Goal: Feedback & Contribution: Contribute content

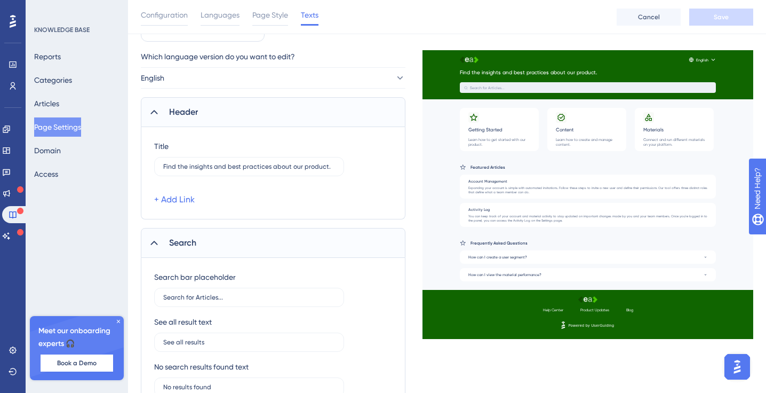
scroll to position [64, 0]
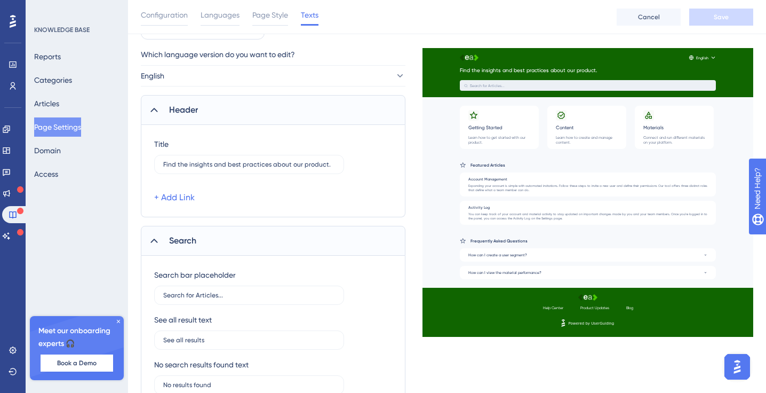
click at [252, 173] on div "Title Find the insights and best practices about our product. + Add Link" at bounding box center [273, 171] width 238 height 66
drag, startPoint x: 335, startPoint y: 165, endPoint x: 131, endPoint y: 141, distance: 205.7
click at [234, 159] on label "Find the insights and best practices about our product." at bounding box center [249, 164] width 190 height 19
click at [234, 161] on input "Find the insights and best practices about our product." at bounding box center [249, 164] width 172 height 7
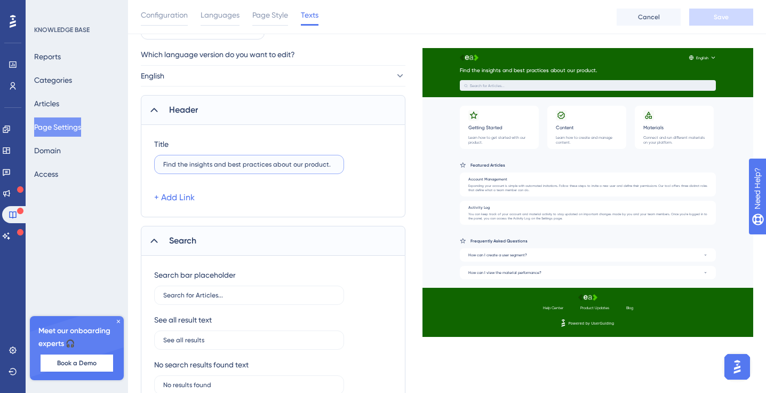
drag, startPoint x: 332, startPoint y: 165, endPoint x: 156, endPoint y: 152, distance: 177.1
click at [156, 153] on div "Title Find the insights and best practices about our product." at bounding box center [249, 156] width 190 height 36
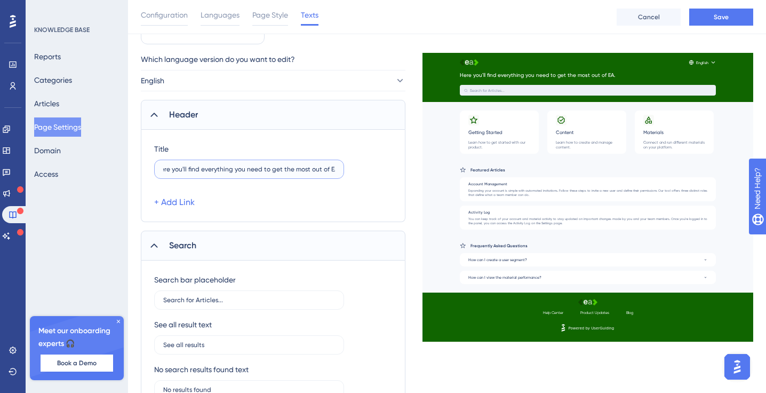
scroll to position [42, 0]
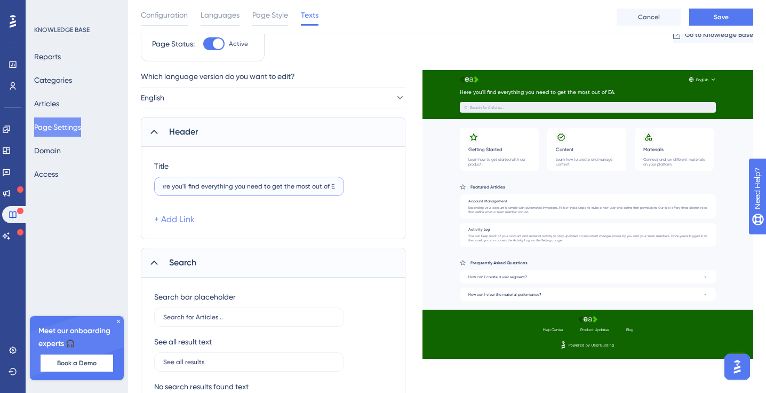
type input "Here you'll find everything you need to get the most out of EA."
click at [177, 221] on link "+ Add Link" at bounding box center [174, 219] width 41 height 13
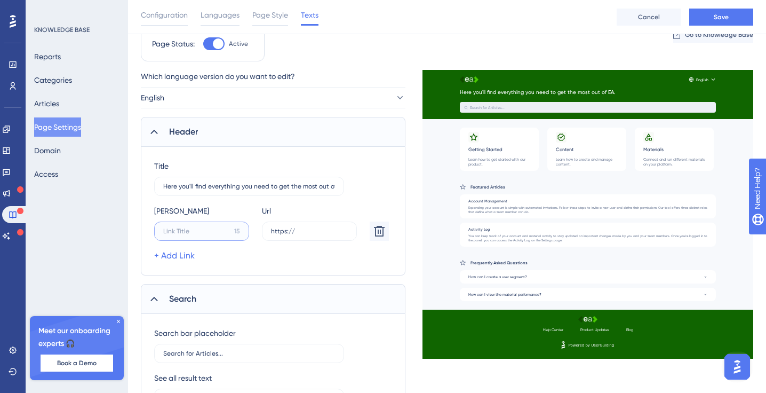
click at [205, 232] on input "15" at bounding box center [196, 230] width 67 height 7
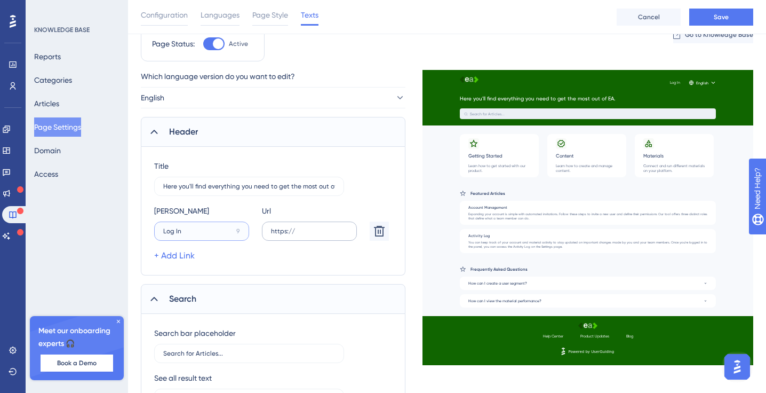
type input "Log In"
click at [321, 229] on input "https://" at bounding box center [309, 230] width 77 height 7
type input "https://app.eaglobal.ai"
click at [340, 253] on div "+ Add Link" at bounding box center [271, 255] width 235 height 13
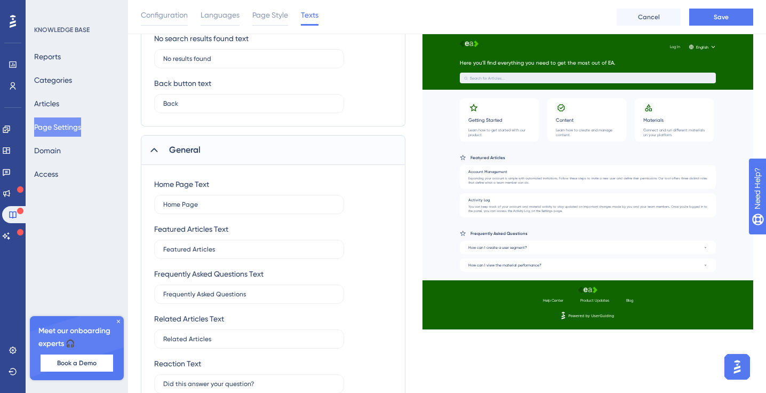
scroll to position [430, 0]
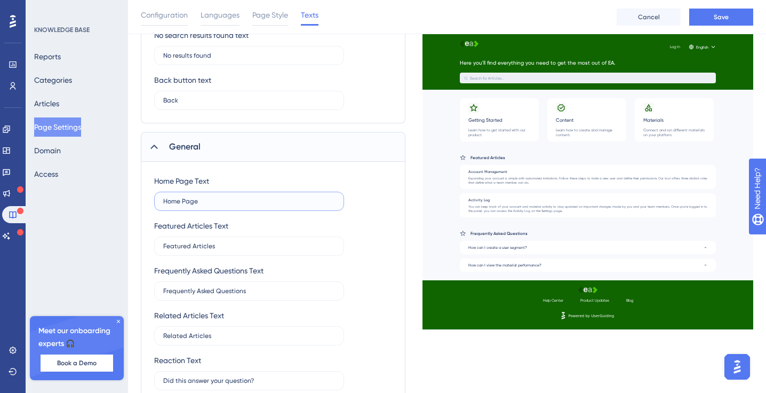
click at [252, 204] on input "Home Page" at bounding box center [249, 200] width 172 height 7
click at [236, 242] on input "Featured Articles" at bounding box center [249, 245] width 172 height 7
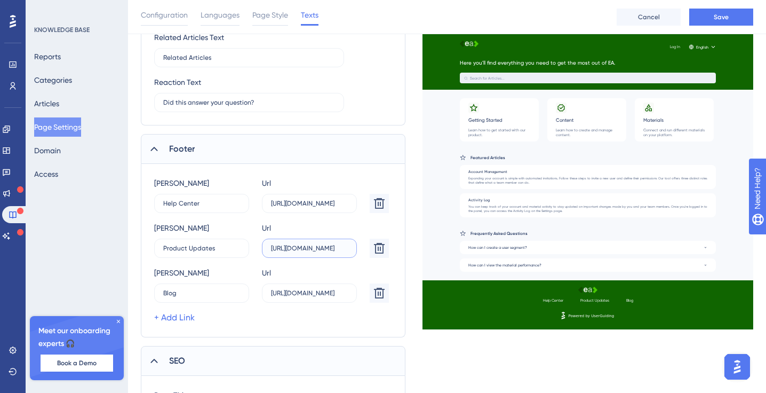
scroll to position [0, 66]
drag, startPoint x: 293, startPoint y: 248, endPoint x: 367, endPoint y: 249, distance: 74.2
click at [367, 249] on div "Link Title Product Updates 0 Url https://userguiding.com/blog/product-updates" at bounding box center [271, 239] width 235 height 36
click at [288, 296] on input "https://userguiding.com/blog/" at bounding box center [309, 292] width 77 height 7
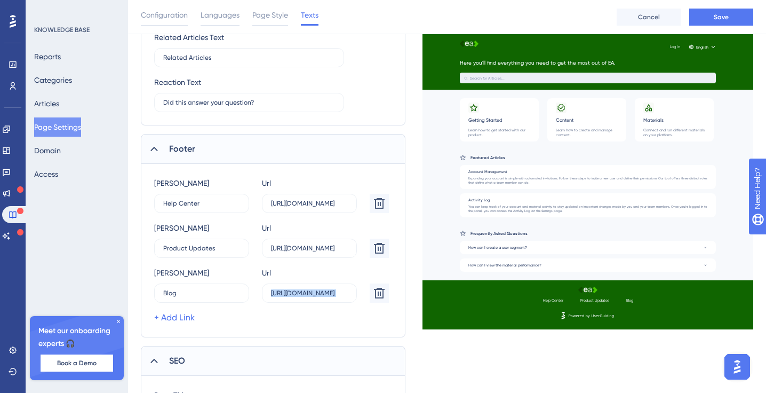
drag, startPoint x: 267, startPoint y: 292, endPoint x: 393, endPoint y: 293, distance: 125.9
click at [392, 293] on div "Link Title Help Center 4 Url https://help.userguiding.com/ Link Title Product U…" at bounding box center [273, 250] width 265 height 173
click at [275, 291] on input "https://userguiding.com/blog/" at bounding box center [309, 292] width 77 height 7
drag, startPoint x: 271, startPoint y: 293, endPoint x: 379, endPoint y: 284, distance: 109.2
click at [377, 284] on div "Link Title Blog 11 Url https://userguiding.com/blog/" at bounding box center [271, 284] width 235 height 36
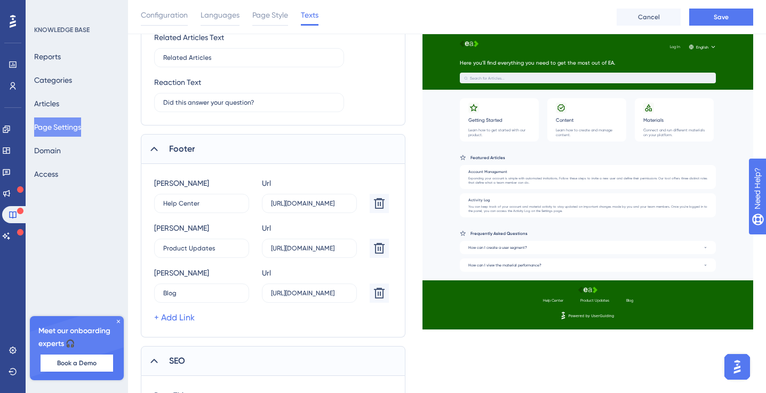
click at [304, 308] on div "Link Title Help Center 4 Url https://help.userguiding.com/ Link Title Product U…" at bounding box center [271, 250] width 235 height 147
click at [311, 287] on label "https://userguiding.com/blog/" at bounding box center [309, 292] width 95 height 19
click at [311, 289] on input "https://userguiding.com/blog/" at bounding box center [309, 292] width 77 height 7
drag, startPoint x: 339, startPoint y: 295, endPoint x: 231, endPoint y: 284, distance: 108.8
click at [245, 296] on div "Link Title Blog 11 Url https://userguiding.com/blog/" at bounding box center [271, 284] width 235 height 36
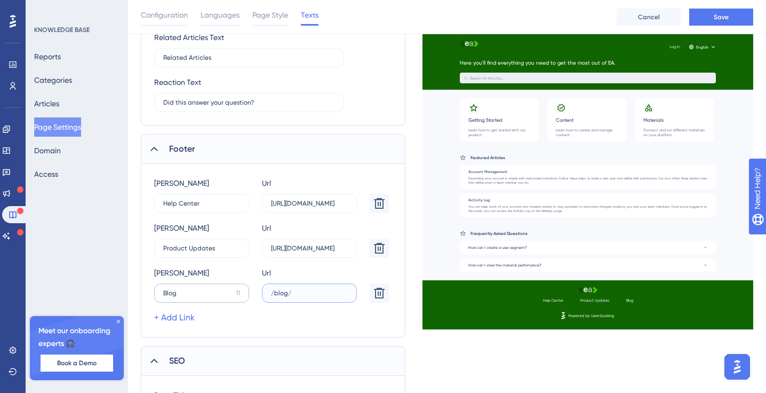
drag, startPoint x: 298, startPoint y: 293, endPoint x: 222, endPoint y: 291, distance: 75.8
click at [222, 291] on div "Link Title Blog 11 Url /blog/" at bounding box center [271, 284] width 235 height 36
type input "/blog/"
paste input "text"
type input "https://eaglobal.ai/blog/"
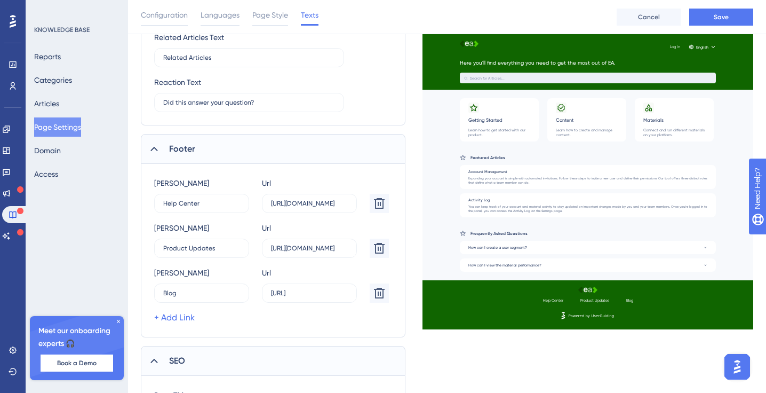
click at [277, 329] on div "Link Title Help Center 4 Url https://help.userguiding.com/ Link Title Product U…" at bounding box center [273, 250] width 265 height 173
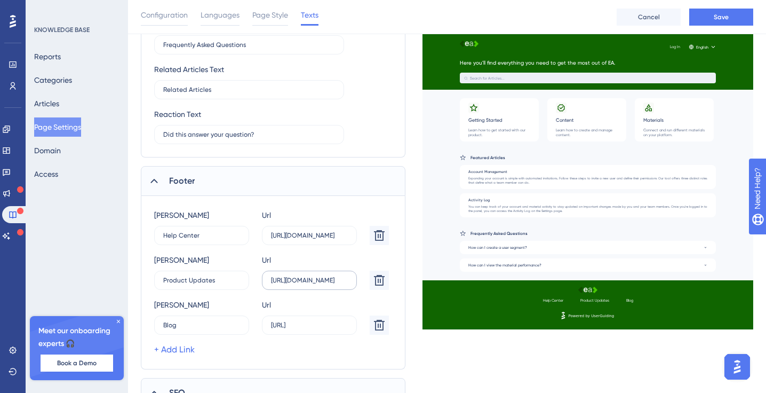
scroll to position [678, 0]
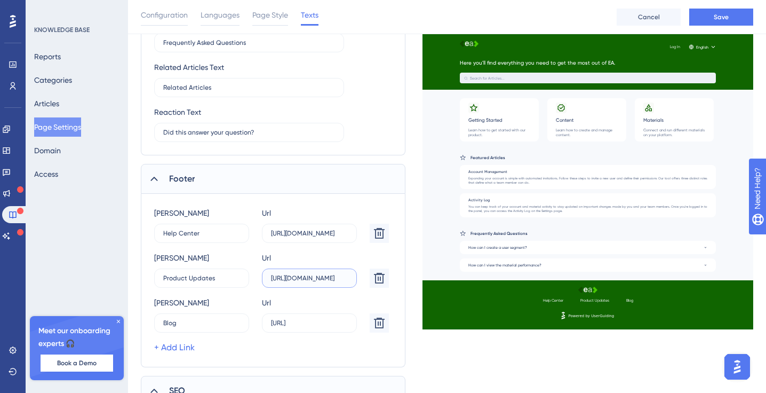
click at [277, 280] on input "https://userguiding.com/blog/product-updates" at bounding box center [309, 277] width 77 height 7
drag, startPoint x: 295, startPoint y: 279, endPoint x: 367, endPoint y: 279, distance: 72.6
click at [367, 279] on div "Link Title Product Updates 0 Url https://userguiding.com/blog/product-updates" at bounding box center [271, 269] width 235 height 36
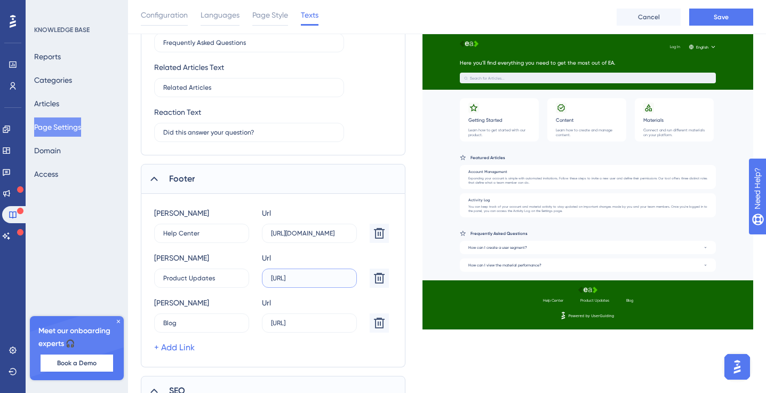
drag, startPoint x: 332, startPoint y: 277, endPoint x: 362, endPoint y: 277, distance: 29.9
click at [362, 277] on div "Link Title Product Updates 0 Url https://updates.eaglobal.ai" at bounding box center [271, 269] width 235 height 36
type input "https://updates.eaglobal.ai"
click at [362, 262] on div "Link Title Product Updates 0 Url https://updates.eaglobal.ai" at bounding box center [271, 269] width 235 height 36
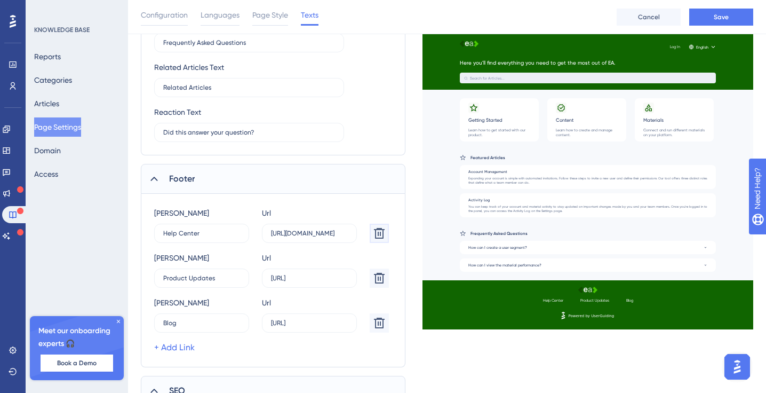
click at [376, 232] on icon at bounding box center [379, 233] width 13 height 13
type input "Product Updates"
type input "https://updates.eaglobal.ai"
type input "Blog"
type input "https://eaglobal.ai/blog/"
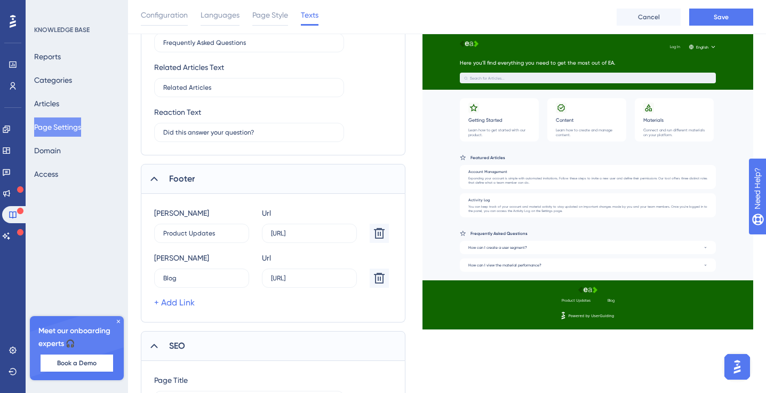
scroll to position [787, 0]
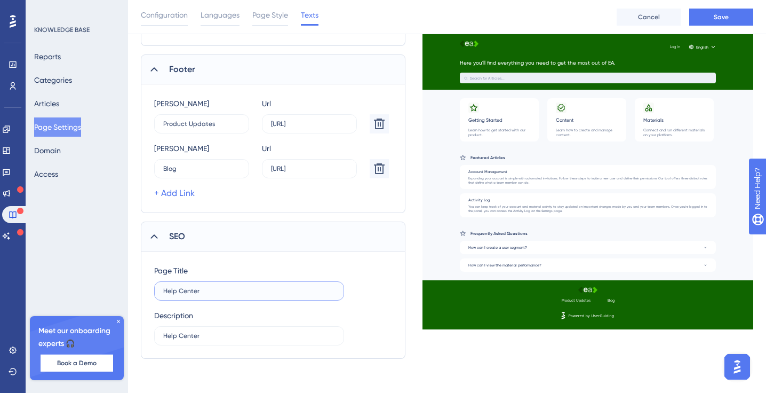
click at [234, 288] on input "Help Center" at bounding box center [249, 290] width 172 height 7
drag, startPoint x: 219, startPoint y: 290, endPoint x: 100, endPoint y: 272, distance: 121.0
drag, startPoint x: 236, startPoint y: 335, endPoint x: 114, endPoint y: 322, distance: 122.8
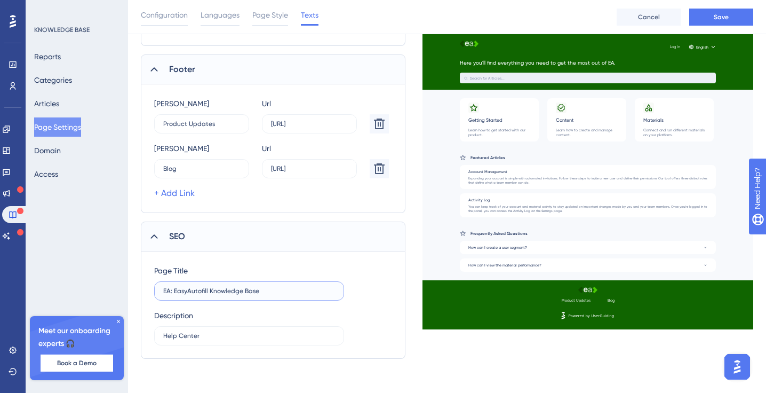
drag, startPoint x: 209, startPoint y: 291, endPoint x: 295, endPoint y: 288, distance: 86.0
click at [295, 288] on input "EA: EasyAutofill Knowledge Base" at bounding box center [249, 290] width 172 height 7
type input "EA: EasyAutofill. How to get the most out of AI"
click at [257, 340] on label "Help Center" at bounding box center [249, 335] width 190 height 19
click at [257, 339] on input "Help Center" at bounding box center [249, 335] width 172 height 7
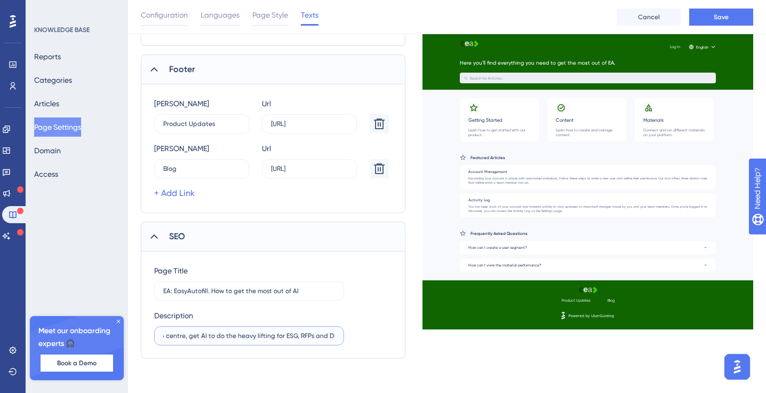
scroll to position [0, 30]
type input "EA's Help centre, get AI to do the heavy lifting for ESG, RFPs and DDQs"
click at [369, 292] on div "Page Title EA: EasyAutofill. How to get the most out of AI" at bounding box center [273, 282] width 238 height 36
click at [704, 19] on button "Save" at bounding box center [721, 17] width 64 height 17
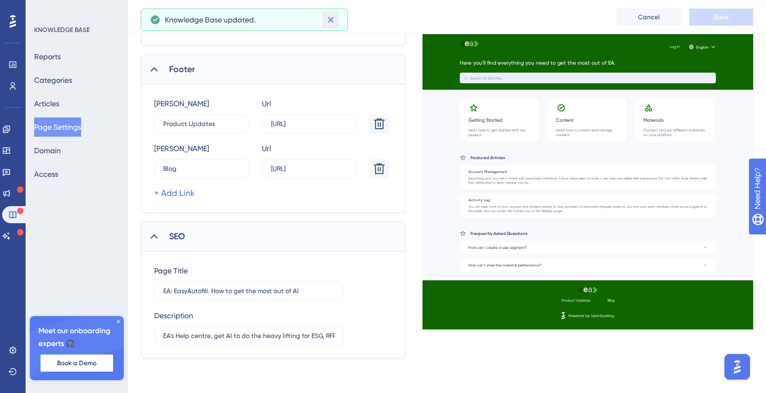
click at [332, 17] on icon at bounding box center [330, 19] width 11 height 11
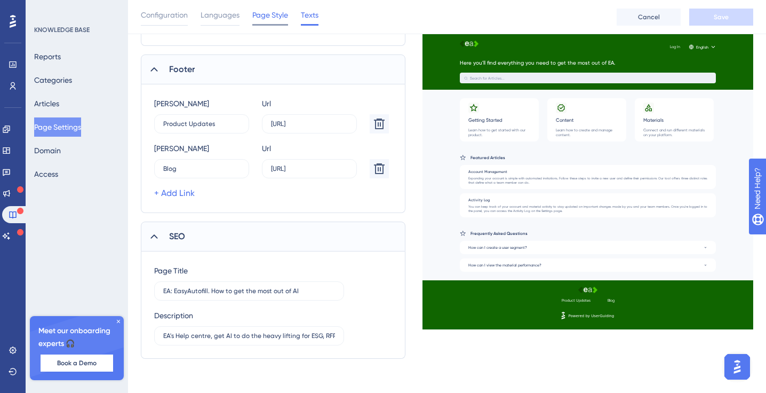
click at [279, 11] on span "Page Style" at bounding box center [270, 15] width 36 height 13
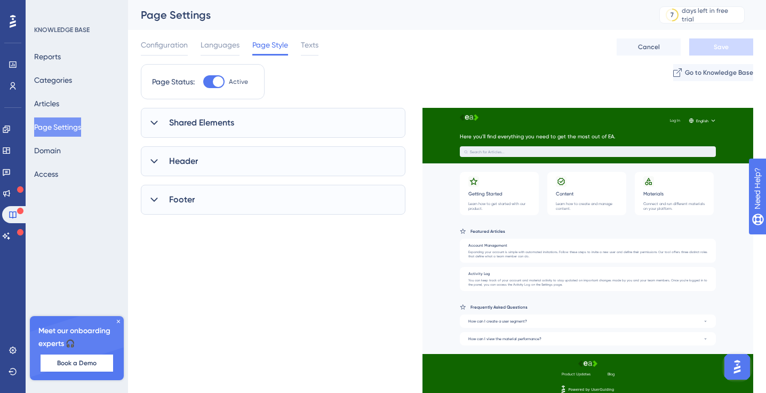
click at [176, 130] on div "Shared Elements" at bounding box center [273, 123] width 265 height 30
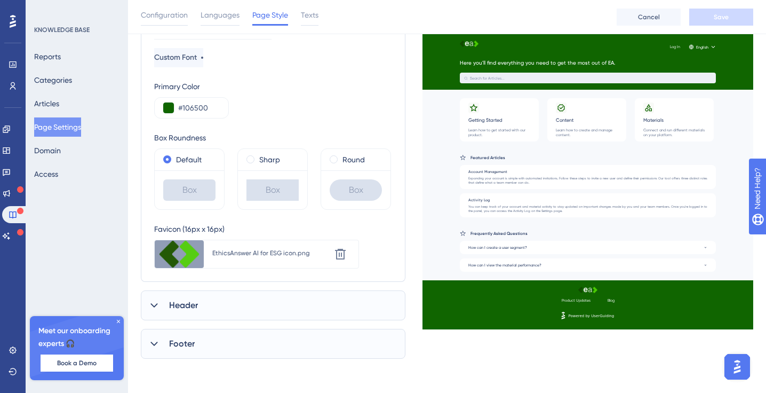
click at [172, 309] on span "Header" at bounding box center [183, 305] width 29 height 13
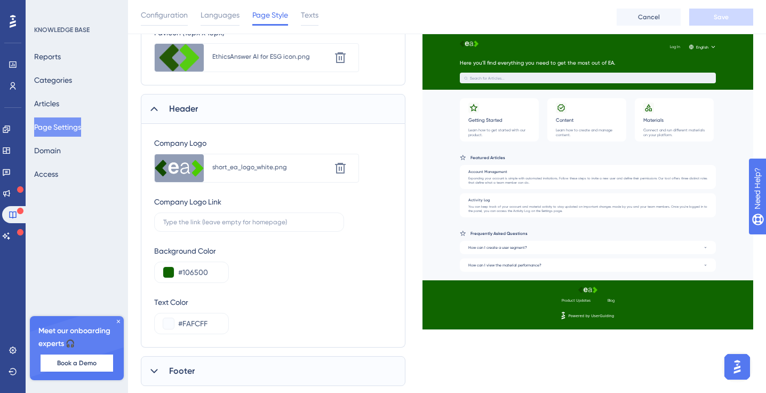
scroll to position [411, 0]
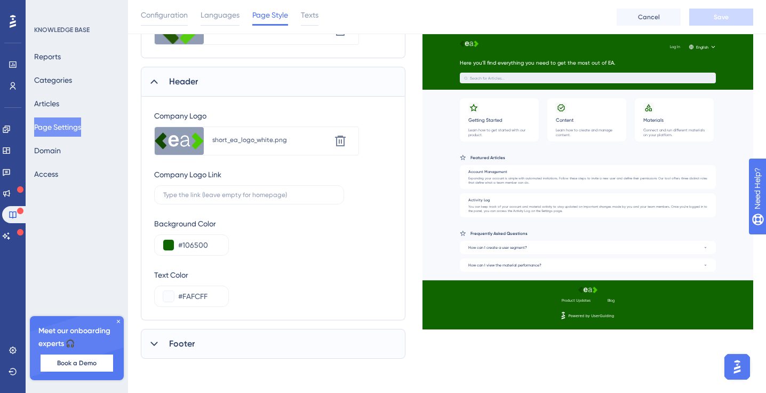
click at [167, 345] on div "Footer" at bounding box center [273, 344] width 265 height 30
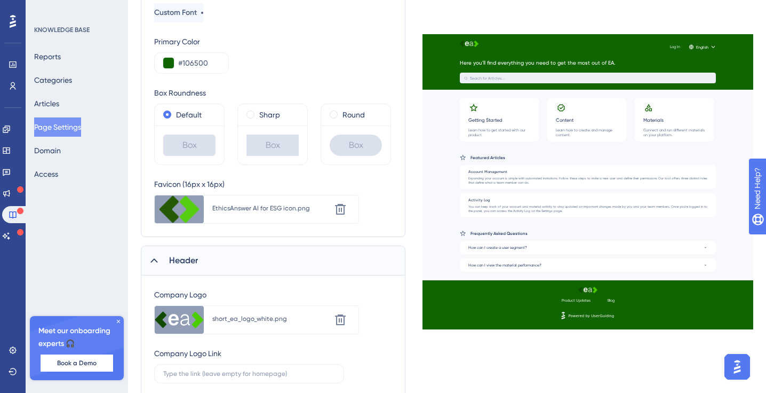
scroll to position [0, 0]
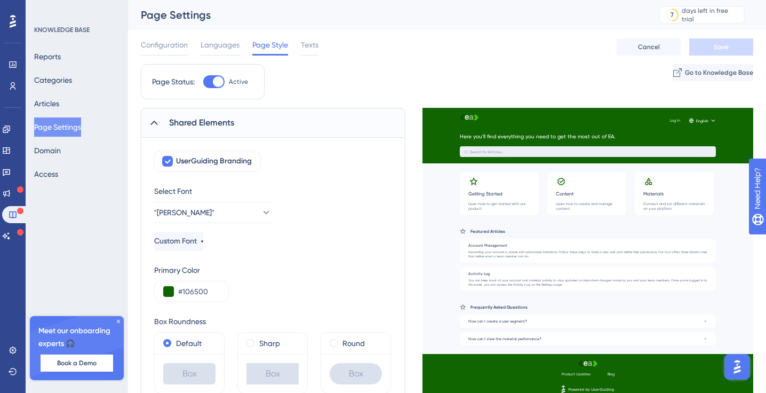
click at [155, 119] on icon at bounding box center [154, 122] width 11 height 11
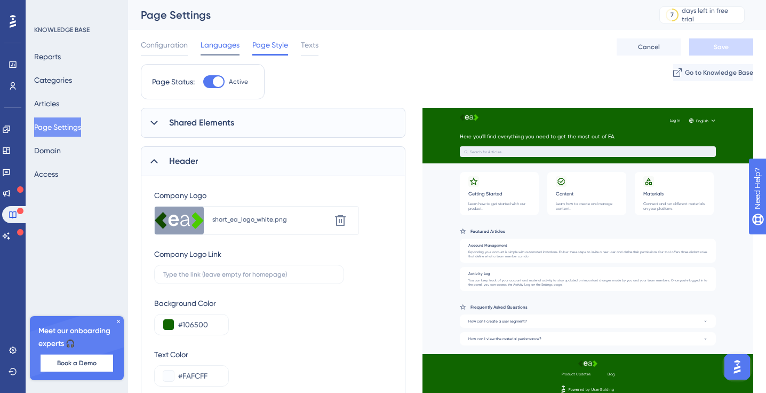
click at [231, 39] on span "Languages" at bounding box center [220, 44] width 39 height 13
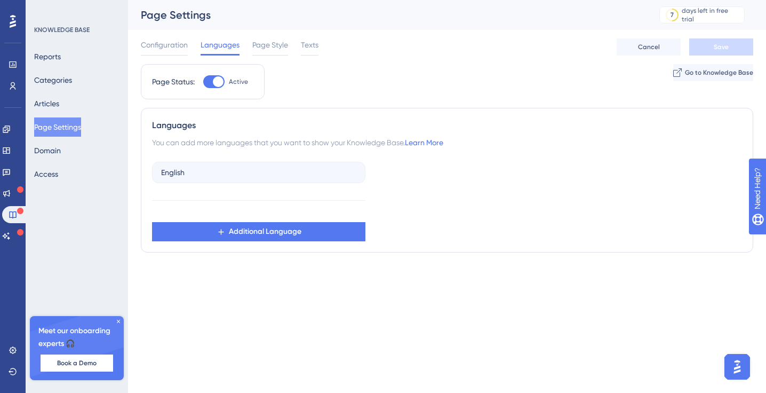
click at [223, 38] on span "Languages" at bounding box center [220, 44] width 39 height 13
click at [156, 43] on span "Configuration" at bounding box center [164, 44] width 47 height 13
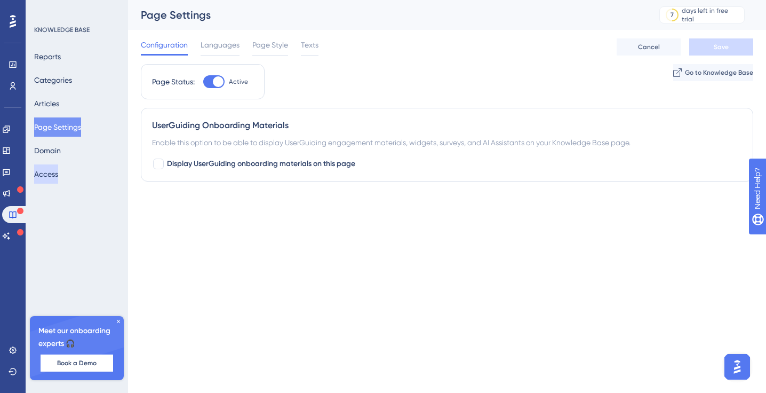
click at [58, 172] on button "Access" at bounding box center [46, 173] width 24 height 19
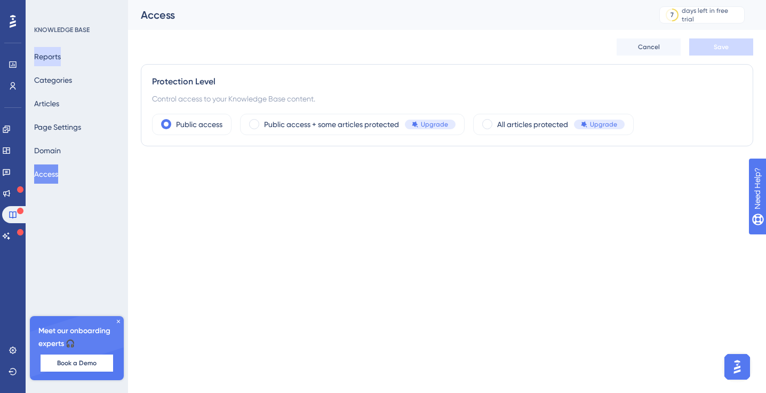
click at [52, 57] on button "Reports" at bounding box center [47, 56] width 27 height 19
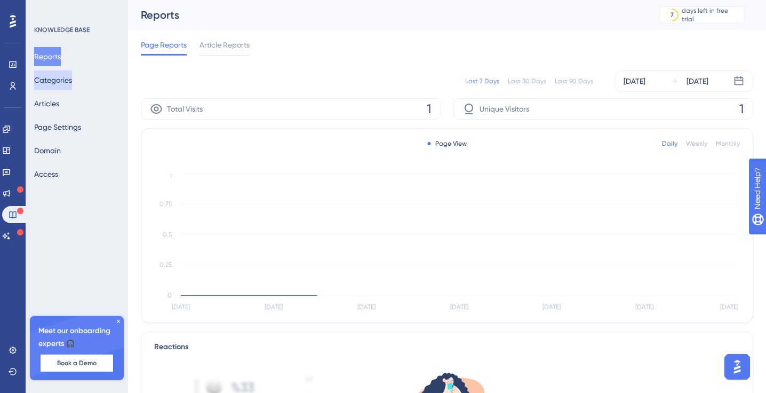
click at [50, 86] on button "Categories" at bounding box center [53, 79] width 38 height 19
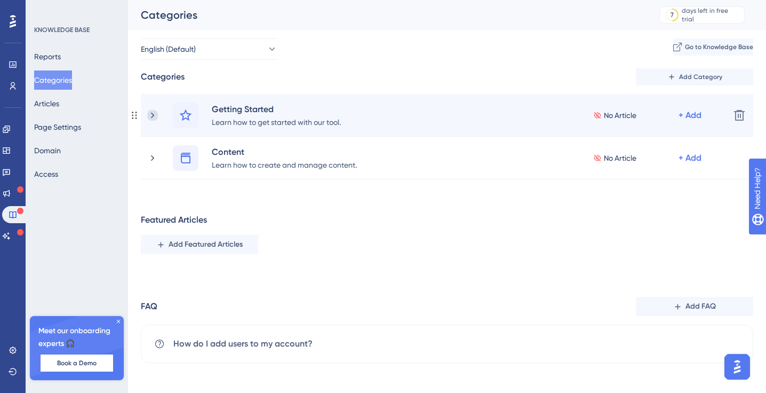
click at [156, 116] on icon at bounding box center [152, 115] width 11 height 11
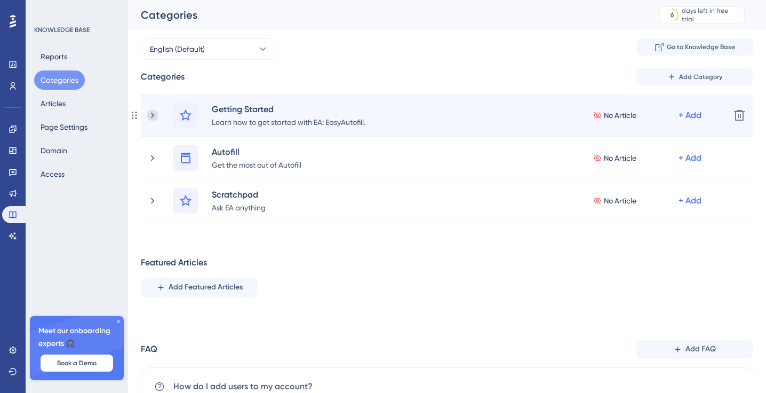
click at [148, 114] on icon at bounding box center [152, 115] width 11 height 11
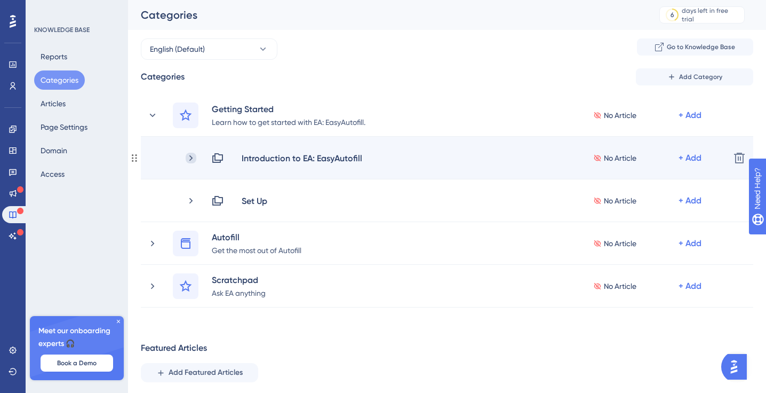
click at [190, 156] on icon at bounding box center [190, 158] width 3 height 6
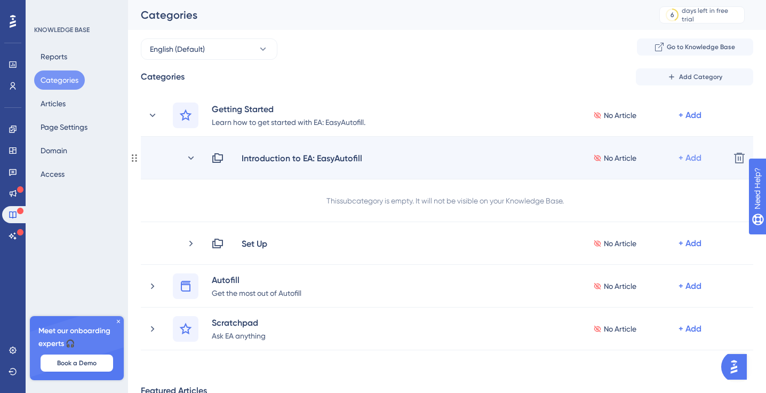
click at [690, 157] on div "+ Add" at bounding box center [690, 158] width 23 height 13
click at [617, 183] on span "Add Articles" at bounding box center [630, 186] width 41 height 13
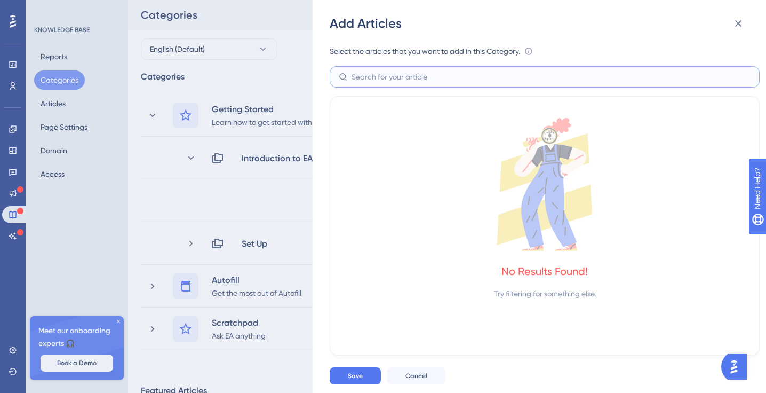
click at [401, 80] on input "text" at bounding box center [551, 77] width 399 height 12
click at [377, 126] on icon at bounding box center [544, 184] width 403 height 133
click at [401, 380] on button "Cancel" at bounding box center [416, 375] width 58 height 17
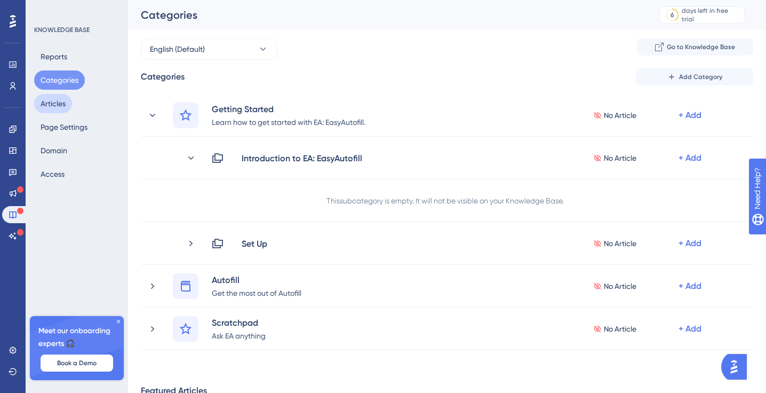
click at [64, 106] on button "Articles" at bounding box center [53, 103] width 38 height 19
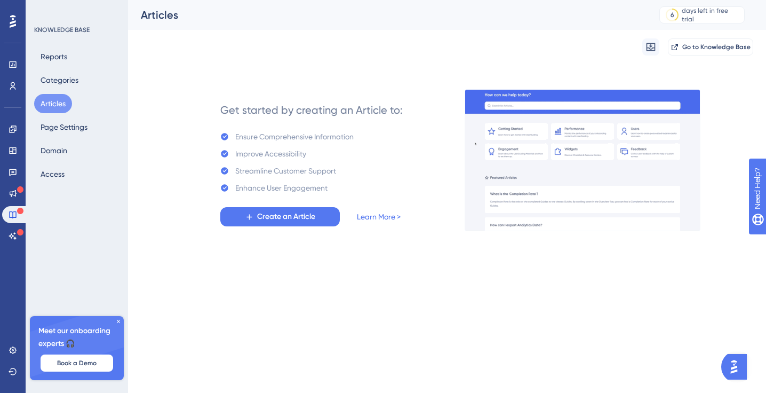
click at [293, 206] on div "Get started by creating an Article to: Ensure Comprehensive Information Improve…" at bounding box center [311, 160] width 182 height 132
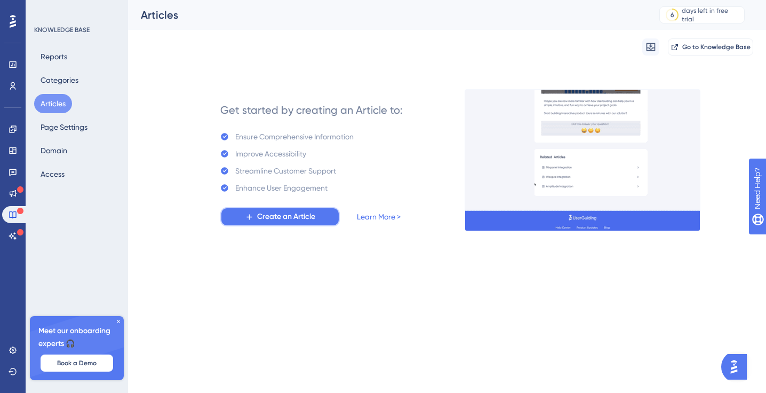
click at [293, 217] on span "Create an Article" at bounding box center [286, 216] width 58 height 13
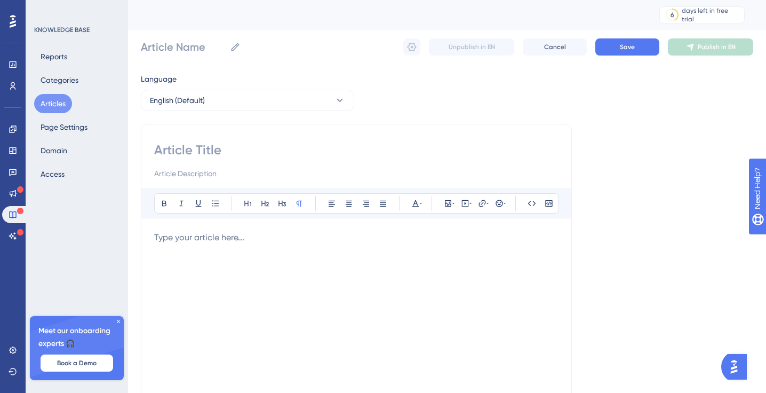
click at [172, 153] on input at bounding box center [356, 149] width 404 height 17
click at [186, 156] on input at bounding box center [356, 149] width 404 height 17
type input "Uploading Documents to the Kno"
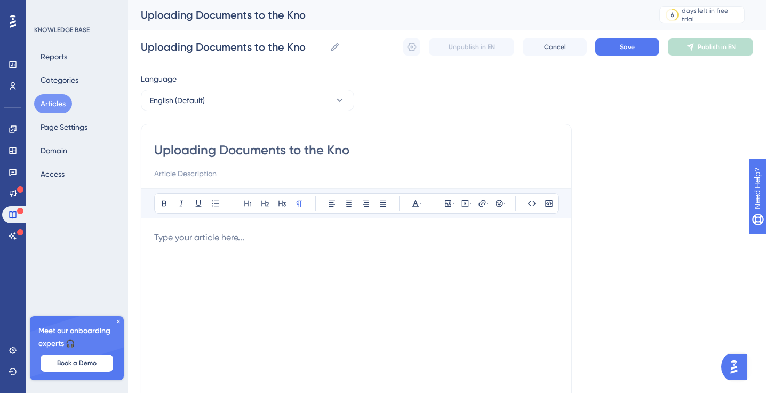
type input "Uploading Documents to the Know"
type input "Uploading Documents to the Knowledge Base"
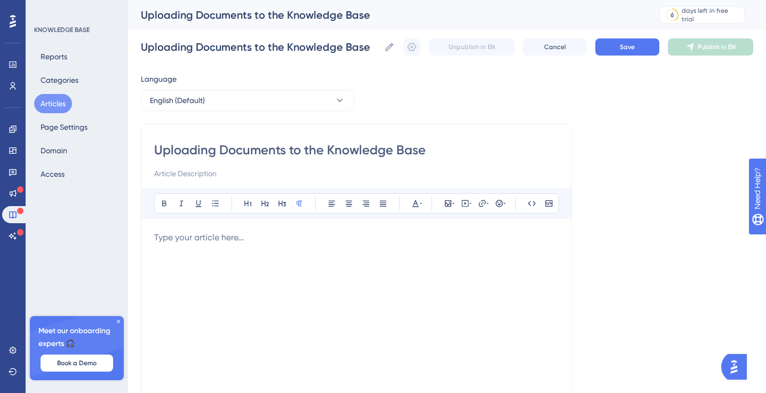
click at [216, 235] on p "To enrich screen reader interactions, please activate Accessibility in Grammarl…" at bounding box center [356, 237] width 404 height 13
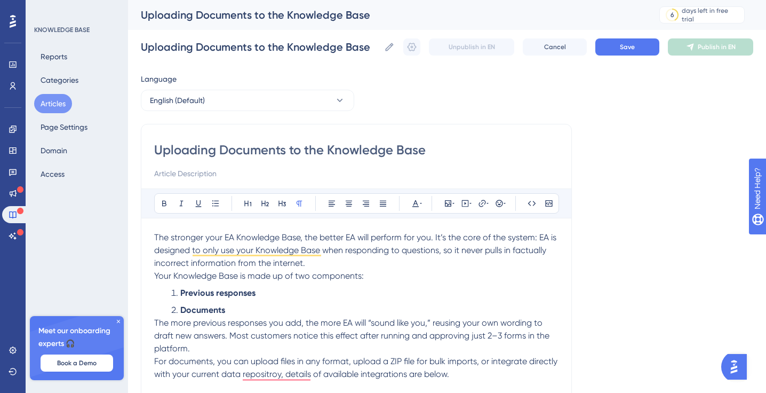
click at [195, 172] on input at bounding box center [356, 173] width 404 height 13
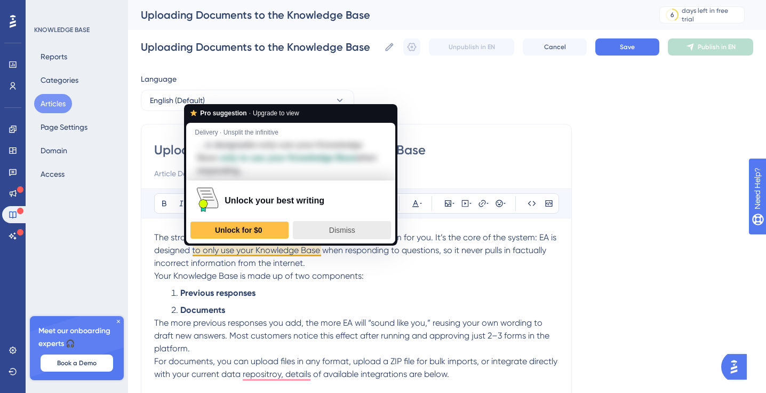
click at [325, 231] on div "Dismiss" at bounding box center [342, 229] width 89 height 17
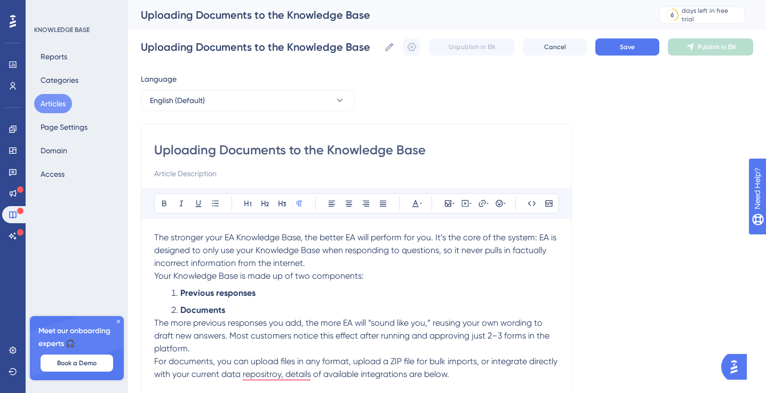
click at [195, 176] on input at bounding box center [356, 173] width 404 height 13
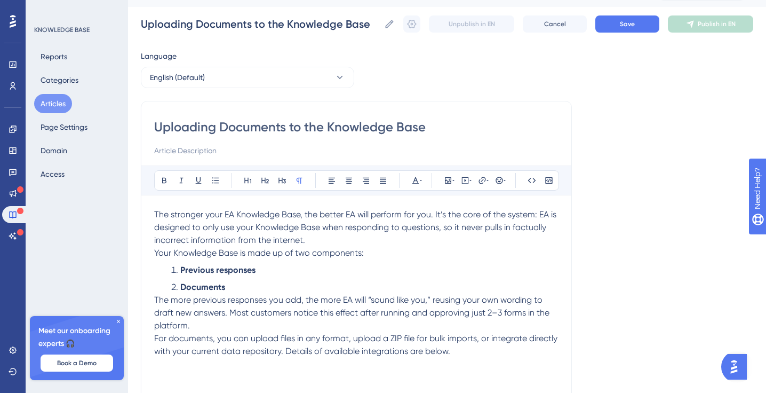
scroll to position [19, 0]
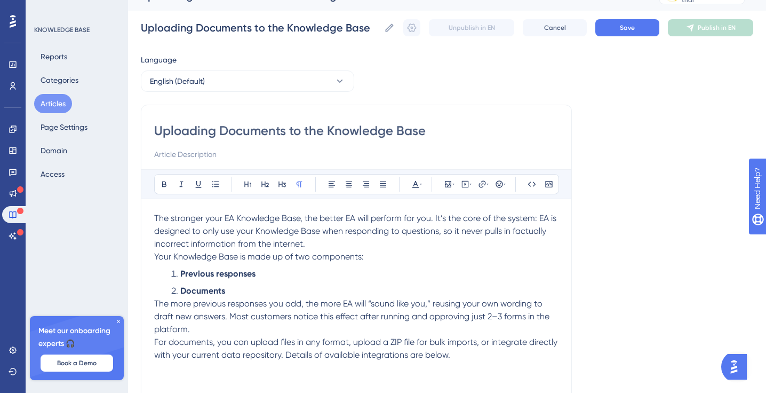
click at [212, 154] on input at bounding box center [356, 154] width 404 height 13
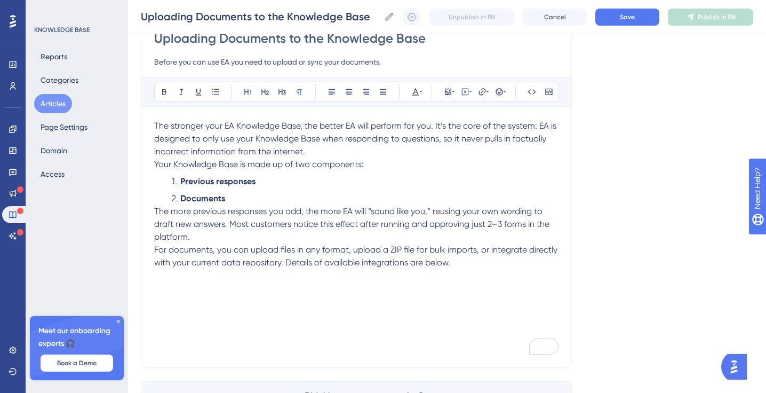
scroll to position [112, 0]
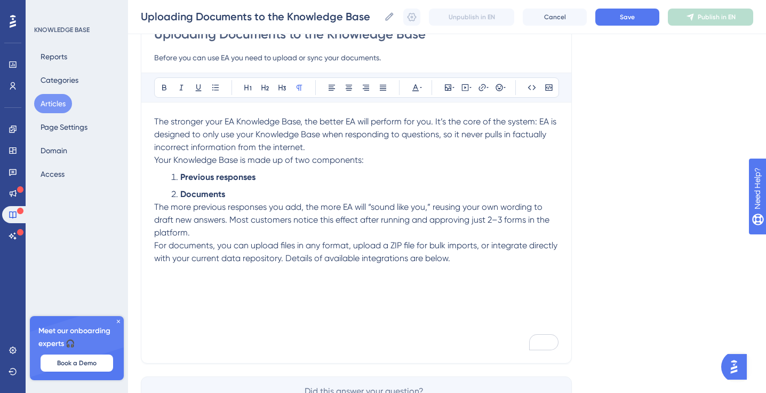
type input "Before you can use EA you need to upload or sync your documents."
click at [471, 259] on p "For documents, you can upload files in any format, upload a ZIP file for bulk i…" at bounding box center [356, 252] width 404 height 26
click at [467, 86] on icon at bounding box center [465, 87] width 9 height 9
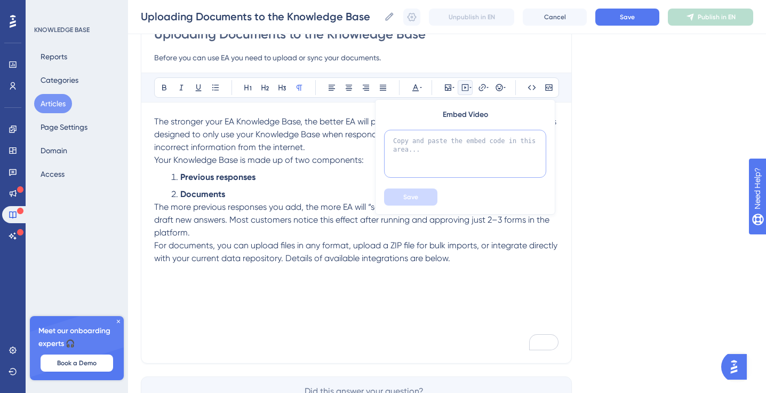
click at [431, 149] on textarea at bounding box center [465, 154] width 162 height 48
paste textarea "<iframe width="560" height="315" src="https://www.youtube.com/embed/OU4ZpQ3rll4…"
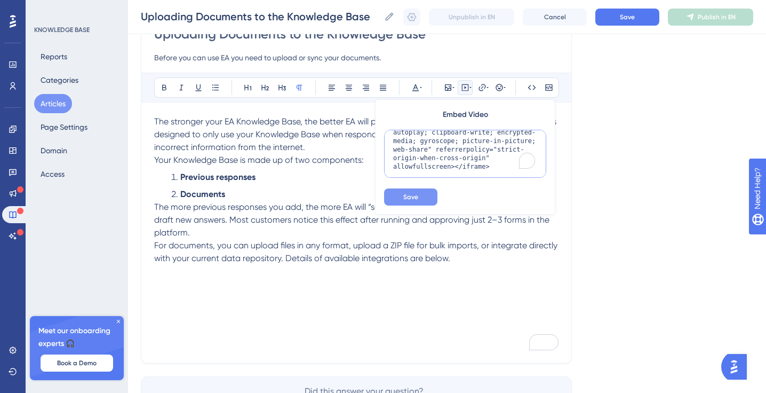
scroll to position [44, 0]
type textarea "<iframe width="560" height="315" src="https://www.youtube.com/embed/OU4ZpQ3rll4…"
click at [412, 203] on button "Save" at bounding box center [410, 196] width 53 height 17
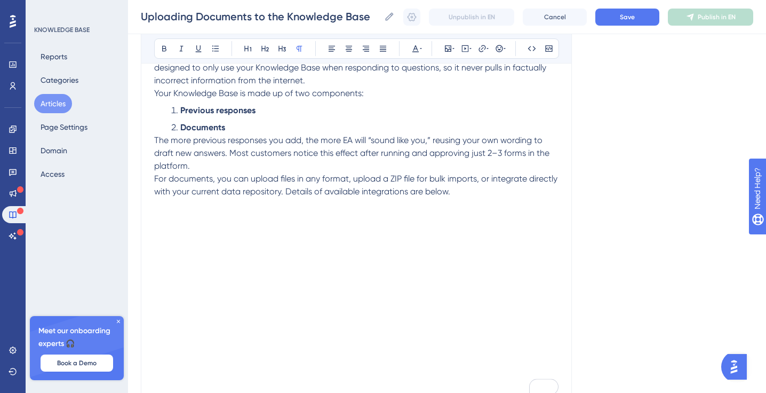
scroll to position [0, 0]
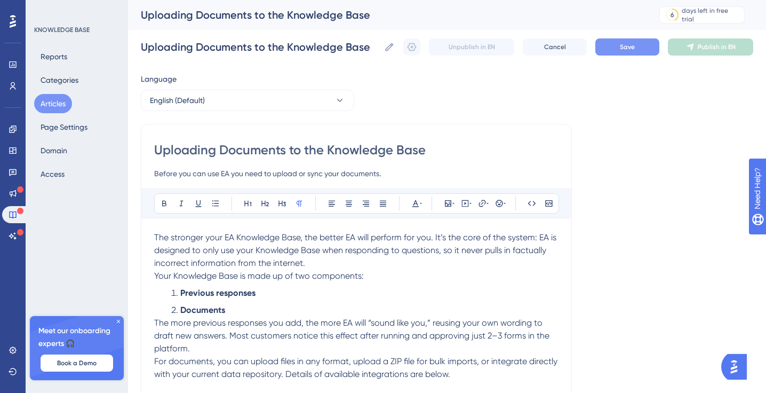
click at [625, 44] on span "Save" at bounding box center [627, 47] width 15 height 9
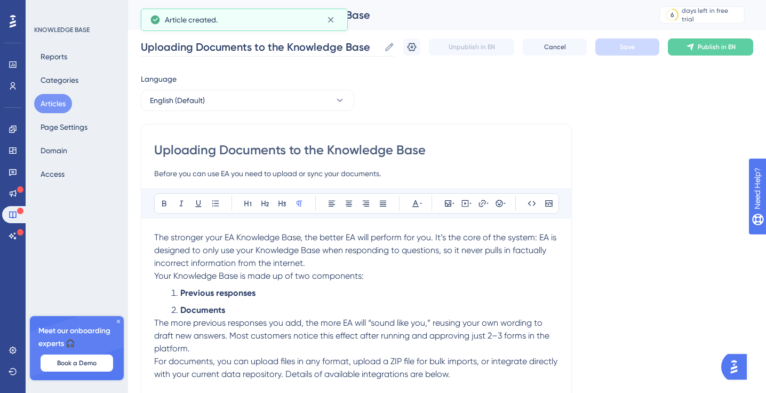
scroll to position [12, 0]
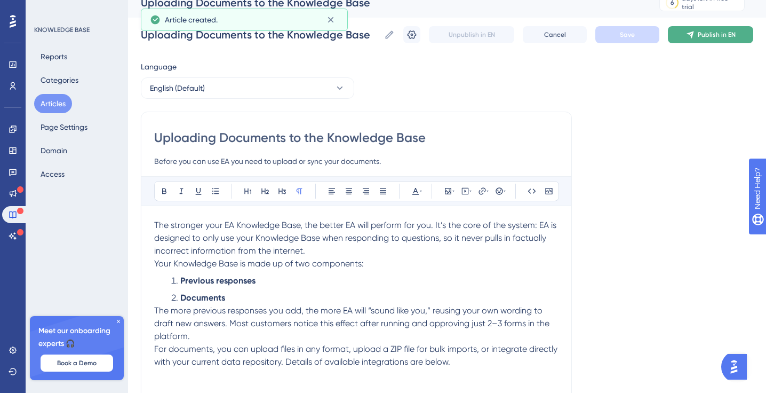
click at [721, 38] on button "Publish in EN" at bounding box center [710, 34] width 85 height 17
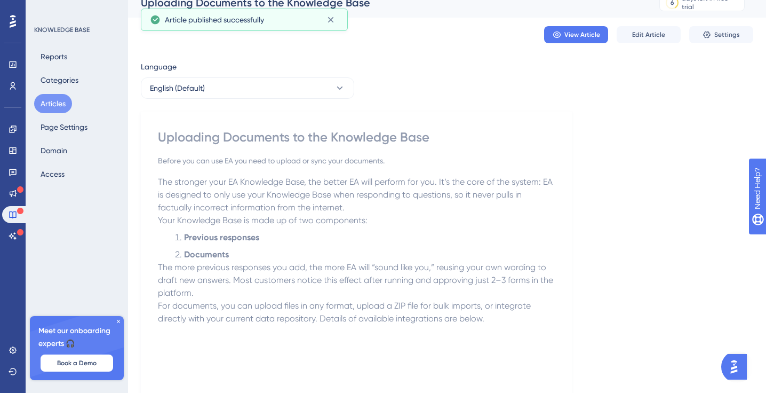
click at [52, 105] on button "Articles" at bounding box center [53, 103] width 38 height 19
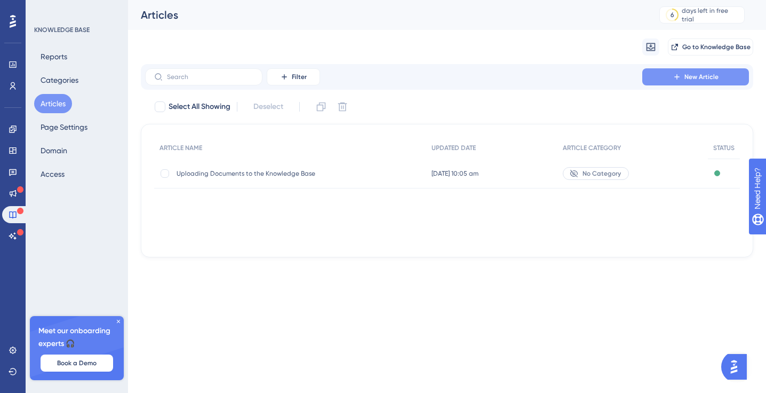
click at [673, 77] on icon at bounding box center [677, 77] width 9 height 9
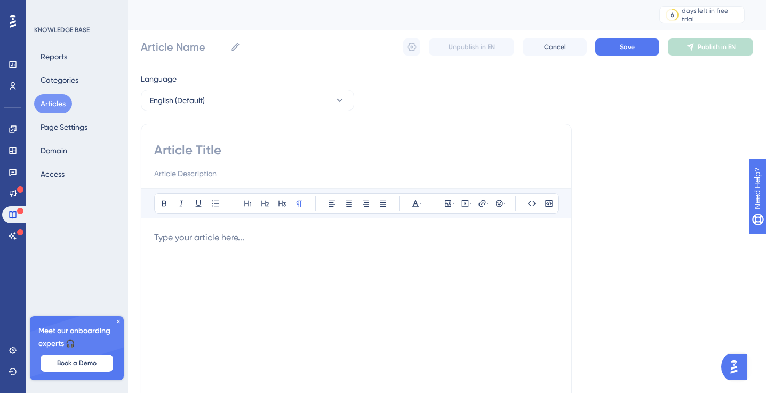
click at [222, 148] on input at bounding box center [356, 149] width 404 height 17
type input "Integrations"
click at [204, 171] on input at bounding box center [356, 173] width 404 height 13
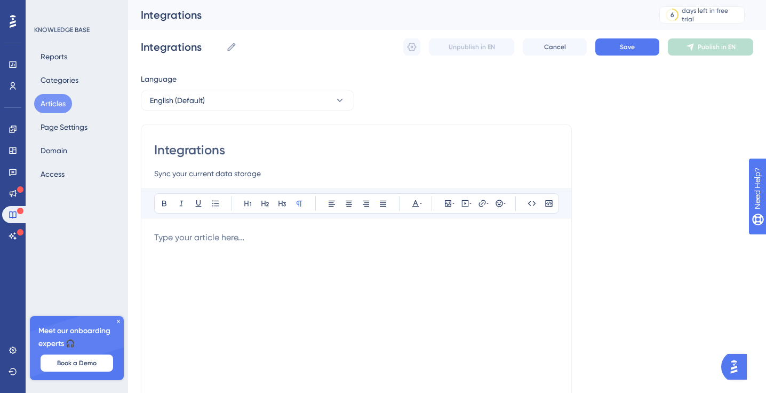
type input "Sync your current data storage"
click at [193, 239] on p "To enrich screen reader interactions, please activate Accessibility in Grammarl…" at bounding box center [356, 237] width 404 height 13
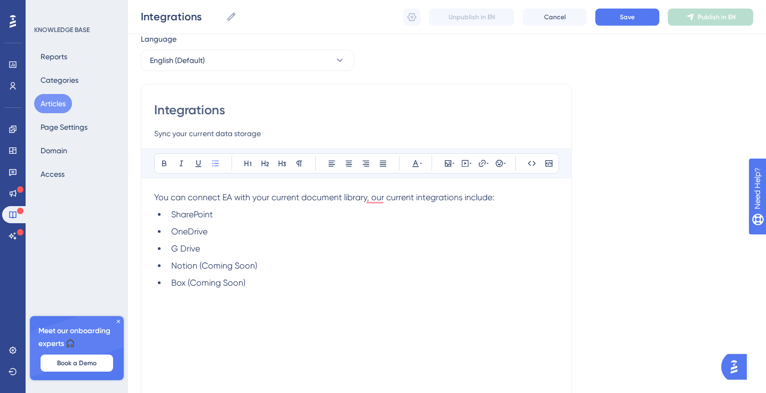
scroll to position [42, 0]
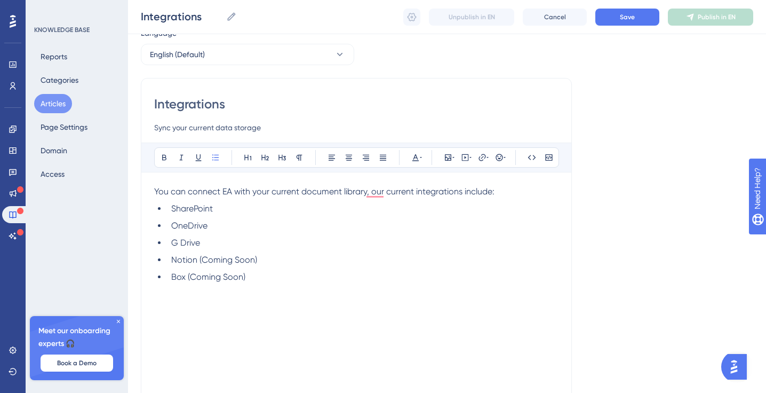
click at [372, 192] on span "You can connect EA with your current document library, our current integrations…" at bounding box center [324, 191] width 340 height 10
click at [255, 277] on li "Box (Coming Soon)" at bounding box center [363, 277] width 392 height 13
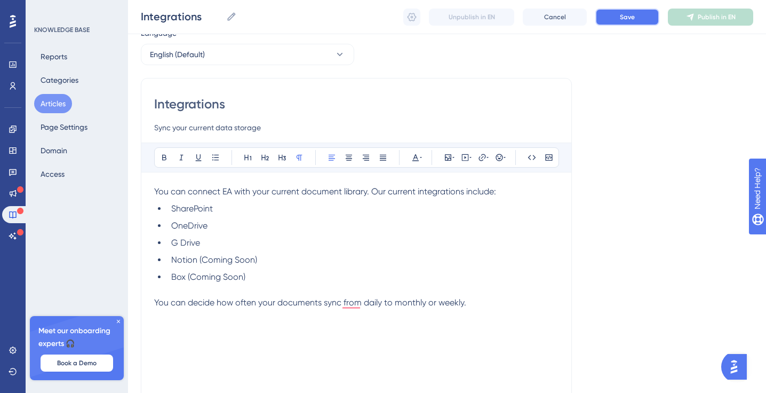
click at [630, 11] on button "Save" at bounding box center [628, 17] width 64 height 17
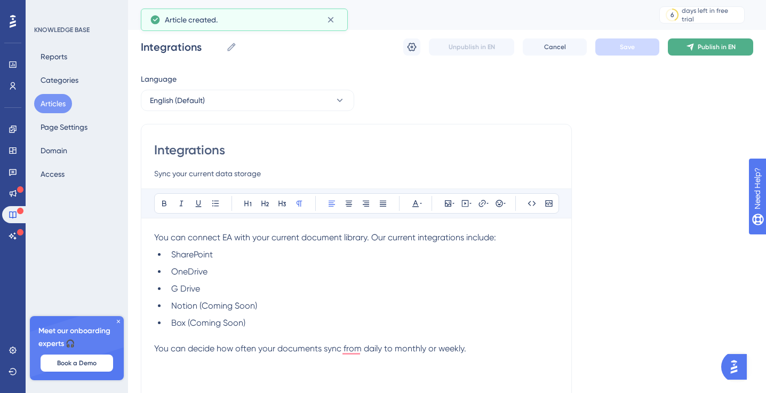
click at [694, 42] on button "Publish in EN" at bounding box center [710, 46] width 85 height 17
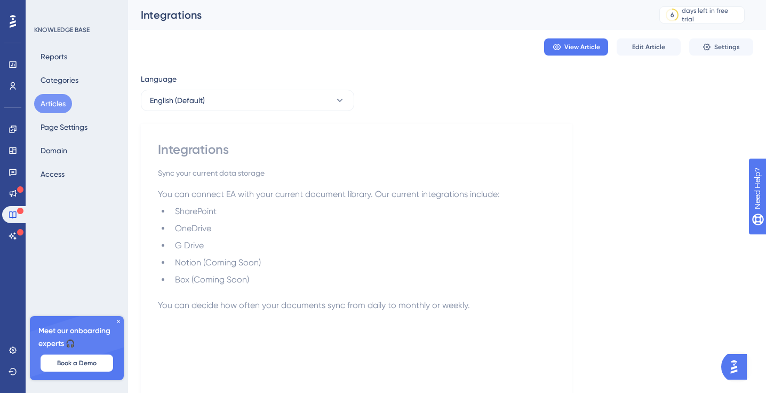
click at [43, 106] on button "Articles" at bounding box center [53, 103] width 38 height 19
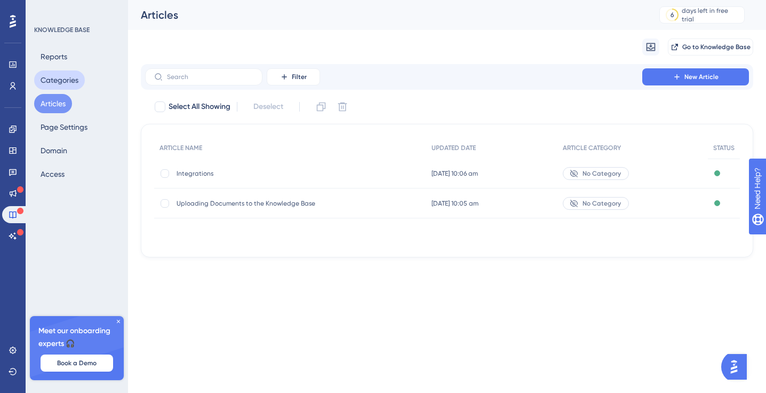
click at [77, 76] on button "Categories" at bounding box center [59, 79] width 51 height 19
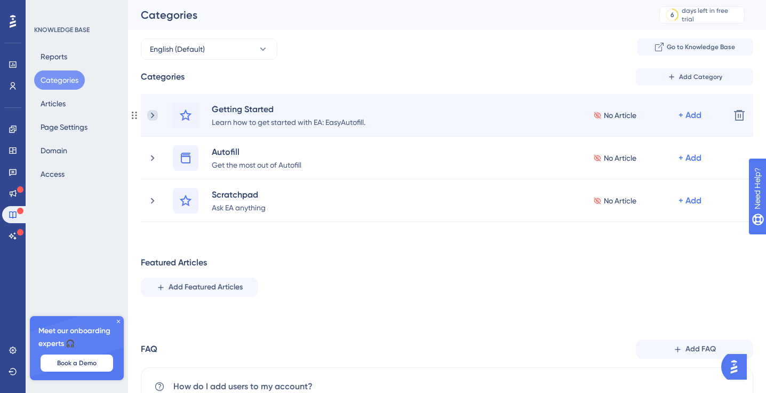
click at [153, 114] on icon at bounding box center [152, 115] width 3 height 6
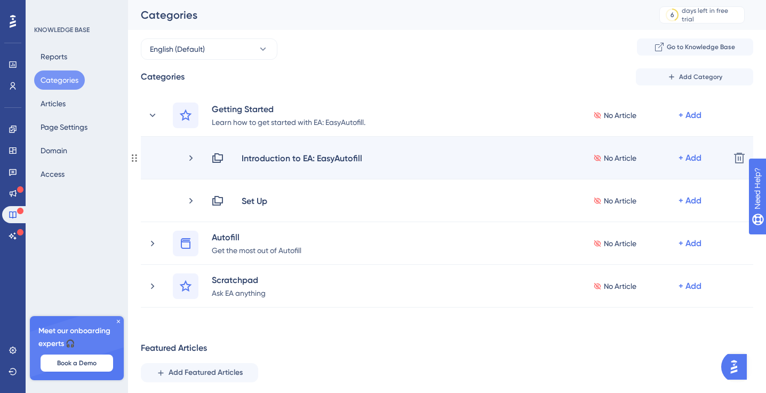
click at [494, 156] on div "Introduction to EA: EasyAutofill No Article + Add" at bounding box center [466, 158] width 510 height 13
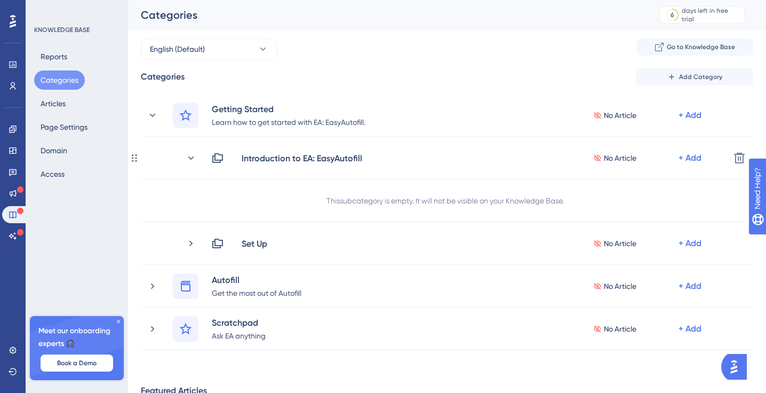
click at [494, 156] on div "Introduction to EA: EasyAutofill No Article + Add" at bounding box center [466, 158] width 510 height 13
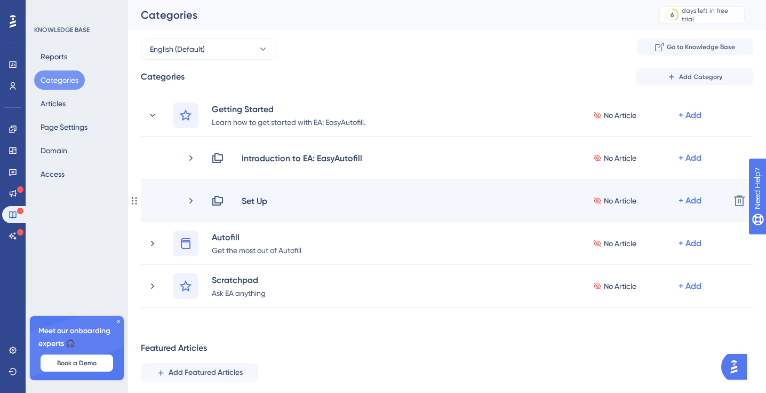
click at [399, 212] on div "Set Up No Article + Add Delete" at bounding box center [447, 200] width 613 height 43
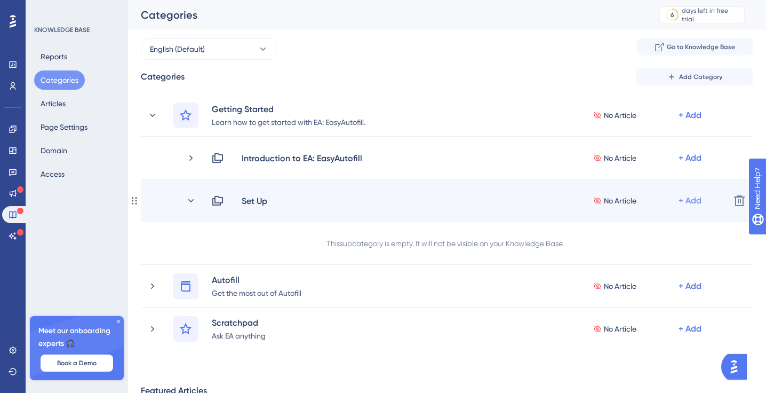
click at [696, 200] on div "+ Add" at bounding box center [690, 200] width 23 height 13
click at [626, 228] on span "Add Articles" at bounding box center [630, 229] width 41 height 13
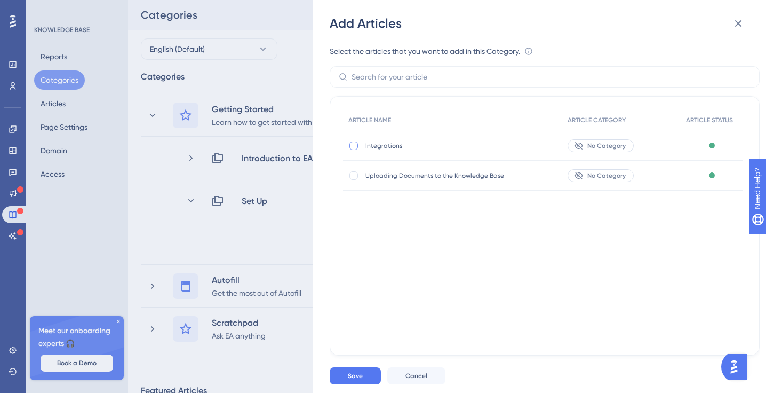
click at [350, 149] on div at bounding box center [353, 145] width 11 height 11
checkbox input "true"
click at [351, 177] on div at bounding box center [354, 175] width 9 height 9
checkbox input "true"
click at [354, 375] on span "Save" at bounding box center [355, 375] width 15 height 9
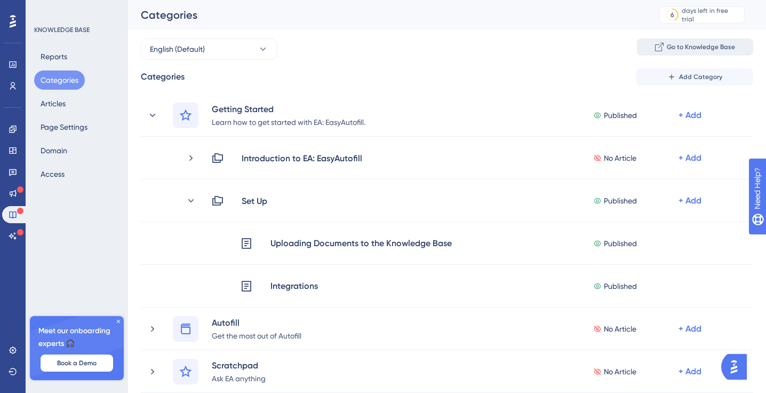
click at [707, 47] on span "Go to Knowledge Base" at bounding box center [701, 47] width 68 height 9
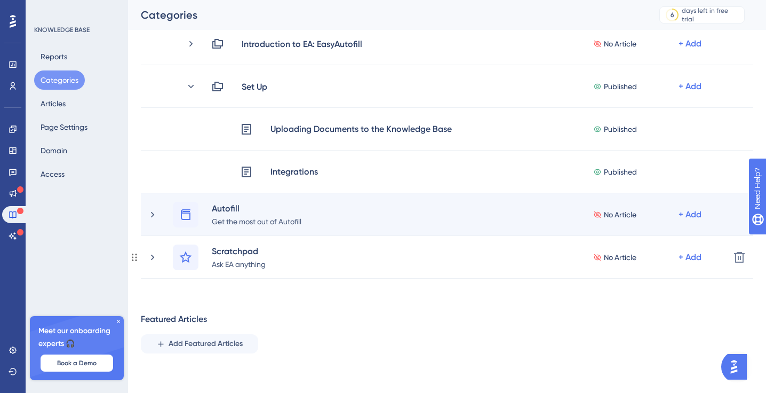
scroll to position [132, 0]
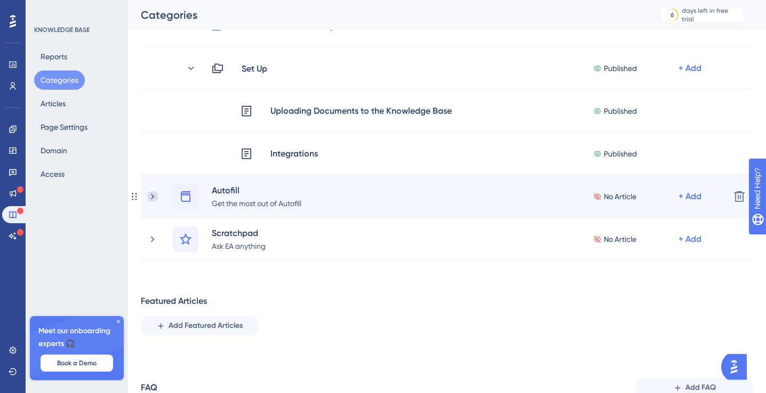
click at [154, 195] on icon at bounding box center [152, 196] width 11 height 11
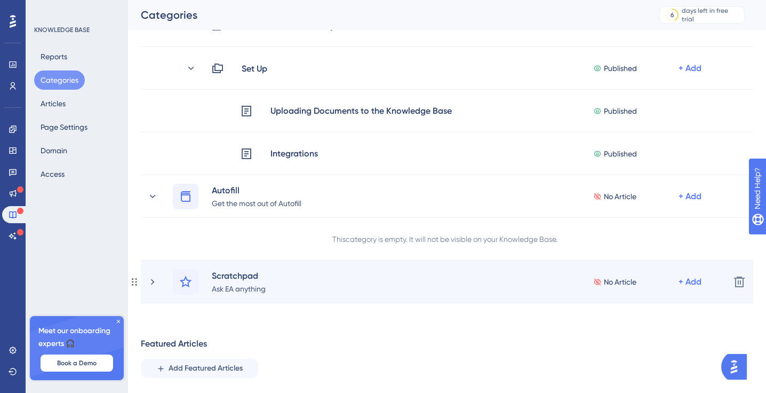
click at [165, 282] on div "Scratchpad Ask EA anything No Article + Add" at bounding box center [434, 282] width 574 height 26
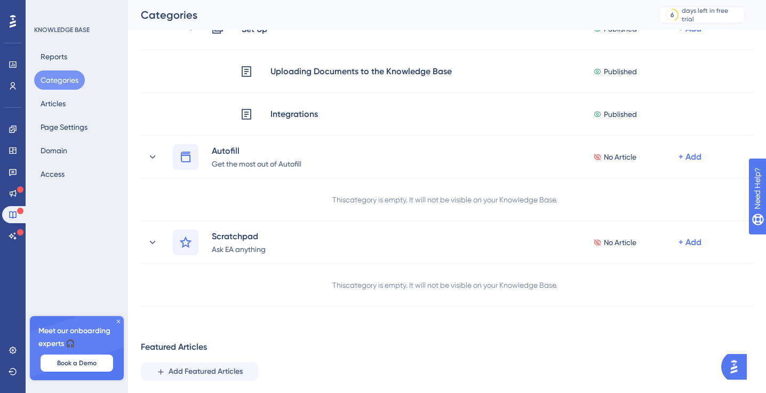
scroll to position [148, 0]
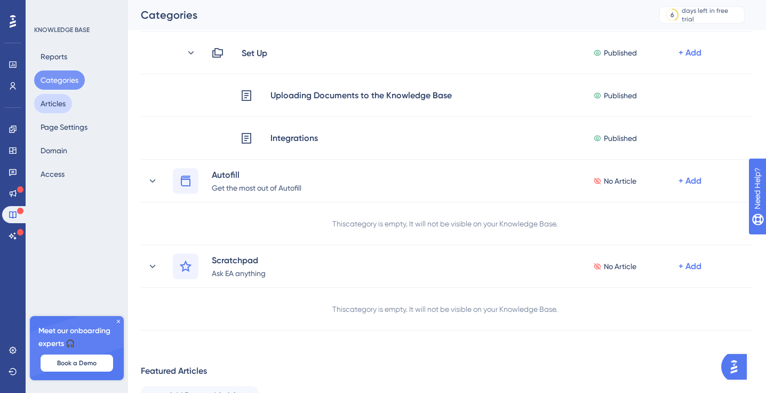
click at [55, 99] on button "Articles" at bounding box center [53, 103] width 38 height 19
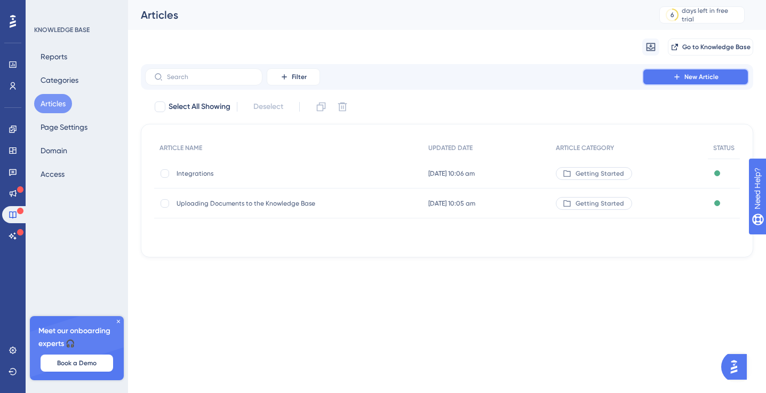
click at [656, 74] on button "New Article" at bounding box center [695, 76] width 107 height 17
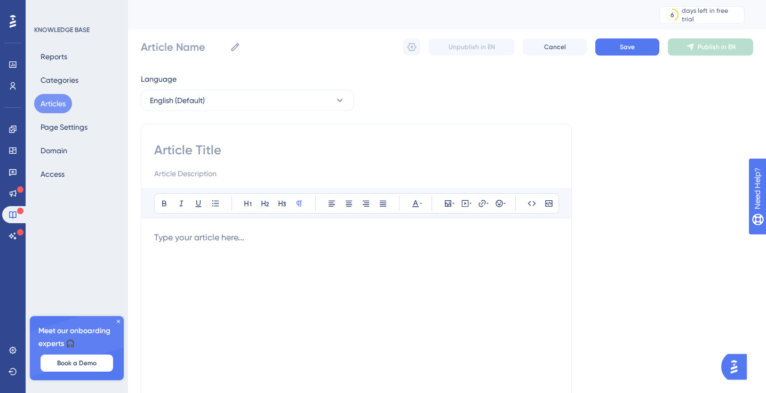
click at [194, 152] on input at bounding box center [356, 149] width 404 height 17
paste input "Q: What is the Knowledge Base? The EA Knowledge Base is made up of two core com…"
type input "Q: What is the Knowledge Base? The EA Knowledge Base is made up of two core com…"
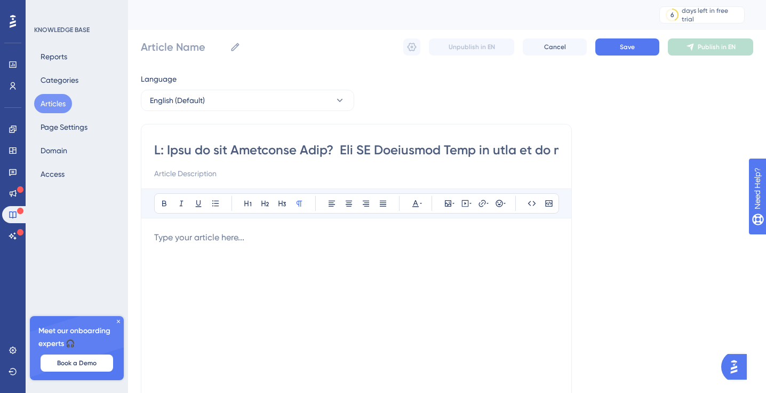
scroll to position [0, 11927]
type input "Q: What is the Knowledge Base? The EA Knowledge Base is made up of two core com…"
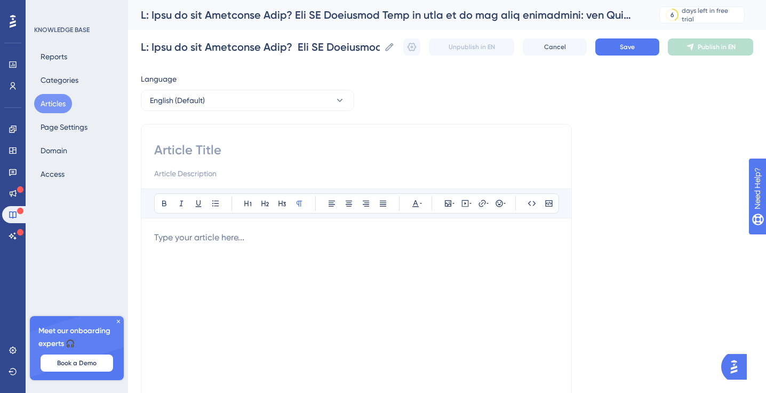
scroll to position [0, 0]
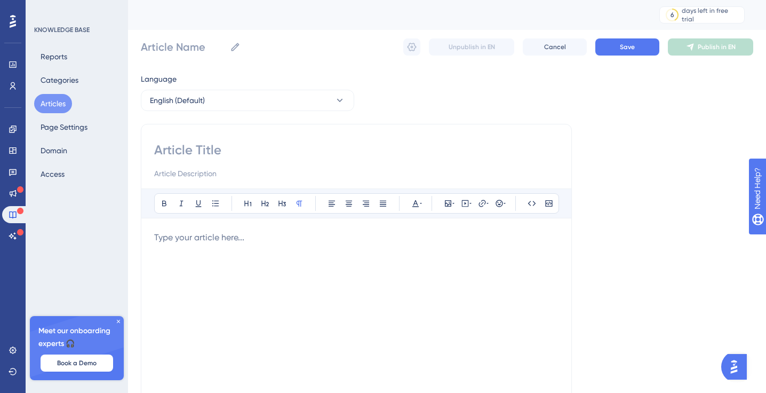
click at [202, 236] on p "To enrich screen reader interactions, please activate Accessibility in Grammarl…" at bounding box center [356, 237] width 404 height 13
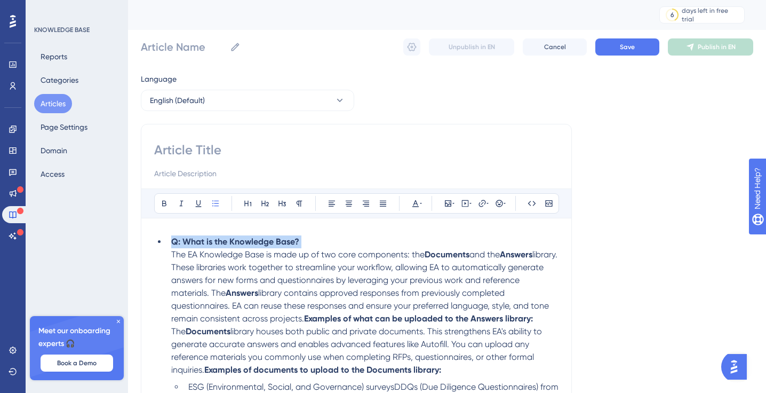
drag, startPoint x: 312, startPoint y: 242, endPoint x: 160, endPoint y: 233, distance: 152.8
click at [188, 150] on input at bounding box center [356, 149] width 404 height 17
paste input "Q: What is the Knowledge Base?"
type input "Q: What is the Knowledge Base?"
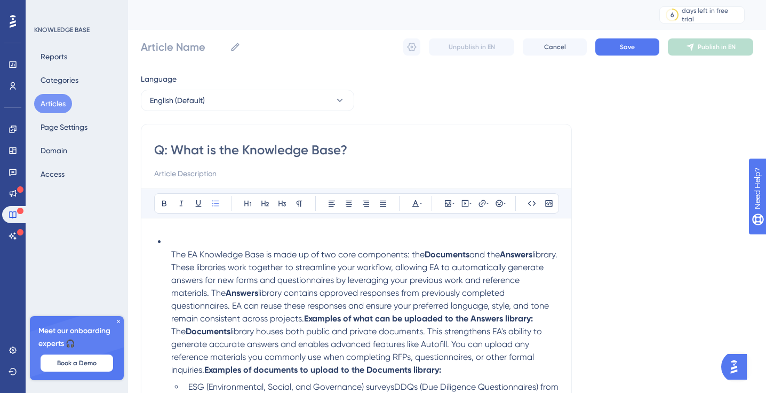
type input "Q: What is the Knowledge Base?"
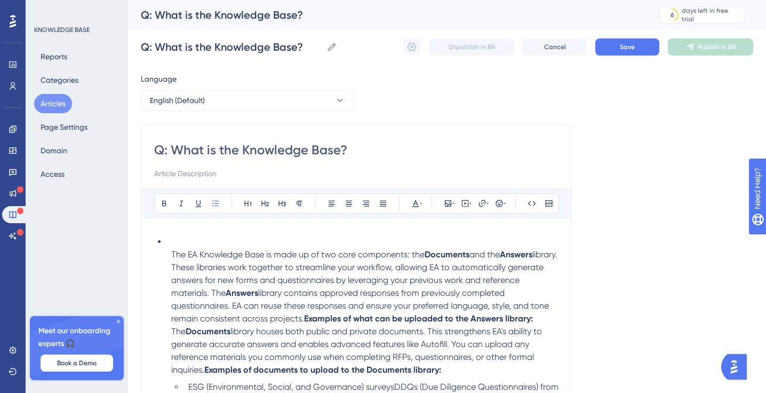
drag, startPoint x: 174, startPoint y: 149, endPoint x: 134, endPoint y: 145, distance: 40.2
type input "What is the Knowledge Base?"
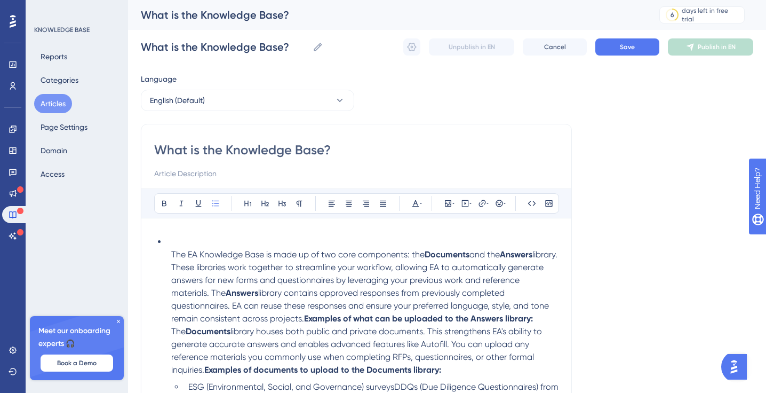
click at [180, 248] on li "The EA Knowledge Base is made up of two core components: the Documents and the …" at bounding box center [363, 305] width 392 height 141
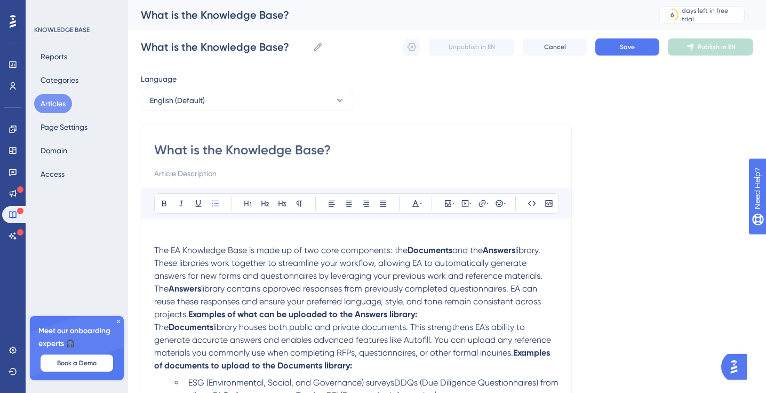
scroll to position [11, 0]
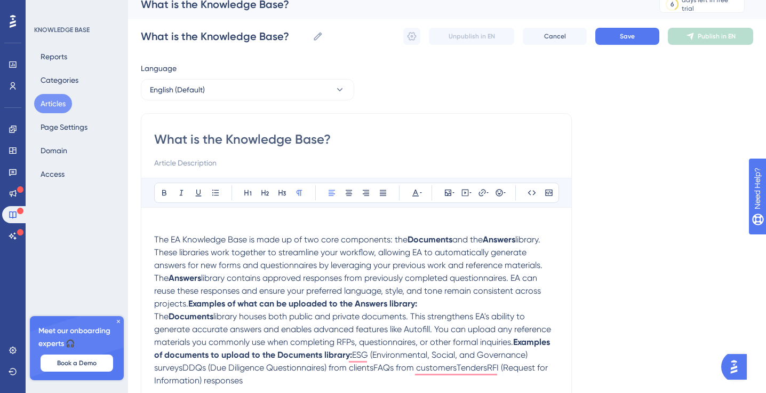
click at [188, 306] on span "library contains approved responses from previously completed questionnaires. E…" at bounding box center [348, 291] width 389 height 36
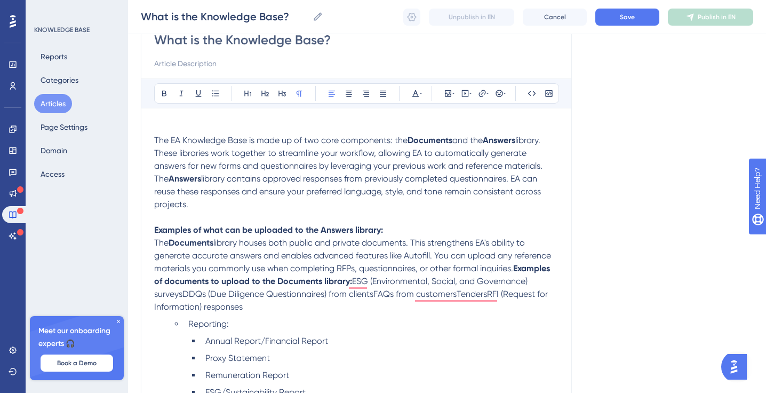
scroll to position [106, 0]
click at [154, 176] on span "library. These libraries work together to streamline your workflow, allowing EA…" at bounding box center [349, 158] width 391 height 49
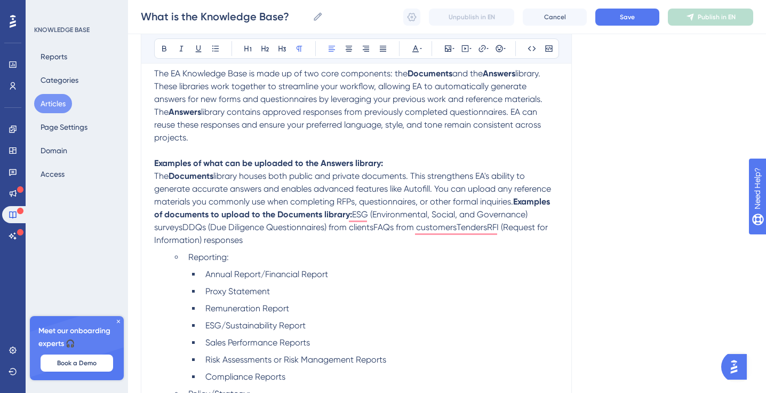
scroll to position [175, 0]
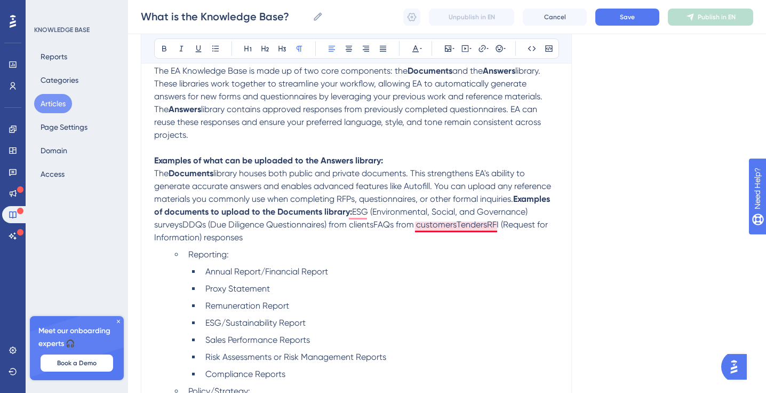
click at [454, 229] on span "ESG (Environmental, Social, and Governance) surveysDDQs (Due Diligence Question…" at bounding box center [352, 225] width 396 height 36
click at [516, 200] on strong "Examples of documents to upload to the Documents library:" at bounding box center [353, 205] width 398 height 23
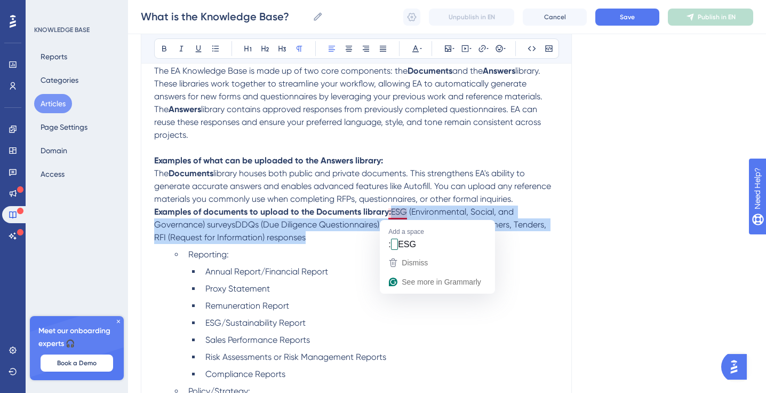
drag, startPoint x: 390, startPoint y: 214, endPoint x: 378, endPoint y: 242, distance: 30.1
click at [378, 242] on p "Examples of documents to upload to the Documents library: ESG (Environmental, S…" at bounding box center [356, 224] width 404 height 38
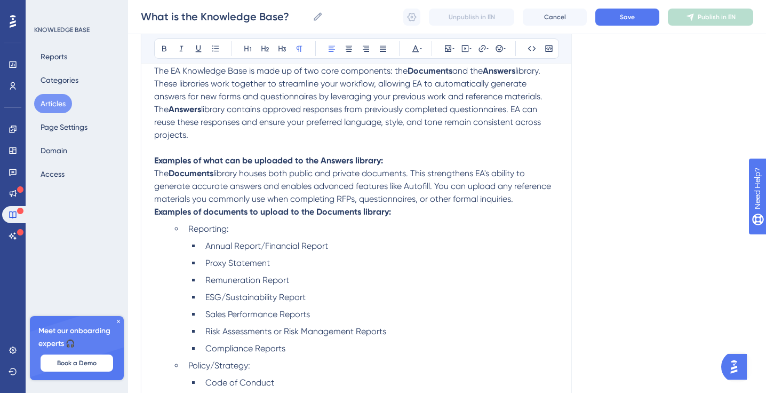
click at [390, 157] on p "Examples of what can be uploaded to the Answers library: The Documents library …" at bounding box center [356, 179] width 404 height 51
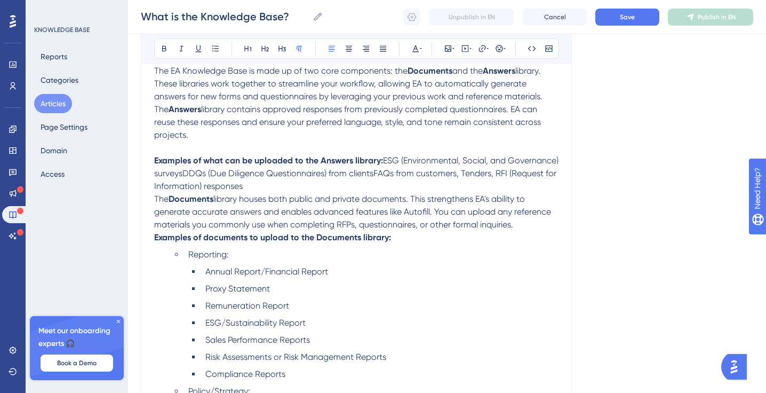
click at [236, 176] on span "ESG (Environmental, Social, and Governance) surveysDDQs (Due Diligence Question…" at bounding box center [357, 173] width 407 height 36
click at [431, 174] on span "ESG (Environmental, Social, and Governance) surveys, DDQs (Due Diligence Questi…" at bounding box center [357, 173] width 407 height 36
click at [308, 188] on p "Examples of what can be uploaded to the Answers library: ESG (Environmental, So…" at bounding box center [356, 192] width 404 height 77
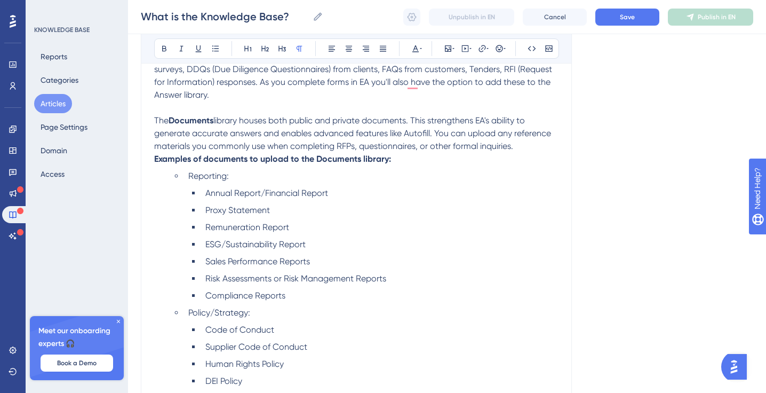
scroll to position [0, 0]
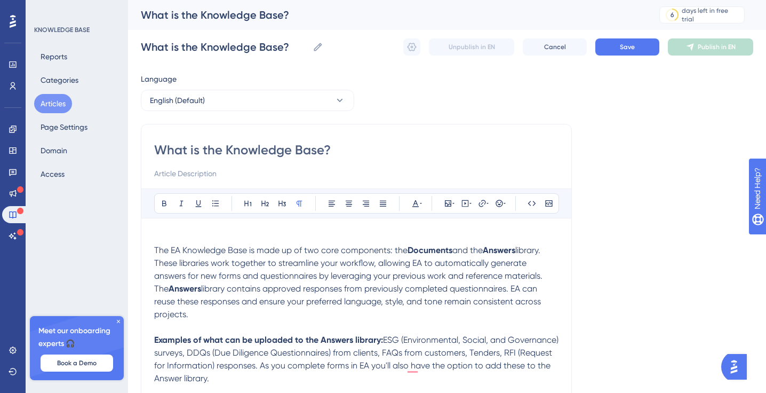
click at [177, 175] on input at bounding box center [356, 173] width 404 height 13
type input "W"
type input "H"
type input "What documents go where?"
click at [647, 35] on div "What is the Knowledge Base? What is the Knowledge Base? Unpublish in EN Cancel …" at bounding box center [447, 47] width 613 height 34
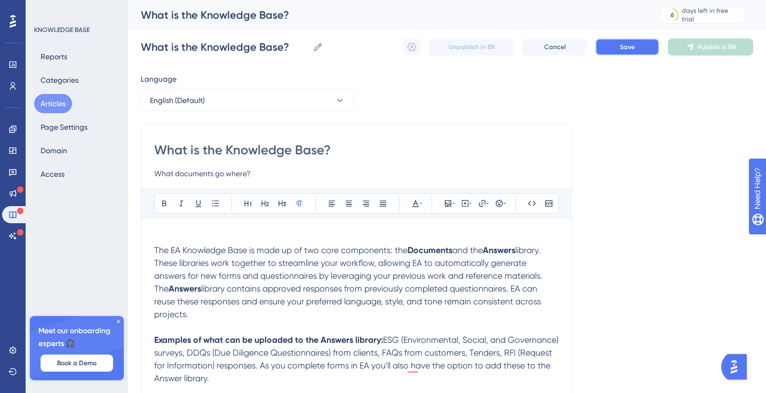
click at [634, 41] on button "Save" at bounding box center [628, 46] width 64 height 17
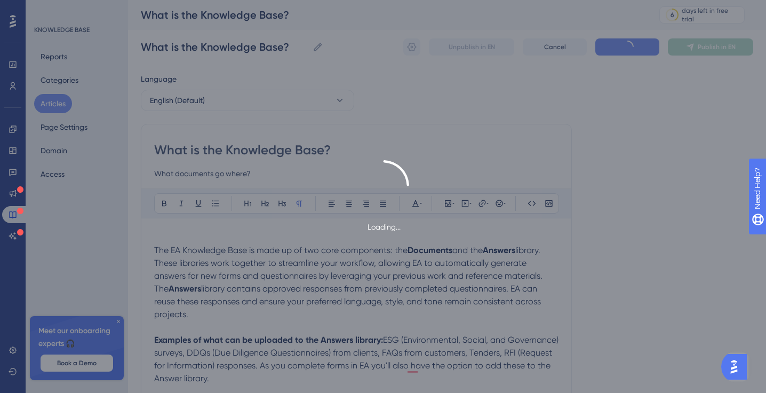
type input "What is the Knowledge Base?"
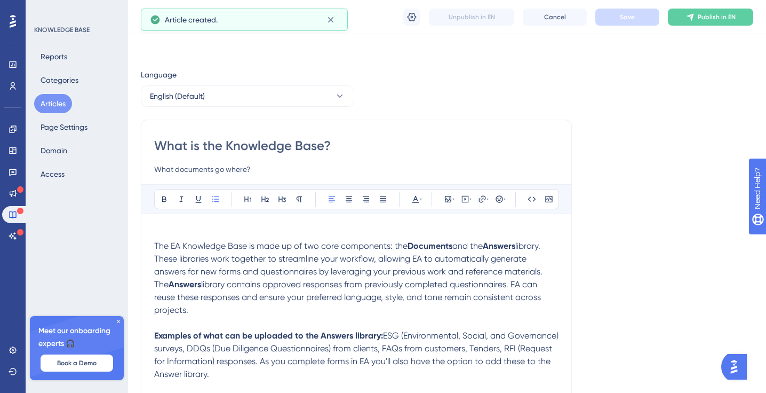
scroll to position [670, 0]
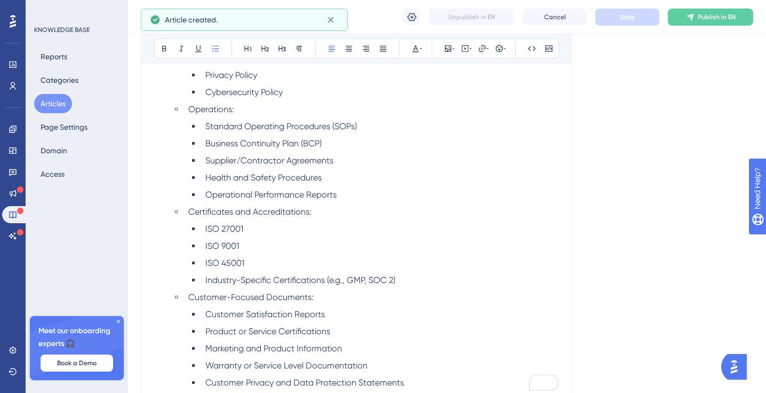
click at [50, 101] on button "Articles" at bounding box center [53, 103] width 38 height 19
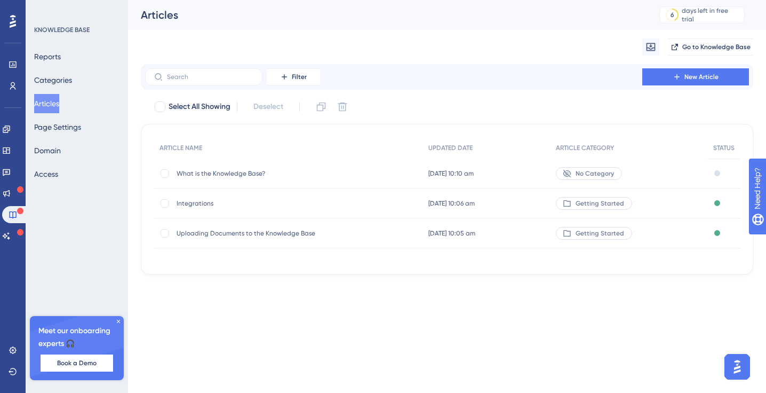
click at [587, 170] on span "No Category" at bounding box center [595, 173] width 38 height 9
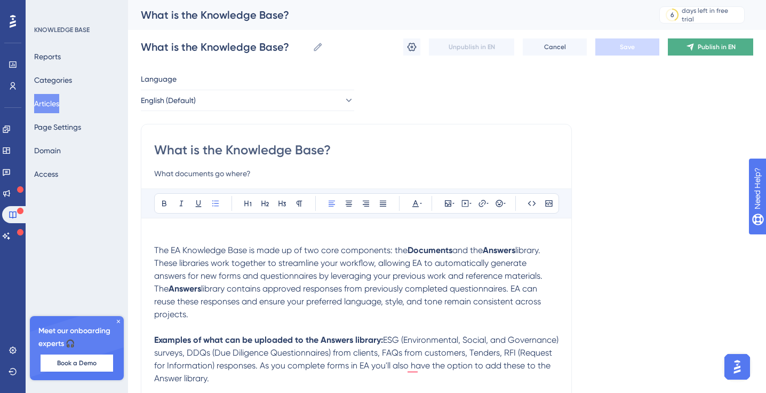
click at [688, 45] on icon at bounding box center [690, 47] width 9 height 9
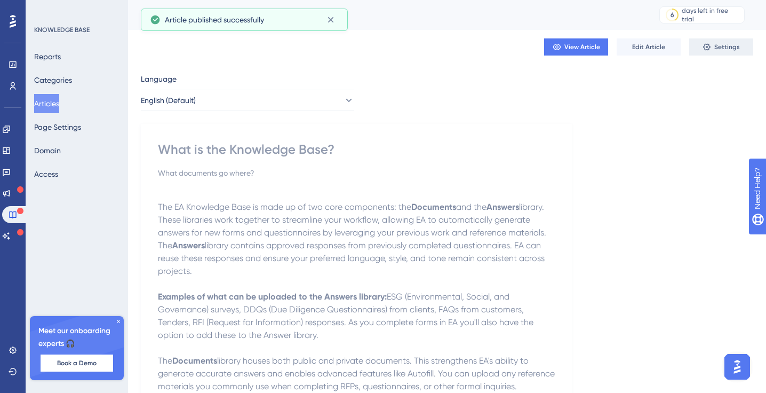
click at [719, 53] on button "Settings" at bounding box center [721, 46] width 64 height 17
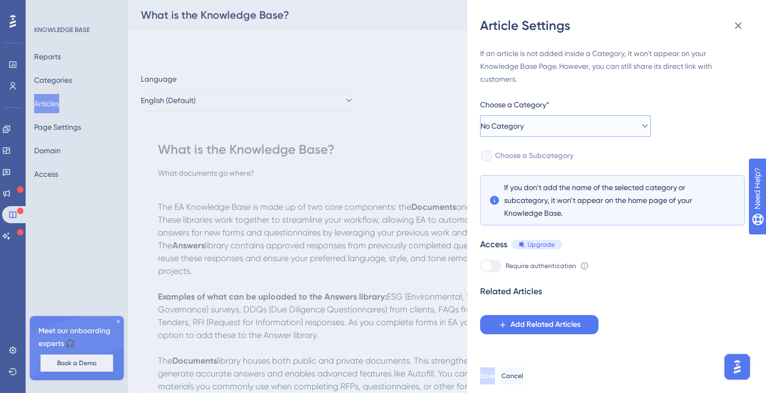
click at [524, 129] on span "No Category" at bounding box center [502, 126] width 43 height 13
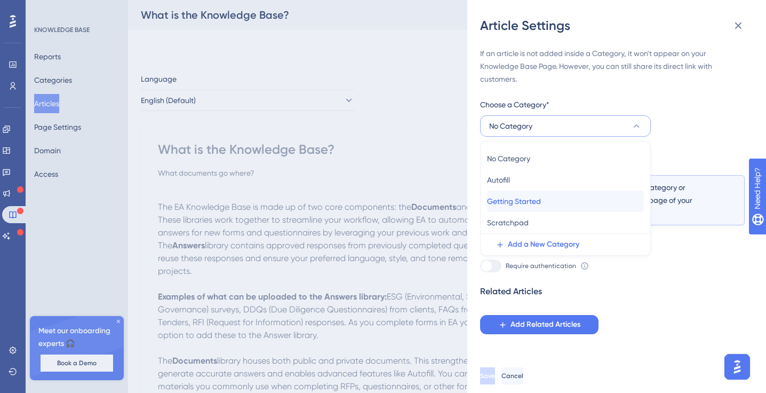
click at [516, 200] on span "Getting Started" at bounding box center [514, 201] width 54 height 13
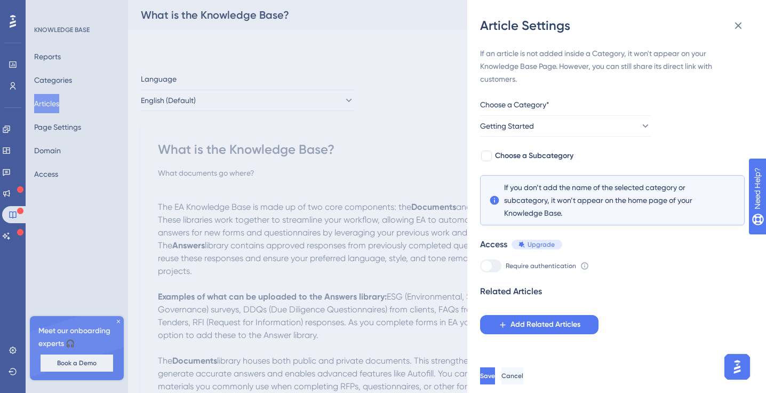
scroll to position [1, 0]
click at [485, 154] on div at bounding box center [486, 155] width 11 height 11
checkbox input "true"
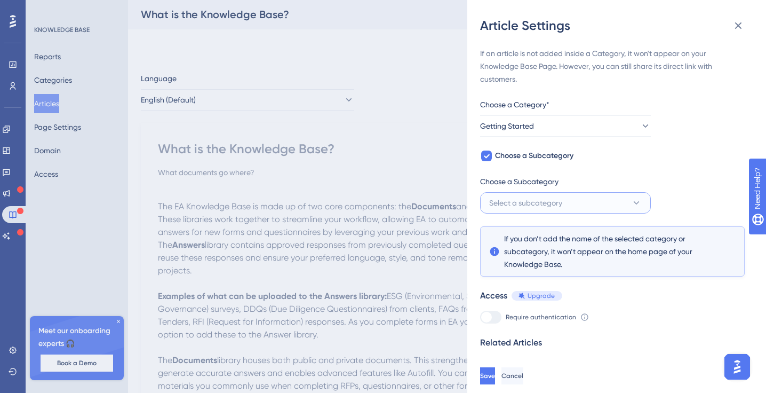
click at [516, 202] on span "Select a subcategory" at bounding box center [525, 202] width 73 height 13
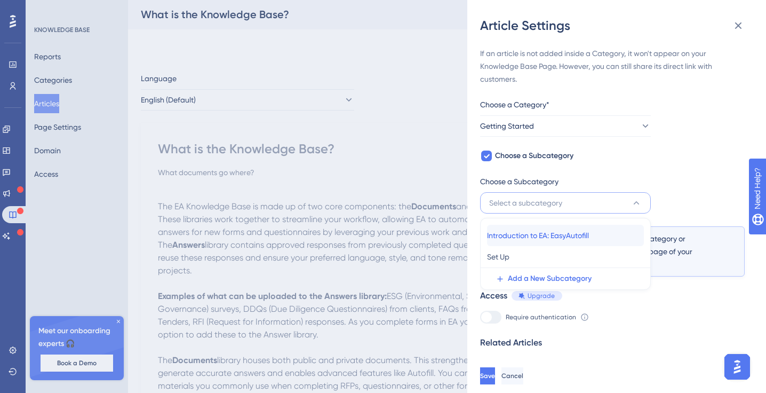
click at [514, 237] on span "Introduction to EA: EasyAutofill" at bounding box center [538, 235] width 102 height 13
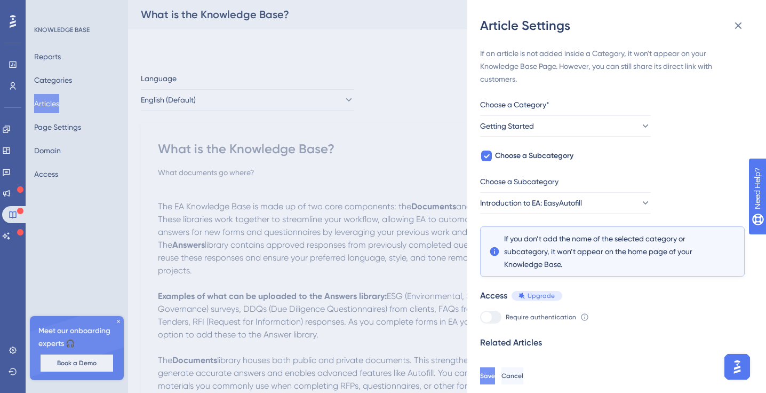
click at [495, 376] on span "Save" at bounding box center [487, 375] width 15 height 9
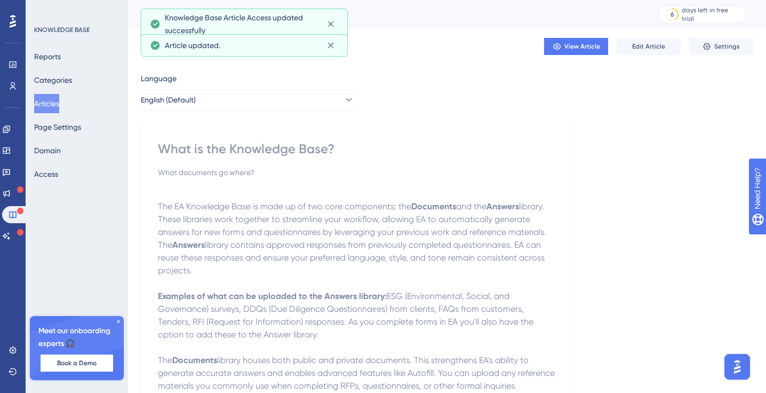
click at [53, 100] on button "Articles" at bounding box center [46, 103] width 25 height 19
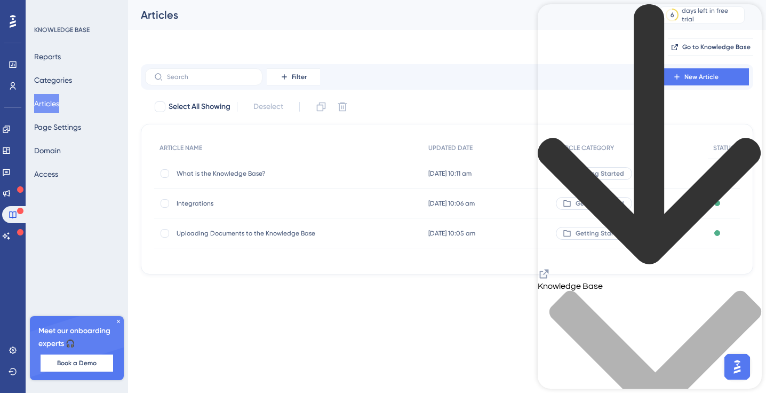
click at [549, 269] on icon "Resource Center Header" at bounding box center [544, 273] width 9 height 9
click at [731, 21] on div "Knowledge Base" at bounding box center [650, 260] width 224 height 512
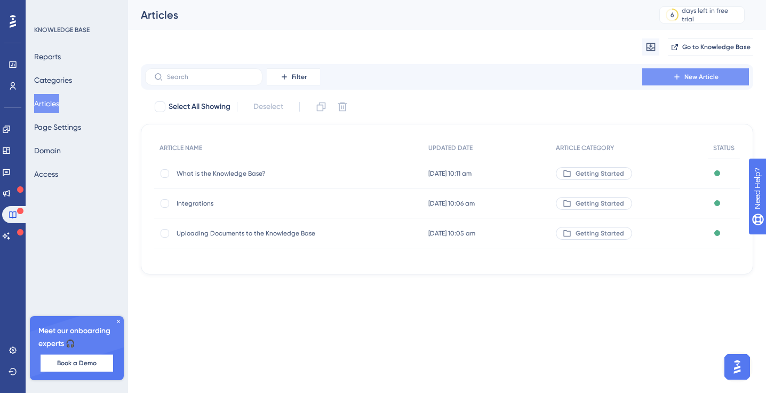
click at [687, 79] on span "New Article" at bounding box center [702, 77] width 34 height 9
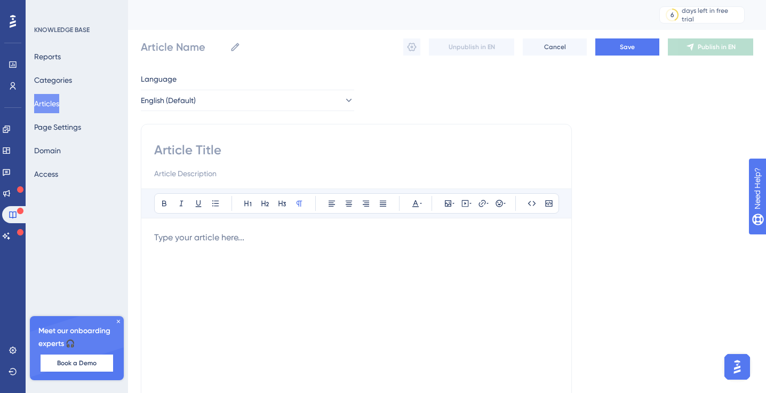
click at [187, 225] on div "Bold Italic Underline Bullet Point Heading 1 Heading 2 Heading 3 Normal Align L…" at bounding box center [356, 326] width 404 height 277
click at [179, 237] on p "To enrich screen reader interactions, please activate Accessibility in Grammarl…" at bounding box center [356, 237] width 404 height 13
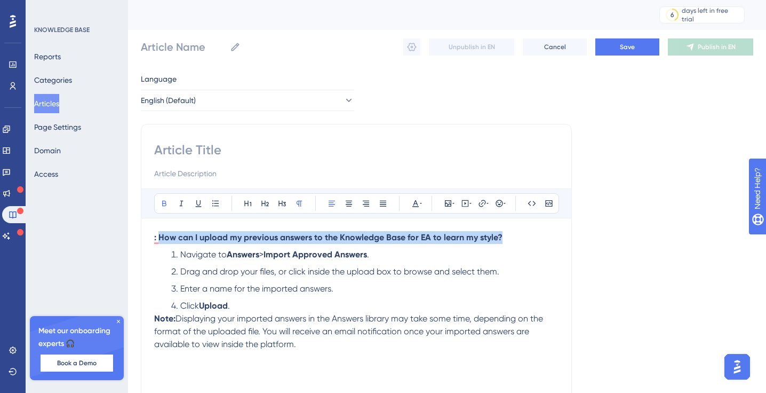
drag, startPoint x: 412, startPoint y: 234, endPoint x: 158, endPoint y: 239, distance: 254.6
click at [157, 239] on p ": How can I upload my previous answers to the Knowledge Base for EA to learn my…" at bounding box center [356, 237] width 404 height 13
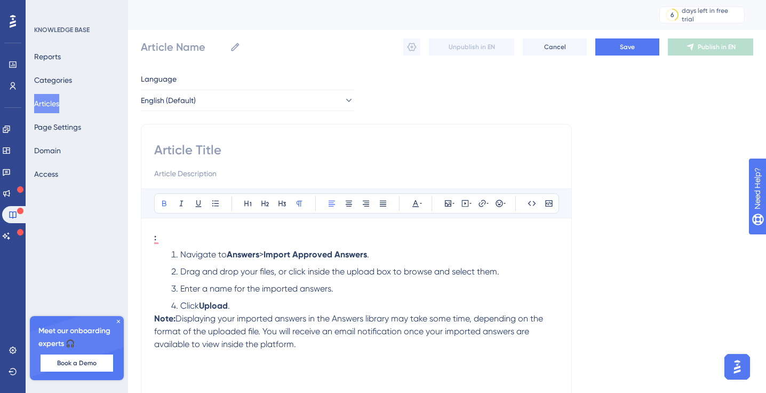
click at [180, 147] on input at bounding box center [356, 149] width 404 height 17
paste input "How can I upload my previous answers to the Knowledge Base for EA to learn my s…"
type input "How can I upload my previous answers to the Knowledge Base for EA to learn my s…"
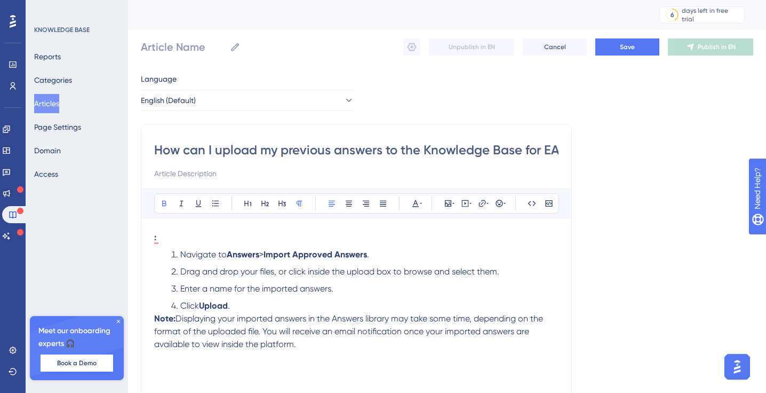
scroll to position [0, 108]
type input "How can I upload my previous answers to the Knowledge Base for EA to learn my s…"
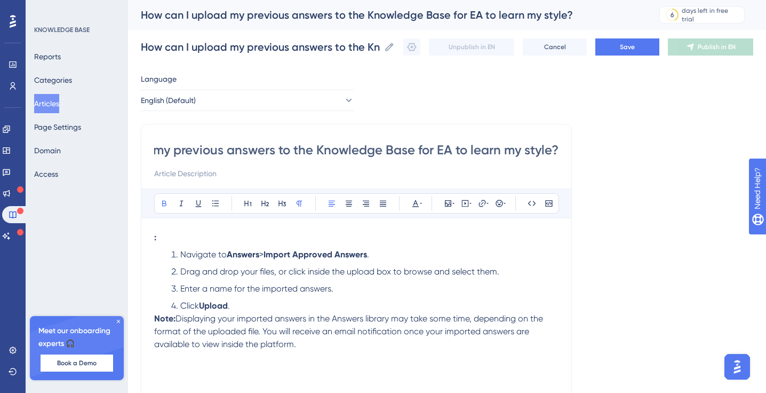
type input "How can I upload my previous answers to the Knowledge Base for EA to learn my s…"
drag, startPoint x: 180, startPoint y: 239, endPoint x: 142, endPoint y: 237, distance: 37.9
click at [142, 237] on div "How can I upload my previous answers to the Knowledge Base for EA to learn my s…" at bounding box center [356, 301] width 431 height 355
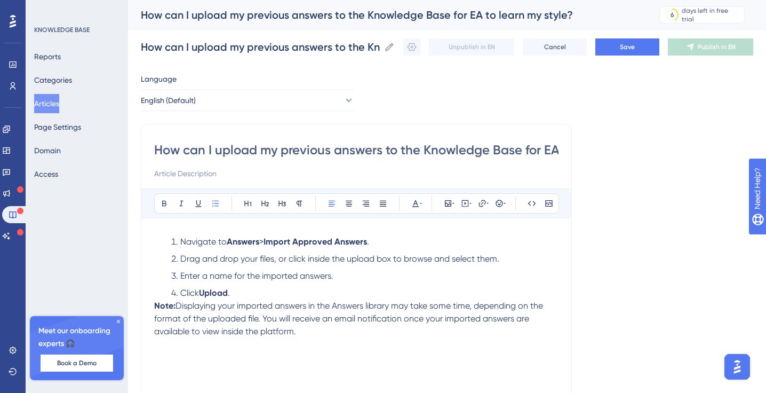
click at [171, 164] on div "How can I upload my previous answers to the Knowledge Base for EA to learn my s…" at bounding box center [356, 160] width 404 height 38
click at [172, 170] on input at bounding box center [356, 173] width 404 height 13
type input "What EA to sound like you? Use answers you've already written to guide EA on ho…"
click at [154, 306] on strong "Note:" at bounding box center [164, 305] width 21 height 10
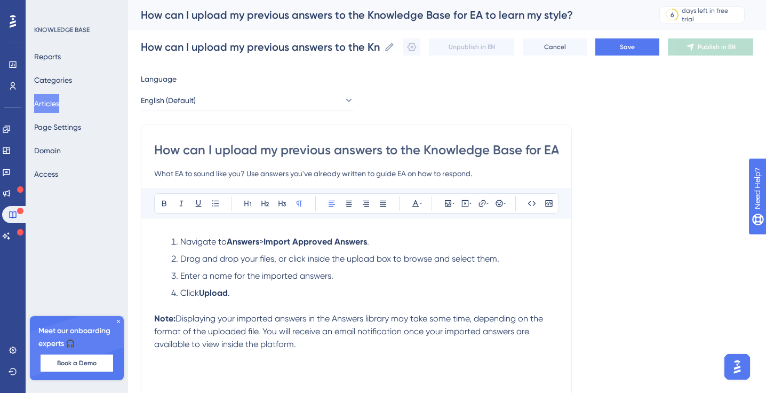
drag, startPoint x: 263, startPoint y: 332, endPoint x: 321, endPoint y: 348, distance: 60.2
click at [321, 348] on p "Note: Displaying your imported answers in the Answers library may take some tim…" at bounding box center [356, 331] width 404 height 38
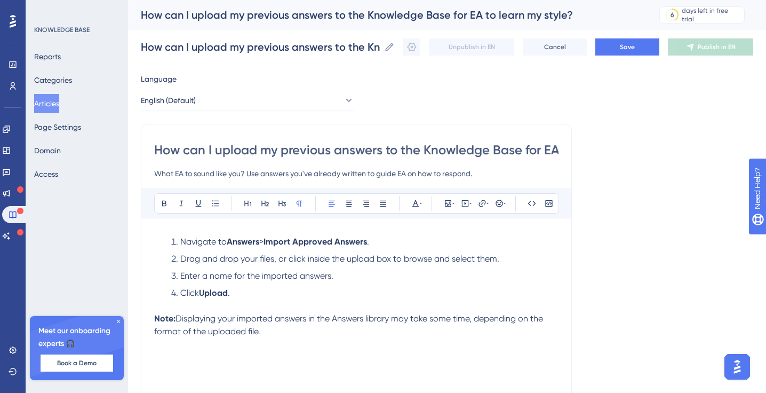
click at [649, 37] on div "How can I upload my previous answers to the Knowledge Base for EA to learn my s…" at bounding box center [447, 47] width 613 height 34
click at [644, 47] on button "Save" at bounding box center [628, 46] width 64 height 17
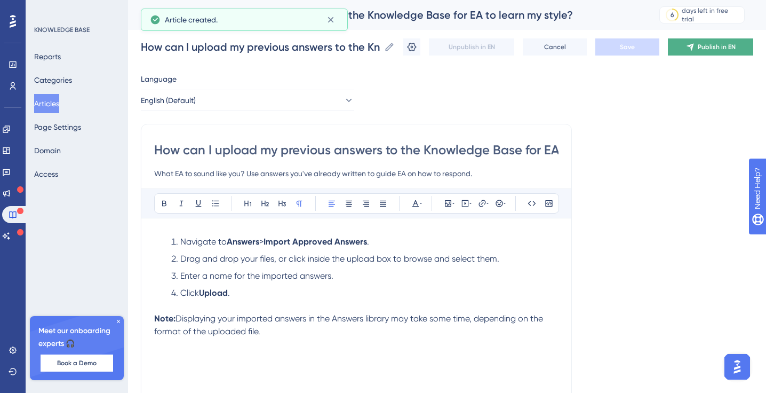
click at [718, 49] on span "Publish in EN" at bounding box center [717, 47] width 38 height 9
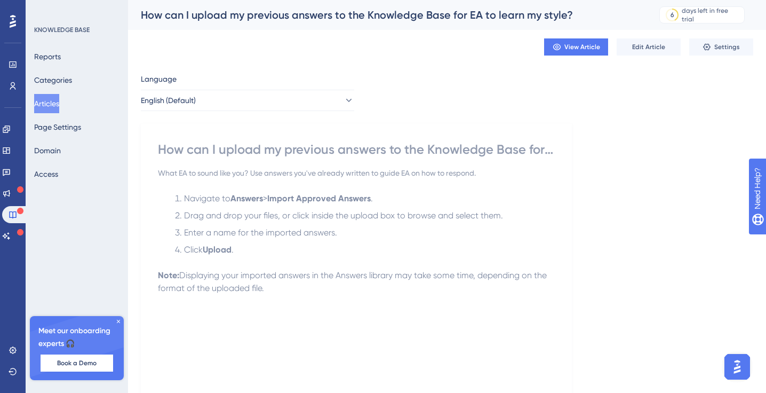
click at [45, 99] on button "Articles" at bounding box center [46, 103] width 25 height 19
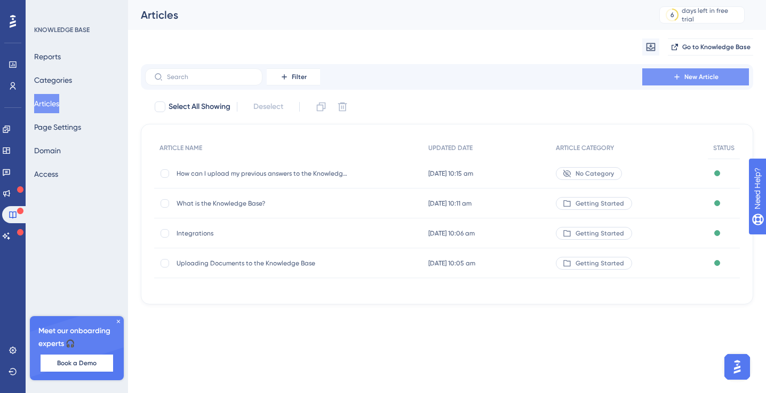
click at [675, 74] on icon at bounding box center [677, 77] width 9 height 9
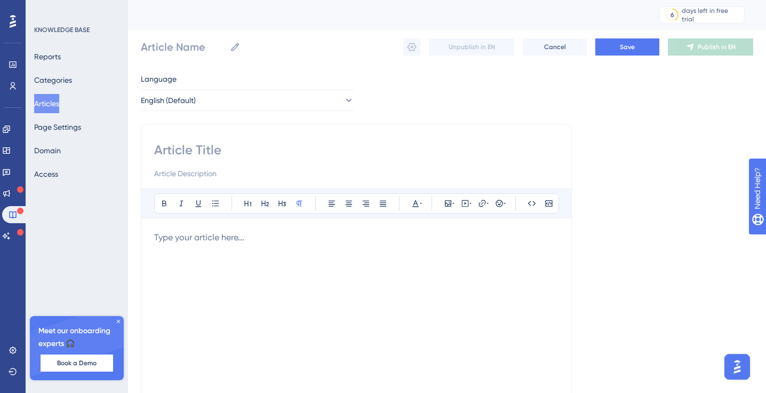
click at [162, 234] on p "To enrich screen reader interactions, please activate Accessibility in Grammarl…" at bounding box center [356, 237] width 404 height 13
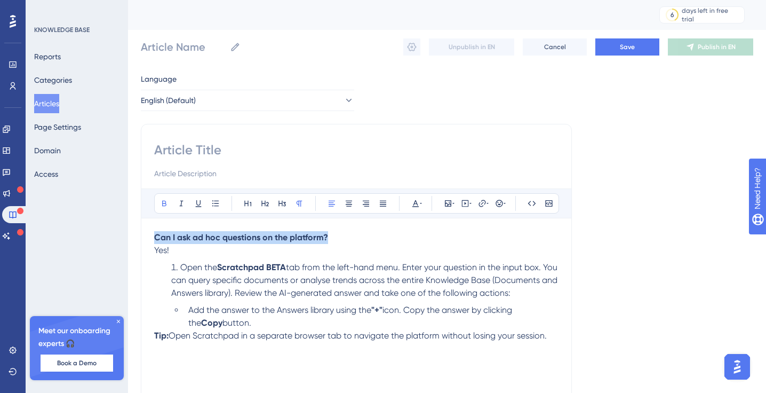
drag, startPoint x: 235, startPoint y: 239, endPoint x: 113, endPoint y: 234, distance: 122.3
click at [128, 234] on div "Performance Users Engagement Widgets Feedback Product Updates Knowledge Base AI…" at bounding box center [447, 280] width 638 height 560
click at [218, 155] on input at bounding box center [356, 149] width 404 height 17
paste input "Can I ask ad hoc questions on the platform?"
type input "Can I ask ad hoc questions on the platform?"
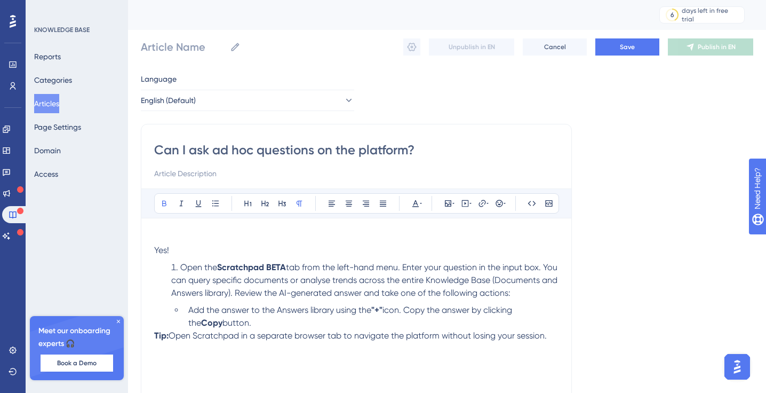
type input "Can I ask ad hoc questions on the platform?"
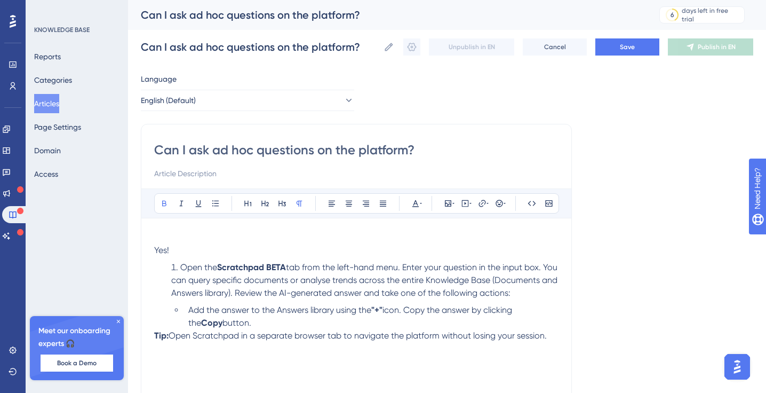
type input "Can I ask ad hoc questions on the platform?"
click at [207, 173] on input at bounding box center [356, 173] width 404 height 13
click at [155, 232] on p "Yes!" at bounding box center [356, 244] width 404 height 26
click at [152, 248] on div "Can I ask ad hoc questions on the platform? Want to ask a single question? Bold…" at bounding box center [356, 301] width 431 height 355
click at [157, 250] on span "Yes!" at bounding box center [161, 250] width 15 height 10
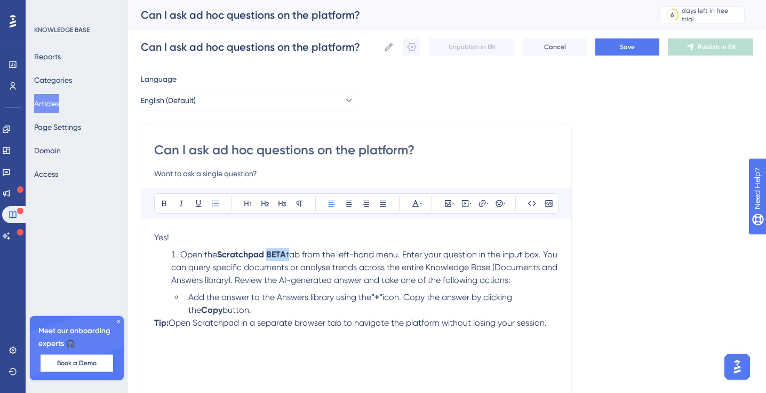
drag, startPoint x: 290, startPoint y: 253, endPoint x: 269, endPoint y: 251, distance: 20.4
click at [269, 252] on li "Open the Scratchpad BETA tab from the left-hand menu. Enter your question in th…" at bounding box center [363, 267] width 392 height 38
click at [277, 165] on div "Can I ask ad hoc questions on the platform? Want to ask a single question?" at bounding box center [356, 160] width 404 height 38
click at [272, 174] on input "Want to ask a single question?" at bounding box center [356, 173] width 404 height 13
drag, startPoint x: 327, startPoint y: 172, endPoint x: 299, endPoint y: 172, distance: 28.3
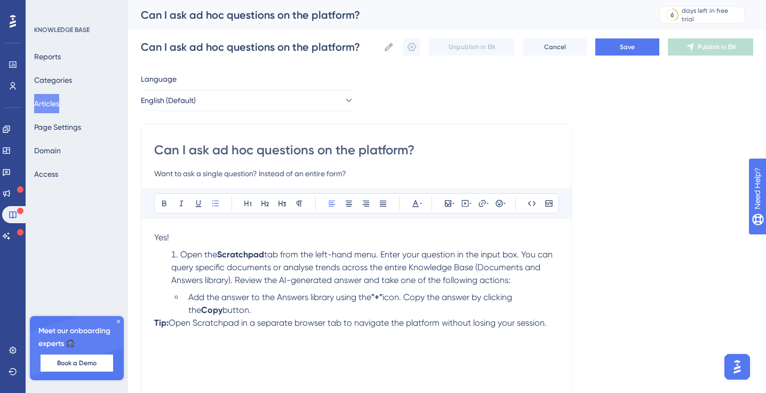
click at [299, 172] on input "Want to ask a single question? Instead of an entire form?" at bounding box center [356, 173] width 404 height 13
type input "Want to ask a single question? Instead of completing a form?"
click at [155, 323] on strong "Tip:" at bounding box center [161, 322] width 14 height 10
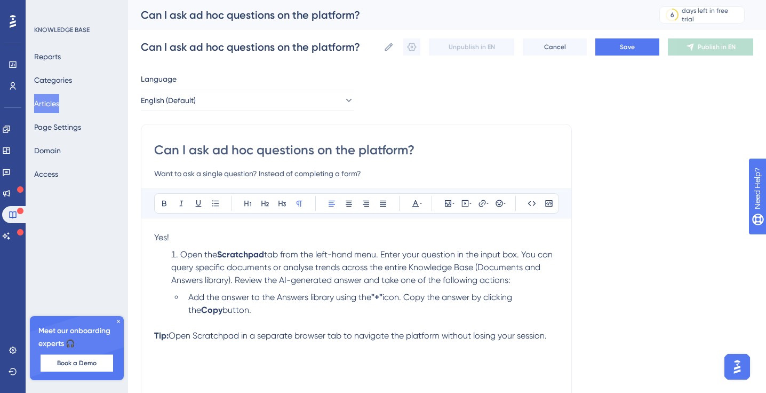
drag, startPoint x: 554, startPoint y: 330, endPoint x: 164, endPoint y: 331, distance: 390.1
click at [163, 331] on p "Tip: Open Scratchpad in a separate browser tab to navigate the platform without…" at bounding box center [356, 335] width 404 height 13
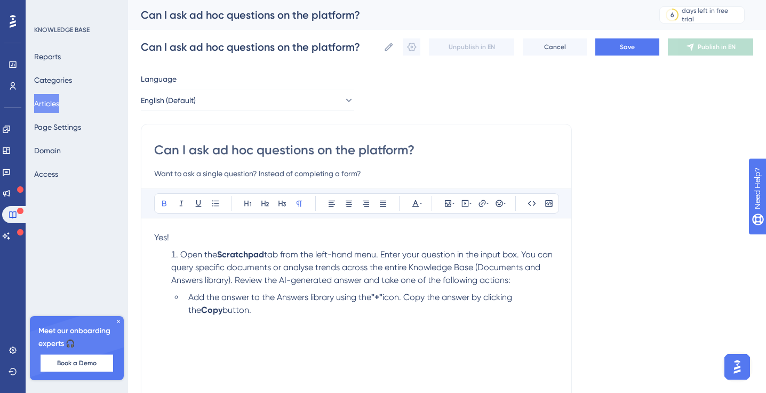
click at [410, 299] on span "icon. Copy the answer by clicking the" at bounding box center [351, 303] width 326 height 23
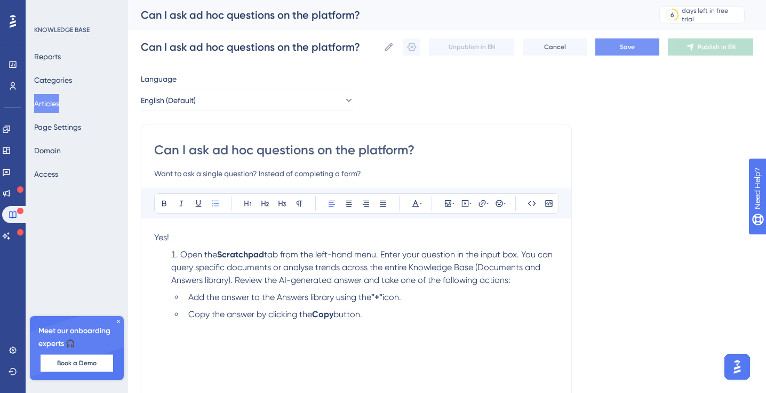
click at [620, 47] on span "Save" at bounding box center [627, 47] width 15 height 9
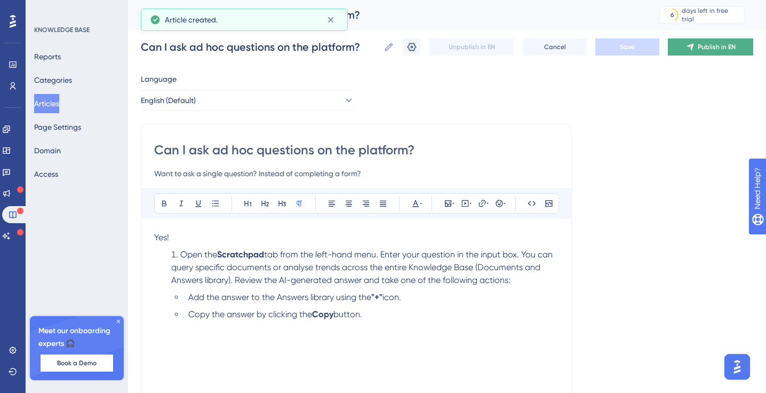
click at [709, 45] on span "Publish in EN" at bounding box center [717, 47] width 38 height 9
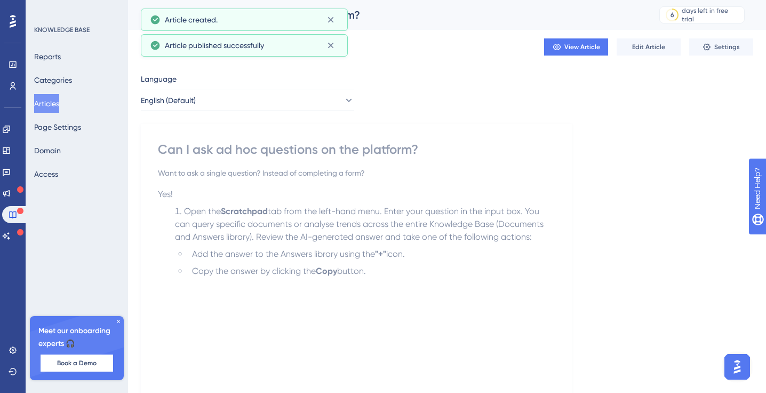
click at [58, 102] on button "Articles" at bounding box center [46, 103] width 25 height 19
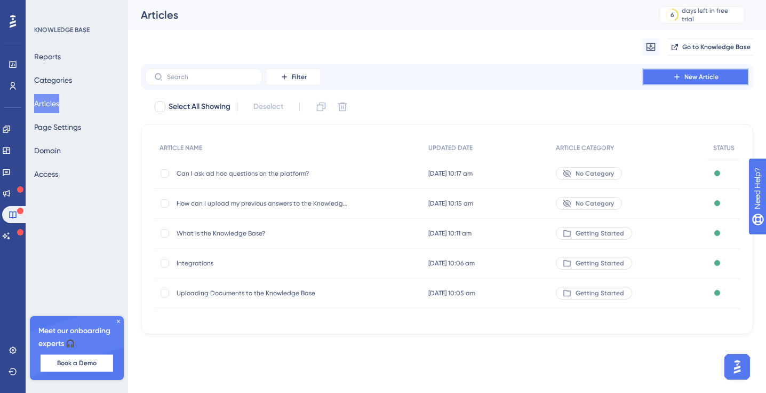
click at [716, 73] on span "New Article" at bounding box center [702, 77] width 34 height 9
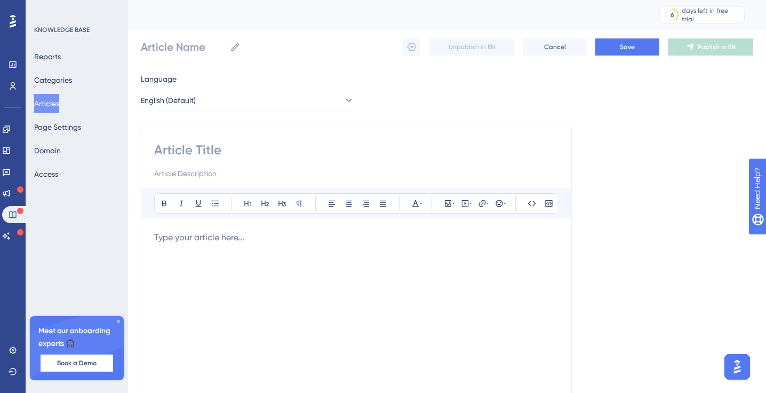
click at [172, 235] on p "To enrich screen reader interactions, please activate Accessibility in Grammarl…" at bounding box center [356, 237] width 404 height 13
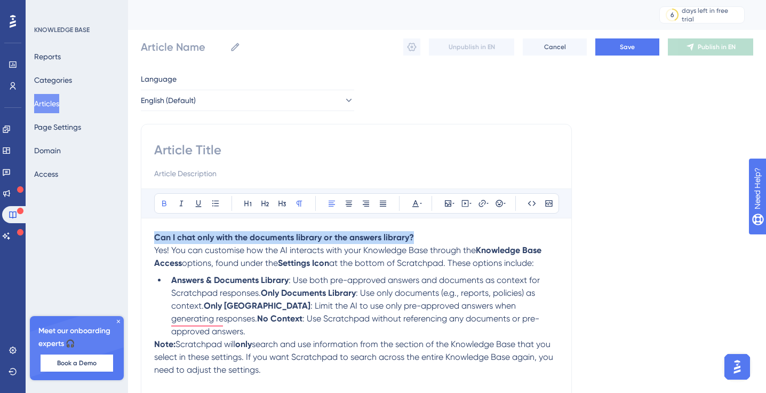
drag, startPoint x: 431, startPoint y: 234, endPoint x: 153, endPoint y: 236, distance: 278.0
click at [153, 236] on div "Bold Italic Underline Bullet Point Heading 1 Heading 2 Heading 3 Normal Align L…" at bounding box center [356, 301] width 431 height 355
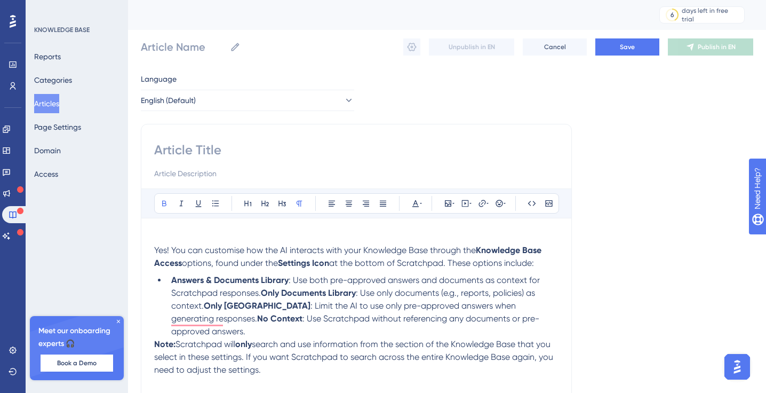
click at [196, 150] on input at bounding box center [356, 149] width 404 height 17
paste input "Can I chat only with the documents library or the answers library?"
type input "Can I chat only with the documents library or the answers library?"
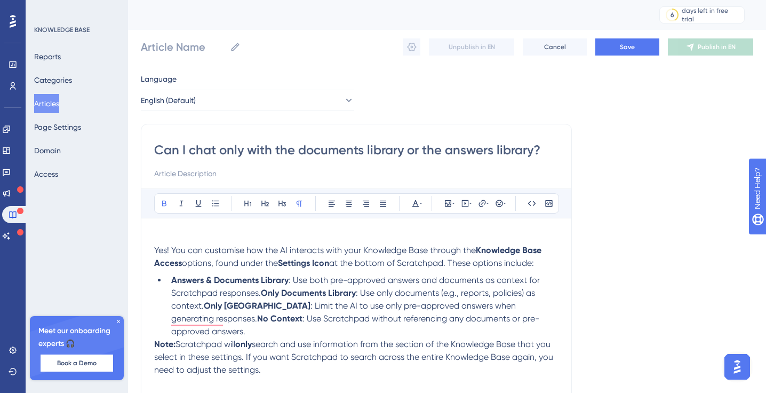
type input "Can I chat only with the documents library or the answers library?"
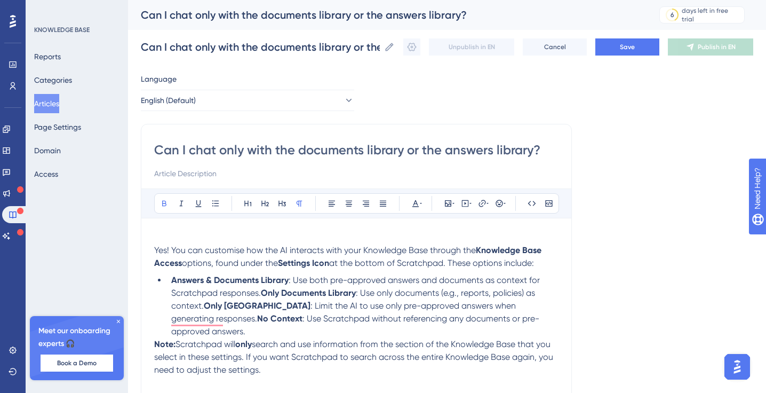
type input "Can I chat only with the documents library or the answers library?"
click at [184, 174] on input at bounding box center [356, 173] width 404 height 13
click at [151, 249] on div "Can I chat only with the documents library or the answers library? Bold Italic …" at bounding box center [356, 301] width 431 height 355
click at [157, 250] on span "Yes! You can customise how the AI interacts with your Knowledge Base through the" at bounding box center [315, 250] width 322 height 10
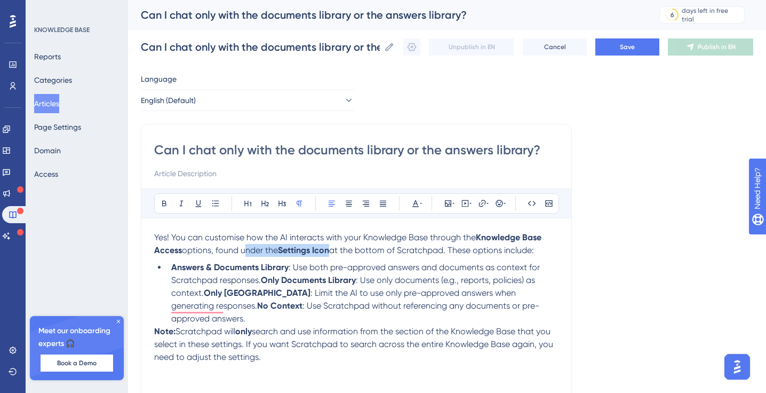
drag, startPoint x: 242, startPoint y: 252, endPoint x: 334, endPoint y: 253, distance: 91.3
click at [334, 253] on p "Yes! You can customise how the AI interacts with your Knowledge Base through th…" at bounding box center [356, 244] width 404 height 26
click at [264, 281] on strong "Only Documents Library" at bounding box center [308, 280] width 95 height 10
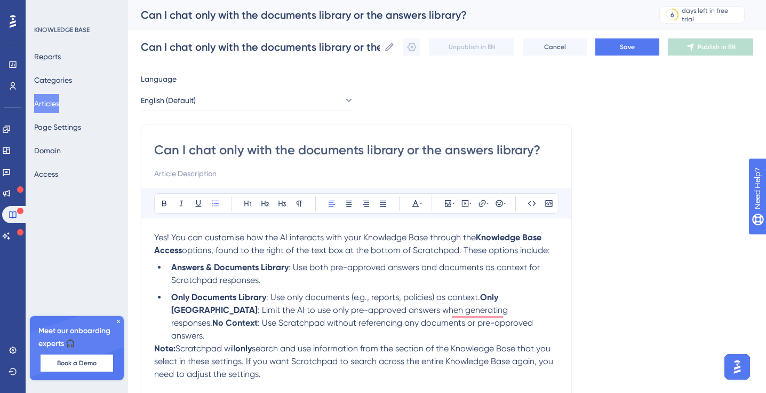
click at [482, 297] on strong "Only Answers Library" at bounding box center [335, 303] width 329 height 23
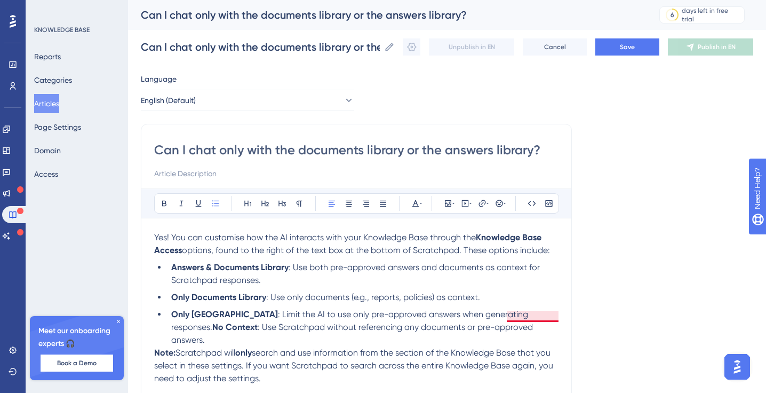
click at [530, 318] on span ": Limit the AI to use only pre-approved answers when generating responses." at bounding box center [350, 320] width 359 height 23
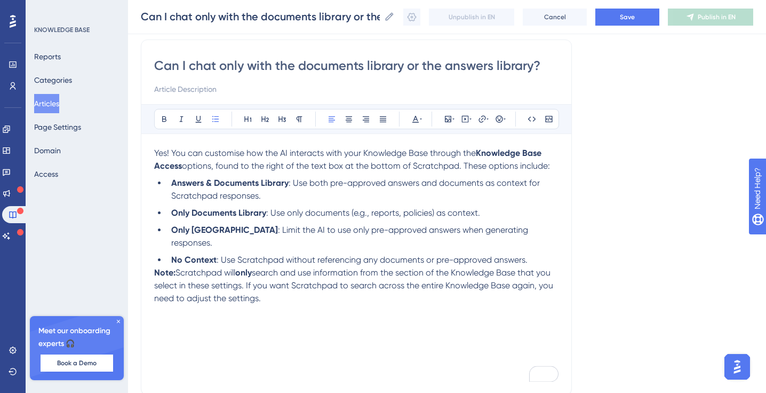
scroll to position [100, 0]
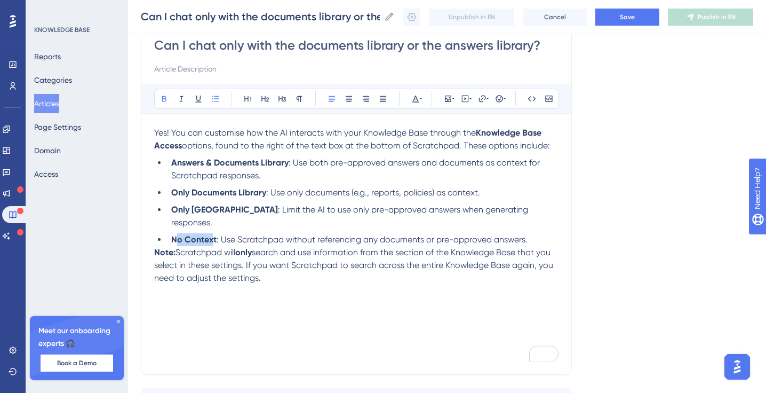
drag, startPoint x: 214, startPoint y: 229, endPoint x: 174, endPoint y: 228, distance: 40.0
click at [174, 234] on strong "No Context" at bounding box center [193, 239] width 45 height 10
drag, startPoint x: 215, startPoint y: 228, endPoint x: 171, endPoint y: 226, distance: 43.3
click at [171, 234] on strong "No Context" at bounding box center [193, 239] width 45 height 10
click at [155, 247] on strong "Note:" at bounding box center [164, 252] width 21 height 10
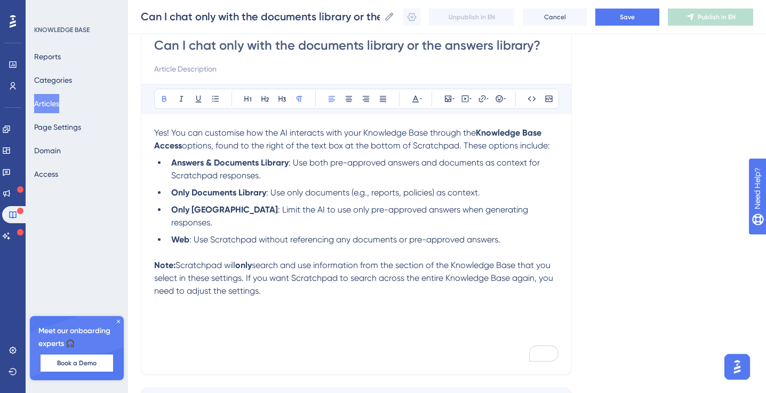
click at [282, 283] on p "Note: Scratchpad will only search and use information from the section of the K…" at bounding box center [356, 278] width 404 height 38
click at [625, 19] on span "Save" at bounding box center [627, 17] width 15 height 9
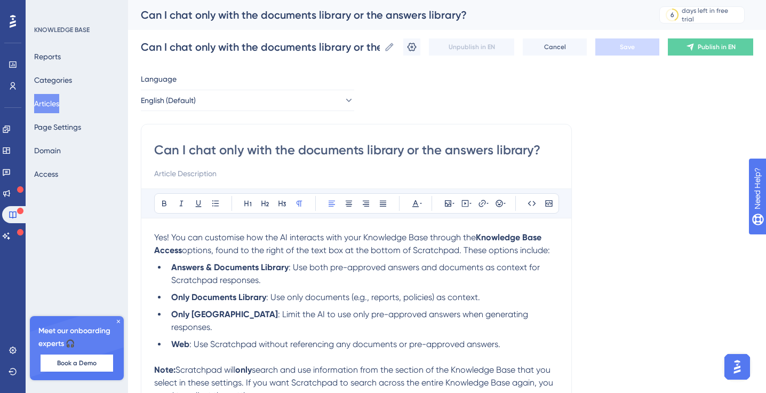
click at [52, 104] on button "Articles" at bounding box center [46, 103] width 25 height 19
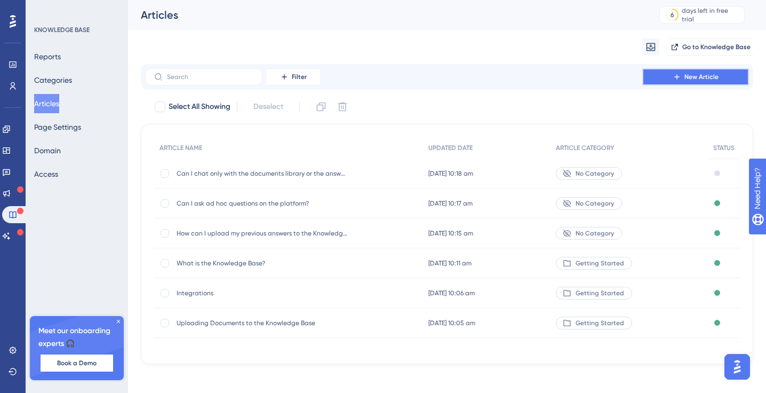
click at [689, 83] on button "New Article" at bounding box center [695, 76] width 107 height 17
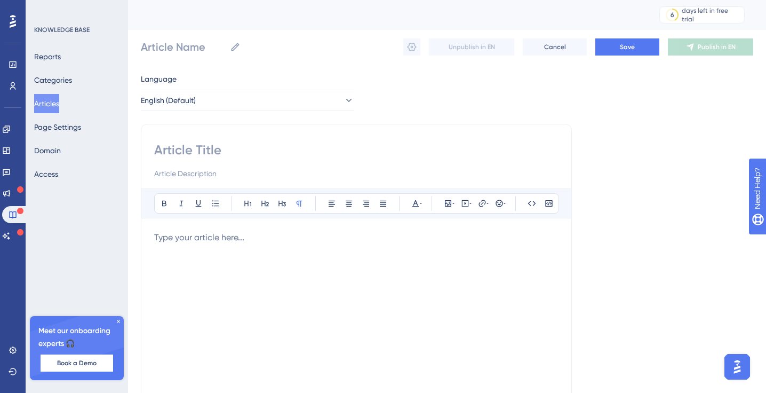
click at [179, 229] on div "Bold Italic Underline Bullet Point Heading 1 Heading 2 Heading 3 Normal Align L…" at bounding box center [356, 326] width 404 height 277
click at [177, 237] on p "To enrich screen reader interactions, please activate Accessibility in Grammarl…" at bounding box center [356, 237] width 404 height 13
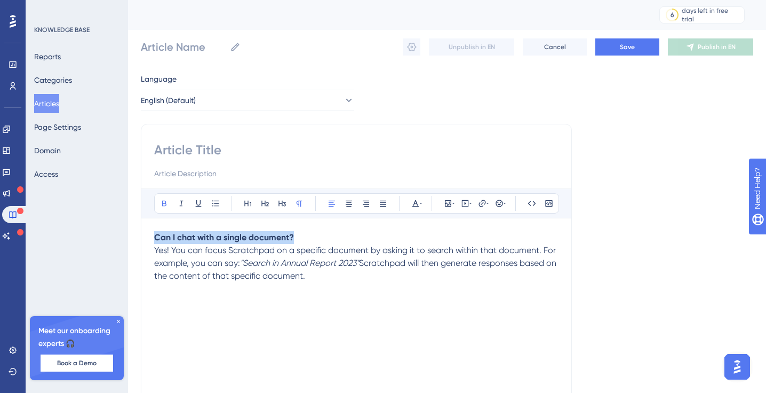
drag, startPoint x: 318, startPoint y: 233, endPoint x: 122, endPoint y: 233, distance: 196.4
click at [128, 233] on div "Performance Users Engagement Widgets Feedback Product Updates Knowledge Base AI…" at bounding box center [447, 280] width 638 height 560
click at [193, 145] on input at bounding box center [356, 149] width 404 height 17
paste input "Can I chat with a single document?"
type input "Can I chat with a single document?"
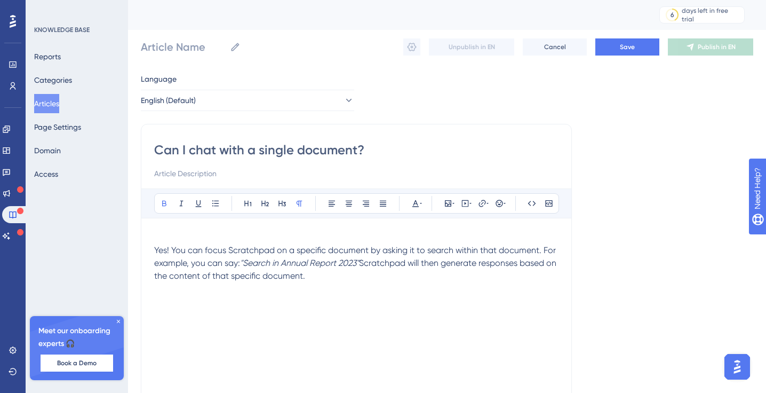
type input "Can I chat with a single document?"
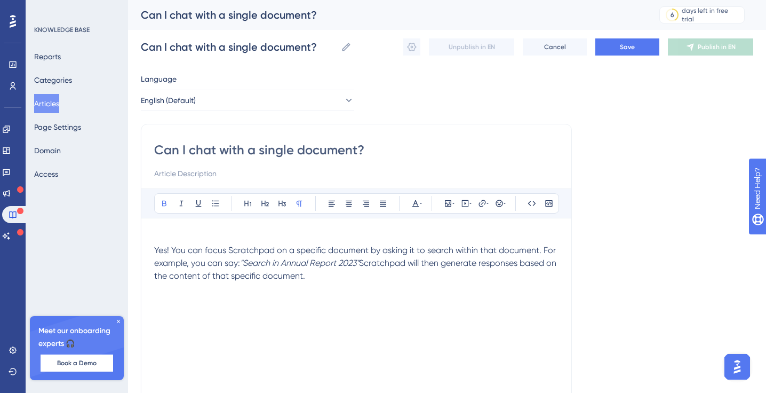
type input "Can I chat with a single document?"
click at [155, 249] on span "Yes! You can focus Scratchpad on a specific document by asking it to search wit…" at bounding box center [356, 256] width 404 height 23
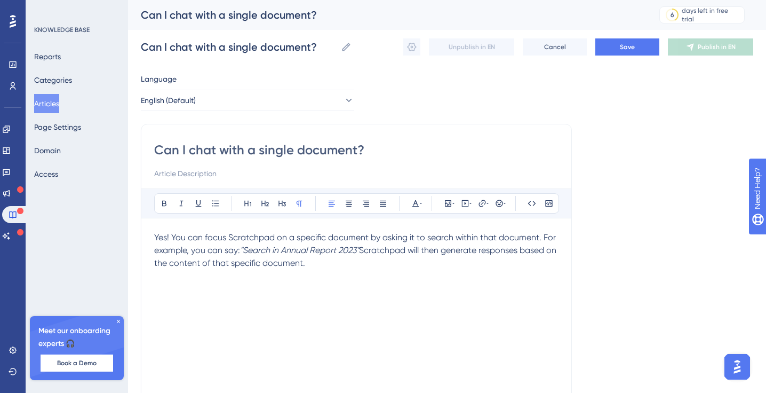
click at [194, 171] on input at bounding box center [356, 173] width 404 height 13
type input "Want to find out if something is included in a certain policy..."
click at [339, 264] on p "Yes! You can focus Scratchpad on a specific document by asking it to search wit…" at bounding box center [356, 250] width 404 height 38
click at [612, 51] on button "Save" at bounding box center [628, 46] width 64 height 17
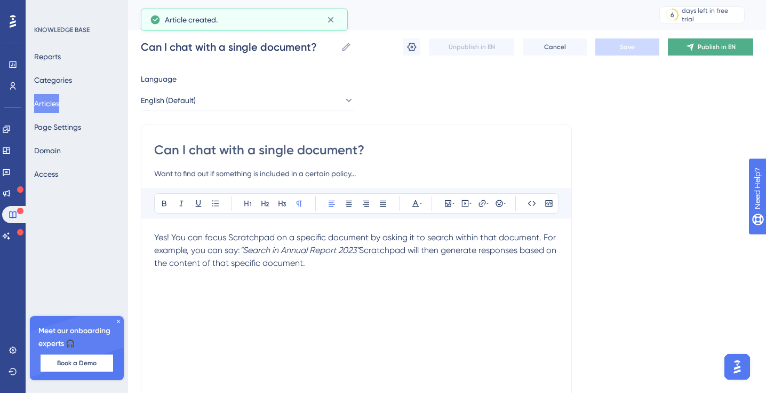
click at [719, 53] on button "Publish in EN" at bounding box center [710, 46] width 85 height 17
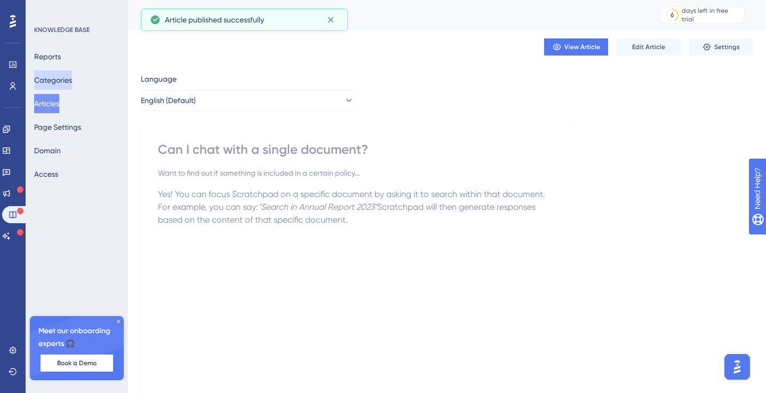
click at [60, 81] on button "Categories" at bounding box center [53, 79] width 38 height 19
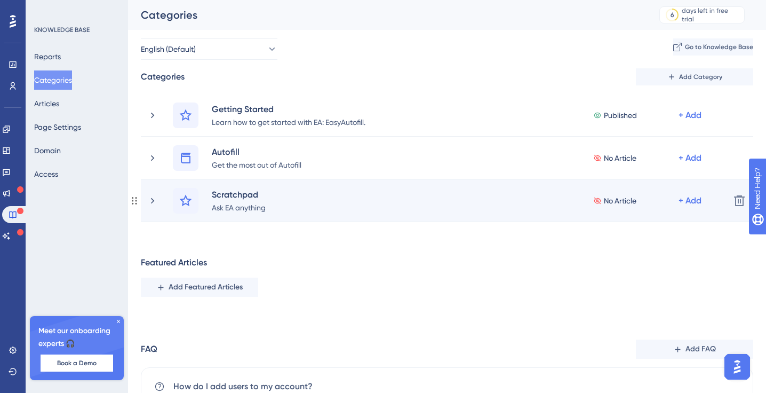
click at [158, 200] on div "Scratchpad Ask EA anything No Article + Add" at bounding box center [434, 201] width 574 height 26
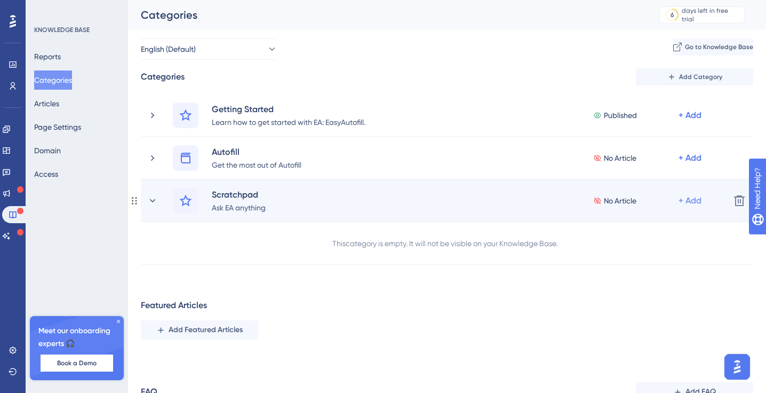
click at [690, 204] on div "+ Add" at bounding box center [690, 200] width 23 height 13
click at [643, 249] on span "Add Articles" at bounding box center [622, 250] width 41 height 13
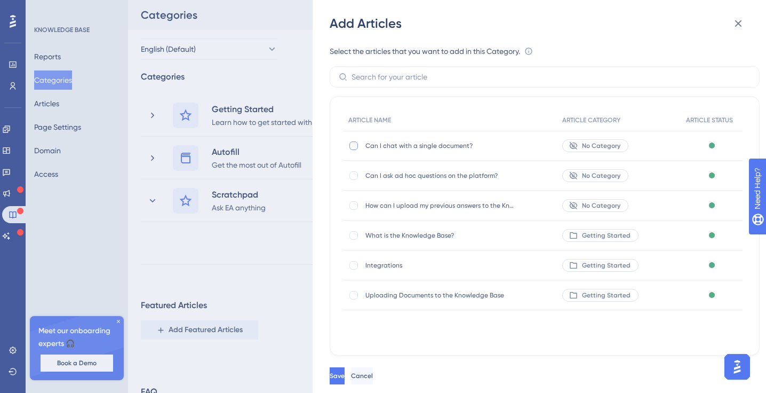
click at [351, 145] on div at bounding box center [354, 145] width 9 height 9
checkbox input "true"
click at [351, 172] on div at bounding box center [354, 175] width 9 height 9
checkbox input "true"
click at [345, 373] on button "Save" at bounding box center [337, 375] width 15 height 17
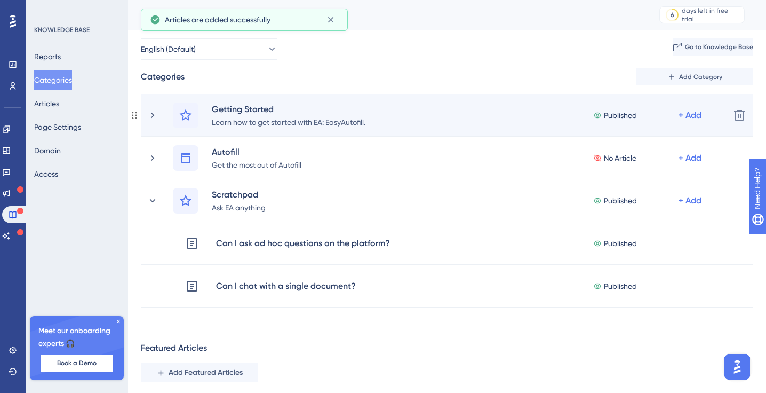
click at [147, 117] on div "Getting Started Learn how to get started with EA: EasyAutofill. Published + Add…" at bounding box center [447, 115] width 613 height 43
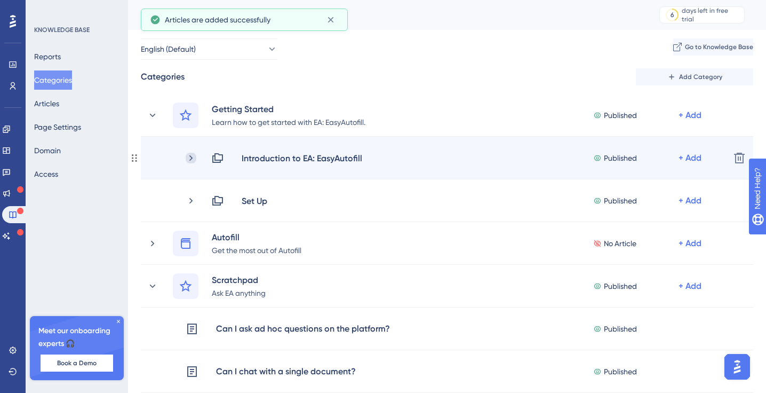
click at [191, 158] on icon at bounding box center [190, 158] width 3 height 6
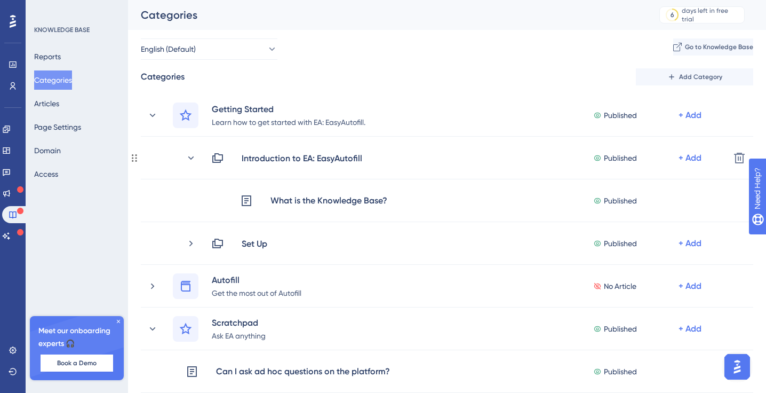
click at [191, 158] on icon at bounding box center [191, 157] width 6 height 3
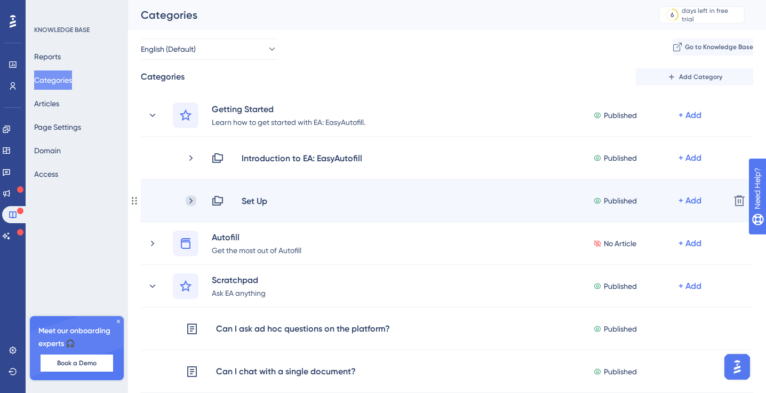
click at [192, 202] on icon at bounding box center [191, 200] width 11 height 11
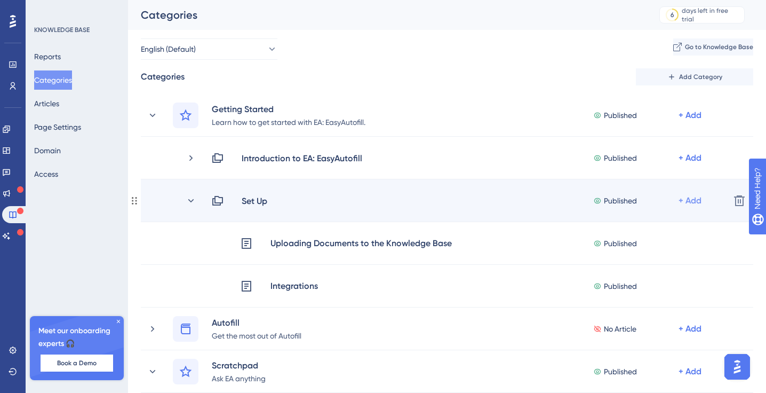
click at [692, 203] on div "+ Add" at bounding box center [690, 200] width 23 height 13
click at [643, 231] on span "Add Articles" at bounding box center [622, 229] width 41 height 13
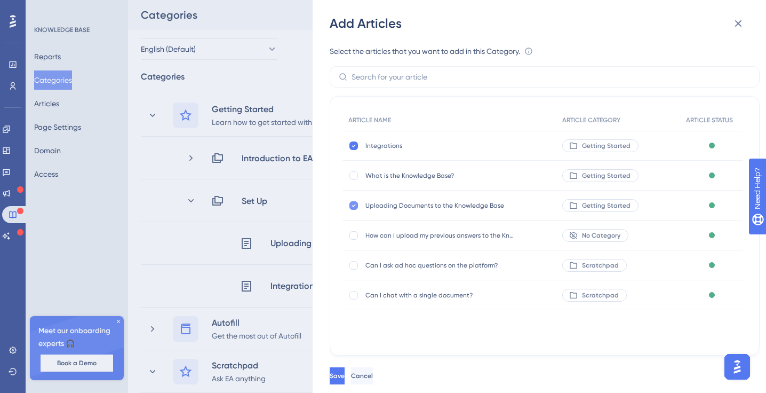
click at [353, 204] on icon at bounding box center [354, 205] width 4 height 9
checkbox input "false"
click at [352, 145] on icon at bounding box center [354, 145] width 4 height 9
click at [352, 145] on div at bounding box center [354, 145] width 9 height 9
checkbox input "true"
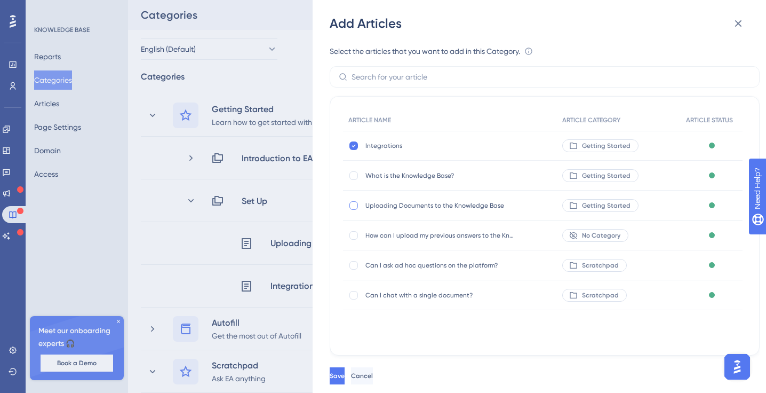
click at [352, 205] on div at bounding box center [354, 205] width 9 height 9
checkbox input "true"
click at [352, 233] on div at bounding box center [354, 235] width 9 height 9
checkbox input "true"
click at [345, 376] on button "Save" at bounding box center [337, 375] width 15 height 17
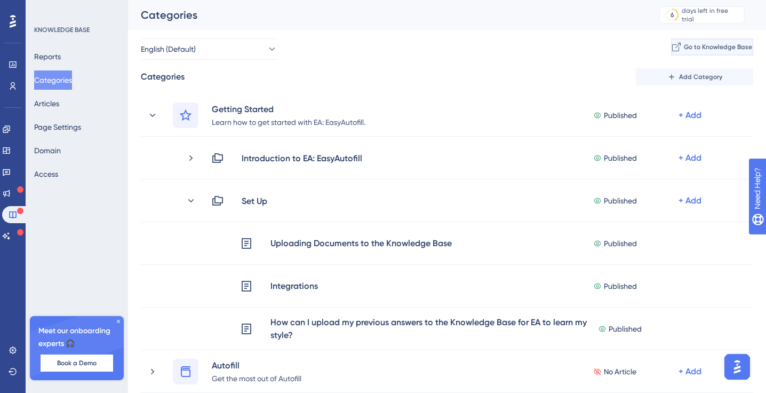
click at [684, 50] on span "Go to Knowledge Base" at bounding box center [718, 47] width 68 height 9
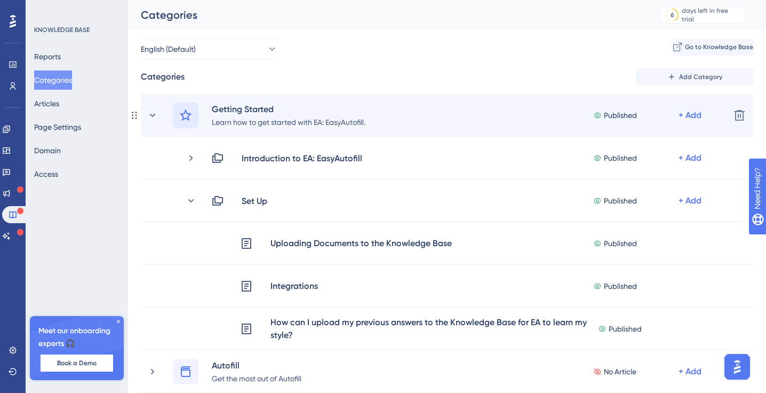
click at [184, 115] on icon at bounding box center [185, 115] width 13 height 13
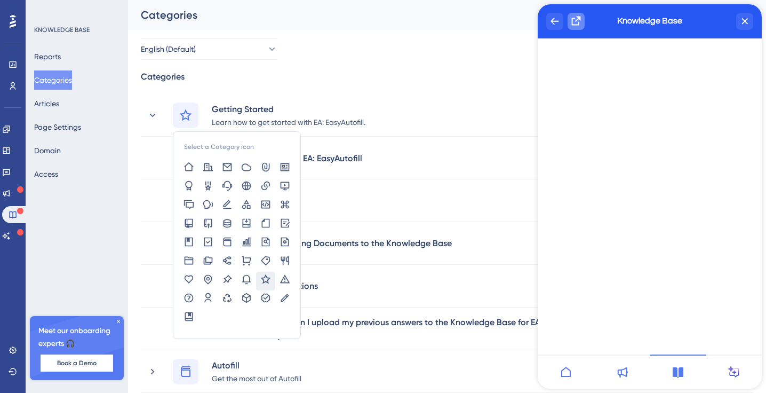
click at [574, 19] on icon "Resource Center Header" at bounding box center [576, 20] width 13 height 13
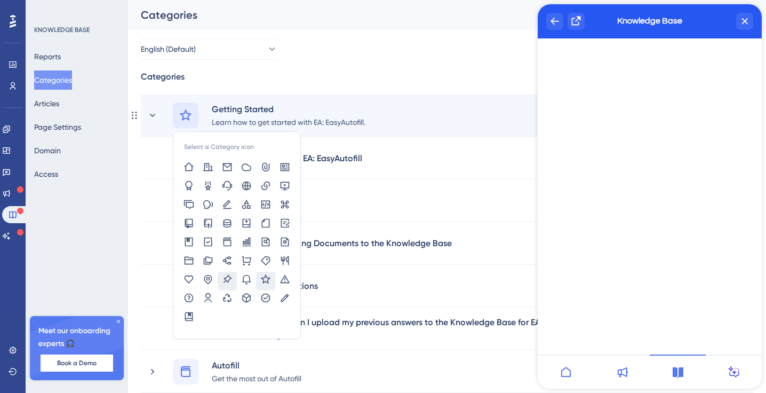
click at [224, 281] on icon at bounding box center [227, 279] width 11 height 11
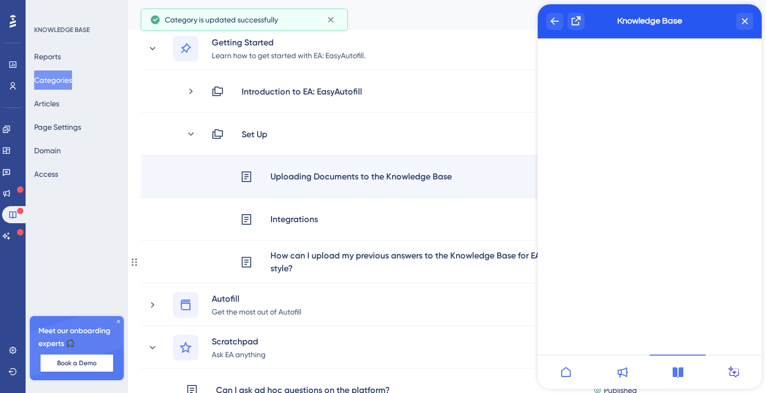
scroll to position [68, 0]
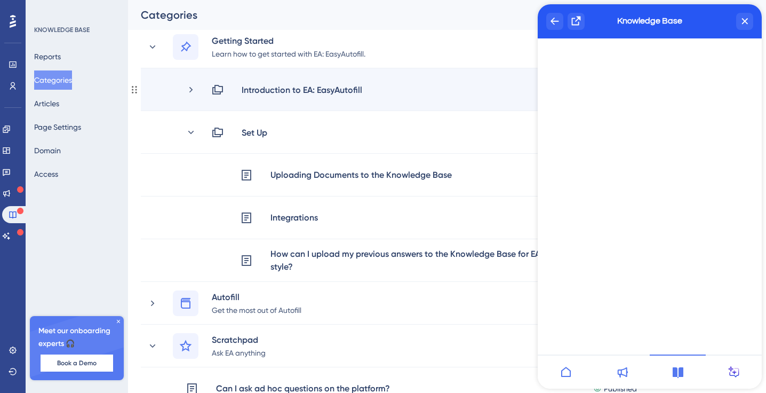
click at [219, 89] on icon at bounding box center [217, 89] width 13 height 13
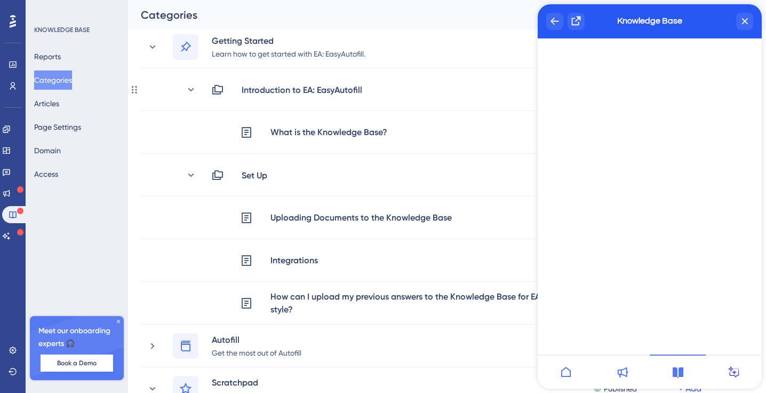
click at [219, 89] on icon at bounding box center [217, 89] width 13 height 13
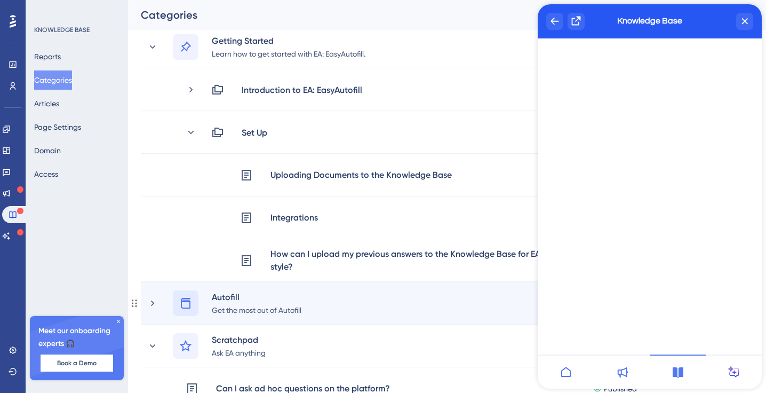
click at [193, 299] on div at bounding box center [186, 303] width 26 height 26
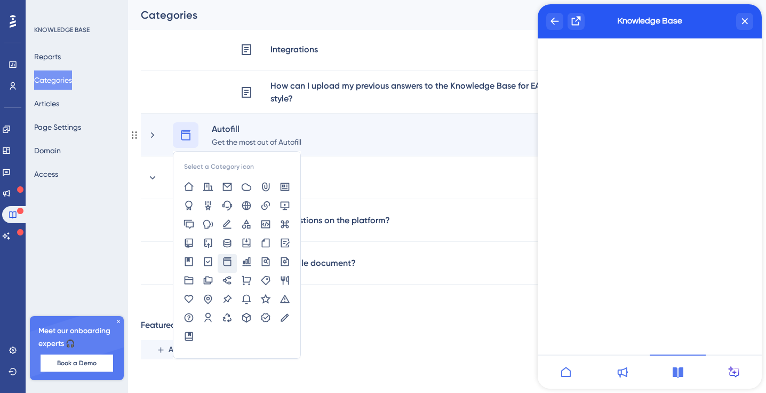
scroll to position [244, 0]
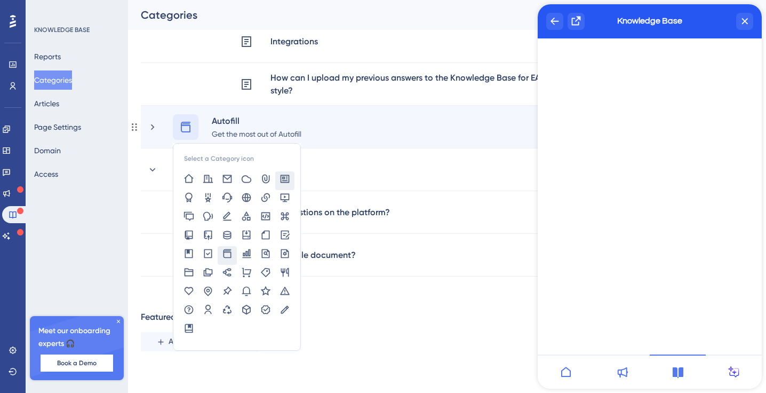
click at [286, 179] on icon at bounding box center [285, 178] width 11 height 11
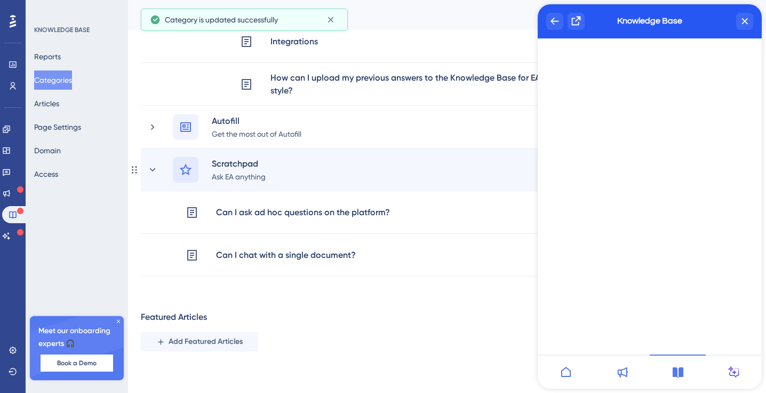
click at [187, 165] on icon at bounding box center [185, 169] width 13 height 13
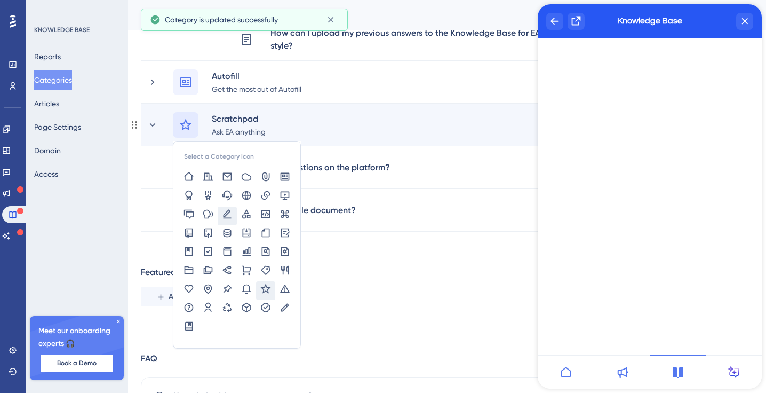
scroll to position [292, 0]
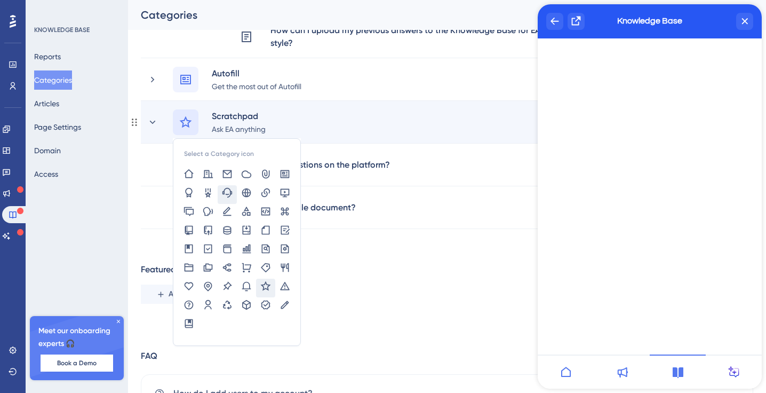
click at [231, 192] on icon at bounding box center [227, 192] width 11 height 11
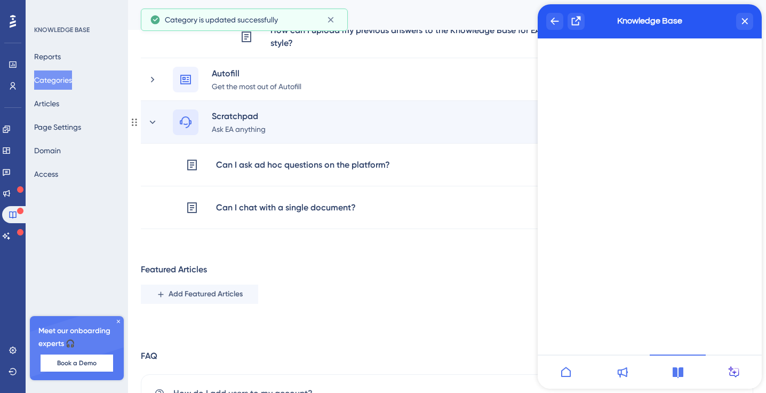
click at [183, 128] on icon at bounding box center [185, 122] width 13 height 13
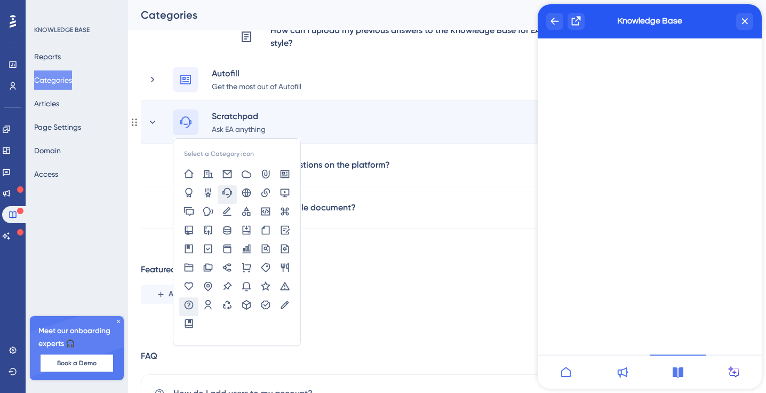
click at [187, 300] on icon at bounding box center [189, 304] width 9 height 9
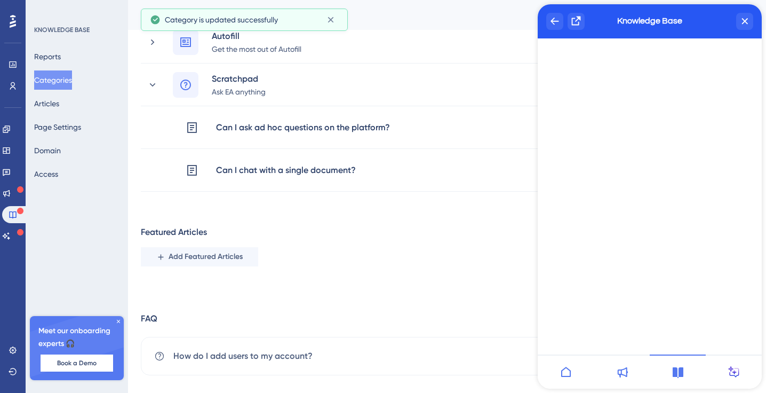
scroll to position [327, 0]
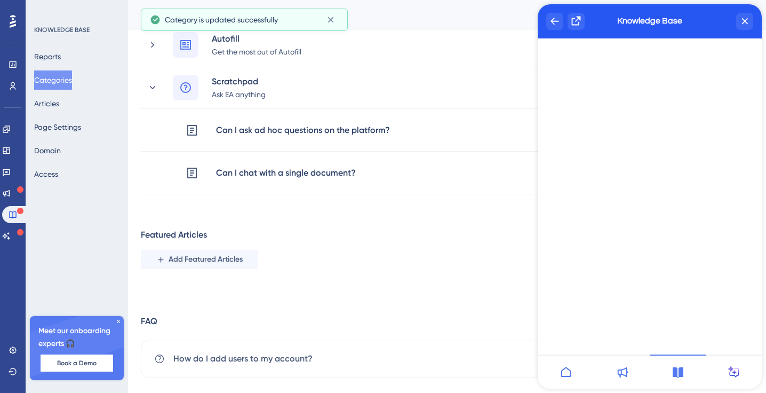
click at [309, 292] on div "Categories Add Category Getting Started Learn how to get started with EA: EasyA…" at bounding box center [447, 60] width 613 height 636
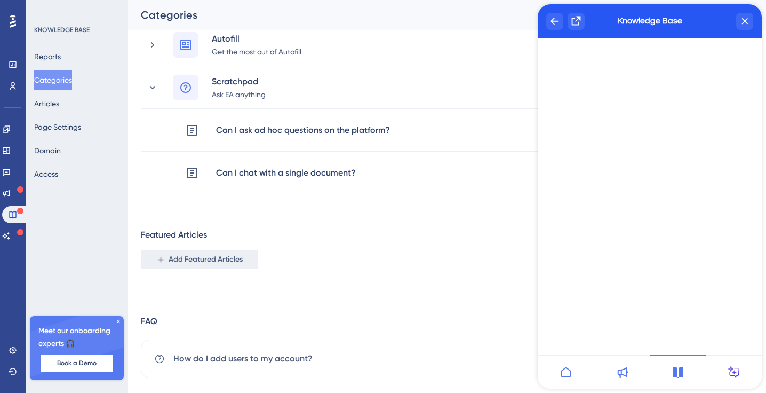
click at [221, 265] on span "Add Featured Articles" at bounding box center [206, 259] width 74 height 13
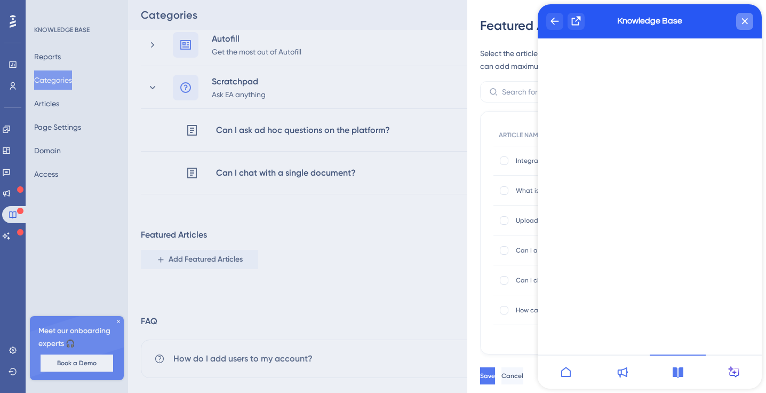
click at [747, 21] on icon "close resource center" at bounding box center [745, 21] width 6 height 6
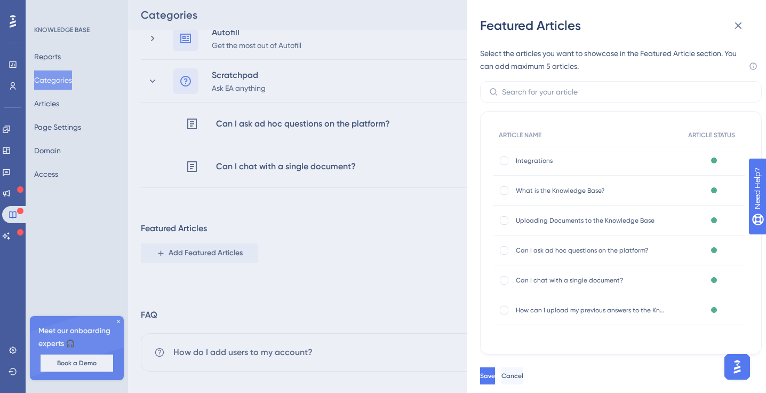
scroll to position [329, 0]
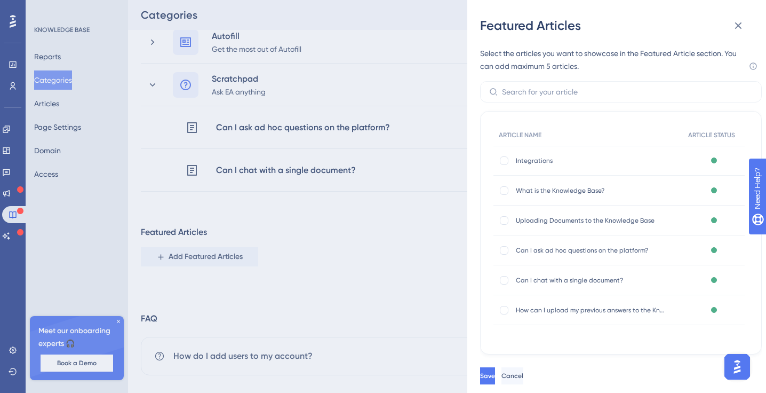
click at [401, 311] on div "Featured Articles Select the articles you want to showcase in the Featured Arti…" at bounding box center [383, 196] width 766 height 393
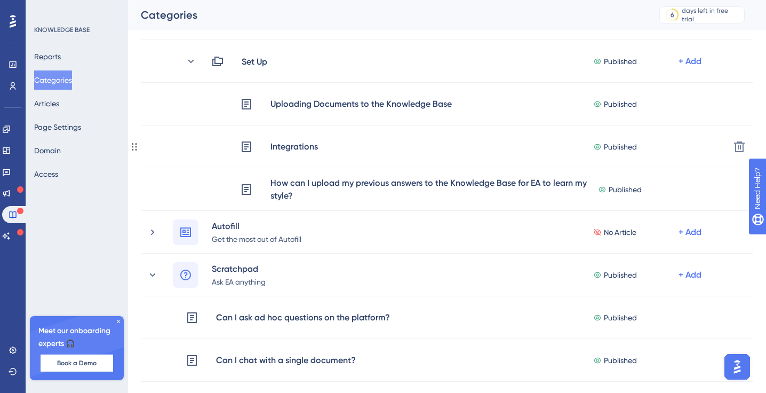
scroll to position [0, 0]
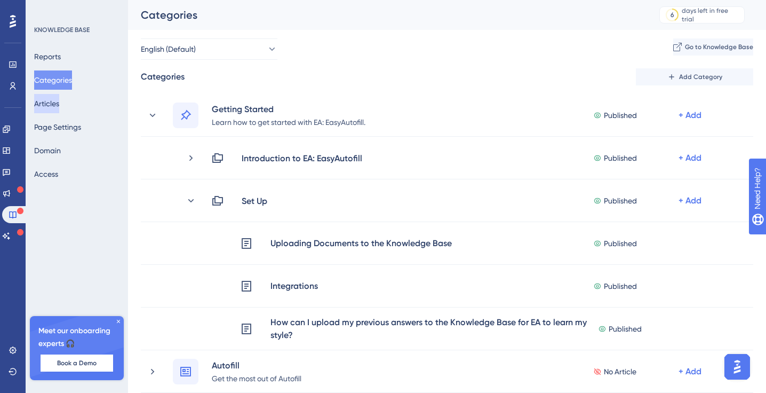
click at [59, 104] on button "Articles" at bounding box center [46, 103] width 25 height 19
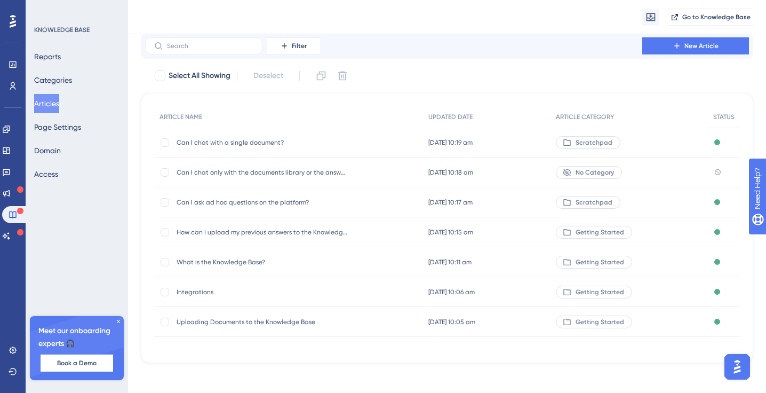
scroll to position [39, 0]
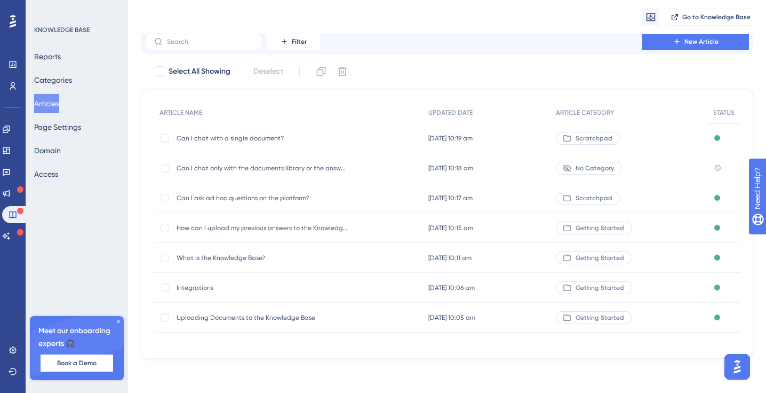
click at [601, 164] on span "No Category" at bounding box center [595, 168] width 38 height 9
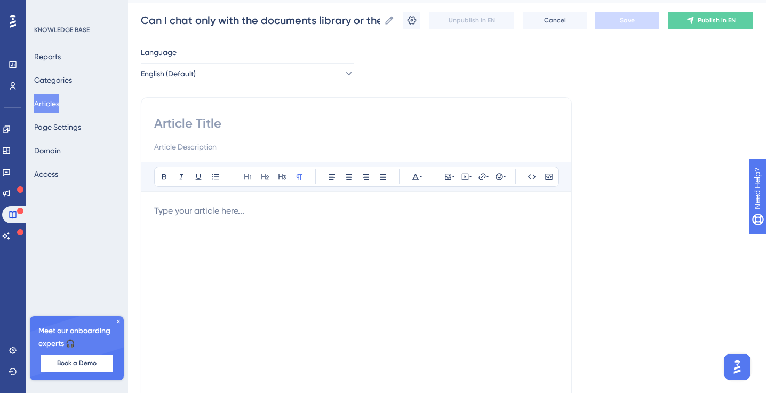
scroll to position [29, 0]
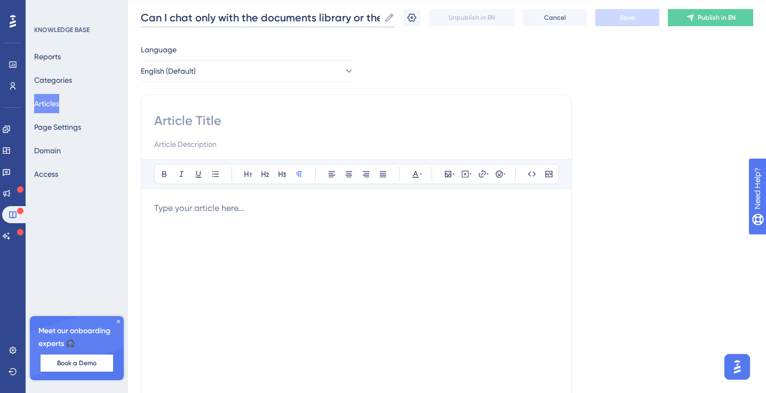
click at [269, 20] on input "Can I chat only with the documents library or the answers library?" at bounding box center [260, 17] width 239 height 15
drag, startPoint x: 279, startPoint y: 20, endPoint x: 432, endPoint y: 28, distance: 152.8
click at [432, 28] on div "Can I chat only with the documents library or the answers library? Can I chat o…" at bounding box center [447, 18] width 613 height 34
click at [342, 102] on div "Bold Italic Underline Bullet Point Heading 1 Heading 2 Heading 3 Normal Align L…" at bounding box center [356, 271] width 431 height 355
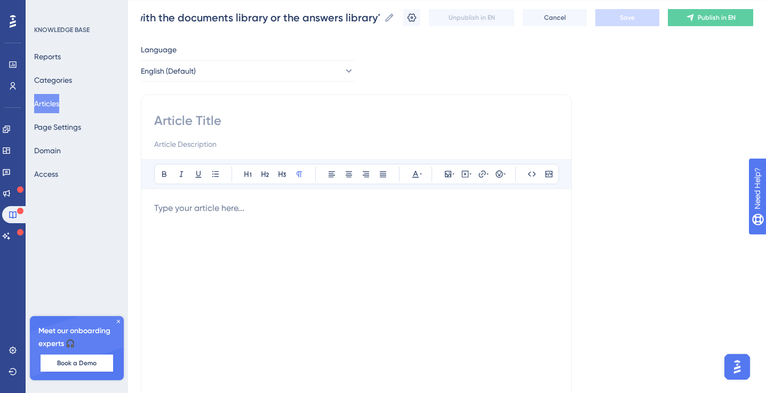
scroll to position [0, 0]
click at [227, 122] on input at bounding box center [356, 120] width 404 height 17
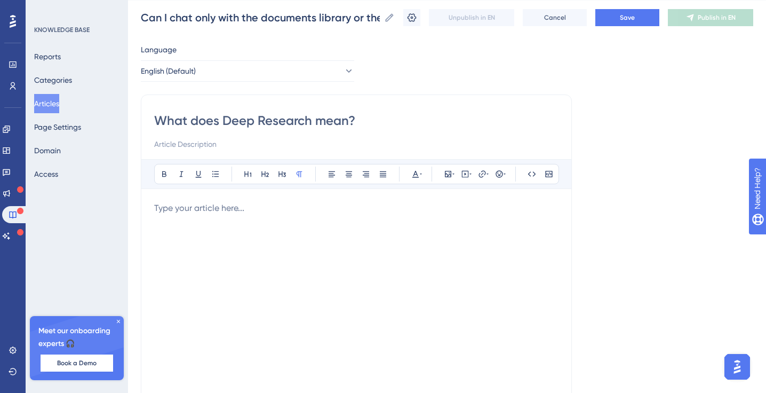
type input "What does Deep Research mean?"
click at [160, 146] on input at bounding box center [356, 144] width 404 height 13
click at [223, 223] on div "To enrich screen reader interactions, please activate Accessibility in Grammarl…" at bounding box center [356, 319] width 404 height 235
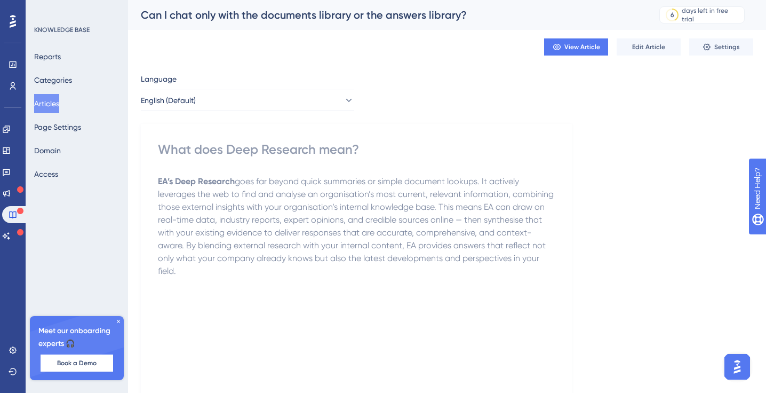
click at [46, 109] on button "Articles" at bounding box center [46, 103] width 25 height 19
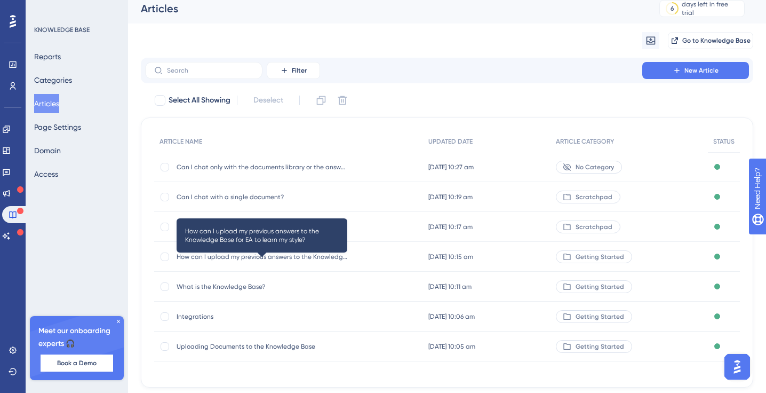
scroll to position [7, 0]
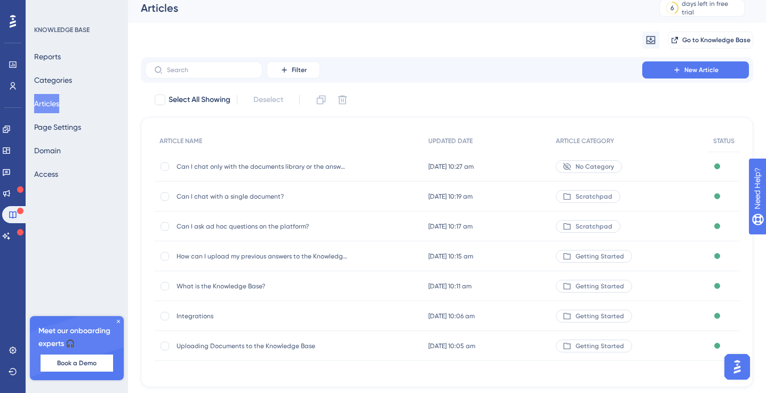
click at [310, 261] on div "How can I upload my previous answers to the Knowledge Base for EA to learn my s…" at bounding box center [262, 256] width 171 height 30
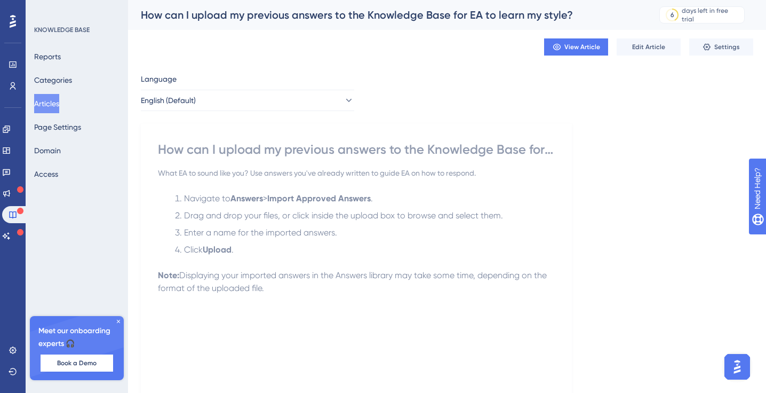
click at [66, 112] on div "Reports Categories Articles Page Settings Domain Access" at bounding box center [77, 115] width 86 height 137
click at [58, 102] on button "Articles" at bounding box center [46, 103] width 25 height 19
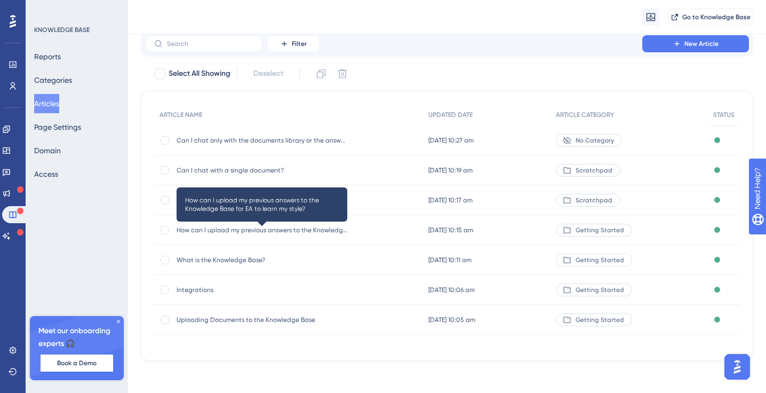
scroll to position [39, 0]
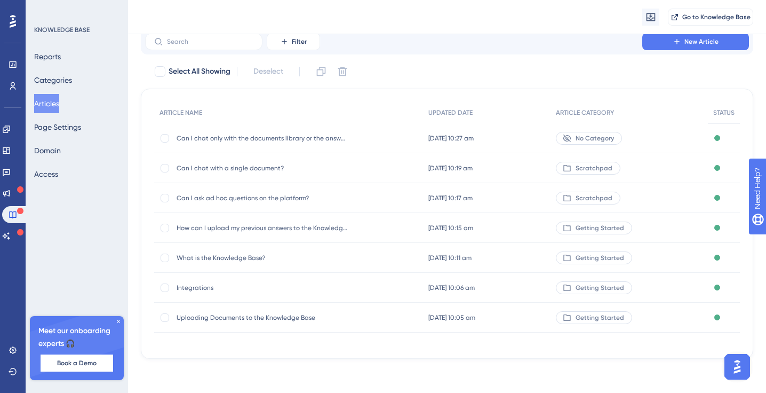
click at [582, 137] on span "No Category" at bounding box center [595, 138] width 38 height 9
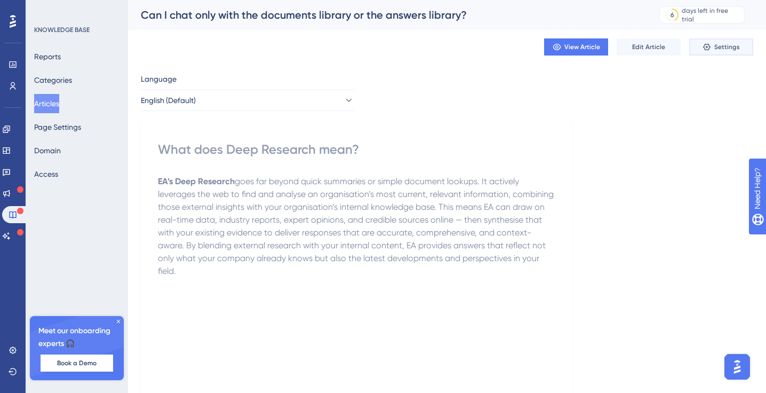
click at [706, 45] on icon at bounding box center [707, 47] width 9 height 9
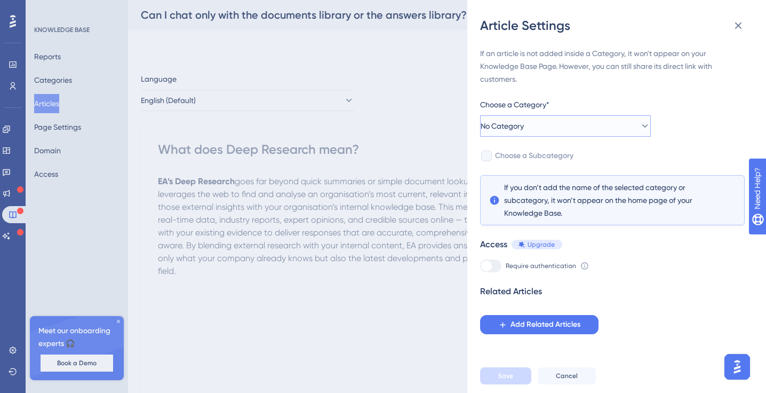
click at [569, 132] on button "No Category" at bounding box center [565, 125] width 171 height 21
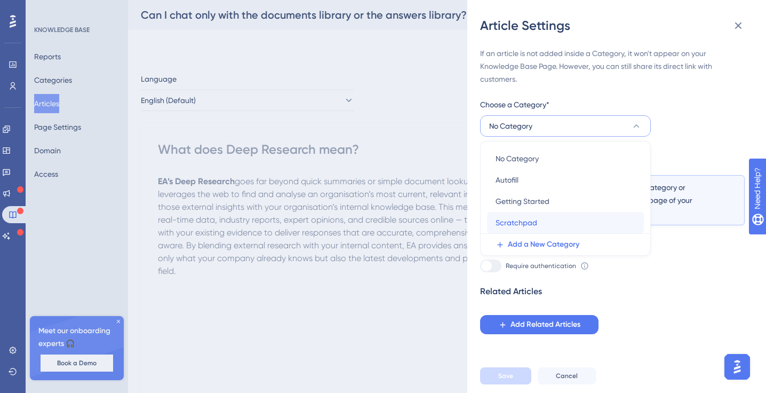
click at [530, 223] on span "Scratchpad" at bounding box center [517, 222] width 42 height 13
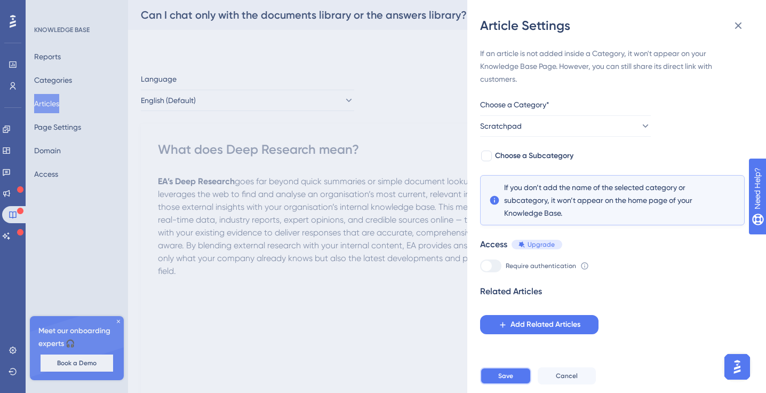
click at [506, 369] on button "Save" at bounding box center [505, 375] width 51 height 17
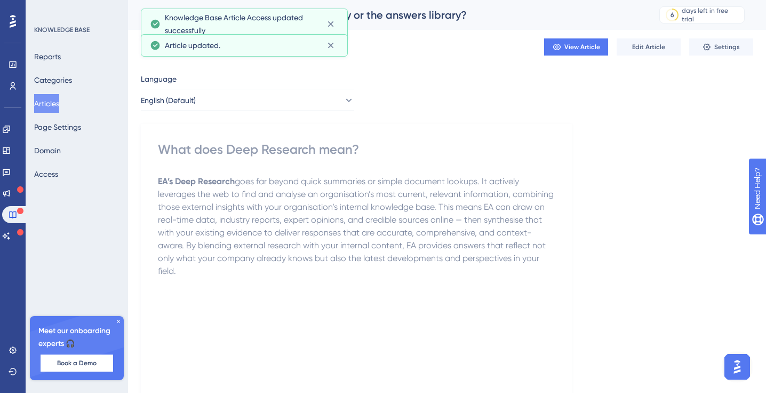
click at [52, 106] on button "Articles" at bounding box center [46, 103] width 25 height 19
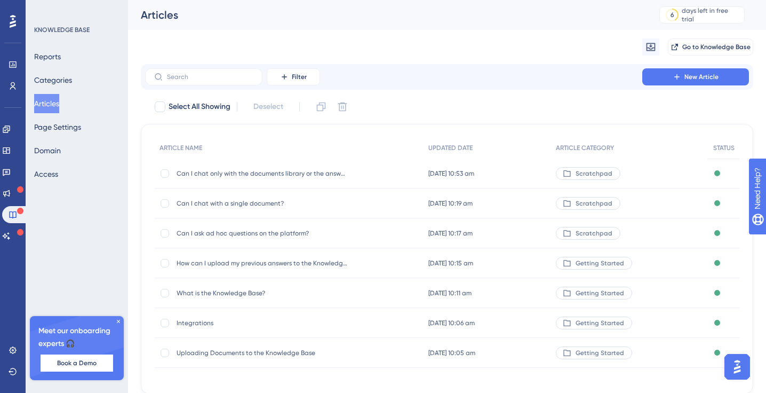
scroll to position [39, 0]
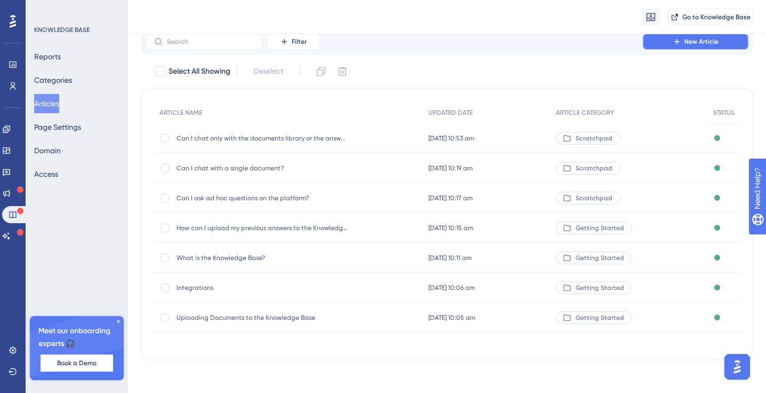
click at [699, 41] on span "New Article" at bounding box center [702, 41] width 34 height 9
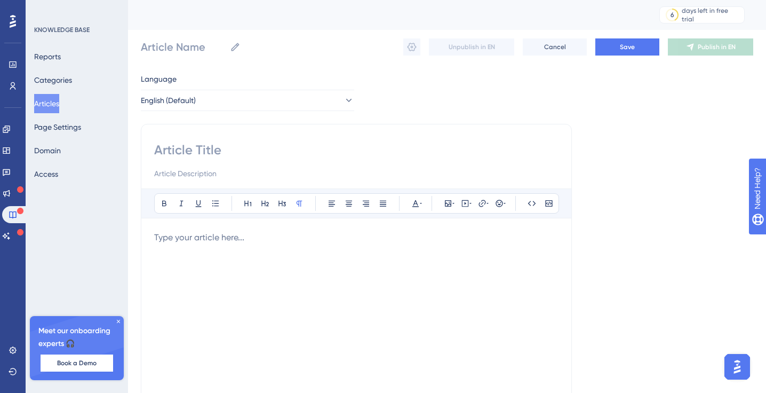
click at [209, 150] on input at bounding box center [356, 149] width 404 height 17
paste input "How do I review answers generated by Autofill?"
type input "How do I review answers generated by Autofill?"
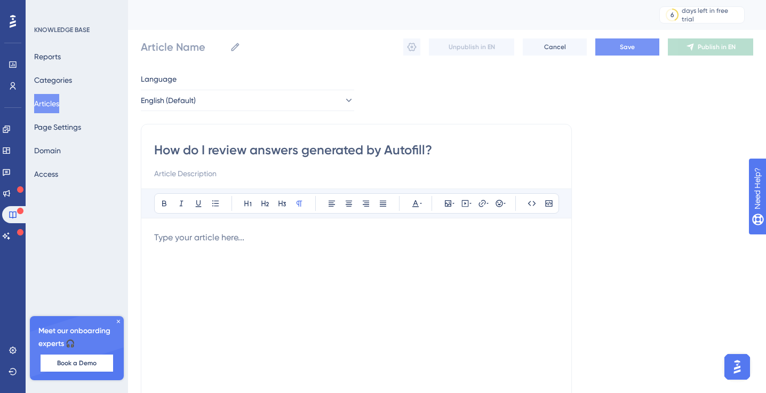
type input "How do I review answers generated by Autofill?"
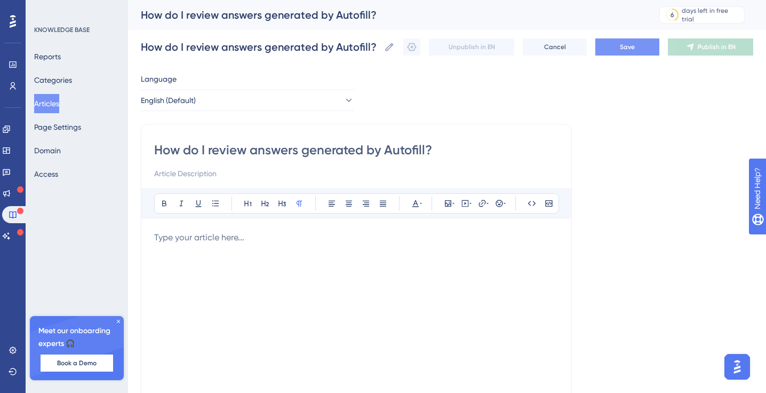
type input "How do I review answers generated by Autofill?"
click at [615, 48] on button "Save" at bounding box center [628, 46] width 64 height 17
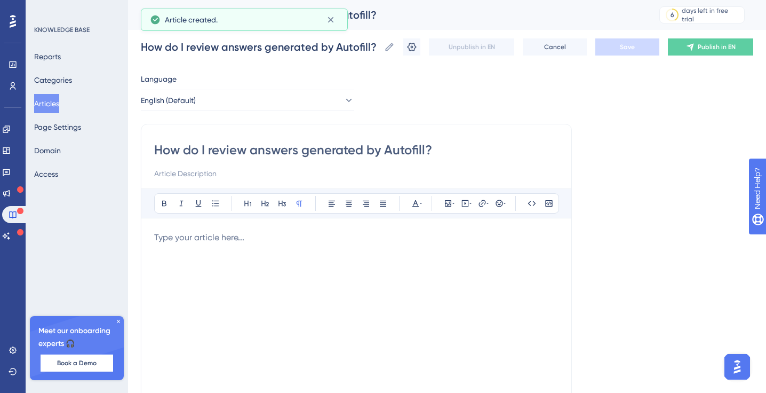
click at [51, 110] on button "Articles" at bounding box center [46, 103] width 25 height 19
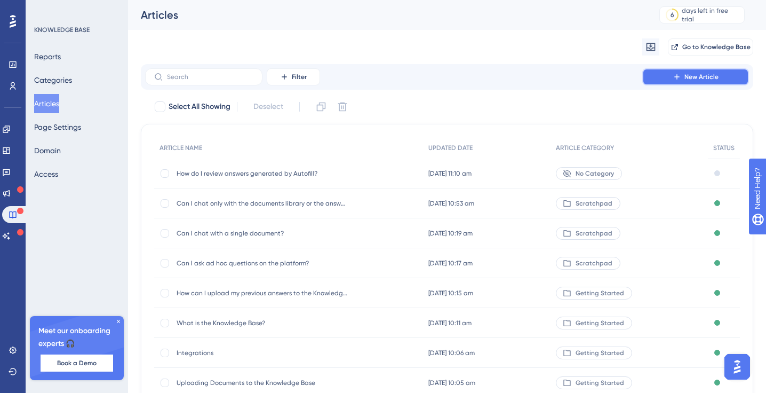
click at [681, 74] on icon at bounding box center [677, 77] width 9 height 9
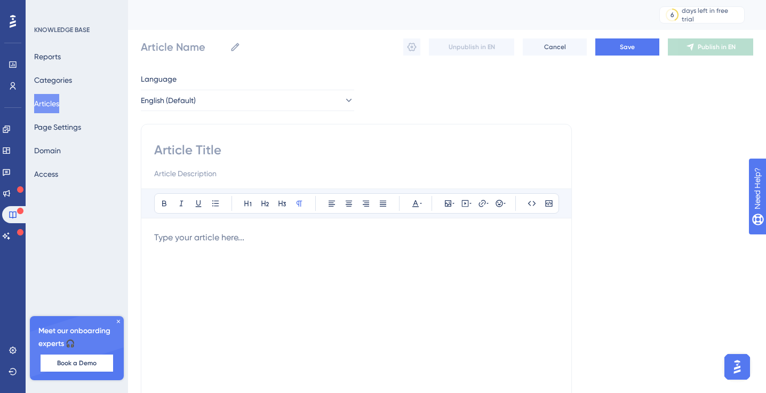
click at [242, 144] on input at bounding box center [356, 149] width 404 height 17
paste input "Q: How do I download all answers for a form?"
type input "Q: How do I download all answers for a form?"
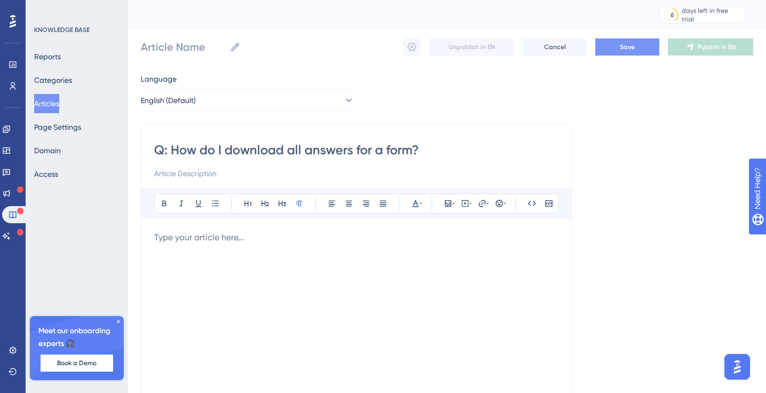
type input "Q: How do I download all answers for a form?"
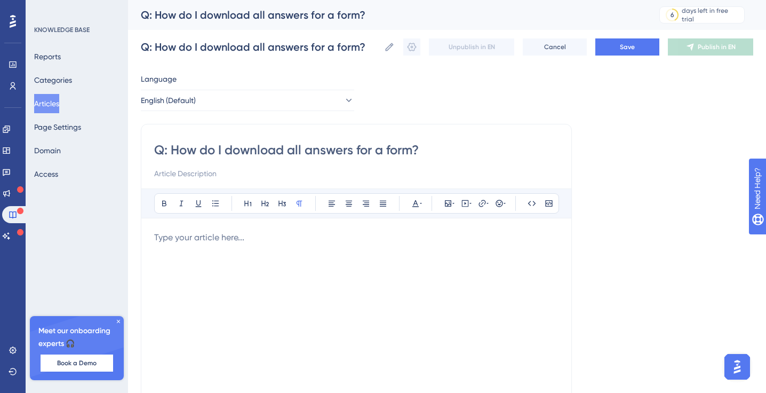
drag, startPoint x: 170, startPoint y: 147, endPoint x: 113, endPoint y: 145, distance: 56.6
click at [128, 146] on div "Performance Users Engagement Widgets Feedback Product Updates Knowledge Base AI…" at bounding box center [447, 280] width 638 height 560
type input "How do I download all answers for a form?"
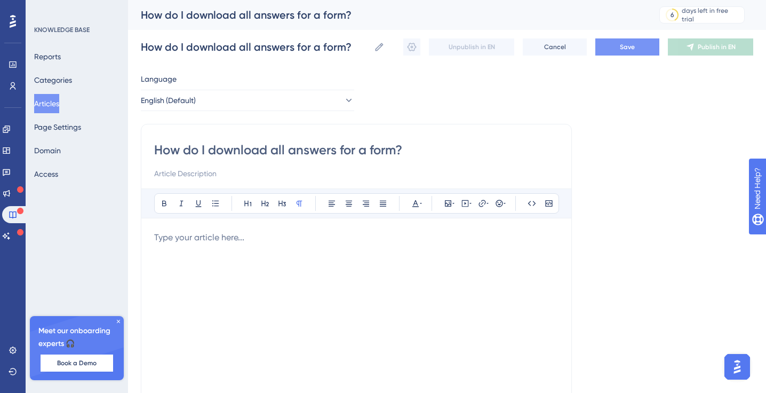
type input "How do I download all answers for a form?"
click at [648, 51] on button "Save" at bounding box center [628, 46] width 64 height 17
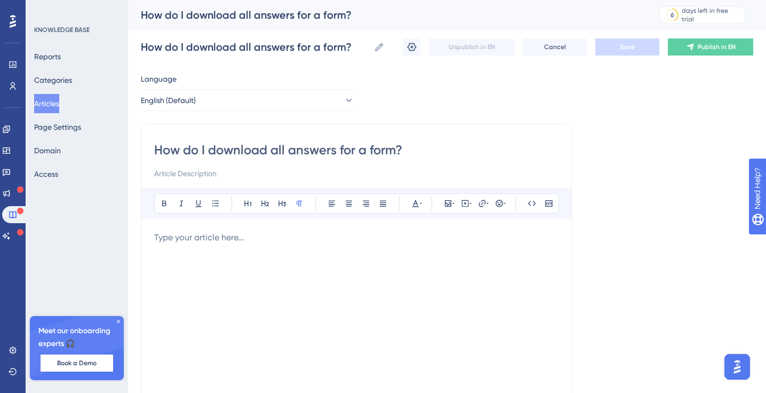
click at [49, 105] on button "Articles" at bounding box center [46, 103] width 25 height 19
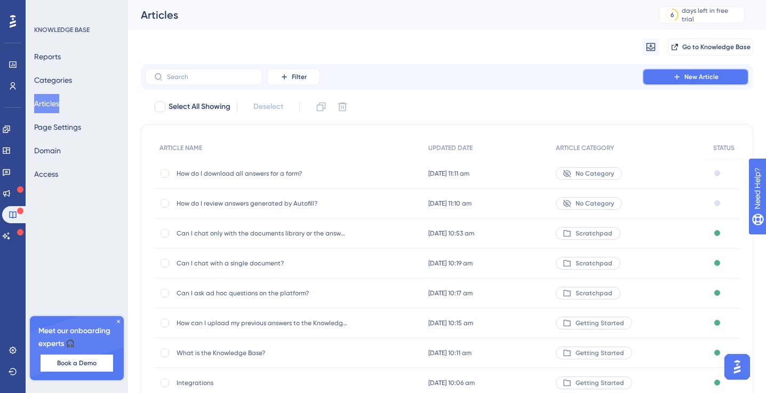
click at [686, 77] on span "New Article" at bounding box center [702, 77] width 34 height 9
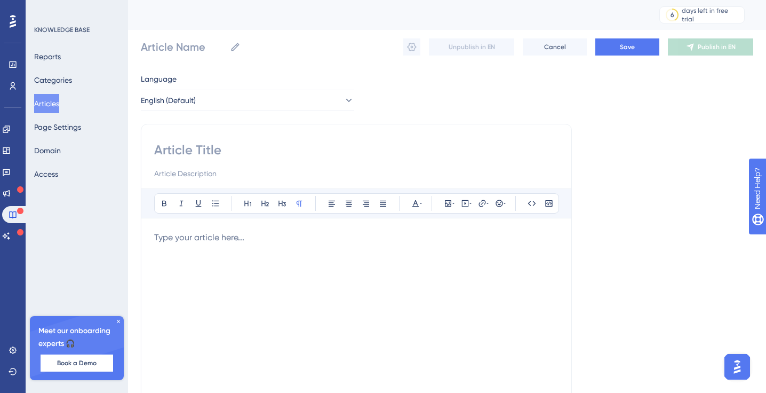
click at [203, 149] on input at bounding box center [356, 149] width 404 height 17
paste input "What Scratchpad Can and Can’t Do?"
type input "What Scratchpad Can and Can’t Do?"
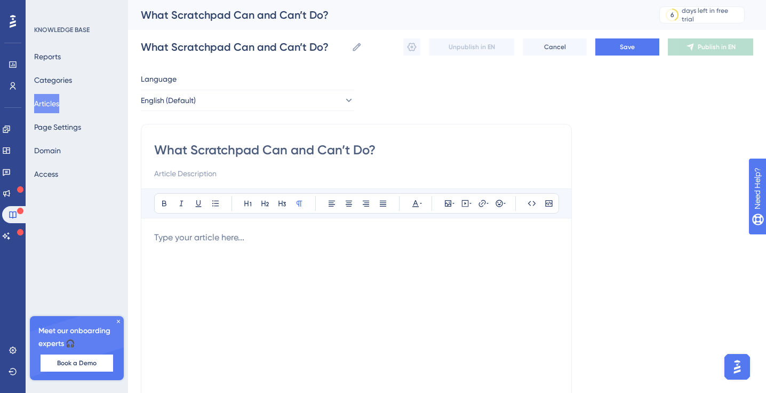
type input "What Scratchpad Can and Can’t Do?"
click at [193, 233] on p "To enrich screen reader interactions, please activate Accessibility in Grammarl…" at bounding box center [356, 237] width 404 height 13
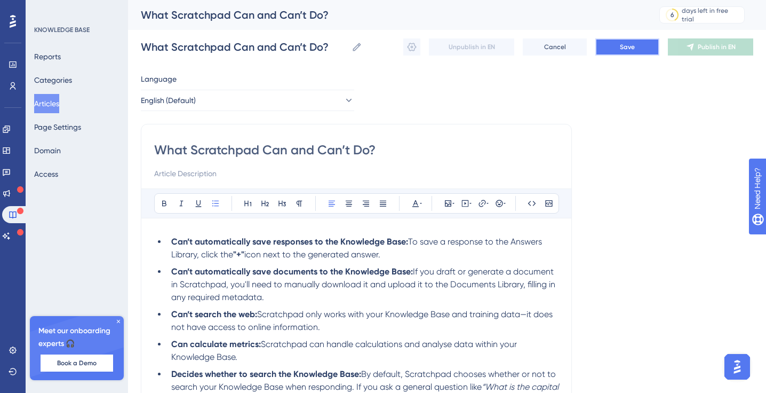
click at [617, 45] on button "Save" at bounding box center [628, 46] width 64 height 17
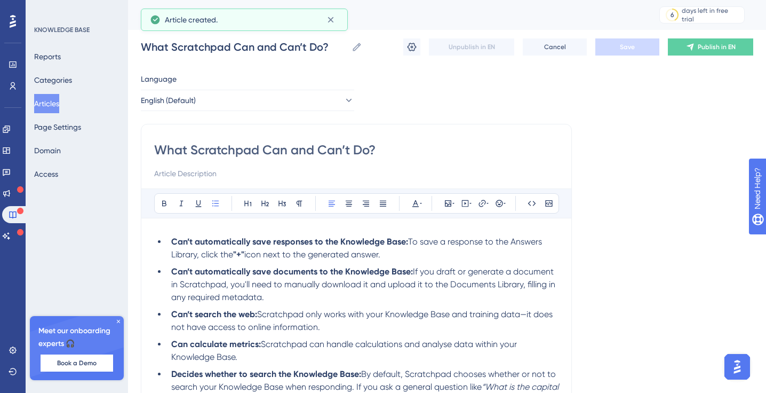
scroll to position [182, 0]
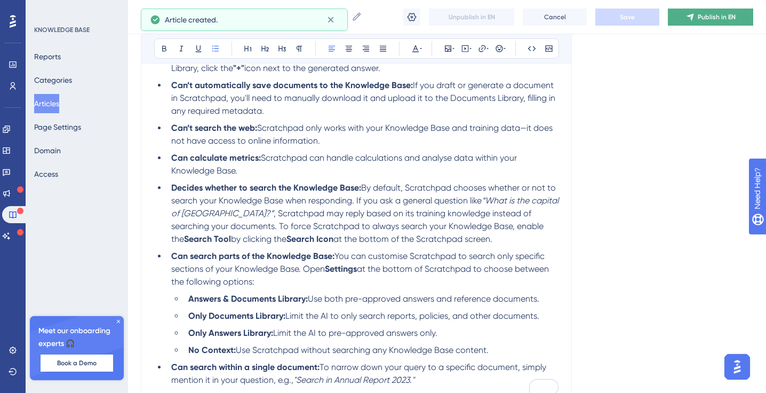
click at [702, 15] on span "Publish in EN" at bounding box center [717, 17] width 38 height 9
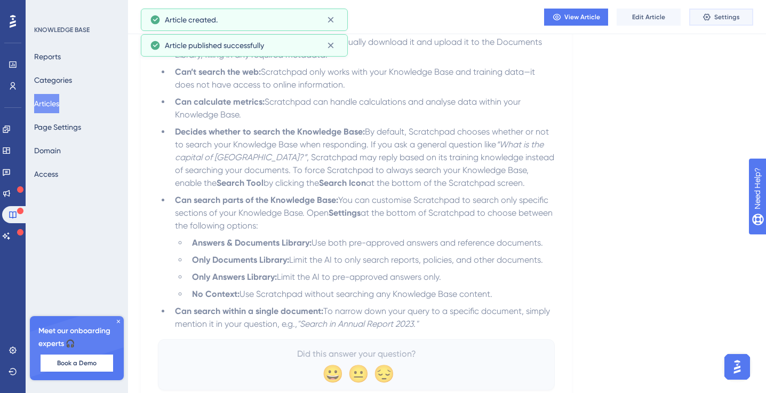
click at [705, 15] on icon at bounding box center [706, 16] width 7 height 7
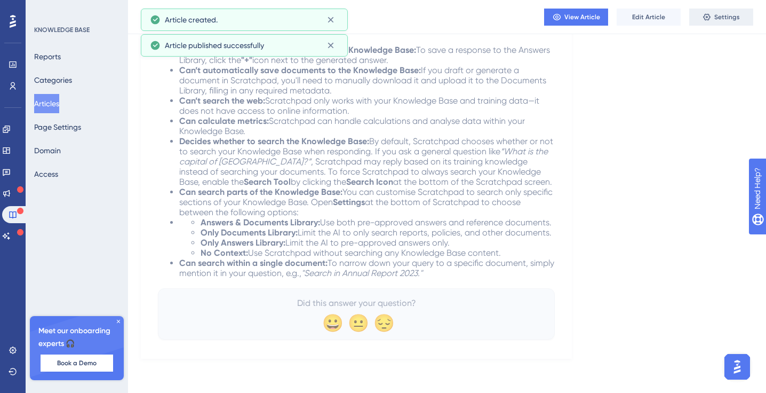
scroll to position [0, 0]
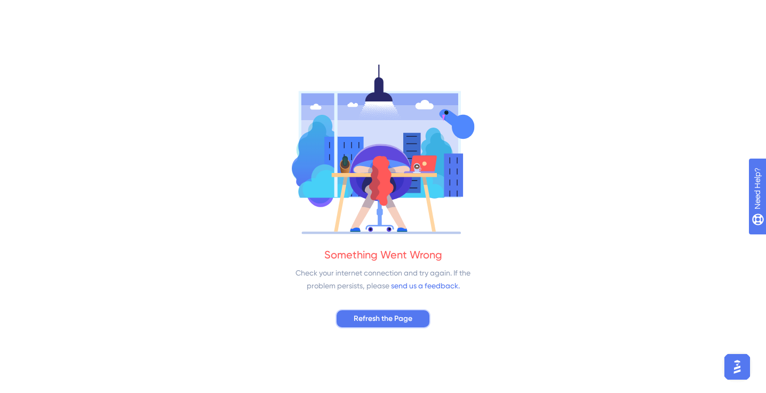
click at [391, 322] on span "Refresh the Page" at bounding box center [383, 318] width 59 height 13
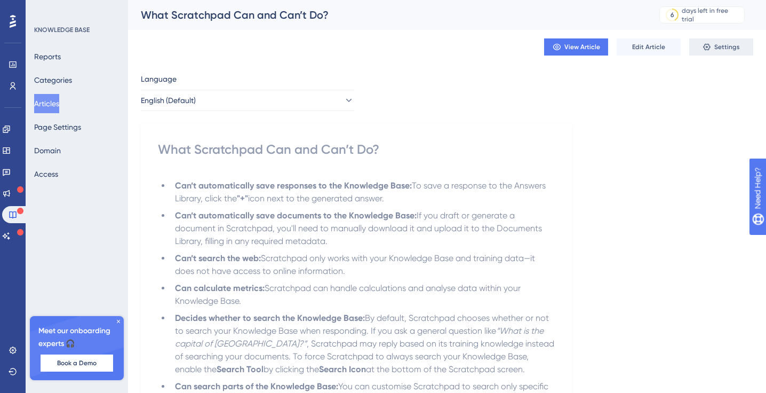
click at [731, 49] on span "Settings" at bounding box center [727, 47] width 26 height 9
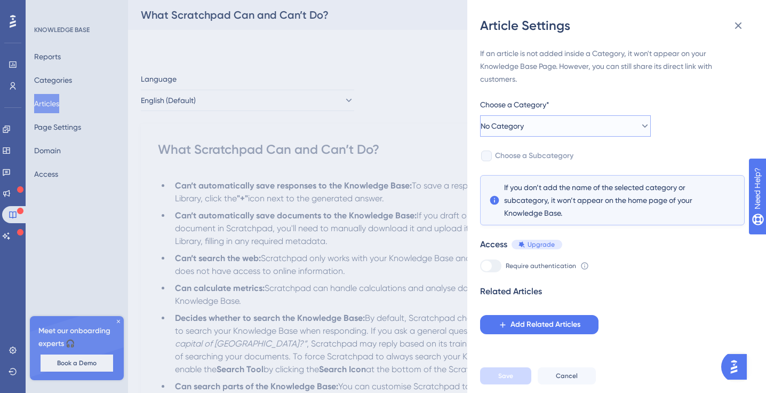
click at [559, 126] on button "No Category" at bounding box center [565, 125] width 171 height 21
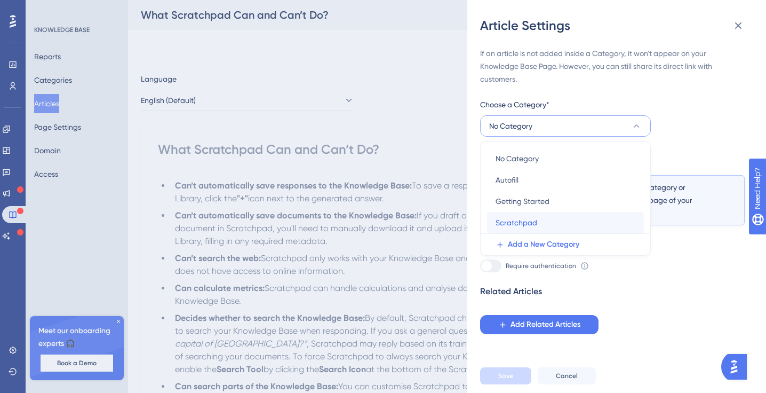
click at [521, 221] on span "Scratchpad" at bounding box center [517, 222] width 42 height 13
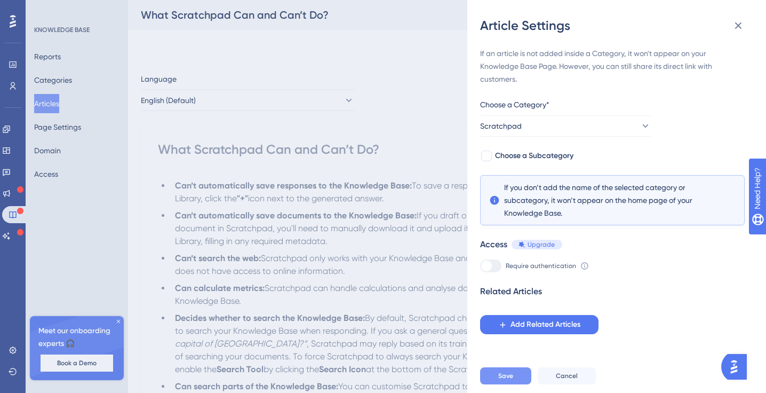
click at [502, 376] on span "Save" at bounding box center [505, 375] width 15 height 9
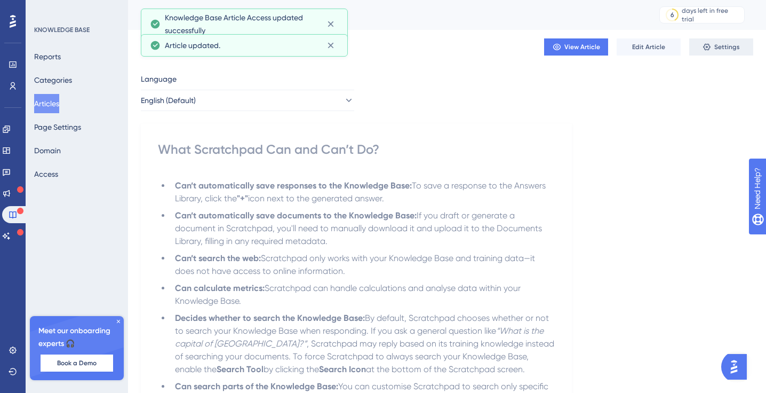
click at [739, 49] on span "Settings" at bounding box center [727, 47] width 26 height 9
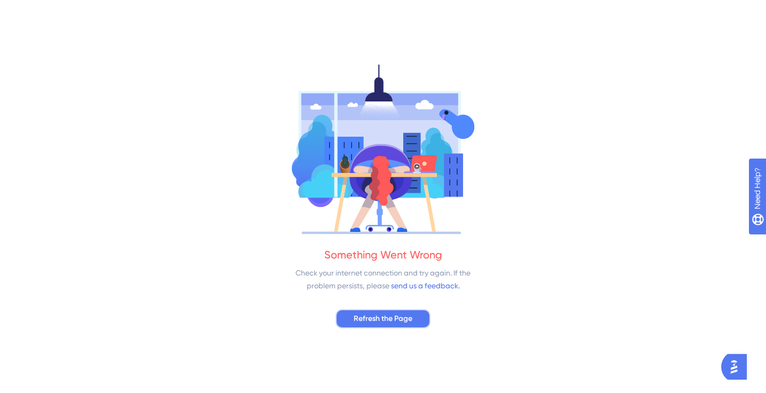
click at [370, 316] on span "Refresh the Page" at bounding box center [383, 318] width 59 height 13
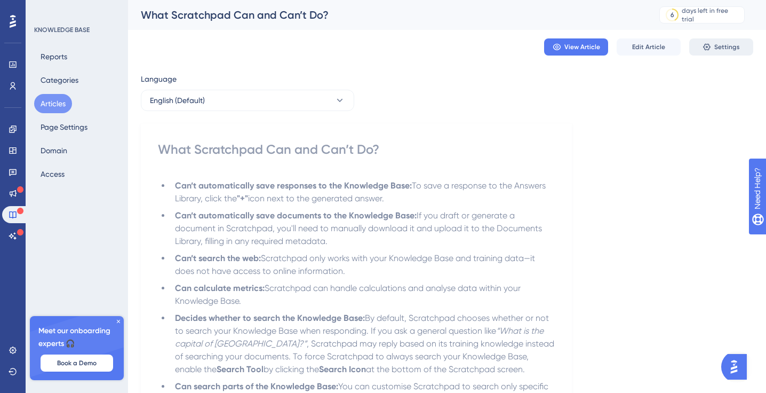
click at [708, 45] on icon at bounding box center [707, 47] width 9 height 9
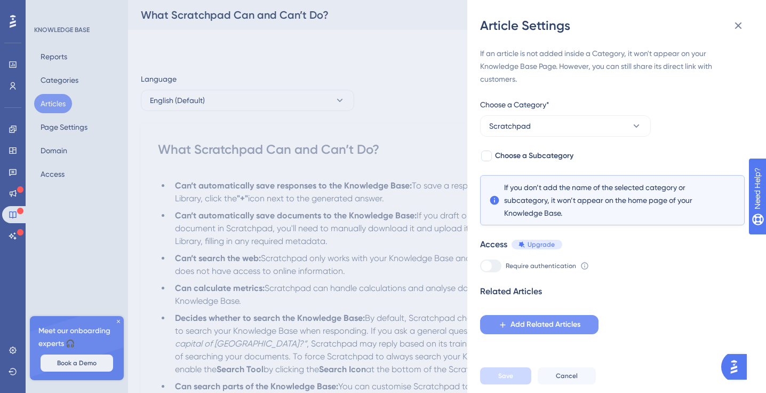
click at [541, 331] on button "Add Related Articles" at bounding box center [539, 324] width 118 height 19
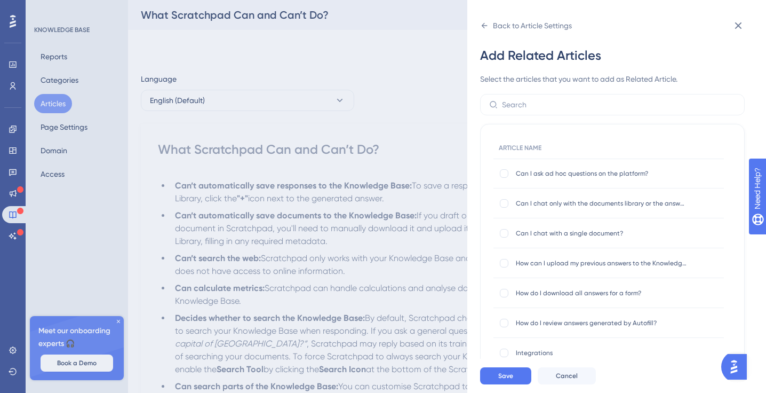
scroll to position [10, 0]
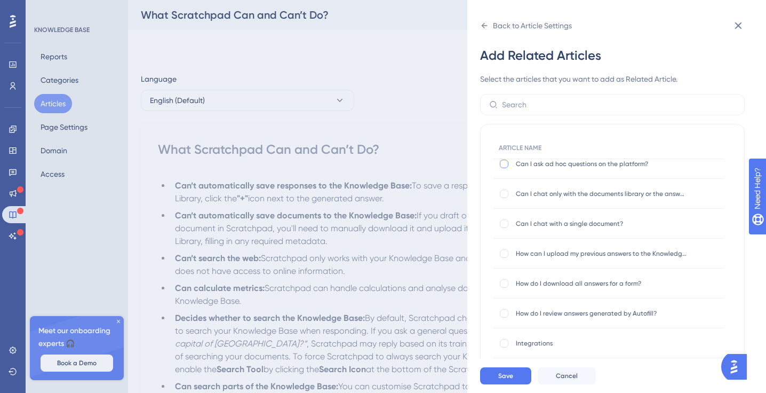
click at [502, 167] on div at bounding box center [504, 164] width 9 height 9
checkbox input "true"
click at [504, 194] on div at bounding box center [504, 193] width 9 height 9
checkbox input "true"
click at [503, 224] on div at bounding box center [504, 223] width 9 height 9
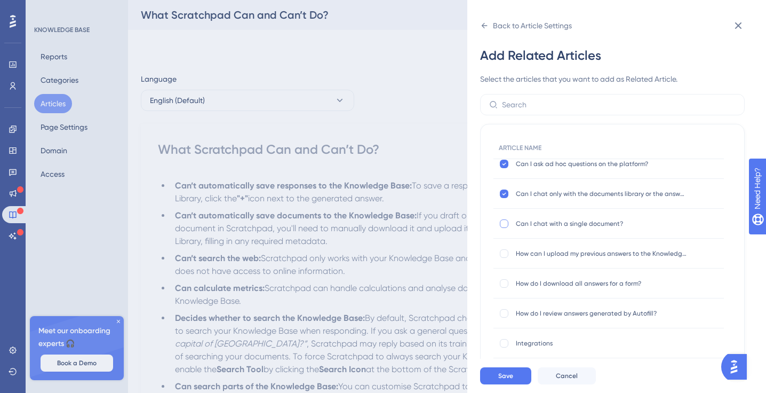
checkbox input "true"
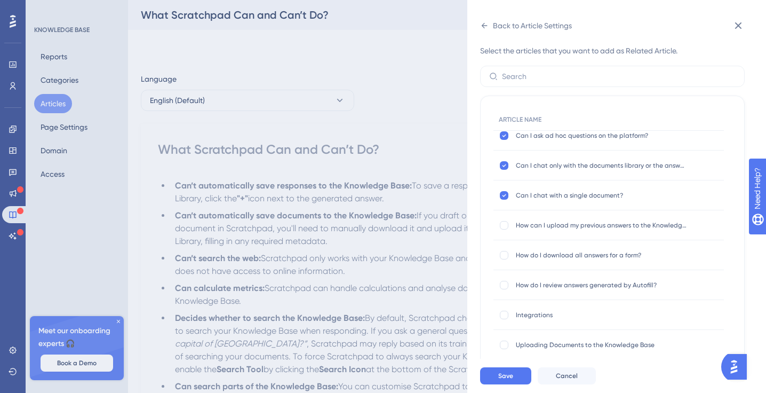
scroll to position [85, 0]
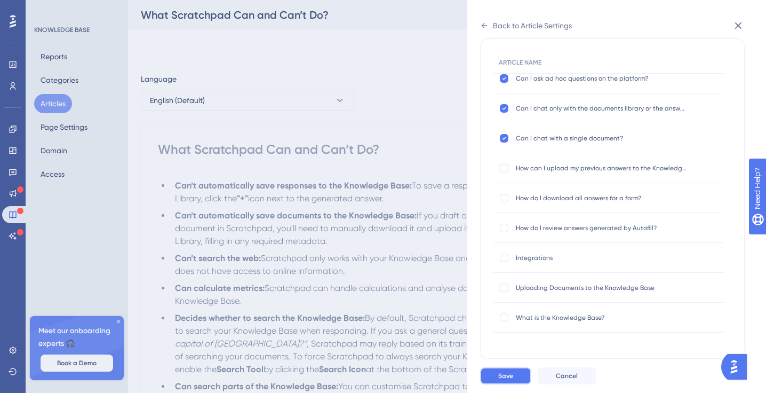
click at [503, 377] on span "Save" at bounding box center [505, 375] width 15 height 9
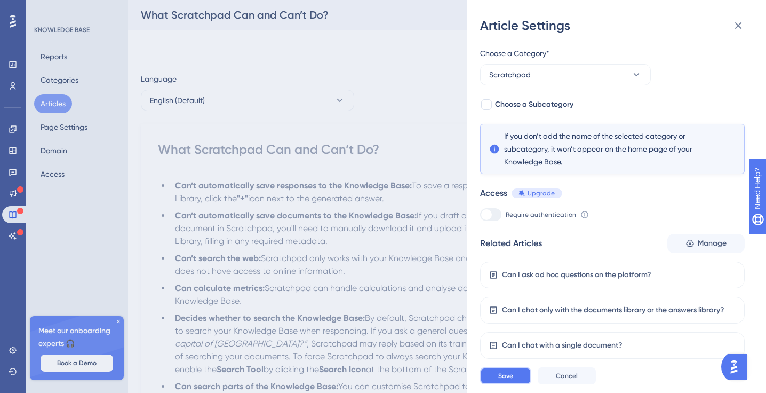
click at [503, 379] on span "Save" at bounding box center [505, 375] width 15 height 9
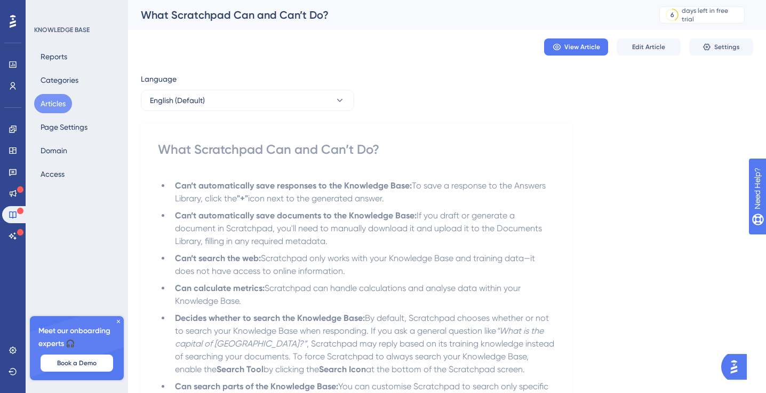
click at [60, 98] on button "Articles" at bounding box center [53, 103] width 38 height 19
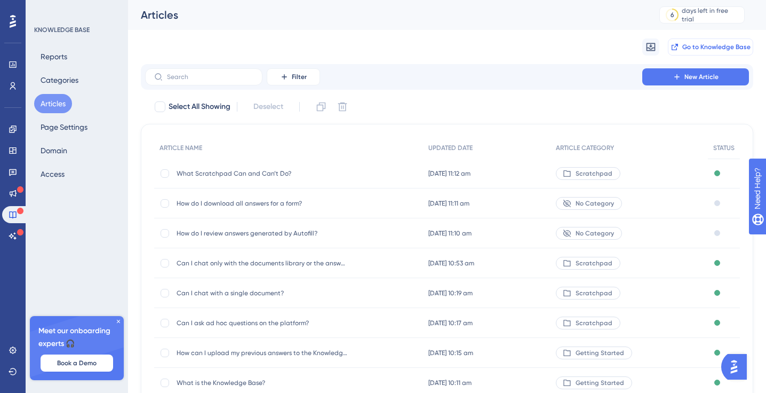
click at [684, 50] on span "Go to Knowledge Base" at bounding box center [716, 47] width 68 height 9
click at [685, 71] on button "New Article" at bounding box center [695, 76] width 107 height 17
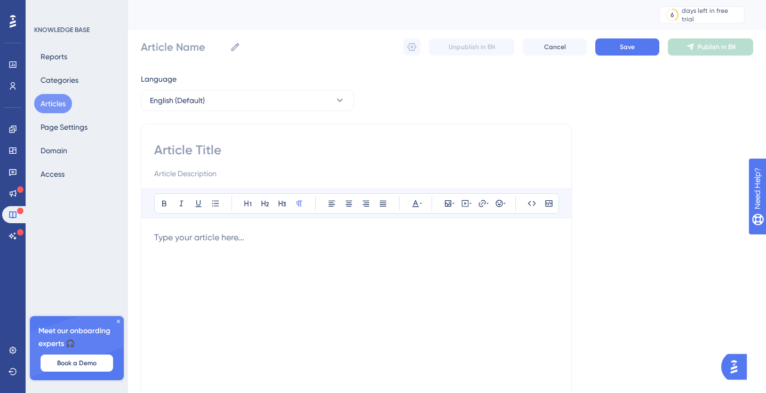
click at [199, 148] on input at bounding box center [356, 149] width 404 height 17
click at [188, 225] on div "Bold Italic Underline Bullet Point Heading 1 Heading 2 Heading 3 Normal Align L…" at bounding box center [356, 326] width 404 height 277
click at [184, 236] on p "To enrich screen reader interactions, please activate Accessibility in Grammarl…" at bounding box center [356, 237] width 404 height 13
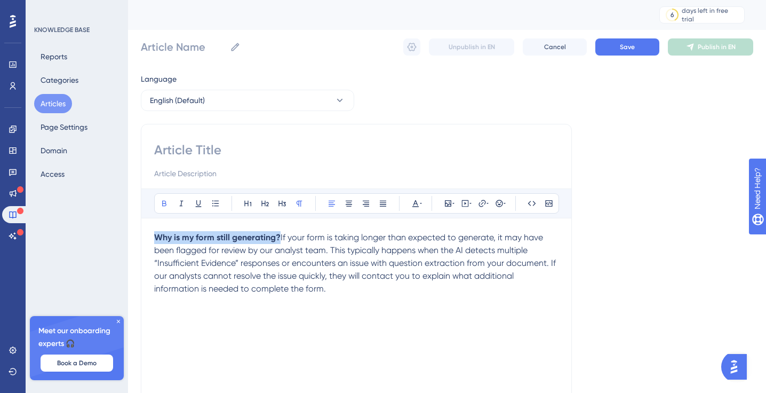
drag, startPoint x: 281, startPoint y: 238, endPoint x: 105, endPoint y: 233, distance: 175.6
click at [128, 233] on div "Performance Users Engagement Widgets Feedback Product Updates Knowledge Base AI…" at bounding box center [447, 280] width 638 height 560
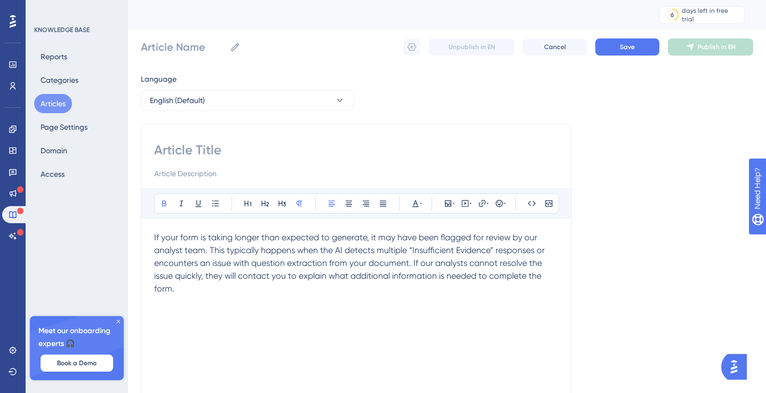
click at [182, 156] on input at bounding box center [356, 149] width 404 height 17
paste input "Why is my form still generating?"
type input "Why is my form still generating?"
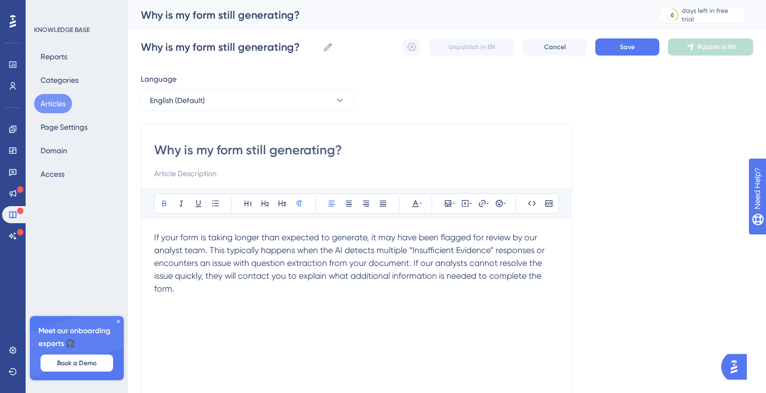
type input "Why is my form still generating?"
click at [162, 232] on span "If your form is taking longer than expected to generate, it may have been flagg…" at bounding box center [350, 262] width 393 height 61
click at [152, 235] on div "Why is my form still generating? Bold Italic Underline Bullet Point Heading 1 H…" at bounding box center [356, 301] width 431 height 355
click at [155, 236] on span "If your form is taking longer than expected to generate, it may have been flagg…" at bounding box center [350, 262] width 393 height 61
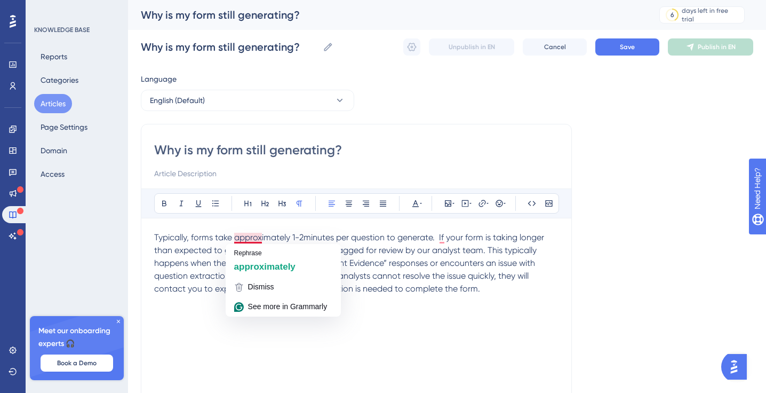
click at [251, 239] on span "Typically, forms take approximately 1-2minutes per question to generate. If you…" at bounding box center [350, 262] width 392 height 61
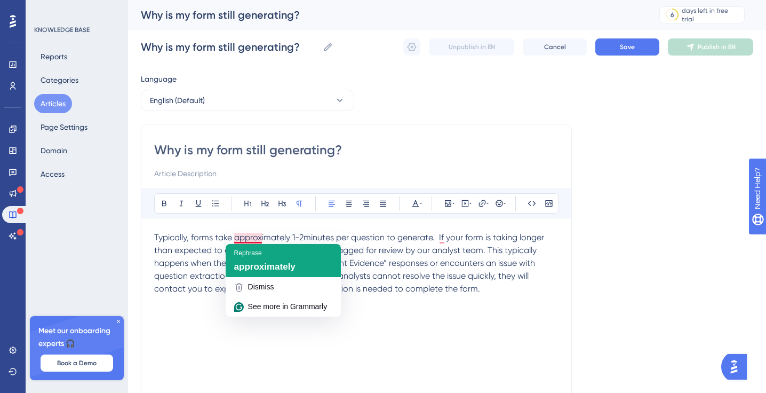
click at [255, 264] on span "approximately" at bounding box center [264, 266] width 61 height 10
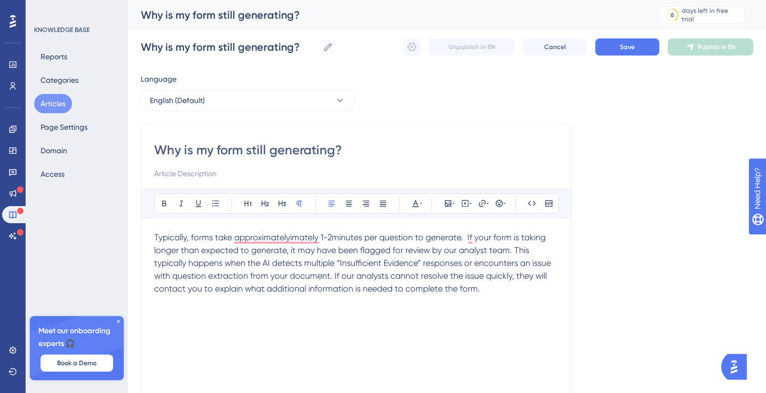
click at [468, 241] on span "Typically, forms take approximatelyimately 1-2minutes per question to generate.…" at bounding box center [353, 262] width 399 height 61
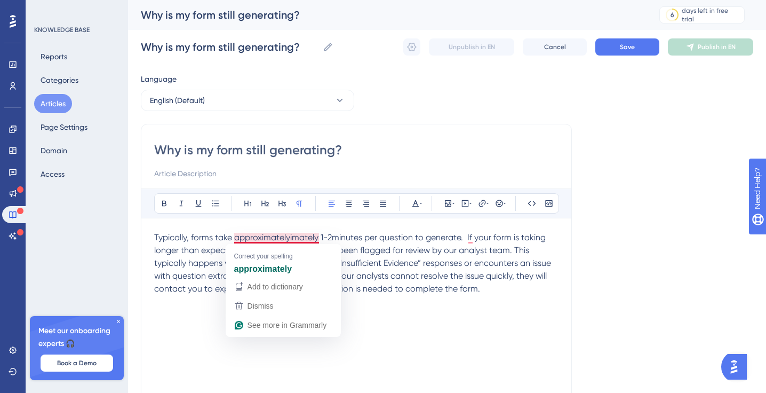
click at [289, 237] on span "Typically, forms take approximatelyimately 1-2minutes per question to generate.…" at bounding box center [353, 262] width 399 height 61
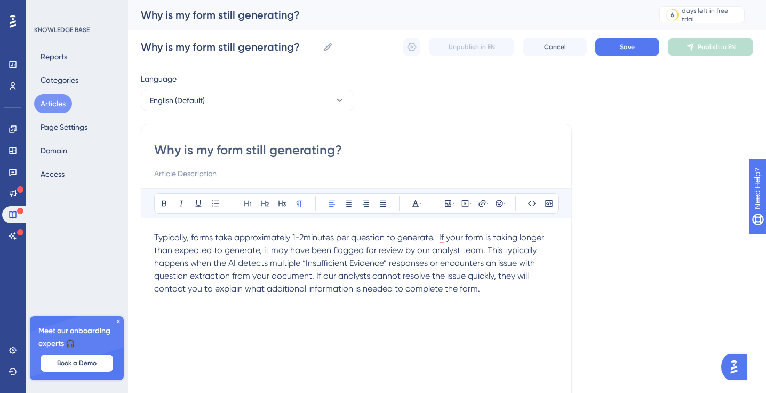
click at [438, 236] on span "Typically, forms take approximately 1-2minutes per question to generate. If you…" at bounding box center [350, 262] width 392 height 61
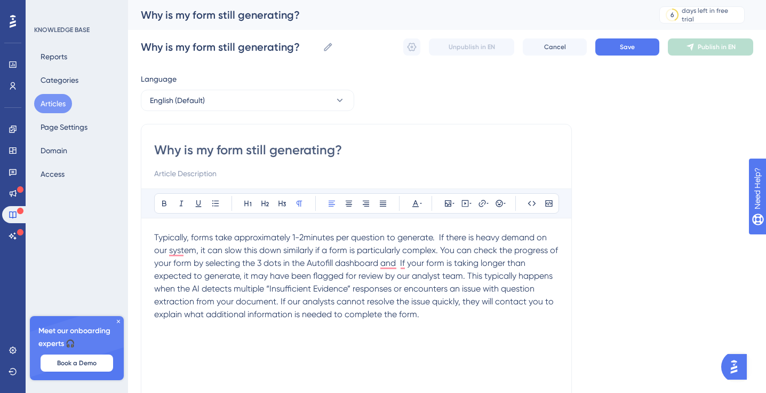
click at [398, 265] on span "Typically, forms take approximately 1-2minutes per question to generate. If the…" at bounding box center [357, 275] width 406 height 87
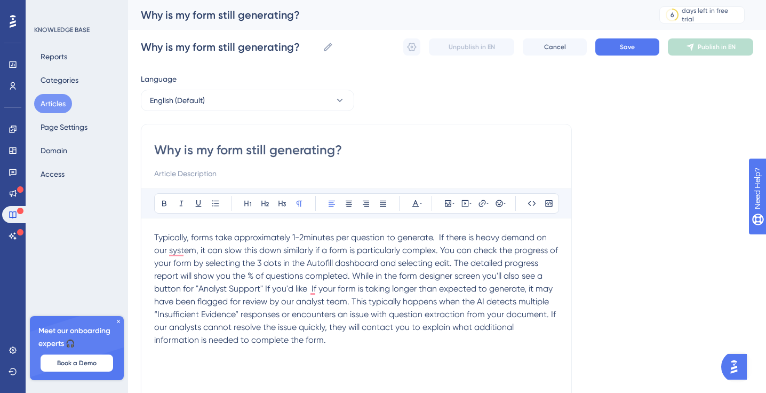
click at [266, 288] on span "Typically, forms take approximately 1-2minutes per question to generate. If the…" at bounding box center [357, 288] width 406 height 113
click at [308, 289] on span "Typically, forms take approximately 1-2minutes per question to generate. If the…" at bounding box center [357, 288] width 406 height 113
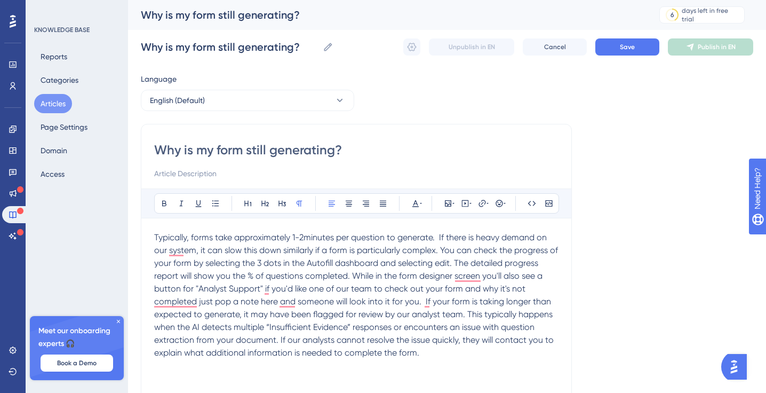
click at [441, 299] on span "Typically, forms take approximately 1-2minutes per question to generate. If the…" at bounding box center [357, 294] width 406 height 125
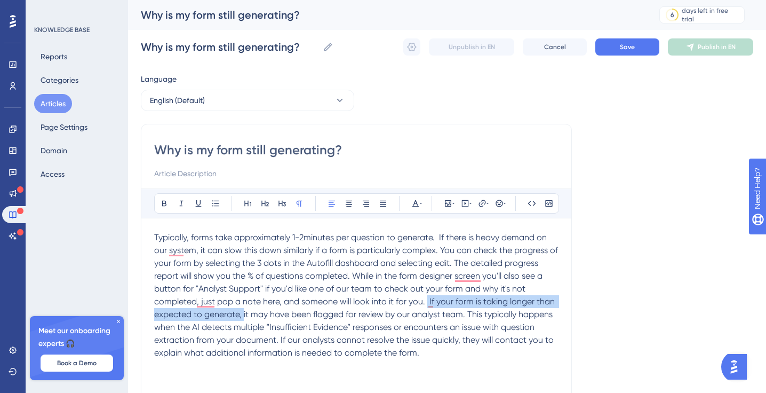
drag, startPoint x: 426, startPoint y: 304, endPoint x: 244, endPoint y: 313, distance: 182.7
click at [244, 313] on span "Typically, forms take approximately 1-2minutes per question to generate. If the…" at bounding box center [357, 294] width 406 height 125
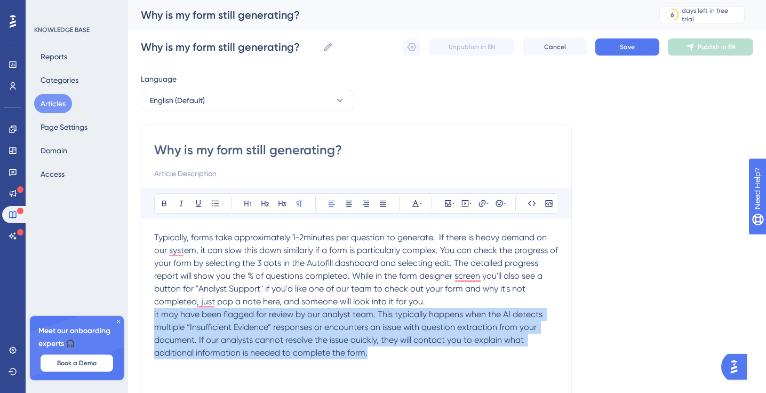
drag, startPoint x: 387, startPoint y: 351, endPoint x: 137, endPoint y: 315, distance: 252.3
click at [137, 314] on div "Performance Users Engagement Widgets Feedback Product Updates Knowledge Base AI…" at bounding box center [447, 280] width 638 height 560
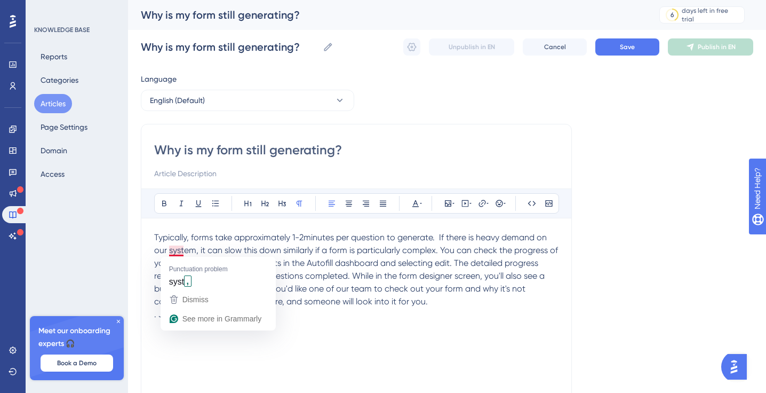
click at [365, 263] on span "Typically, forms take approximately 1-2minutes per question to generate. If the…" at bounding box center [357, 269] width 406 height 74
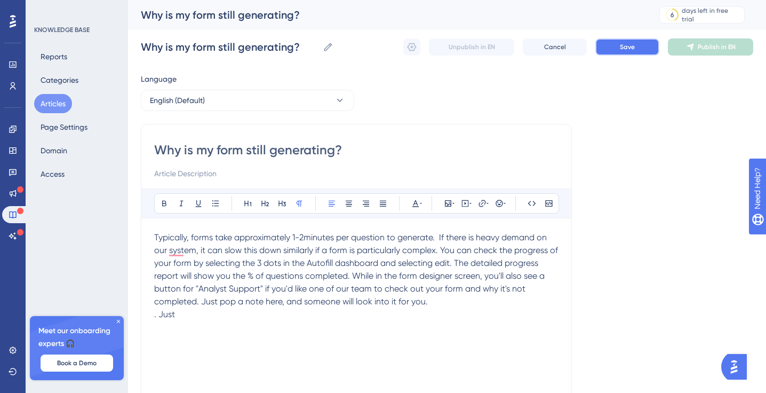
click at [618, 46] on button "Save" at bounding box center [628, 46] width 64 height 17
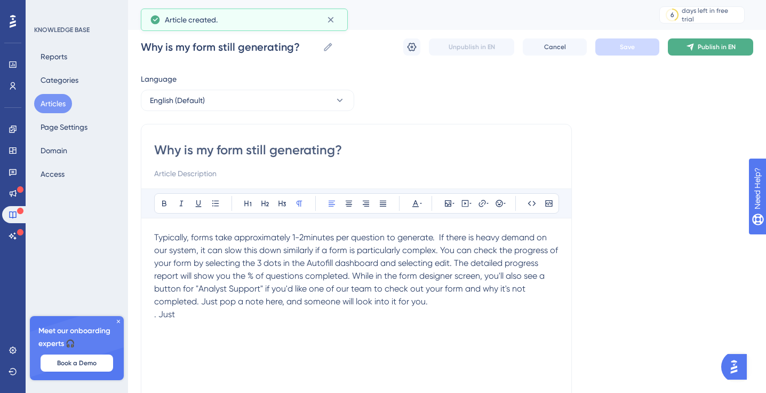
click at [692, 48] on icon at bounding box center [690, 47] width 7 height 7
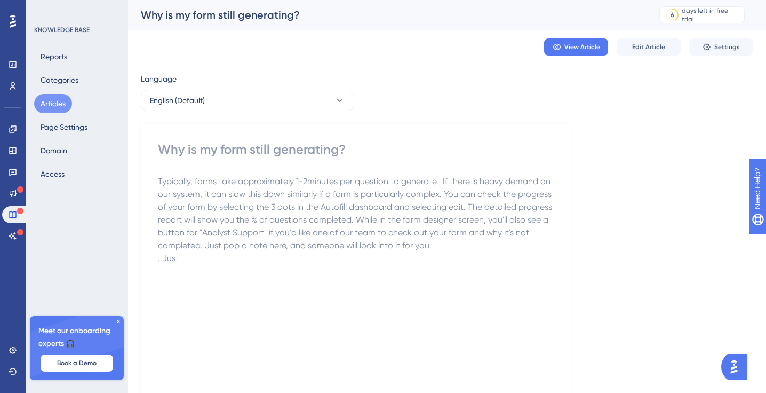
click at [45, 99] on button "Articles" at bounding box center [53, 103] width 38 height 19
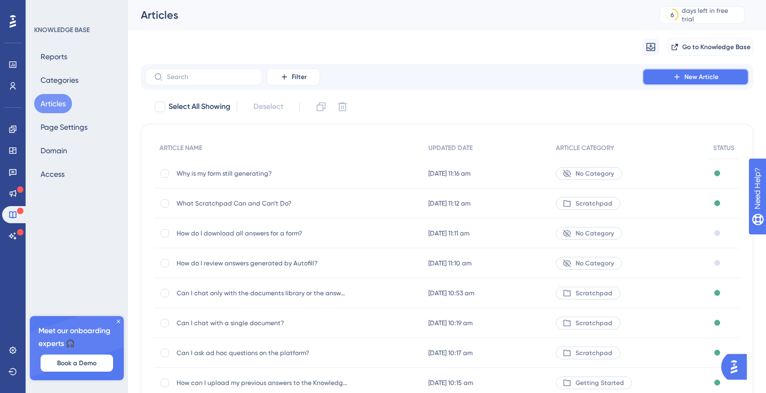
click at [668, 78] on button "New Article" at bounding box center [695, 76] width 107 height 17
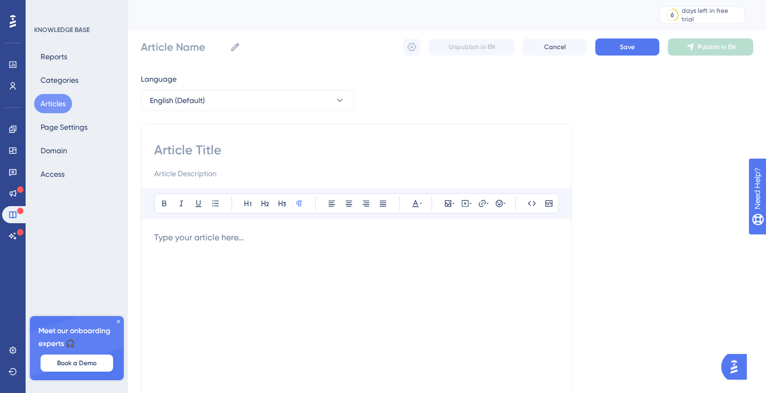
click at [228, 234] on p "To enrich screen reader interactions, please activate Accessibility in Grammarl…" at bounding box center [356, 237] width 404 height 13
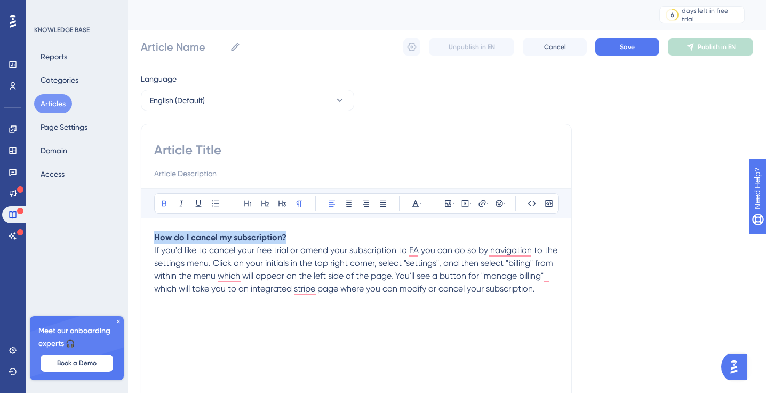
drag, startPoint x: 292, startPoint y: 236, endPoint x: 124, endPoint y: 224, distance: 168.5
click at [128, 224] on div "Performance Users Engagement Widgets Feedback Product Updates Knowledge Base AI…" at bounding box center [447, 280] width 638 height 560
click at [225, 142] on input at bounding box center [356, 149] width 404 height 17
paste input "How do I cancel my subscription?"
type input "How do I cancel my subscription?"
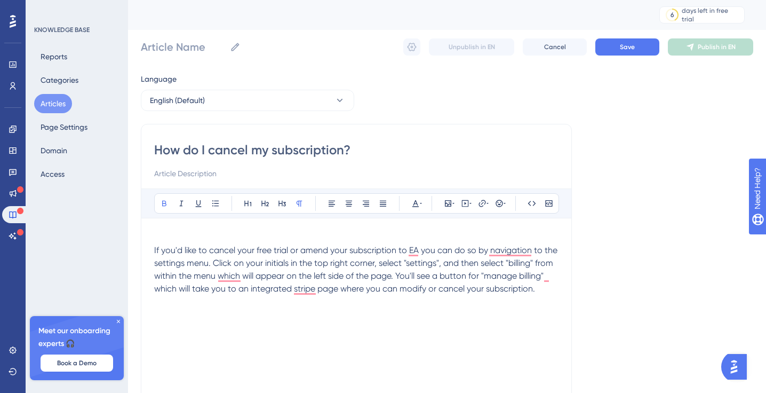
type input "How do I cancel my subscription?"
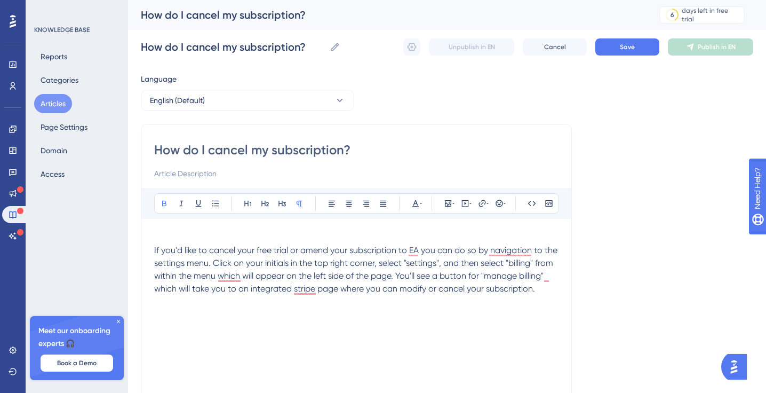
type input "How do I cancel my subscription?"
click at [202, 171] on input at bounding box center [356, 173] width 404 height 13
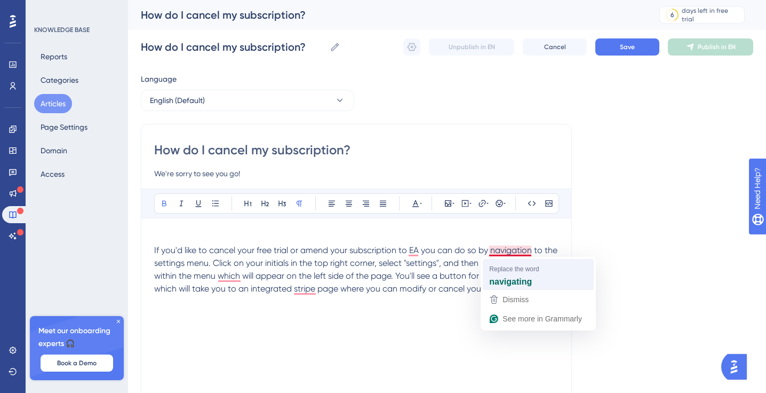
type input "We're sorry to see you go!"
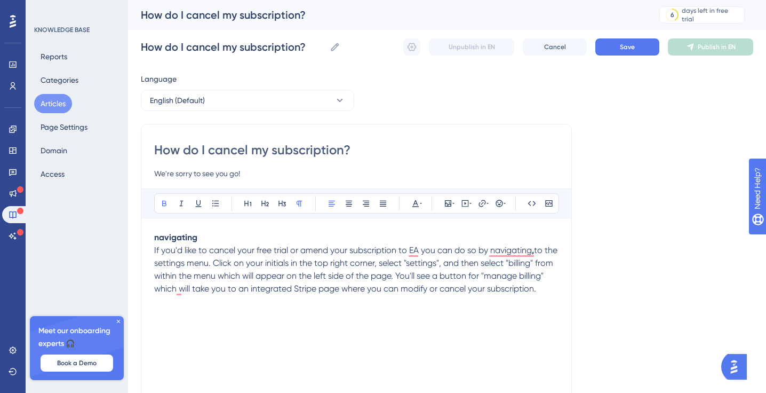
click at [264, 295] on p "navigating If you'd like to cancel your free trial or amend your subscription t…" at bounding box center [356, 263] width 404 height 64
click at [202, 235] on p "navigating If you'd like to cancel your free trial or amend your subscription t…" at bounding box center [356, 263] width 404 height 64
drag, startPoint x: 216, startPoint y: 237, endPoint x: 120, endPoint y: 236, distance: 96.1
click at [128, 236] on div "Performance Users Engagement Widgets Feedback Product Updates Knowledge Base AI…" at bounding box center [447, 280] width 638 height 560
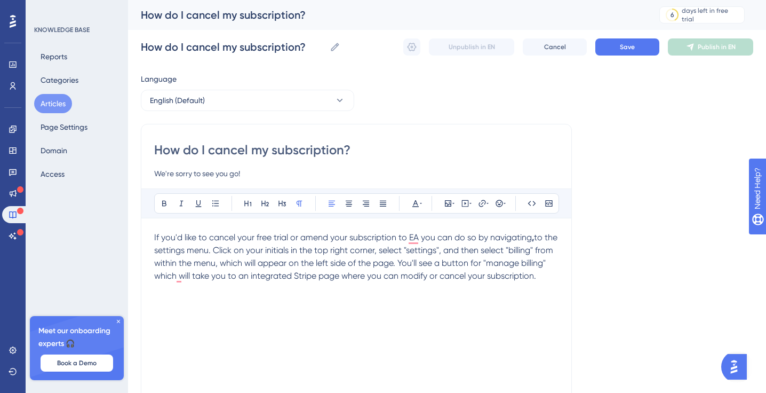
click at [215, 282] on p "If you'd like to cancel your free trial or amend your subscription to EA you ca…" at bounding box center [356, 256] width 404 height 51
click at [647, 46] on button "Save" at bounding box center [628, 46] width 64 height 17
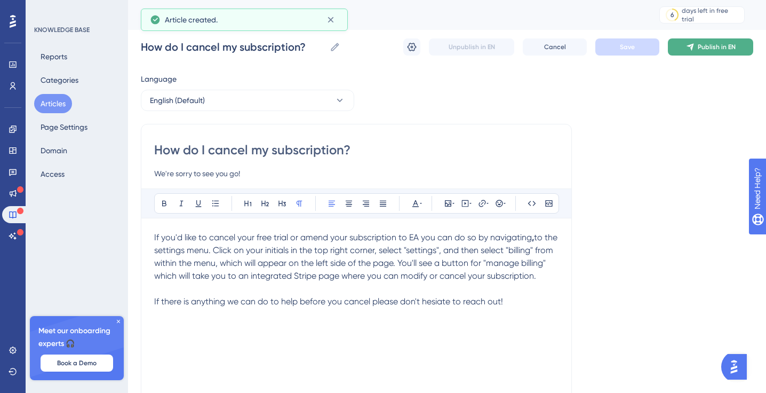
click at [696, 52] on button "Publish in EN" at bounding box center [710, 46] width 85 height 17
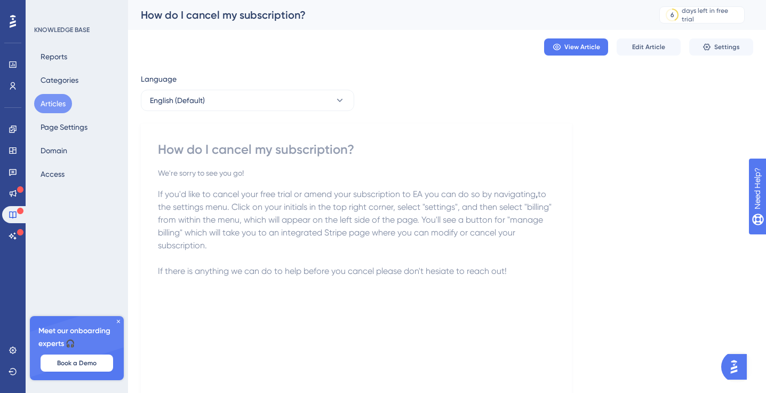
click at [55, 97] on button "Articles" at bounding box center [53, 103] width 38 height 19
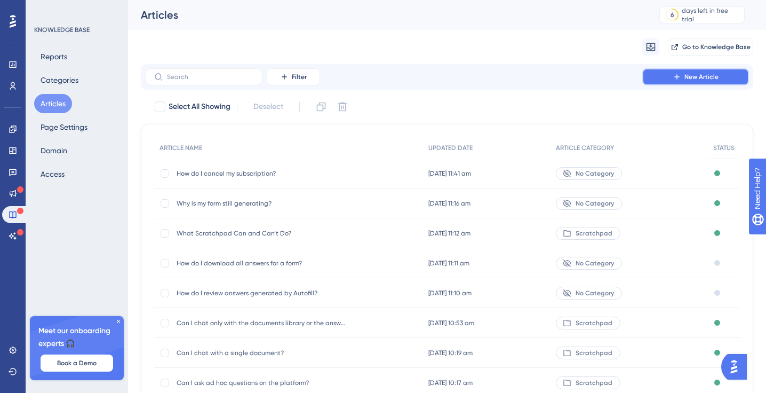
click at [714, 76] on span "New Article" at bounding box center [702, 77] width 34 height 9
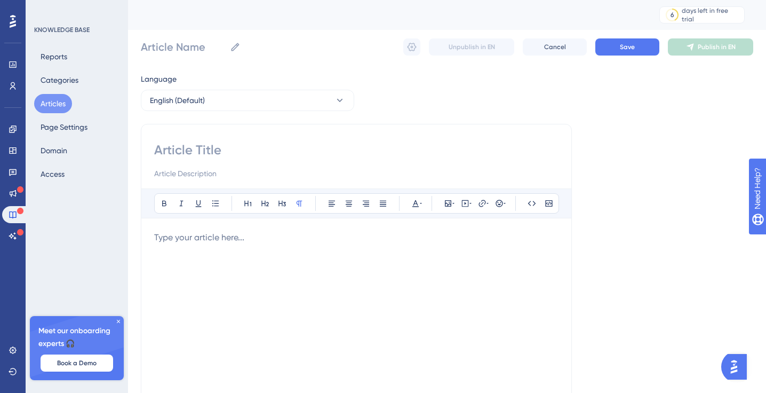
click at [181, 242] on p "To enrich screen reader interactions, please activate Accessibility in Grammarl…" at bounding box center [356, 237] width 404 height 13
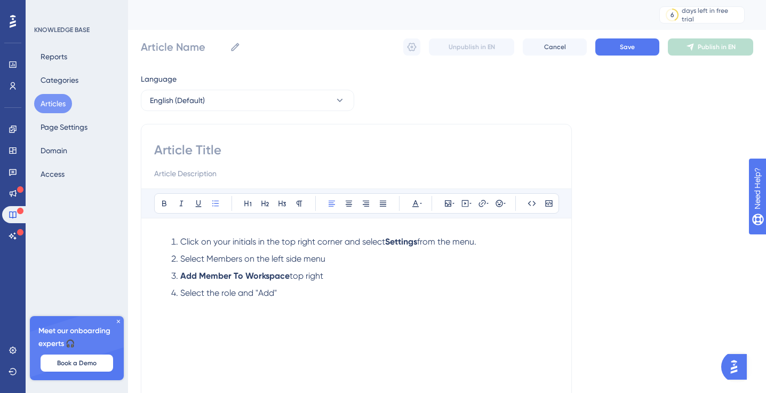
click at [214, 154] on input at bounding box center [356, 149] width 404 height 17
type input "How do I add users to my account?"
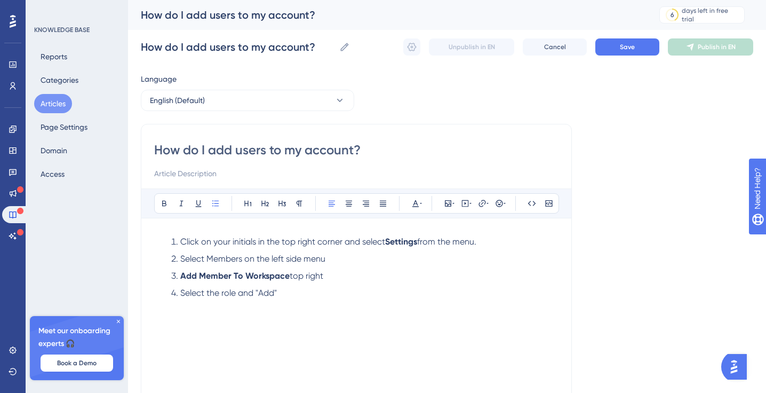
type input "How do I add users to my account?"
drag, startPoint x: 289, startPoint y: 277, endPoint x: 245, endPoint y: 277, distance: 43.2
click at [245, 277] on li "Add Member To Workspace top right" at bounding box center [363, 275] width 392 height 13
click at [245, 277] on strong "Add Member To Workspace" at bounding box center [234, 276] width 109 height 10
click at [622, 47] on span "Save" at bounding box center [627, 47] width 15 height 9
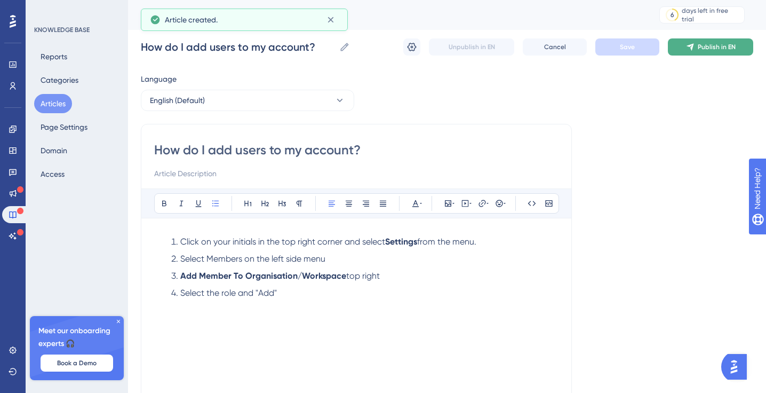
click at [694, 53] on button "Publish in EN" at bounding box center [710, 46] width 85 height 17
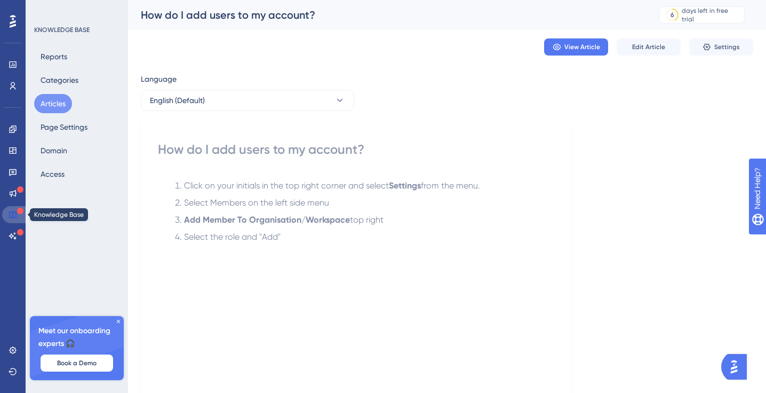
click at [11, 217] on icon at bounding box center [13, 214] width 9 height 9
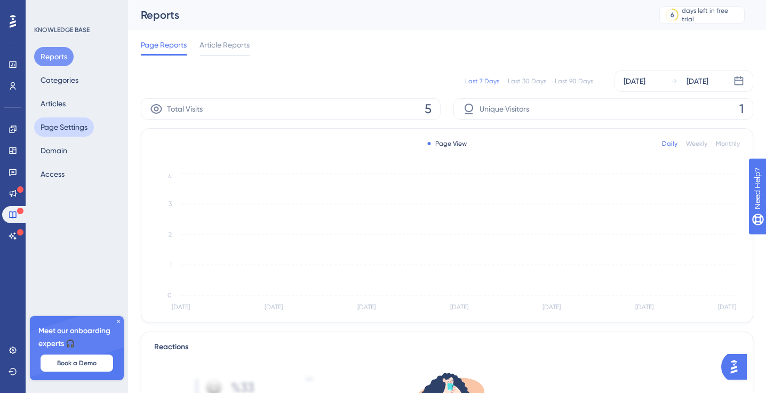
click at [74, 126] on button "Page Settings" at bounding box center [64, 126] width 60 height 19
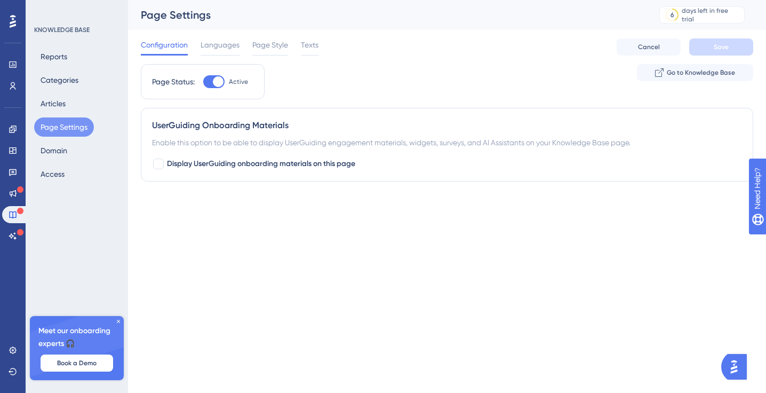
click at [58, 90] on div "Reports Categories Articles Page Settings Domain Access" at bounding box center [77, 115] width 86 height 137
click at [61, 81] on button "Categories" at bounding box center [59, 79] width 51 height 19
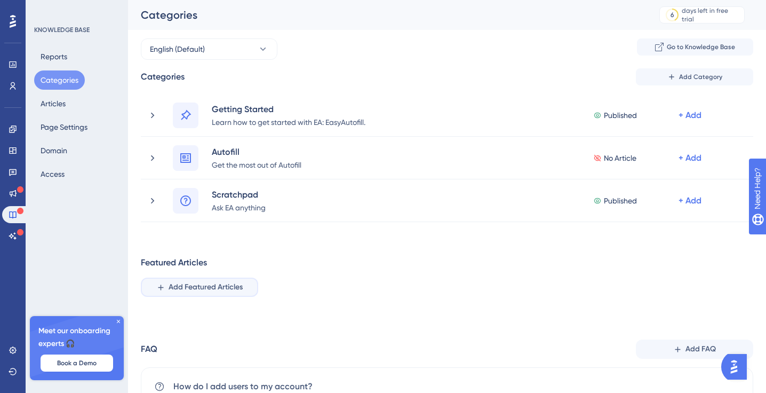
click at [212, 289] on span "Add Featured Articles" at bounding box center [206, 287] width 74 height 13
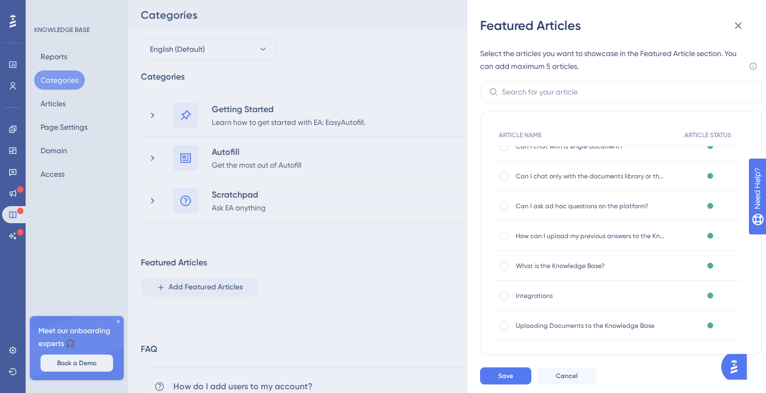
scroll to position [146, 0]
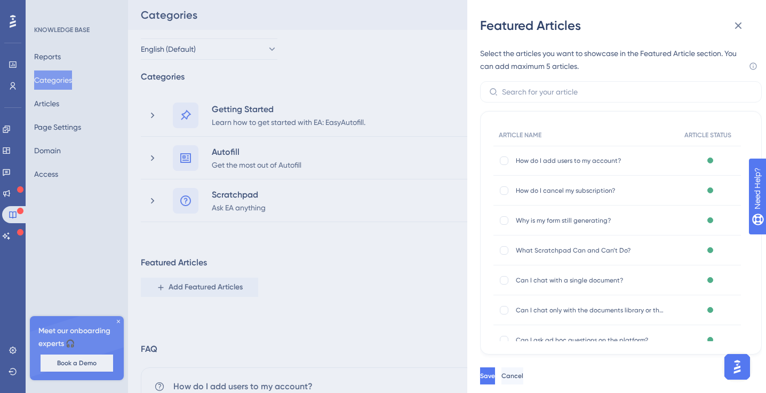
scroll to position [146, 0]
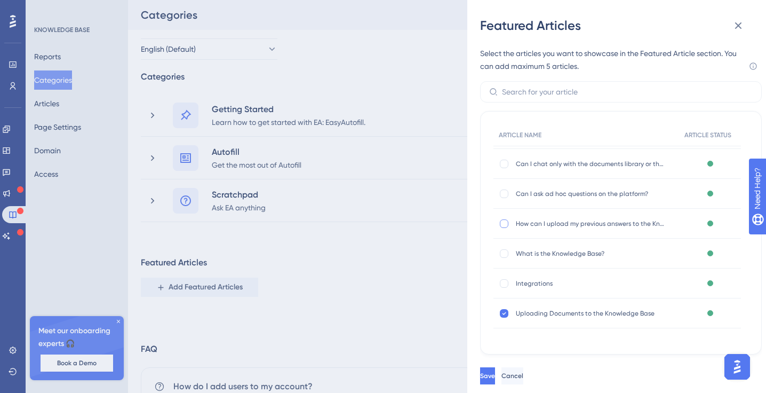
click at [505, 226] on div at bounding box center [504, 223] width 9 height 9
checkbox input "true"
click at [496, 371] on span "Save" at bounding box center [488, 375] width 15 height 9
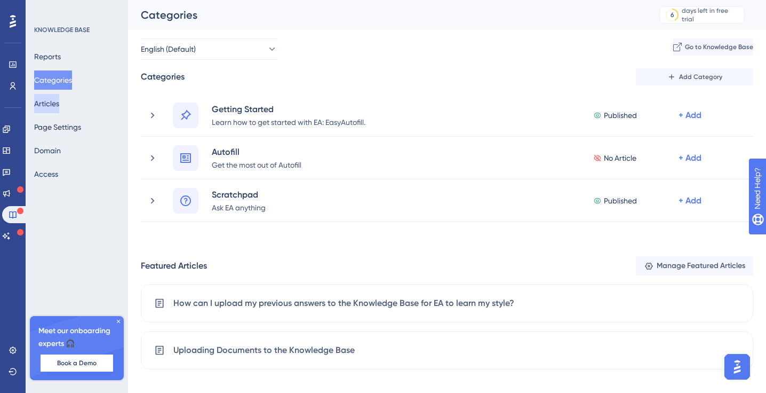
click at [59, 104] on button "Articles" at bounding box center [46, 103] width 25 height 19
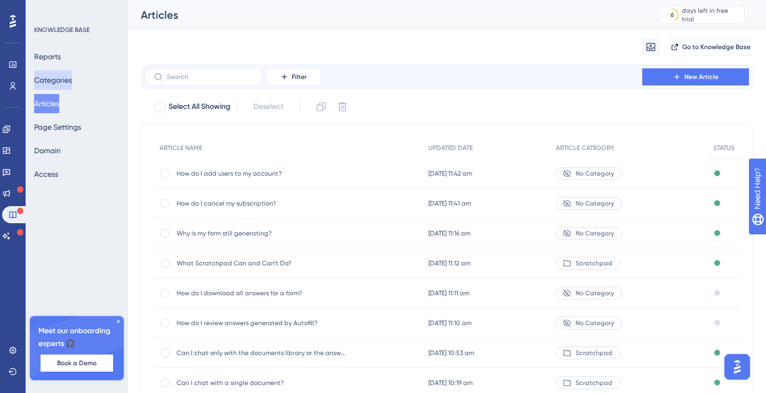
click at [63, 77] on button "Categories" at bounding box center [53, 79] width 38 height 19
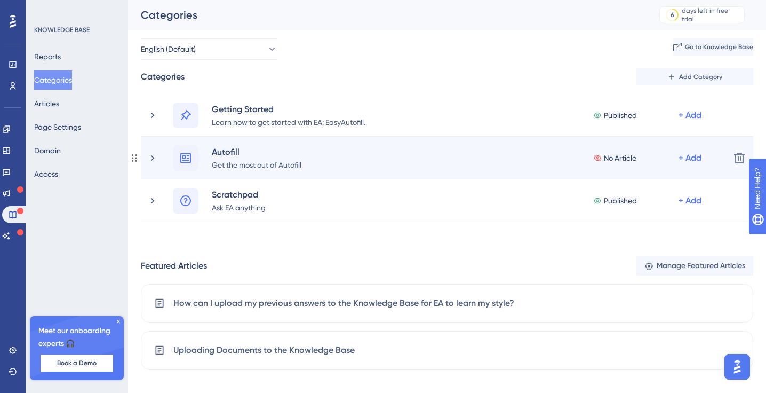
click at [156, 152] on div "Autofill Get the most out of Autofill No Article + Add" at bounding box center [434, 158] width 574 height 26
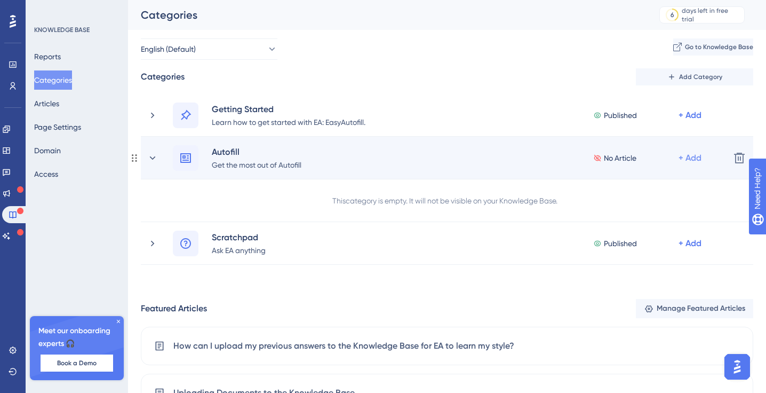
click at [688, 158] on div "+ Add" at bounding box center [690, 158] width 23 height 13
click at [619, 207] on span "Add Articles" at bounding box center [630, 207] width 41 height 13
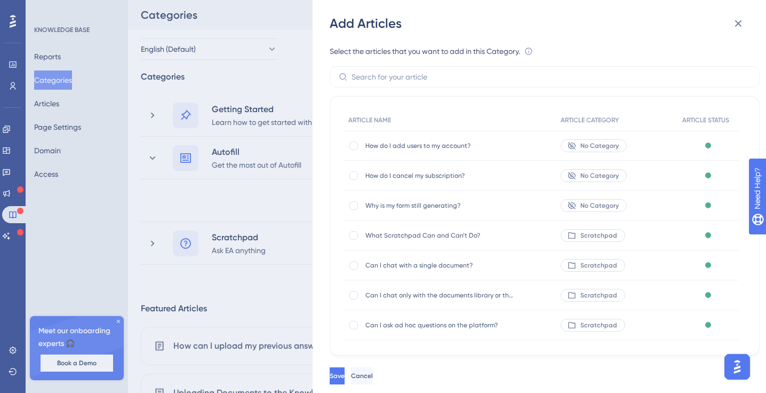
click at [394, 204] on span "Why is my form still generating?" at bounding box center [440, 205] width 149 height 9
click at [354, 203] on div at bounding box center [354, 205] width 9 height 9
checkbox input "true"
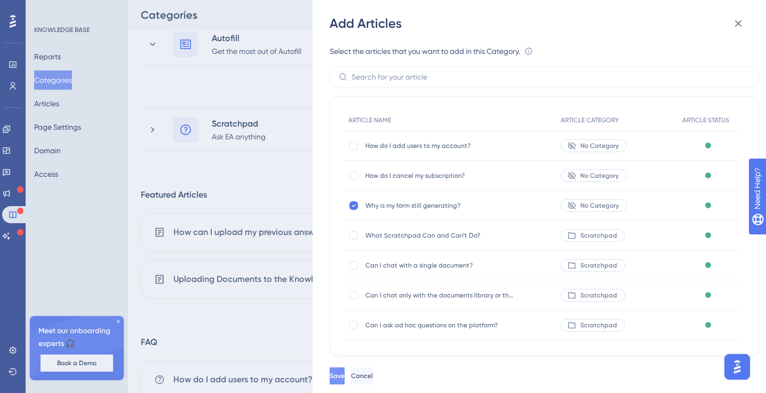
click at [345, 367] on button "Save" at bounding box center [337, 375] width 15 height 17
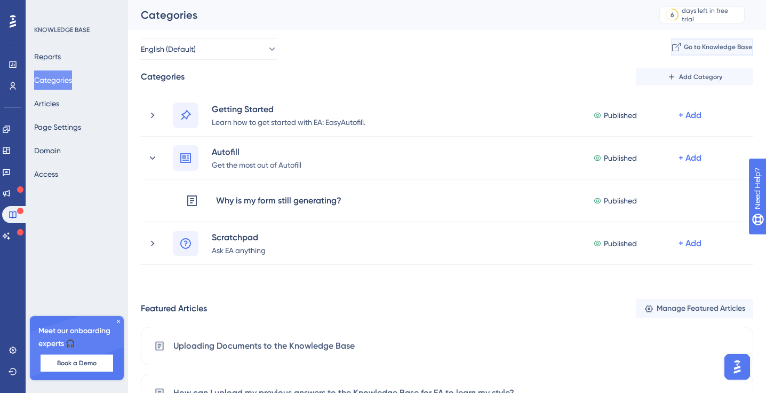
click at [671, 49] on button "Go to Knowledge Base" at bounding box center [712, 46] width 82 height 17
click at [11, 192] on icon at bounding box center [6, 193] width 9 height 9
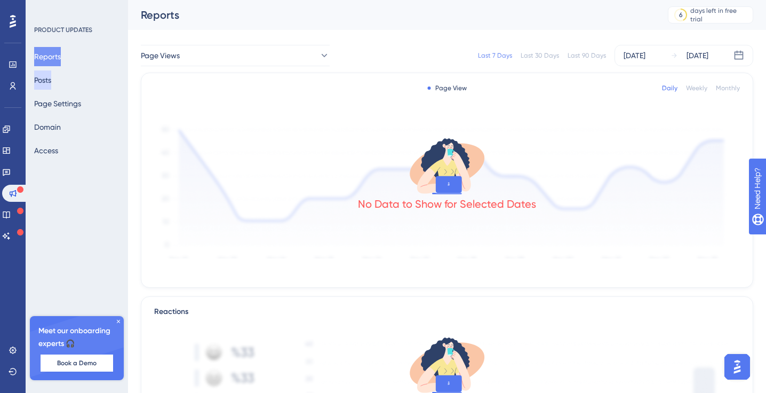
click at [51, 80] on button "Posts" at bounding box center [42, 79] width 17 height 19
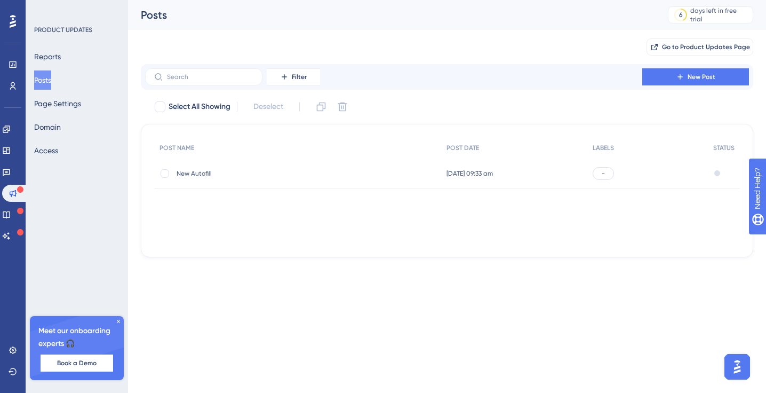
click at [611, 170] on div "-" at bounding box center [603, 173] width 21 height 13
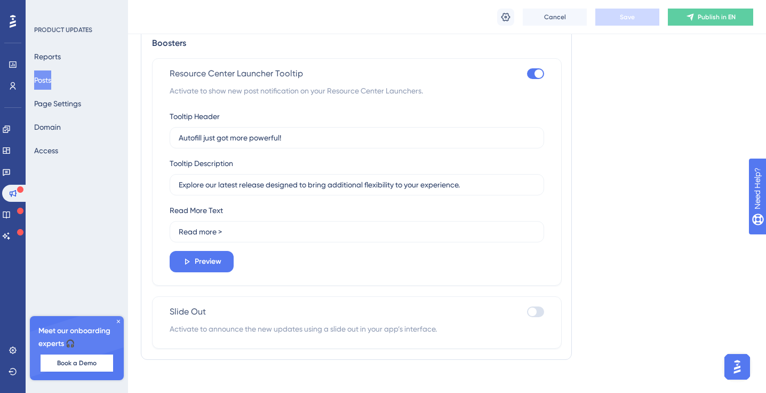
scroll to position [753, 0]
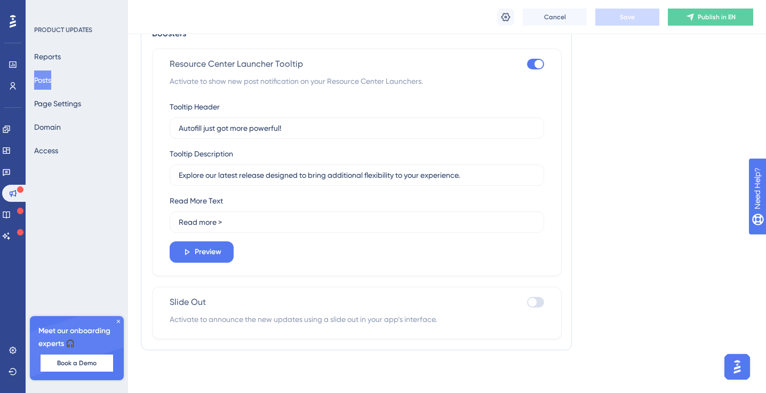
click at [536, 301] on div at bounding box center [532, 302] width 9 height 9
click at [527, 302] on input "checkbox" at bounding box center [527, 302] width 1 height 1
checkbox input "true"
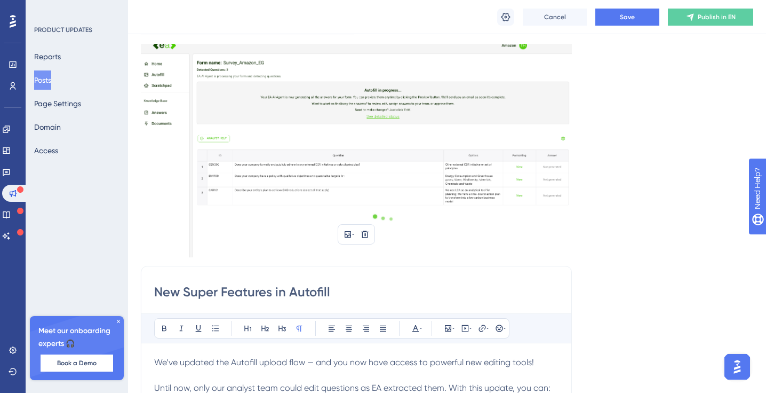
scroll to position [84, 0]
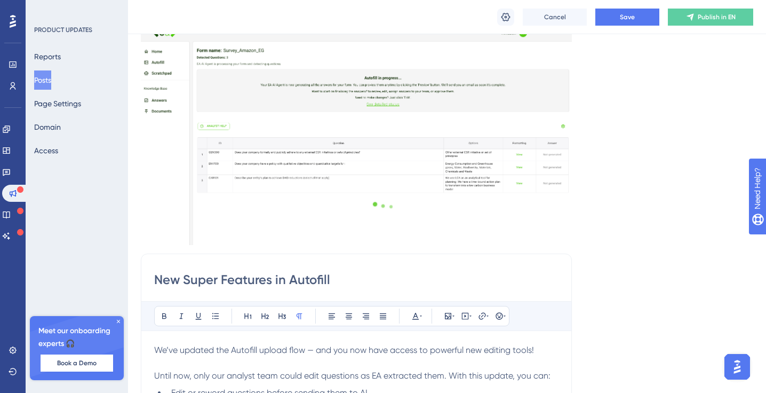
drag, startPoint x: 320, startPoint y: 279, endPoint x: 137, endPoint y: 270, distance: 183.2
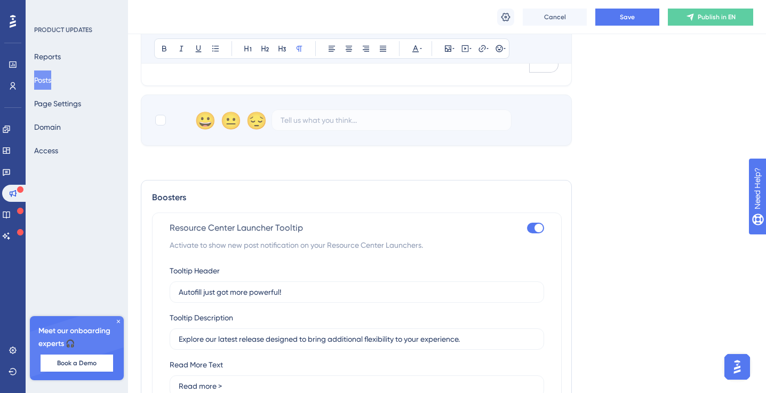
scroll to position [605, 0]
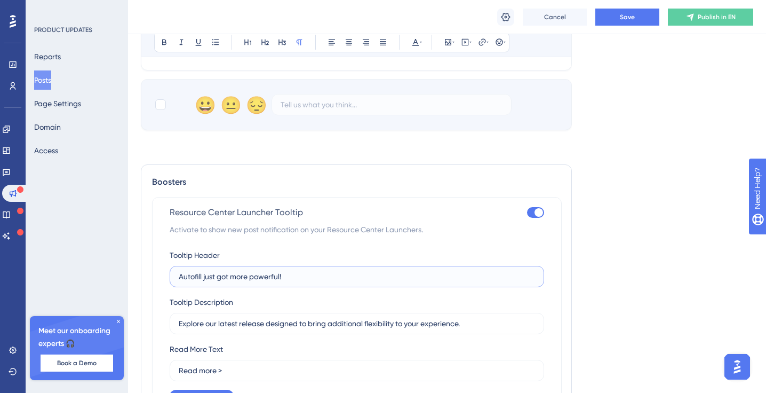
drag, startPoint x: 290, startPoint y: 276, endPoint x: 169, endPoint y: 268, distance: 120.9
click at [170, 268] on div "Tooltip Header Autofill just got more powerful!" at bounding box center [357, 268] width 375 height 38
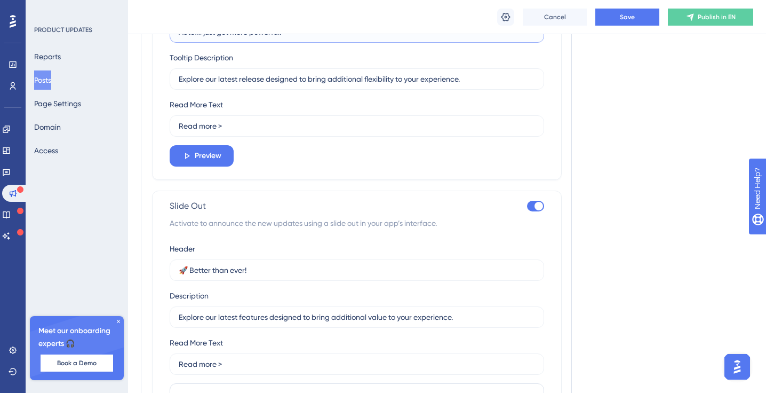
scroll to position [941, 0]
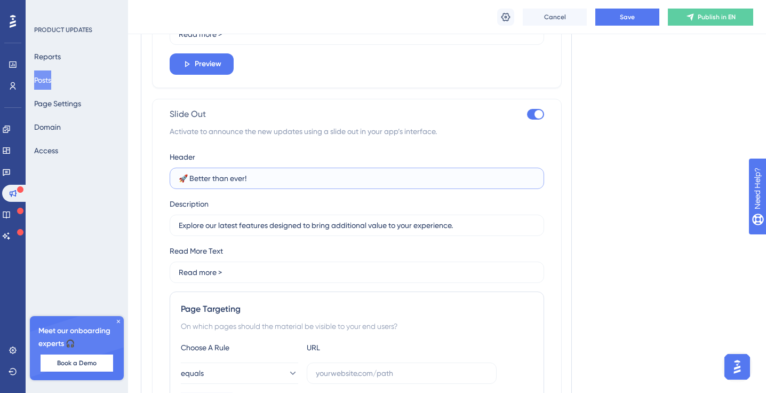
drag, startPoint x: 256, startPoint y: 177, endPoint x: 146, endPoint y: 166, distance: 109.9
click at [150, 166] on div "Boosters Resource Center Launcher Tooltip Activate to show new post notificatio…" at bounding box center [356, 155] width 431 height 655
paste input "New Super Features in Autofill"
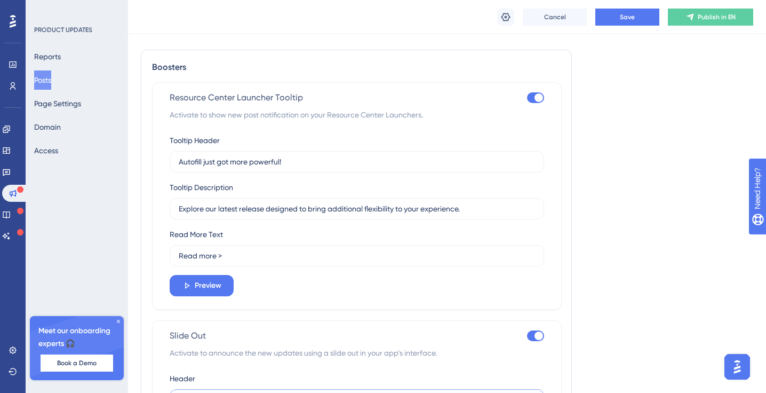
scroll to position [707, 0]
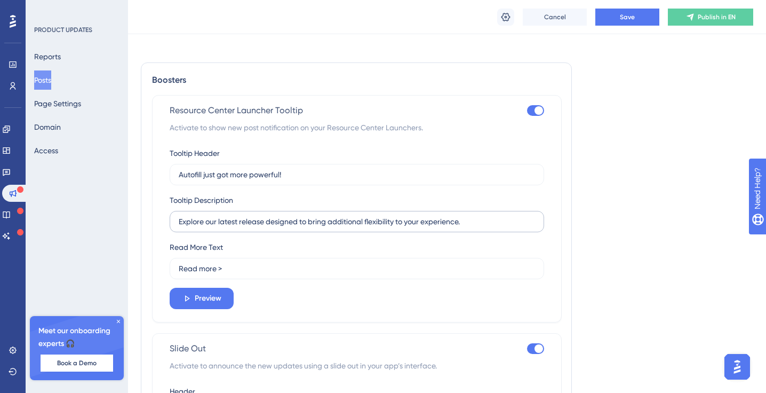
type input "New Super Features in Autofill"
drag, startPoint x: 461, startPoint y: 219, endPoint x: 102, endPoint y: 210, distance: 358.7
click at [128, 210] on div "Performance Users Engagement Widgets Feedback Product Updates Knowledge Base AI…" at bounding box center [447, 18] width 638 height 1450
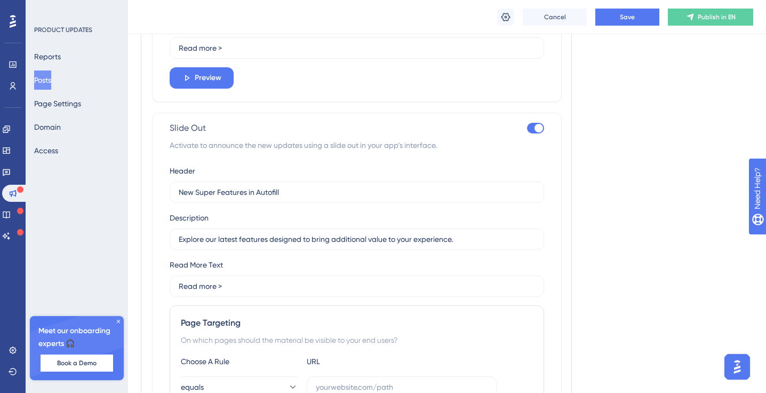
scroll to position [982, 0]
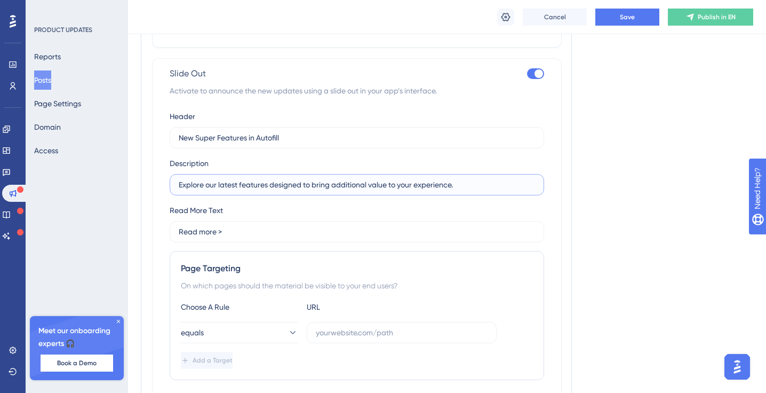
drag, startPoint x: 468, startPoint y: 188, endPoint x: 149, endPoint y: 175, distance: 319.4
click at [153, 174] on div "Slide Out Activate to announce the new updates using a slide out in your app’s …" at bounding box center [357, 245] width 410 height 374
paste input "release designed to bring additional flexibility"
type input "Explore our latest release designed to bring additional flexibility to your exp…"
click at [254, 232] on input "Read more >" at bounding box center [357, 232] width 356 height 12
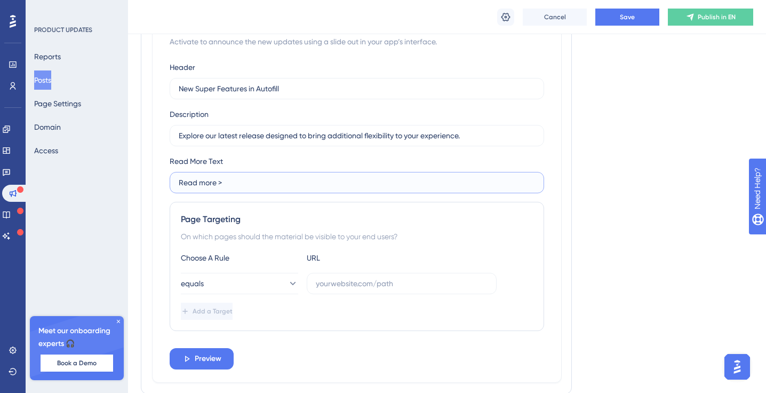
scroll to position [1031, 0]
click at [334, 287] on input "text" at bounding box center [402, 283] width 172 height 12
paste input "[URL]"
type input "https://dev-app.eaglobal.ai/"
click at [218, 360] on span "Preview" at bounding box center [208, 358] width 27 height 13
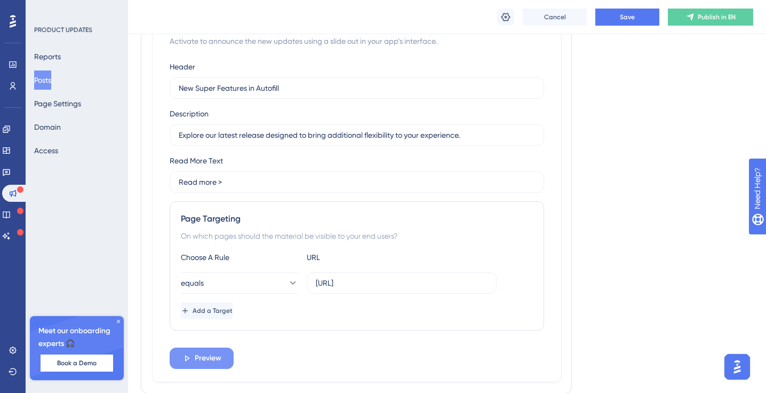
scroll to position [0, 0]
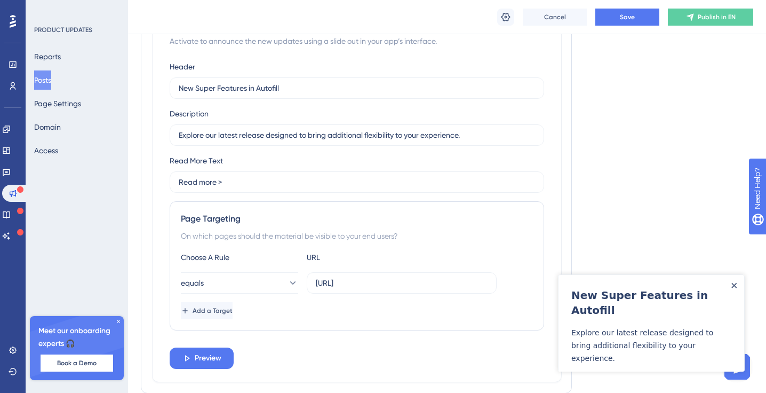
click at [733, 286] on icon "Close Announcement" at bounding box center [734, 285] width 5 height 5
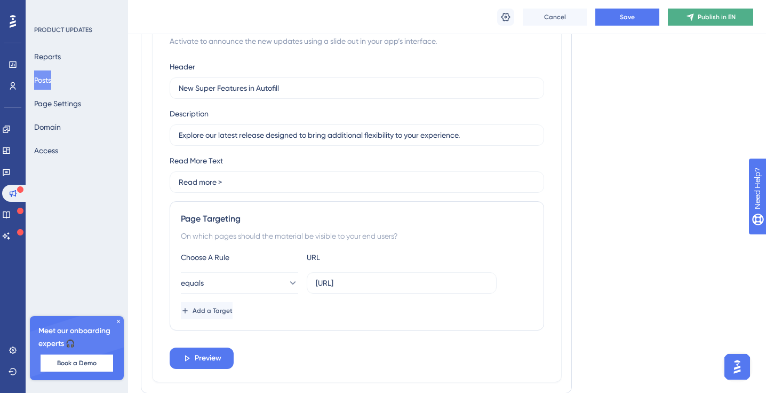
click at [701, 20] on span "Publish in EN" at bounding box center [717, 17] width 38 height 9
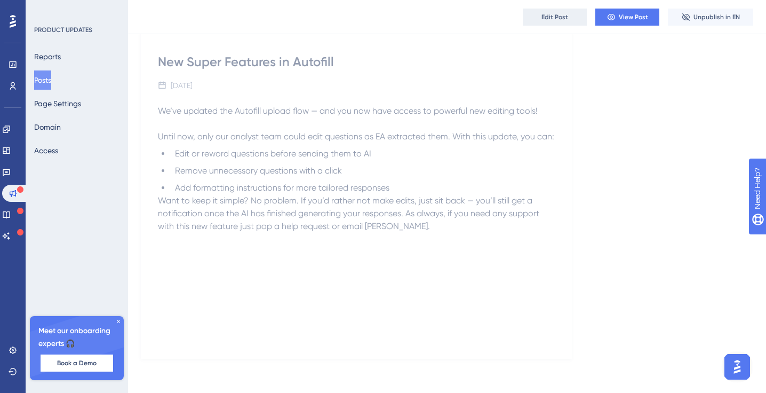
click at [546, 19] on span "Edit Post" at bounding box center [555, 17] width 27 height 9
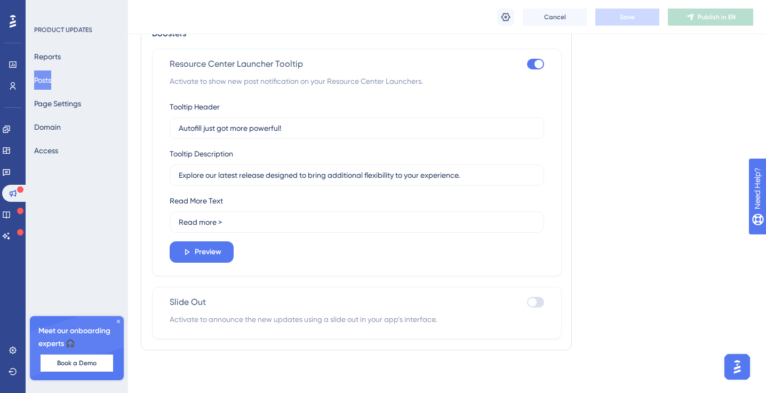
scroll to position [751, 0]
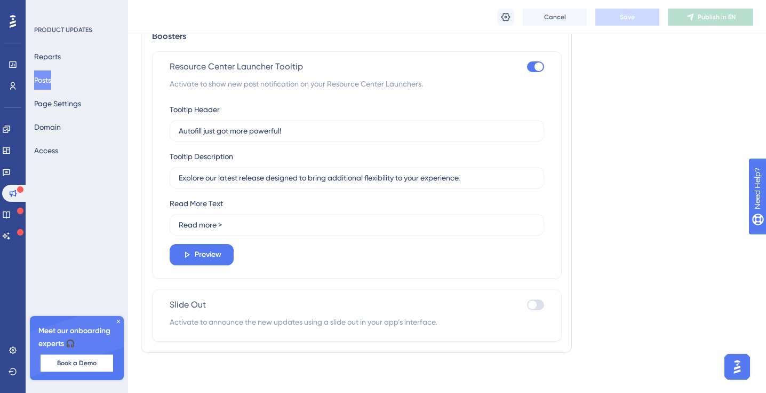
click at [538, 303] on div at bounding box center [535, 304] width 17 height 11
click at [527, 305] on input "checkbox" at bounding box center [527, 305] width 1 height 1
checkbox input "true"
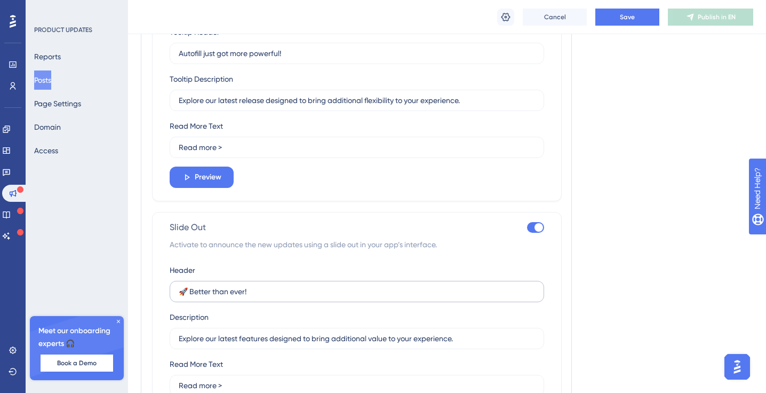
scroll to position [745, 0]
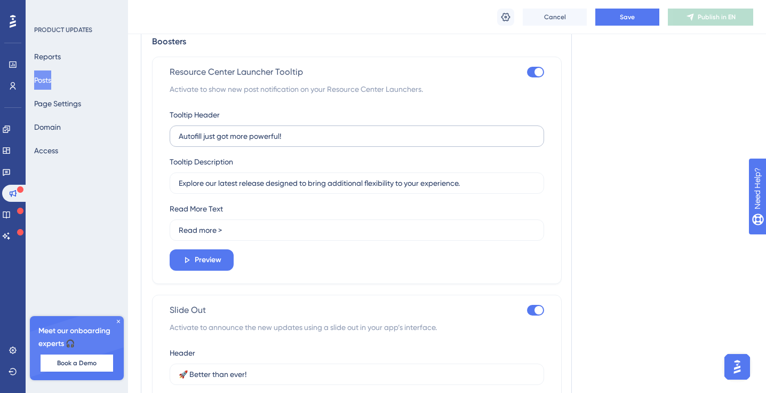
click at [212, 125] on label "Autofill just got more powerful!" at bounding box center [357, 135] width 375 height 21
click at [212, 130] on input "Autofill just got more powerful!" at bounding box center [357, 136] width 356 height 12
drag, startPoint x: 304, startPoint y: 142, endPoint x: 170, endPoint y: 139, distance: 134.0
click at [165, 138] on div "Resource Center Launcher Tooltip Activate to show new post notification on your…" at bounding box center [357, 170] width 410 height 227
drag, startPoint x: 302, startPoint y: 136, endPoint x: 164, endPoint y: 134, distance: 138.2
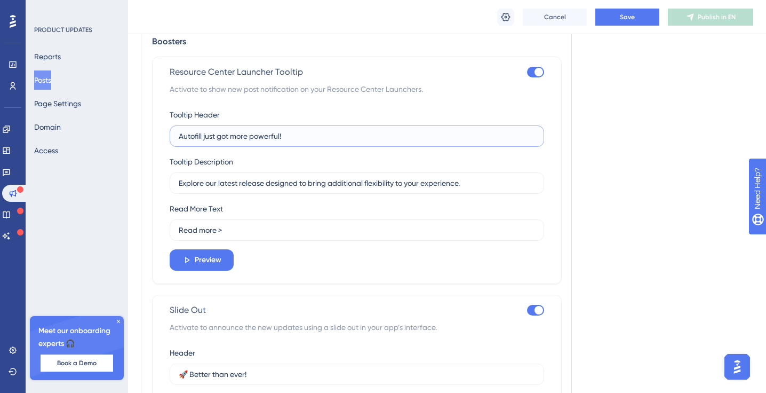
click at [164, 134] on div "Resource Center Launcher Tooltip Activate to show new post notification on your…" at bounding box center [357, 170] width 410 height 227
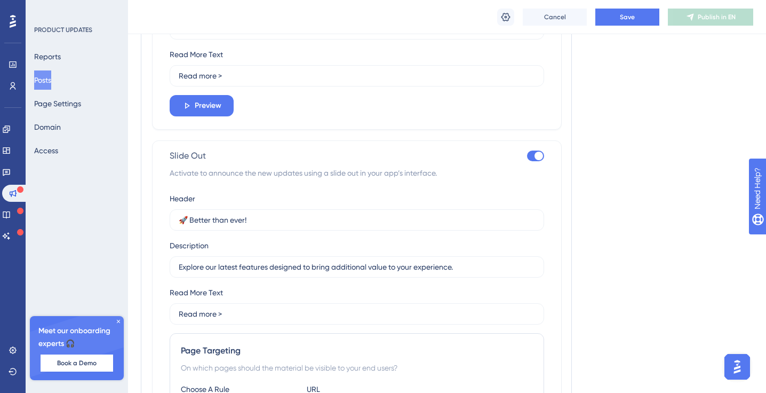
scroll to position [824, 0]
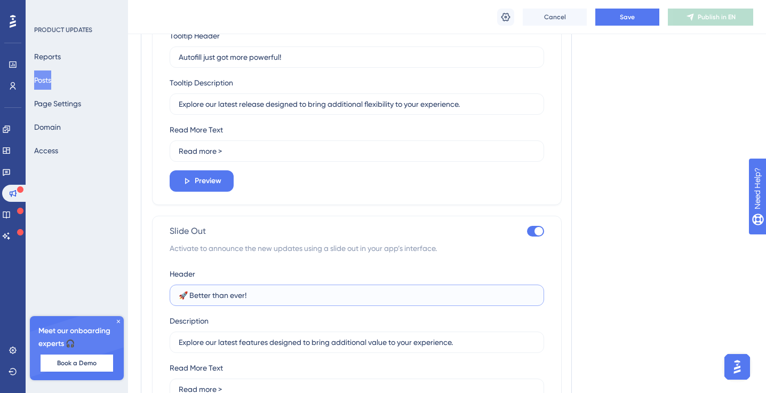
drag, startPoint x: 263, startPoint y: 297, endPoint x: 163, endPoint y: 281, distance: 101.1
paste input "Autofill just got more powerful"
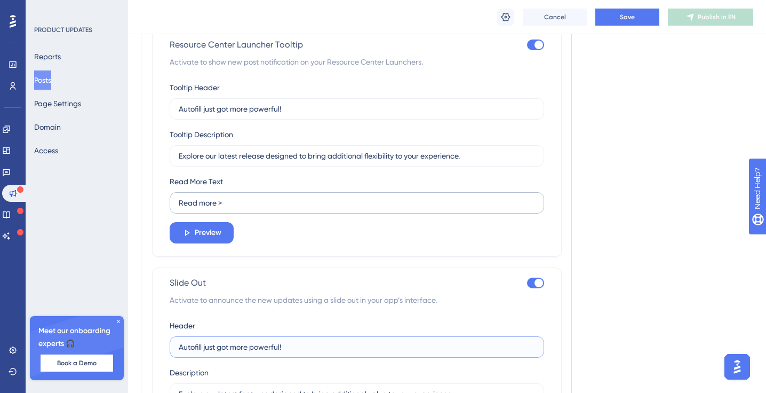
scroll to position [734, 0]
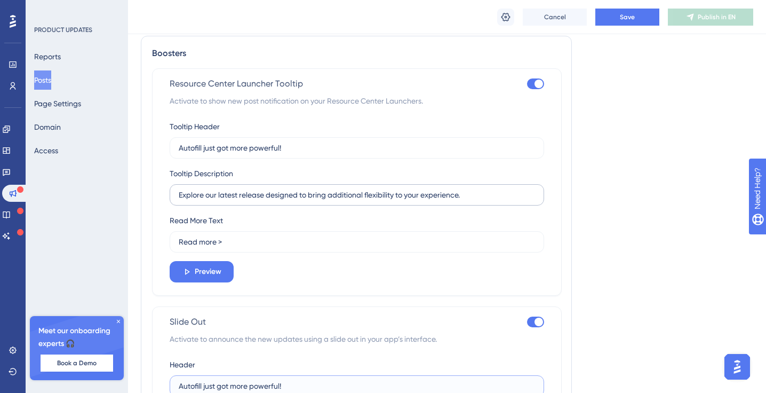
type input "Autofill just got more powerful!"
drag, startPoint x: 471, startPoint y: 197, endPoint x: 152, endPoint y: 197, distance: 319.1
click at [156, 199] on div "Resource Center Launcher Tooltip Activate to show new post notification on your…" at bounding box center [357, 181] width 410 height 227
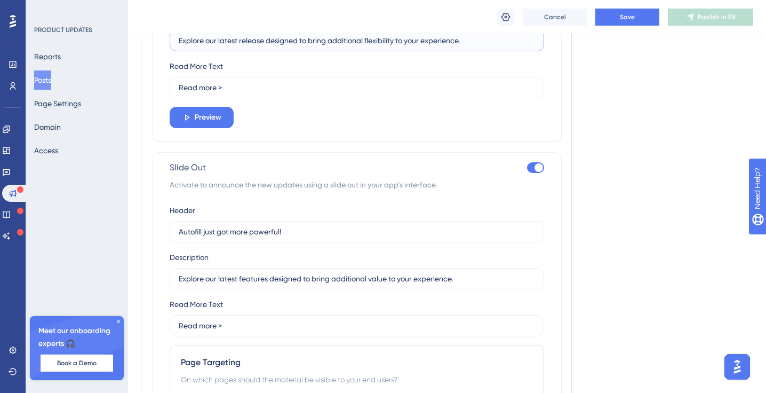
scroll to position [900, 0]
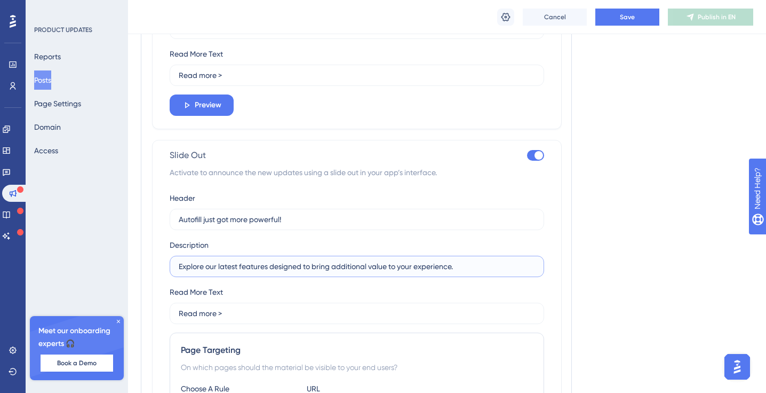
drag, startPoint x: 467, startPoint y: 269, endPoint x: 127, endPoint y: 261, distance: 340.5
paste input "release designed to bring additional flexibility"
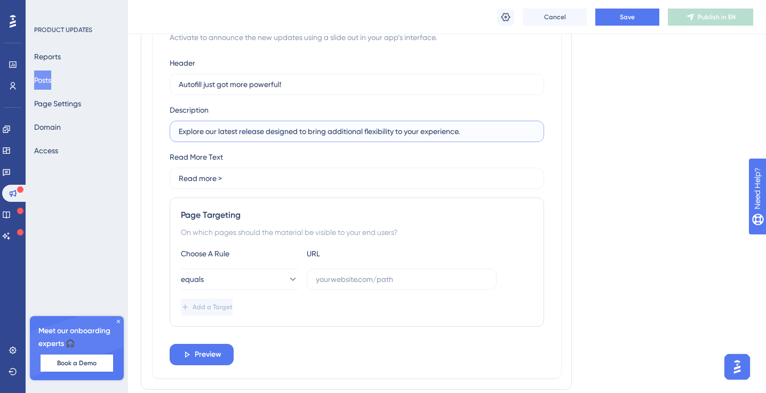
scroll to position [1049, 0]
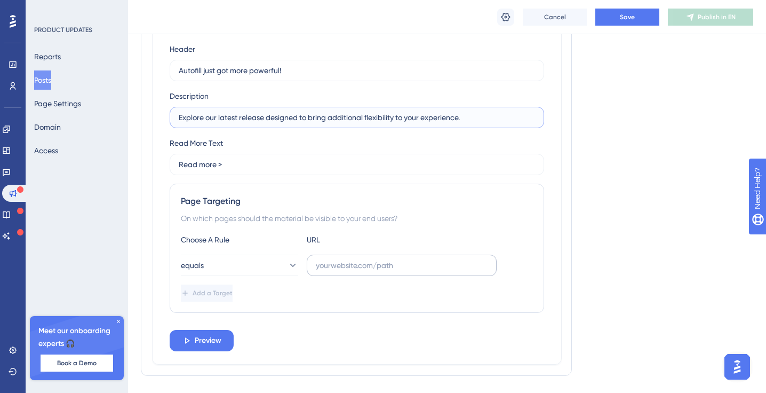
type input "Explore our latest release designed to bring additional flexibility to your exp…"
click at [347, 261] on input "text" at bounding box center [402, 265] width 172 height 12
paste input "dev-app.eaglobal.ai"
type input "dev-app.eaglobal.ai"
click at [454, 206] on div "Page Targeting" at bounding box center [357, 201] width 352 height 13
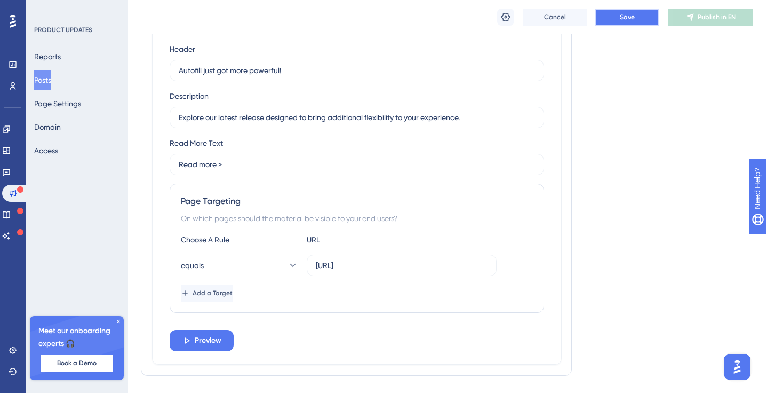
click at [622, 19] on span "Save" at bounding box center [627, 17] width 15 height 9
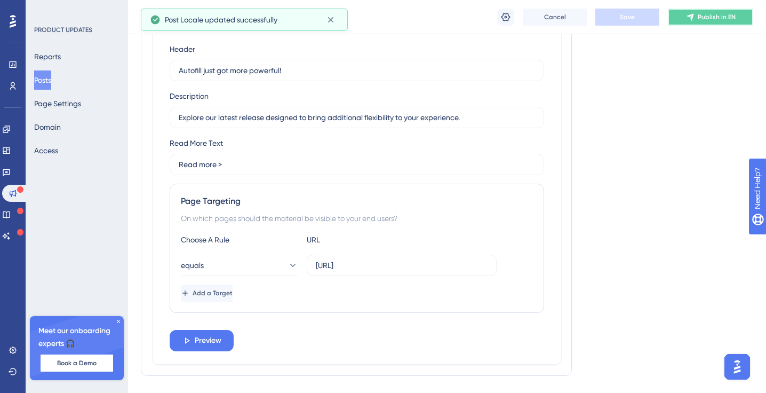
click at [692, 20] on icon at bounding box center [690, 17] width 9 height 9
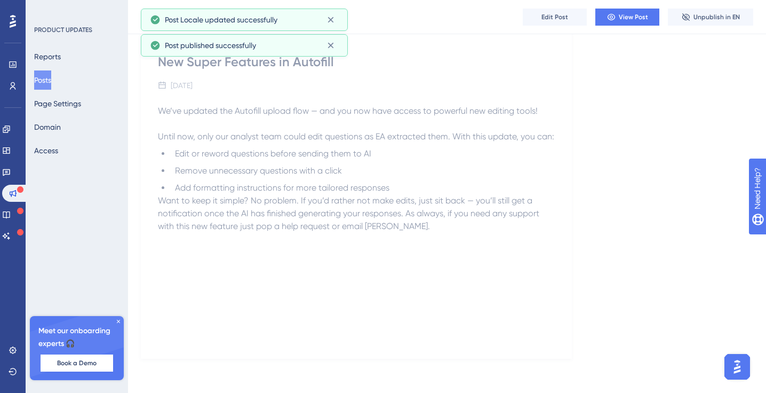
scroll to position [318, 0]
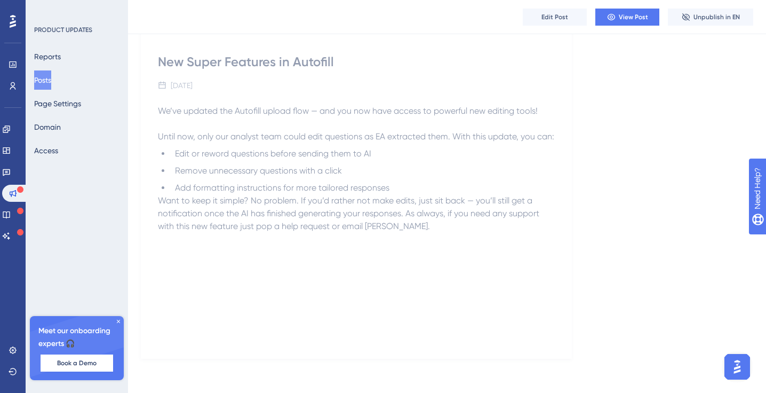
click at [317, 263] on div "We’ve updated the Autofill upload flow — and you now have access to powerful ne…" at bounding box center [356, 222] width 397 height 235
click at [608, 16] on icon at bounding box center [610, 17] width 7 height 6
click at [568, 13] on button "Edit Post" at bounding box center [555, 17] width 64 height 17
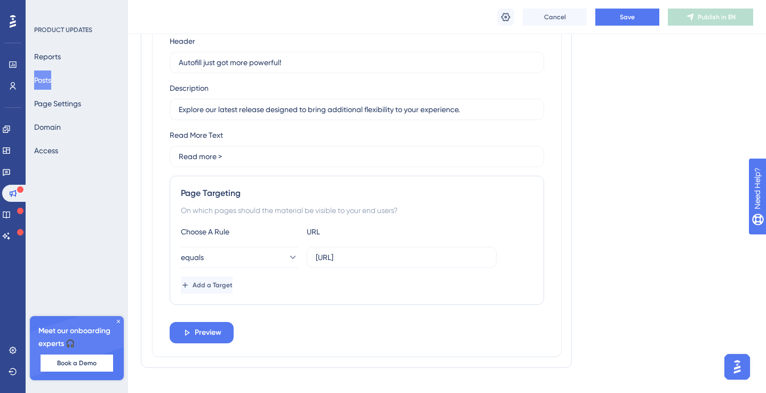
scroll to position [1060, 0]
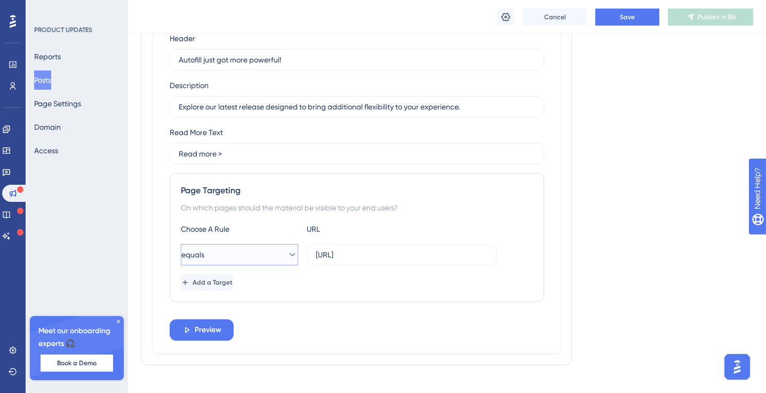
click at [276, 256] on button "equals" at bounding box center [239, 254] width 117 height 21
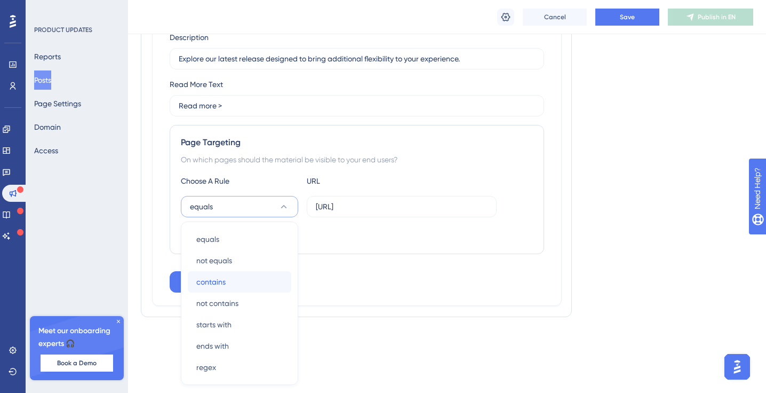
click at [261, 283] on div "contains contains" at bounding box center [239, 281] width 86 height 21
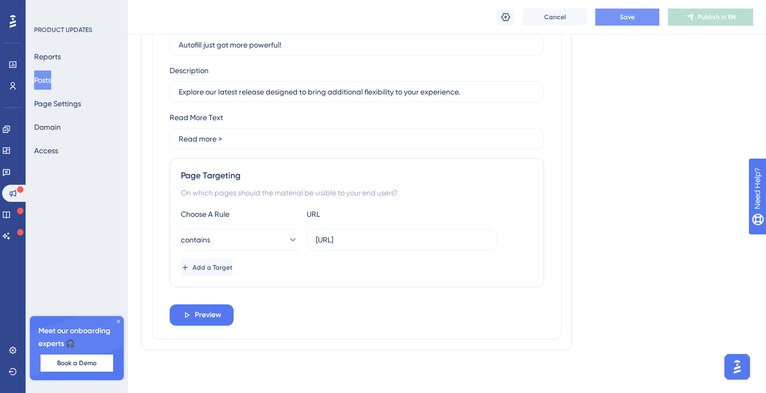
click at [626, 21] on button "Save" at bounding box center [628, 17] width 64 height 17
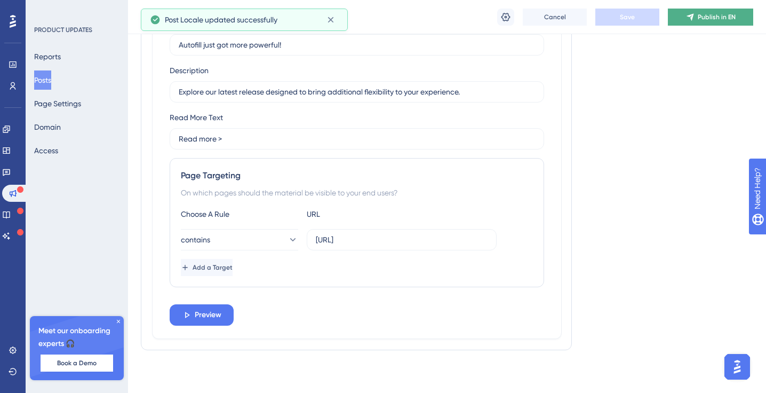
click at [703, 16] on span "Publish in EN" at bounding box center [717, 17] width 38 height 9
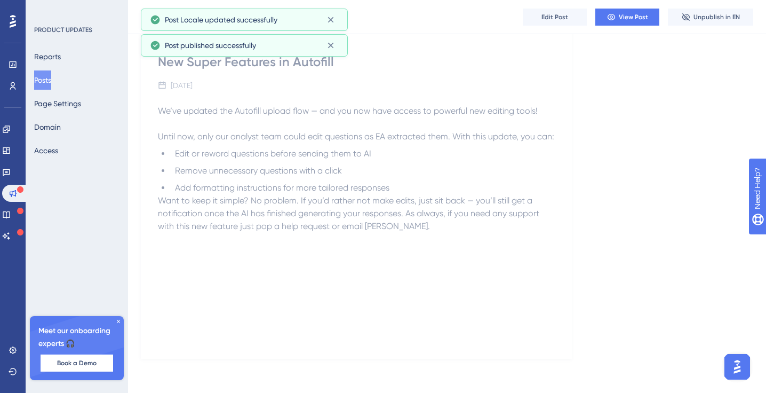
scroll to position [318, 0]
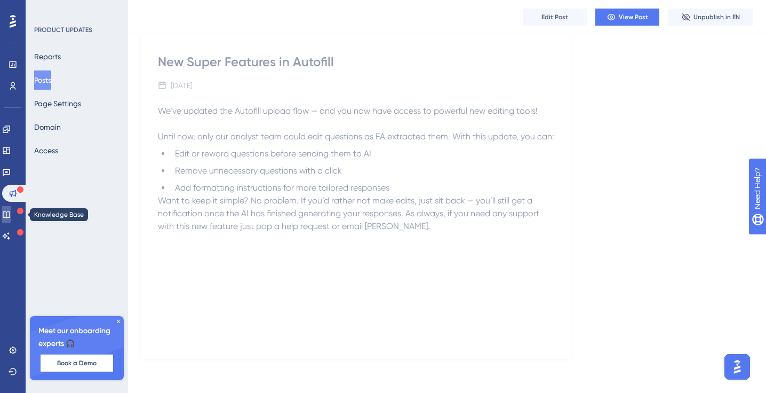
click at [11, 217] on icon at bounding box center [6, 214] width 9 height 9
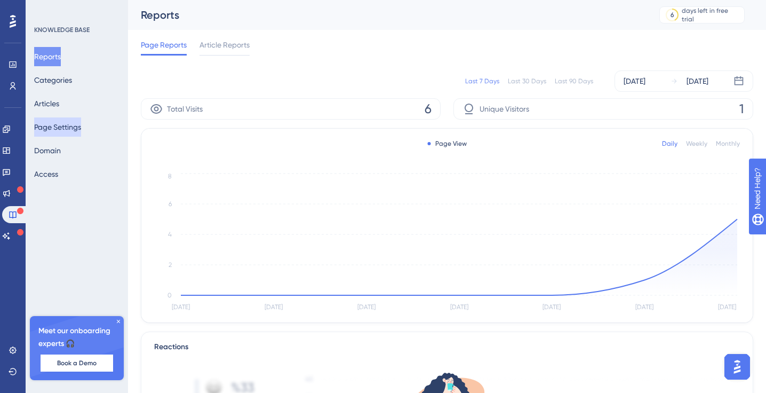
click at [61, 126] on button "Page Settings" at bounding box center [57, 126] width 47 height 19
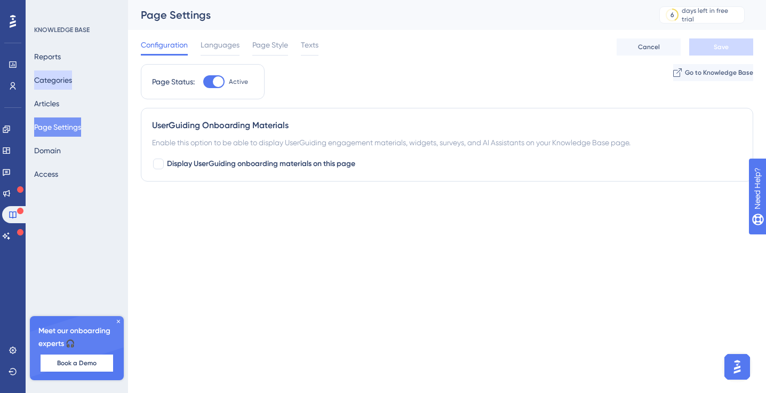
click at [66, 83] on button "Categories" at bounding box center [53, 79] width 38 height 19
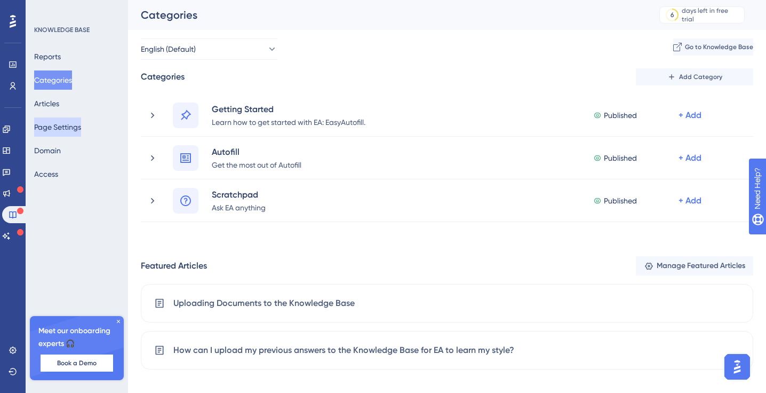
click at [67, 121] on button "Page Settings" at bounding box center [57, 126] width 47 height 19
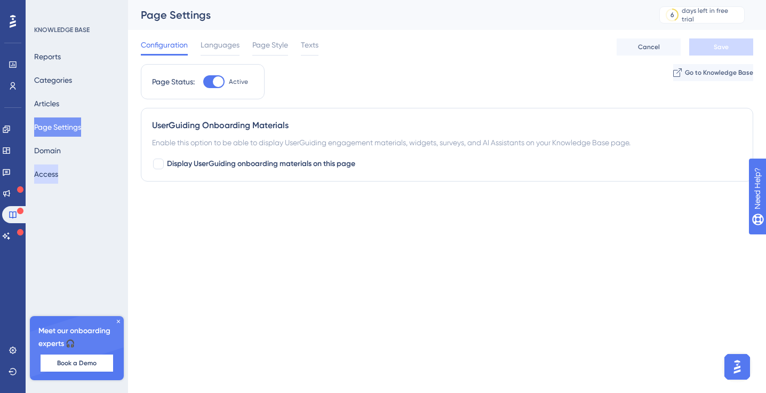
click at [50, 178] on button "Access" at bounding box center [46, 173] width 24 height 19
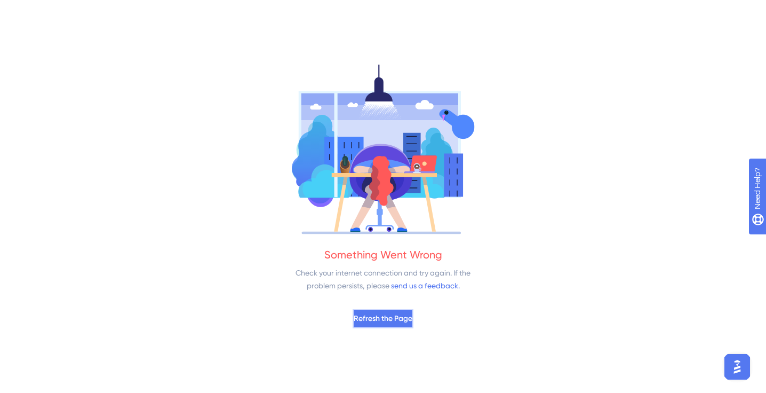
click at [382, 312] on span "Refresh the Page" at bounding box center [383, 318] width 59 height 13
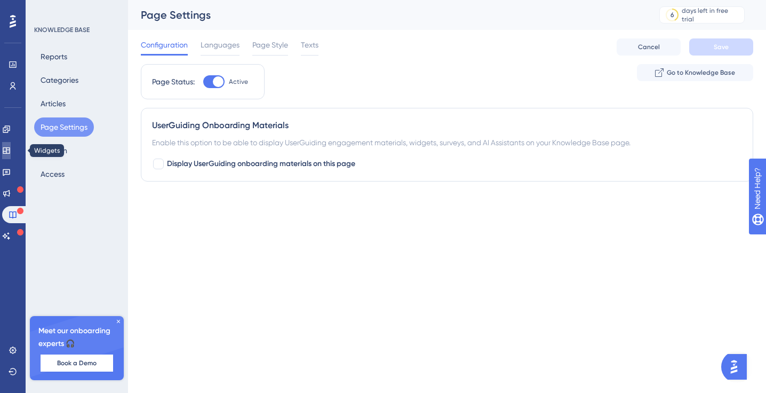
click at [11, 149] on icon at bounding box center [6, 150] width 9 height 9
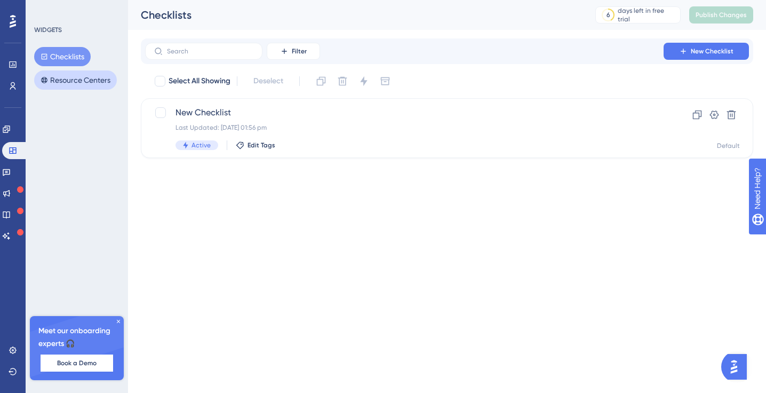
click at [76, 82] on button "Resource Centers" at bounding box center [75, 79] width 83 height 19
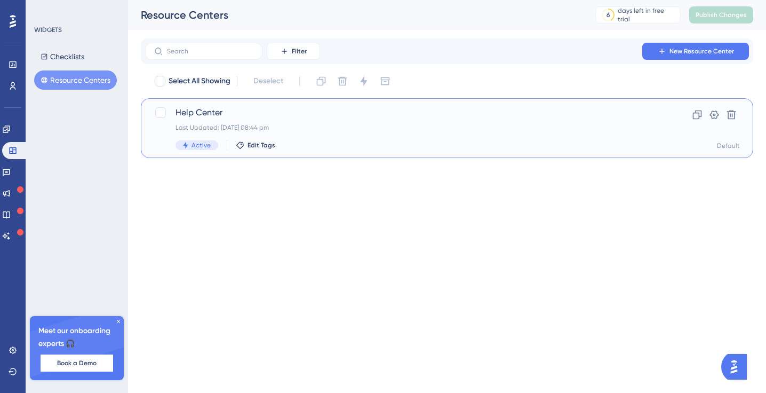
click at [204, 114] on span "Help Center" at bounding box center [405, 112] width 458 height 13
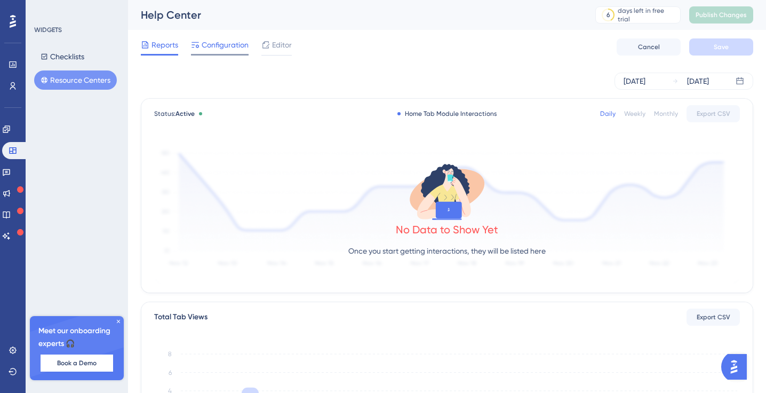
click at [218, 47] on span "Configuration" at bounding box center [225, 44] width 47 height 13
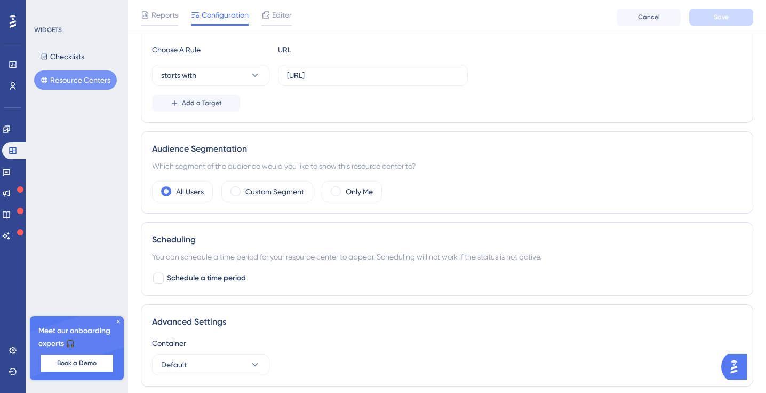
scroll to position [291, 0]
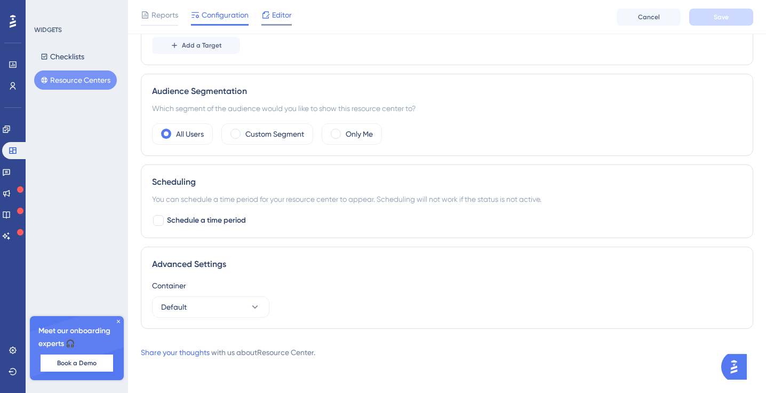
click at [267, 21] on div "Editor" at bounding box center [276, 17] width 30 height 17
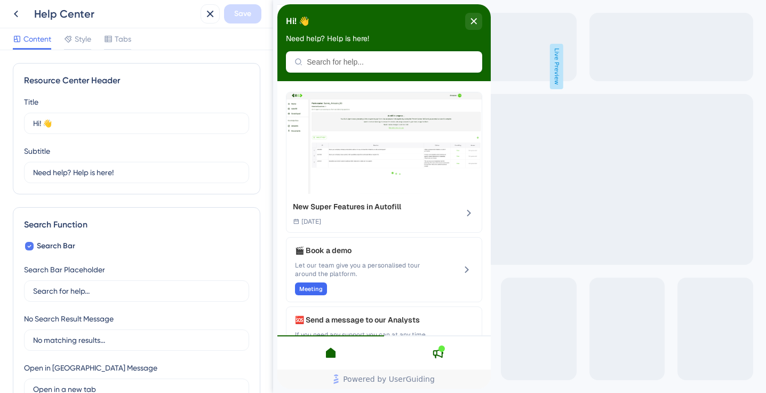
scroll to position [6, 0]
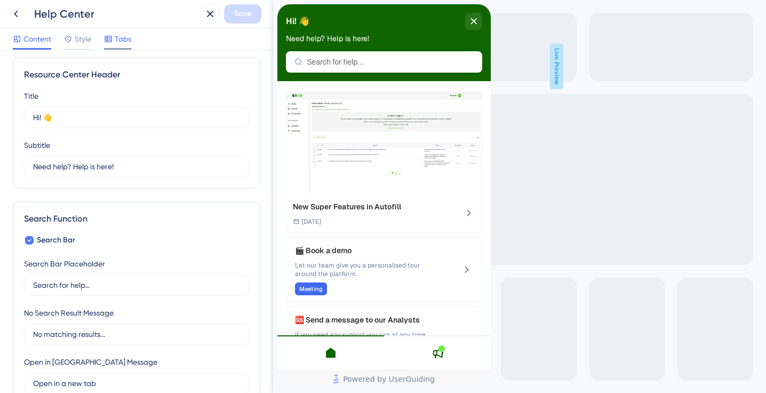
click at [116, 43] on span "Tabs" at bounding box center [123, 39] width 17 height 13
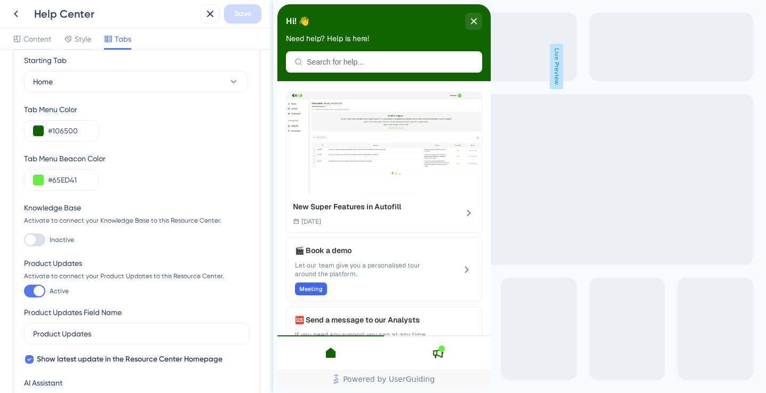
click at [33, 239] on div at bounding box center [30, 239] width 11 height 11
click at [24, 240] on input "Inactive" at bounding box center [23, 240] width 1 height 1
checkbox input "true"
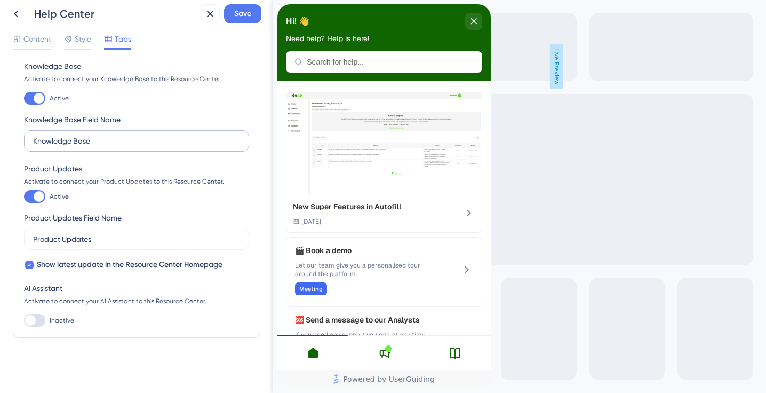
scroll to position [162, 0]
drag, startPoint x: 107, startPoint y: 143, endPoint x: 2, endPoint y: 133, distance: 105.6
click at [2, 133] on div "Starting Tab Home Tab Menu Color #106500 Tab Menu Beacon Color #65ED41 Knowledg…" at bounding box center [136, 221] width 273 height 343
type input "F"
type input "K"
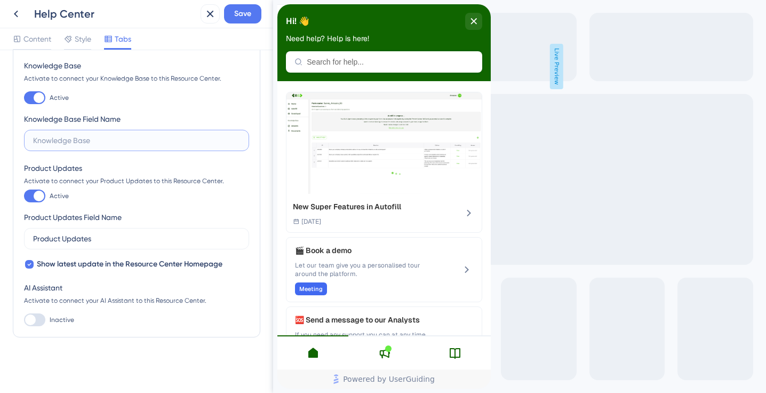
type input "H"
type input "Getting the most from EA"
click at [244, 15] on span "Save" at bounding box center [242, 13] width 17 height 13
click at [474, 20] on icon "close resource center" at bounding box center [474, 21] width 6 height 6
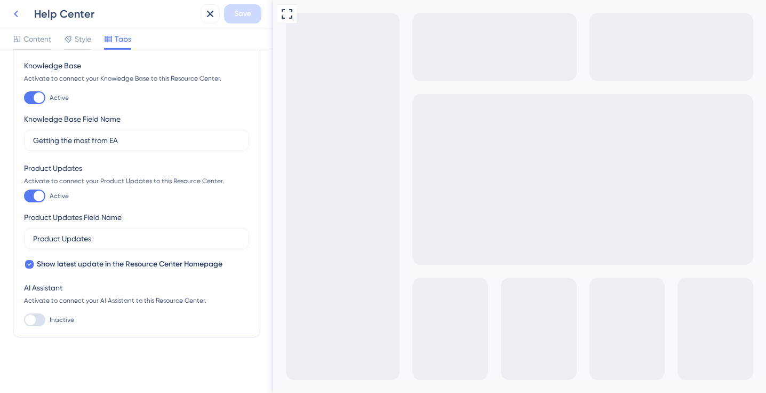
click at [19, 12] on icon at bounding box center [16, 13] width 13 height 13
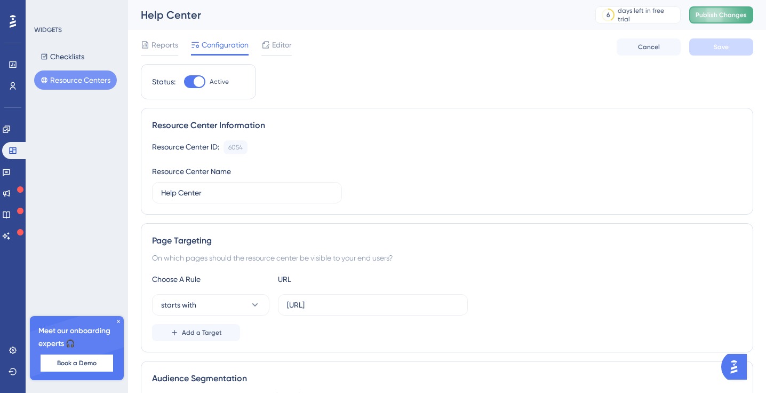
click at [725, 19] on button "Publish Changes" at bounding box center [721, 14] width 64 height 17
click at [11, 172] on icon at bounding box center [6, 172] width 9 height 9
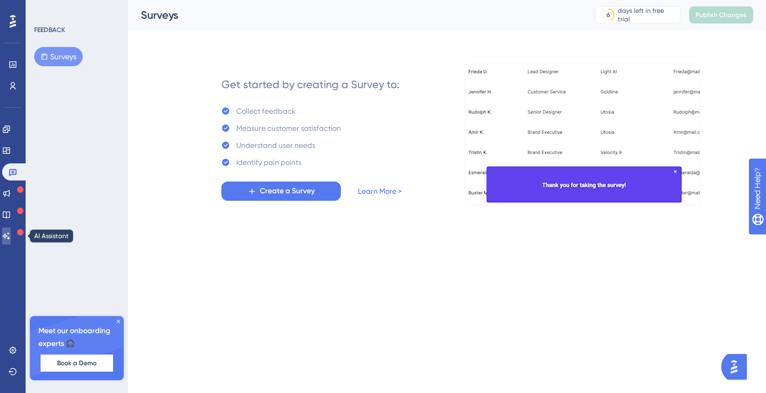
click at [10, 237] on icon at bounding box center [6, 235] width 7 height 7
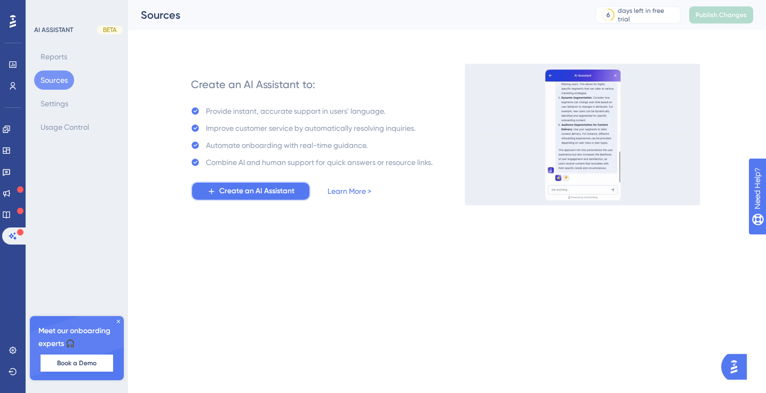
click at [221, 190] on span "Create an AI Assistant" at bounding box center [256, 191] width 75 height 13
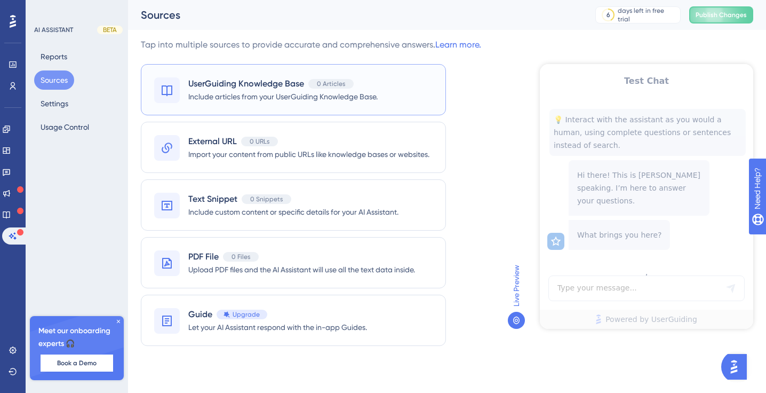
click at [276, 98] on span "Include articles from your UserGuiding Knowledge Base." at bounding box center [282, 96] width 189 height 13
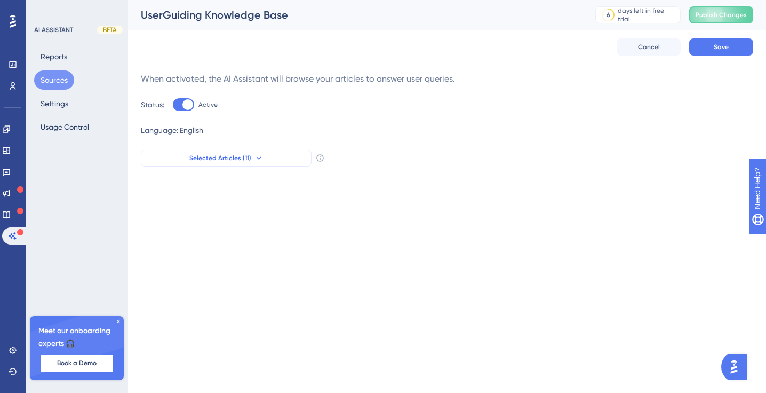
click at [252, 158] on button "Selected Articles (11)" at bounding box center [226, 157] width 171 height 17
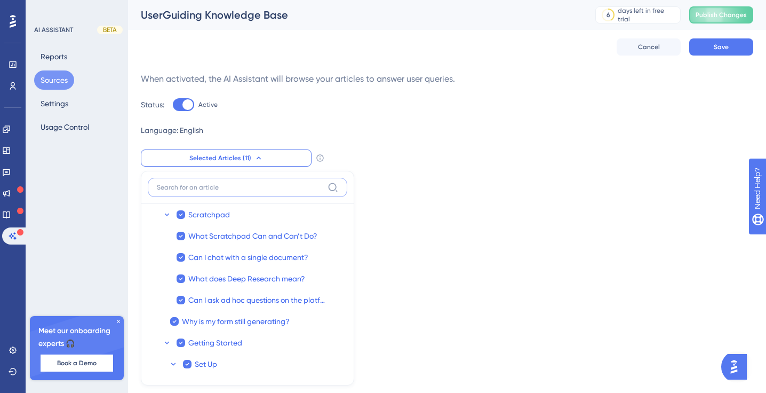
scroll to position [82, 0]
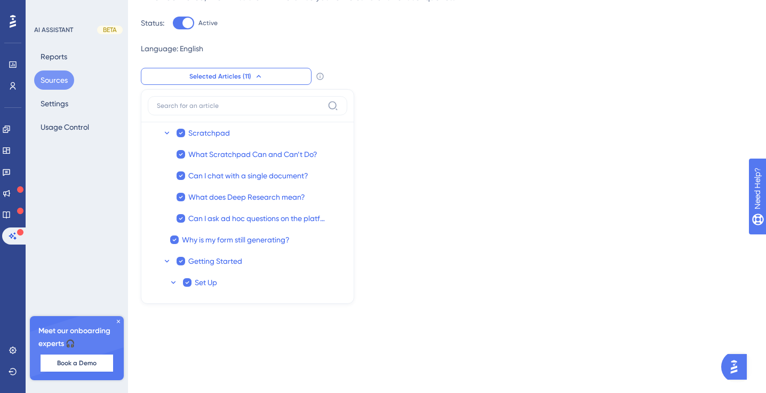
click at [410, 111] on div "Performance Users Engagement Widgets Feedback Product Updates Knowledge Base AI…" at bounding box center [383, 18] width 766 height 201
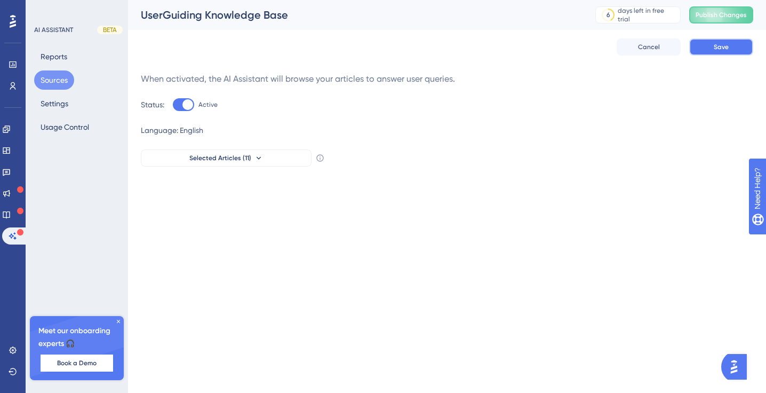
click at [718, 46] on span "Save" at bounding box center [721, 47] width 15 height 9
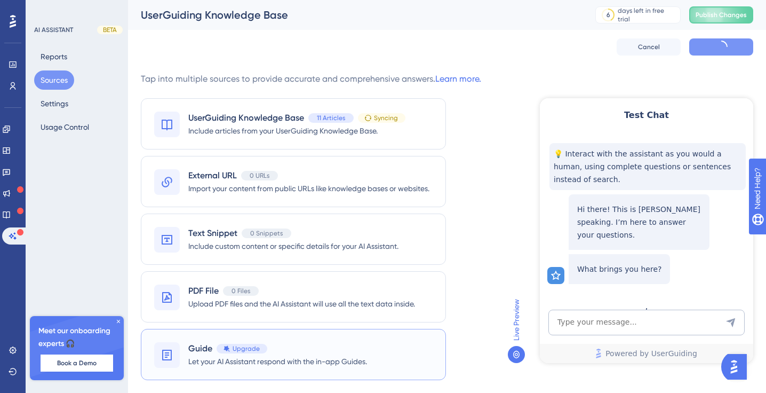
click at [319, 350] on div "Guide Upgrade" at bounding box center [277, 348] width 179 height 13
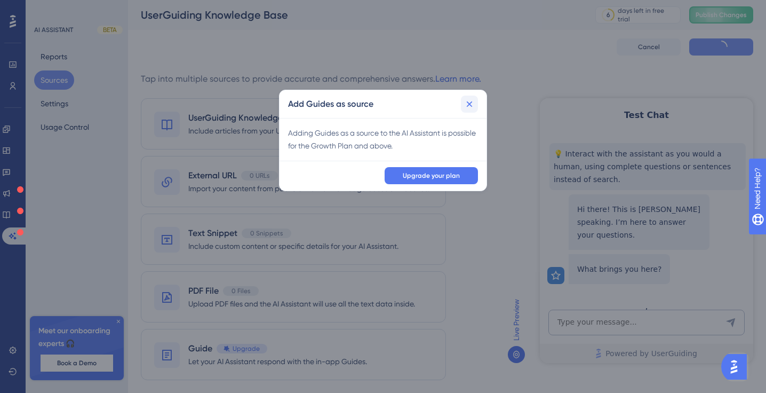
click at [472, 101] on icon at bounding box center [470, 104] width 6 height 6
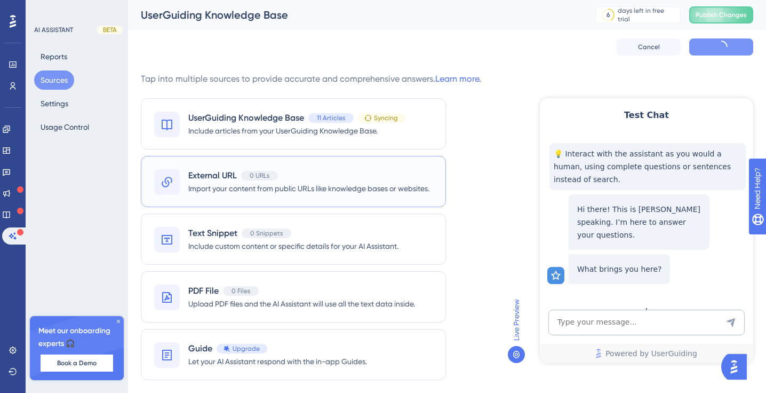
click at [338, 185] on span "Import your content from public URLs like knowledge bases or websites." at bounding box center [308, 188] width 241 height 13
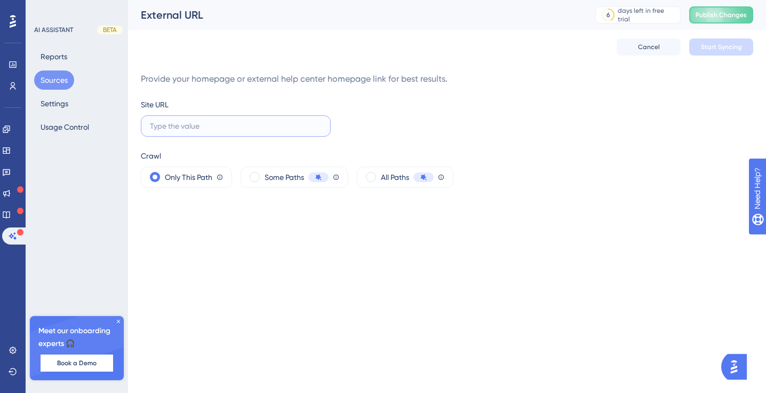
click at [249, 123] on input "text" at bounding box center [236, 126] width 172 height 12
type input "www.eaglobal.ai"
click at [376, 176] on span at bounding box center [371, 177] width 10 height 10
click at [379, 173] on input "radio" at bounding box center [379, 173] width 0 height 0
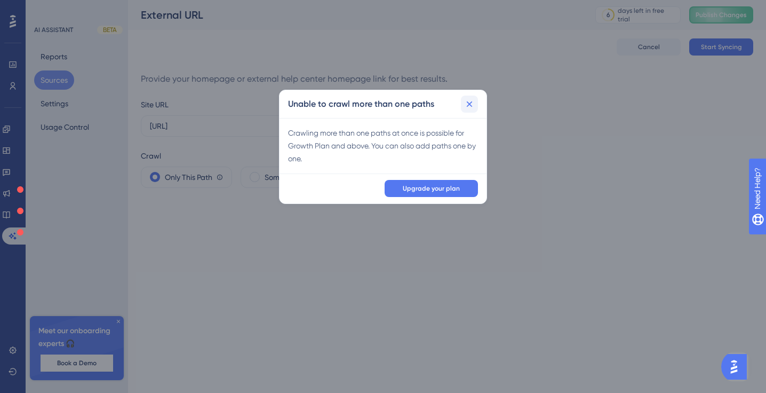
click at [468, 109] on icon at bounding box center [469, 104] width 11 height 11
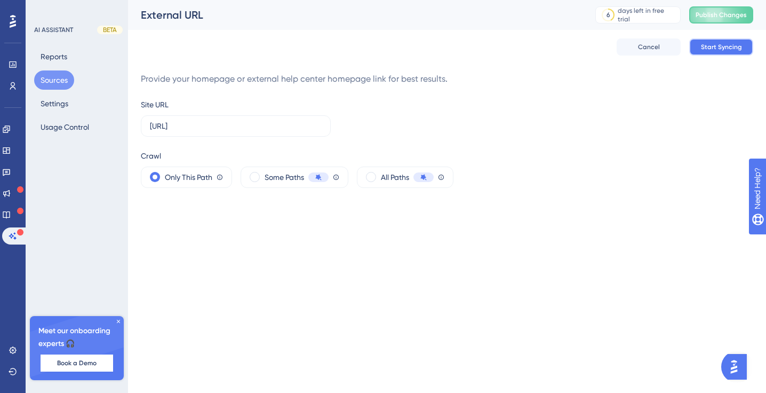
click at [702, 46] on span "Start Syncing" at bounding box center [721, 47] width 41 height 9
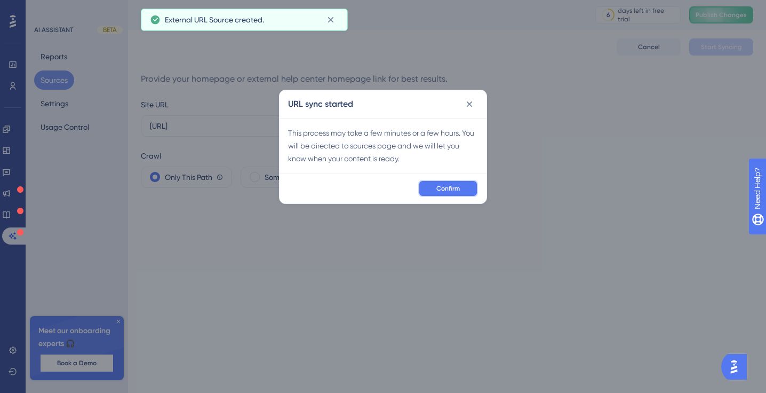
click at [455, 189] on span "Confirm" at bounding box center [447, 188] width 23 height 9
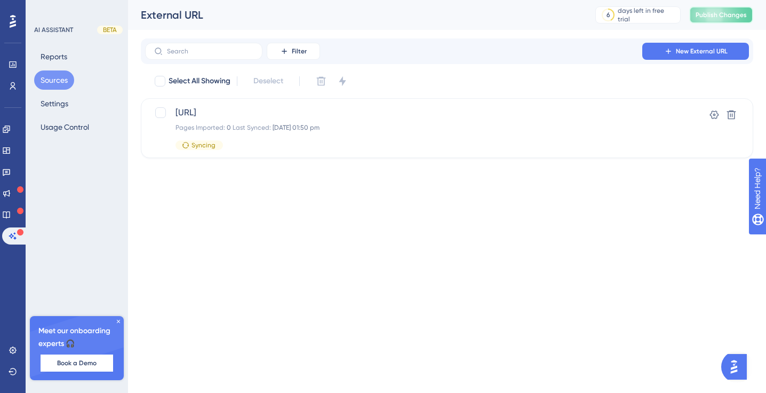
click at [713, 19] on button "Publish Changes" at bounding box center [721, 14] width 64 height 17
click at [59, 105] on button "Settings" at bounding box center [54, 103] width 41 height 19
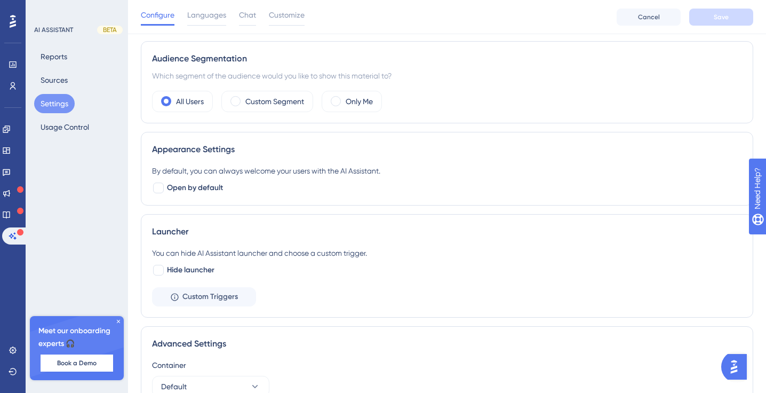
scroll to position [210, 0]
click at [182, 296] on span "Custom Triggers" at bounding box center [209, 295] width 55 height 13
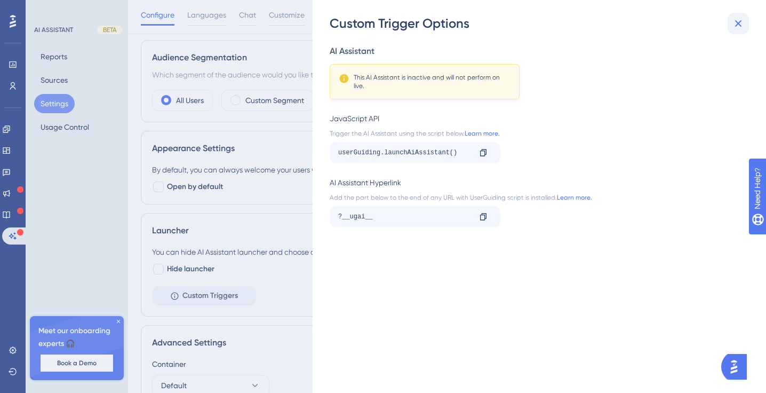
click at [735, 22] on icon at bounding box center [738, 23] width 13 height 13
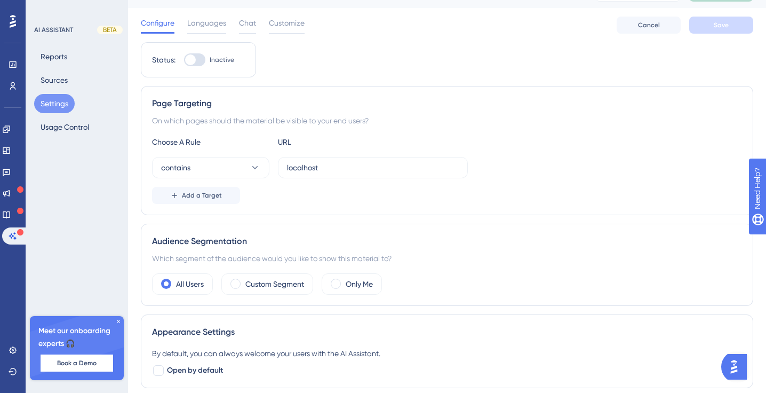
scroll to position [0, 0]
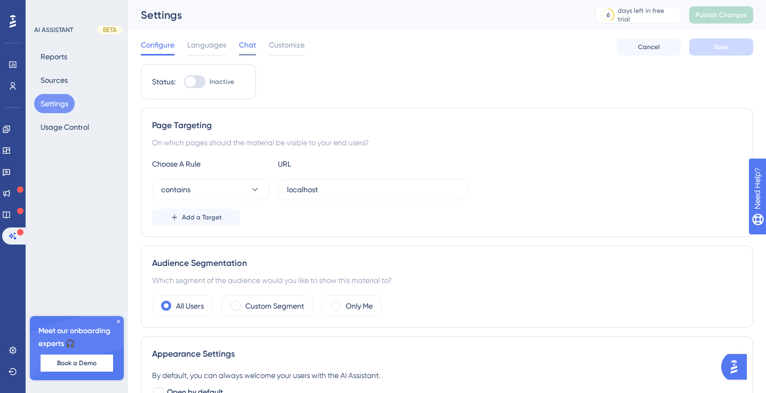
click at [240, 40] on span "Chat" at bounding box center [247, 44] width 17 height 13
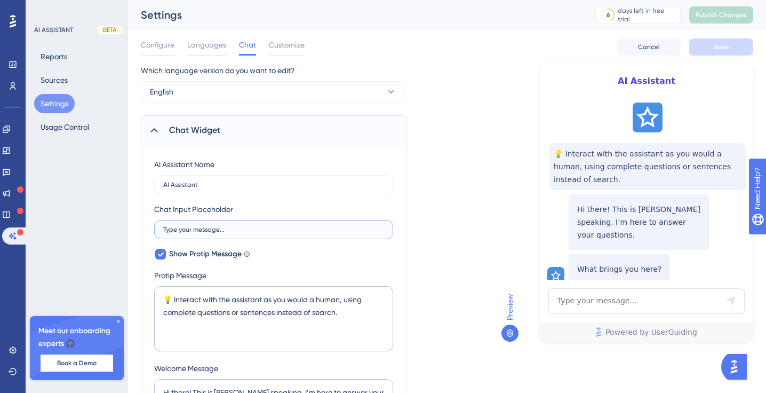
click at [224, 226] on input "Type your message..." at bounding box center [273, 229] width 221 height 7
drag, startPoint x: 231, startPoint y: 230, endPoint x: 195, endPoint y: 231, distance: 35.2
click at [195, 231] on input "Type your message..." at bounding box center [273, 229] width 221 height 7
type input "Type your question..."
click at [200, 331] on textarea "💡 Interact with the assistant as you would a human, using complete questions or…" at bounding box center [273, 318] width 239 height 65
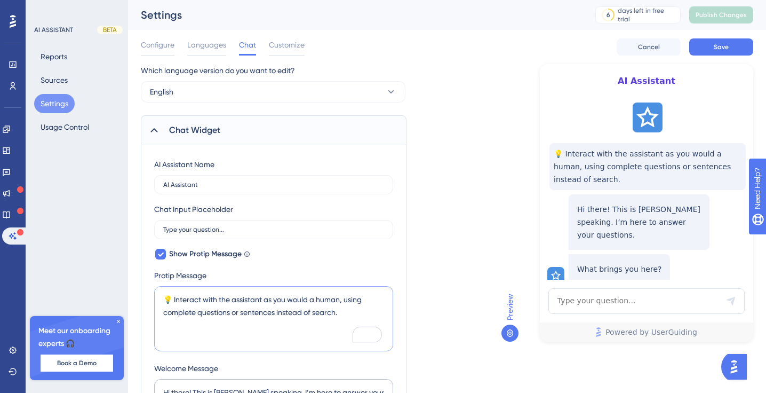
drag, startPoint x: 346, startPoint y: 312, endPoint x: 311, endPoint y: 312, distance: 34.7
click at [331, 312] on textarea "💡 Interact with the assistant as you would a human, using complete questions or…" at bounding box center [273, 318] width 239 height 65
click at [173, 297] on textarea "💡 Interact with the assistant as you would a human, using complete questions or…" at bounding box center [273, 318] width 239 height 65
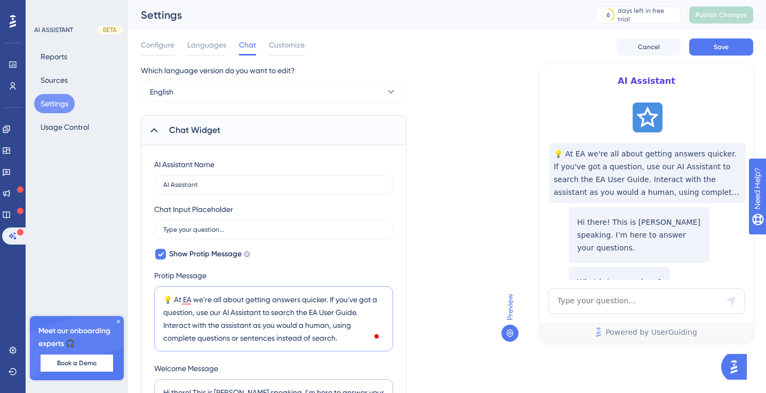
click at [345, 338] on textarea "💡 At EA we're all about getting answers quicker. If you've got a question, use …" at bounding box center [273, 318] width 239 height 65
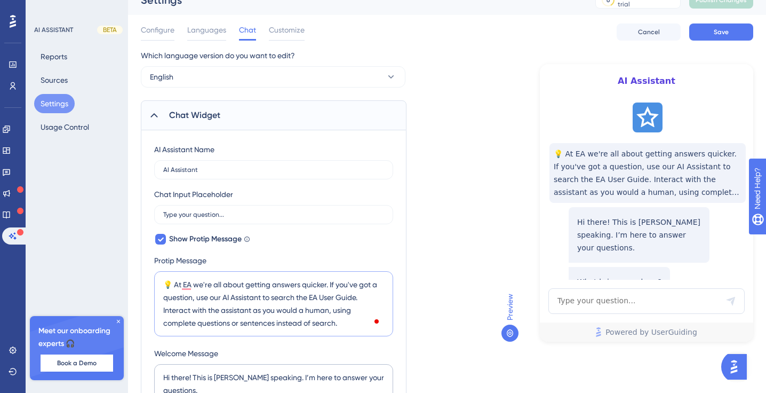
scroll to position [13, 0]
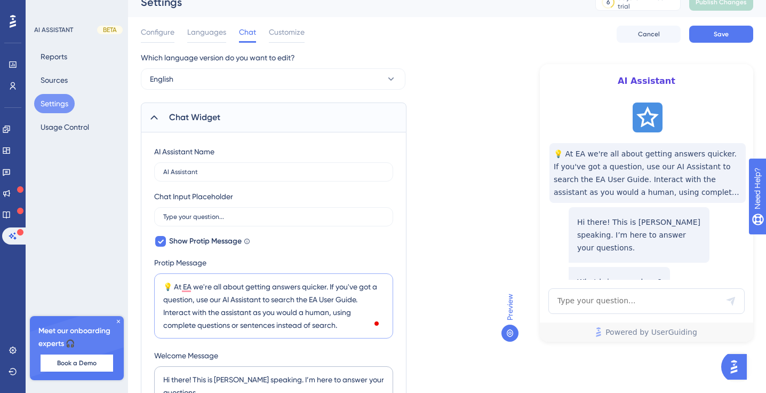
drag, startPoint x: 344, startPoint y: 325, endPoint x: 151, endPoint y: 315, distance: 192.9
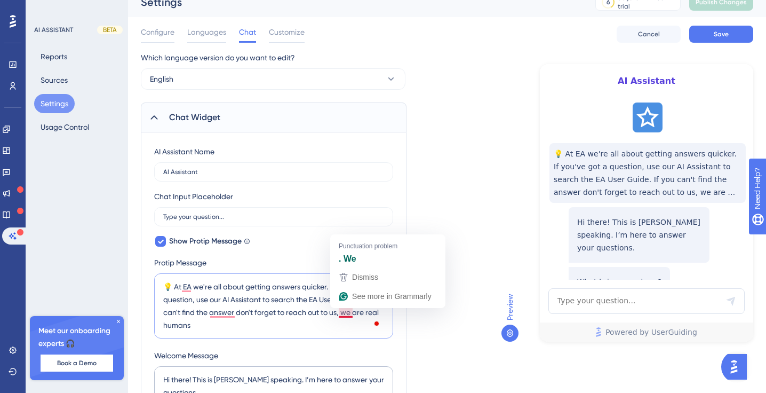
drag, startPoint x: 343, startPoint y: 313, endPoint x: 360, endPoint y: 335, distance: 27.3
click at [360, 335] on textarea "💡 At EA we're all about getting answers quicker. If you've got a question, use …" at bounding box center [273, 305] width 239 height 65
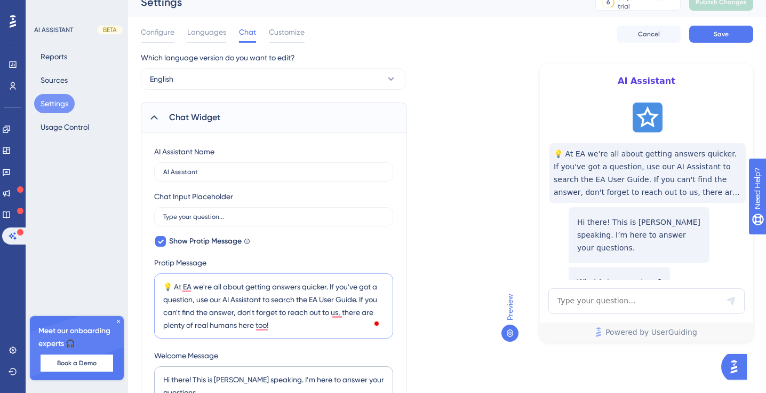
drag, startPoint x: 291, startPoint y: 324, endPoint x: 164, endPoint y: 281, distance: 134.2
click at [164, 281] on textarea "💡 At EA we're all about getting answers quicker. If you've got a question, use …" at bounding box center [273, 305] width 239 height 65
paste textarea "At EA, we’re all about quick answers. Try our AI Assistant to search the User G…"
click at [273, 320] on textarea "💡 At EA we're all about getting answers quicker. If you've got a question, use …" at bounding box center [273, 305] width 239 height 65
drag, startPoint x: 284, startPoint y: 325, endPoint x: 173, endPoint y: 288, distance: 116.4
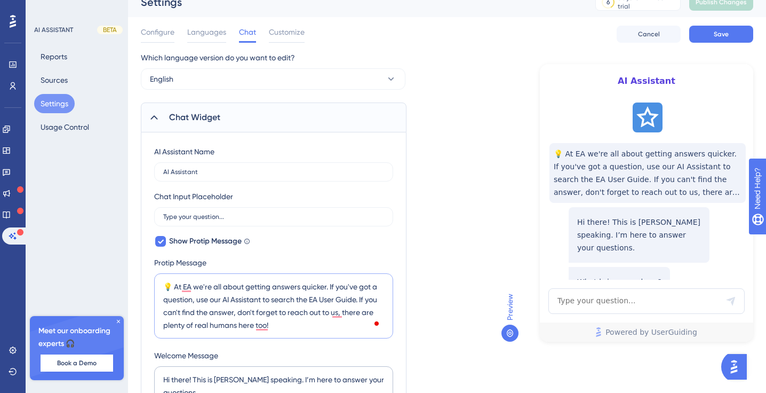
click at [173, 288] on textarea "💡 At EA we're all about getting answers quicker. If you've got a question, use …" at bounding box center [273, 305] width 239 height 65
paste textarea ", we’re all about quick answers. Try our AI Assistant to search the User Guide …"
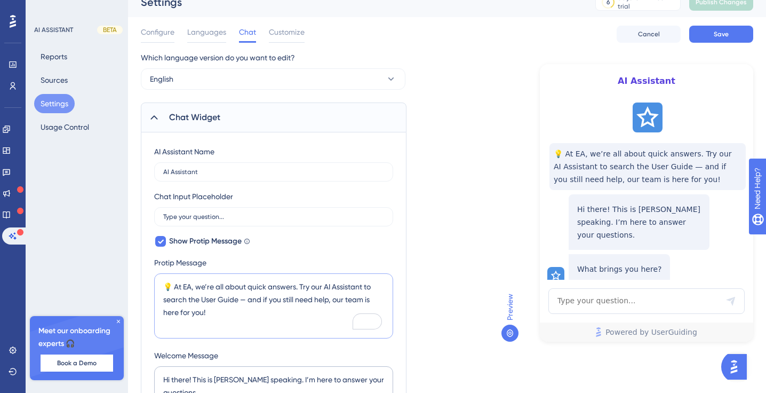
click at [367, 301] on textarea "💡 At EA, we’re all about quick answers. Try our AI Assistant to search the User…" at bounding box center [273, 305] width 239 height 65
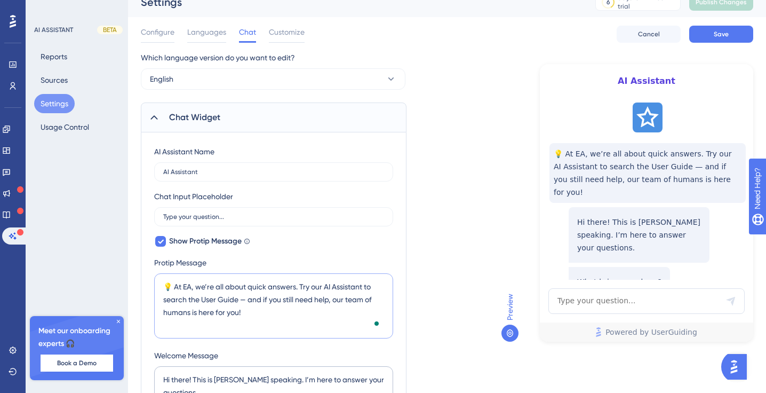
click at [258, 316] on textarea "💡 At EA, we’re all about quick answers. Try our AI Assistant to search the User…" at bounding box center [273, 305] width 239 height 65
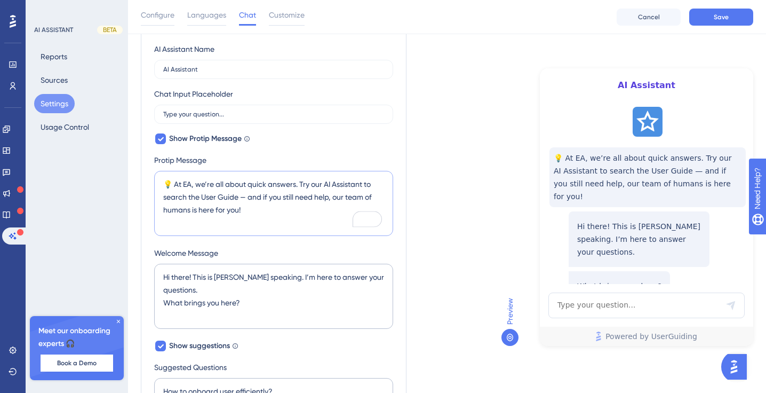
scroll to position [124, 0]
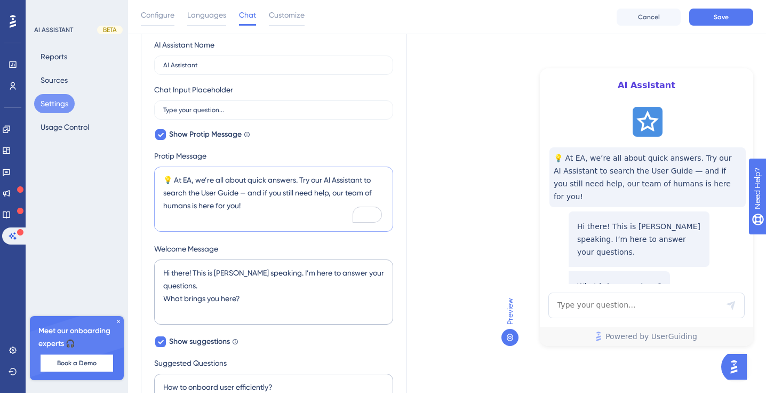
type textarea "💡 At EA, we’re all about quick answers. Try our AI Assistant to search the User…"
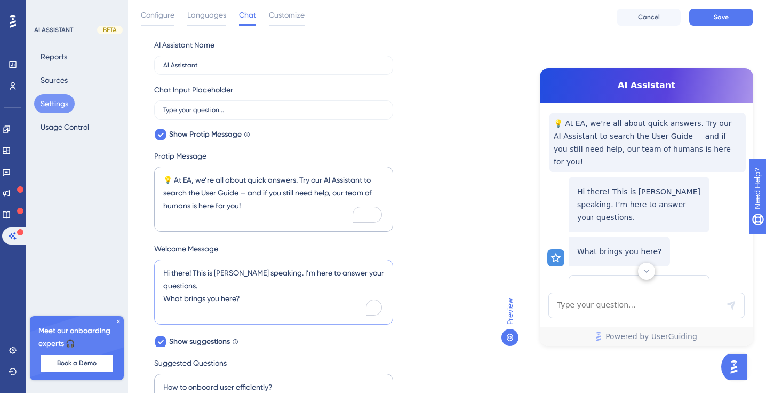
scroll to position [42, 0]
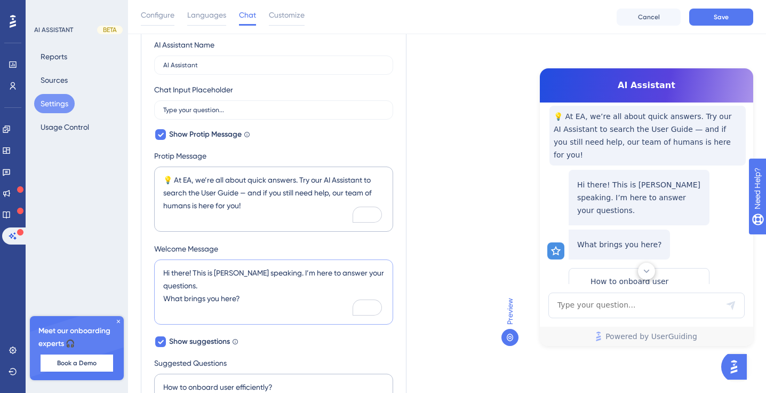
drag, startPoint x: 235, startPoint y: 273, endPoint x: 217, endPoint y: 273, distance: 18.7
click at [217, 273] on textarea "Hi there! This is Dylan speaking. I’m here to answer your questions. What bring…" at bounding box center [273, 291] width 239 height 65
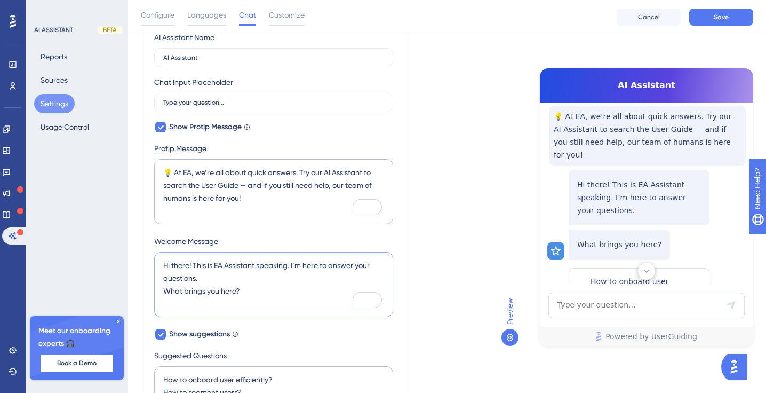
drag, startPoint x: 248, startPoint y: 293, endPoint x: 158, endPoint y: 289, distance: 89.2
click at [158, 289] on textarea "Hi there! This is EA Assistant speaking. I’m here to answer your questions. Wha…" at bounding box center [273, 284] width 239 height 65
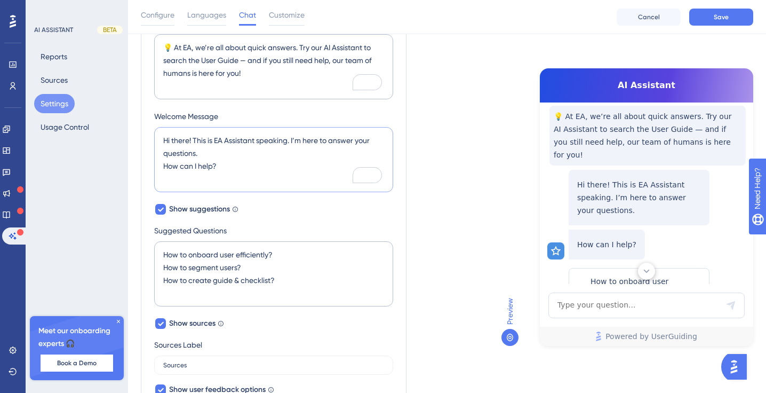
scroll to position [265, 0]
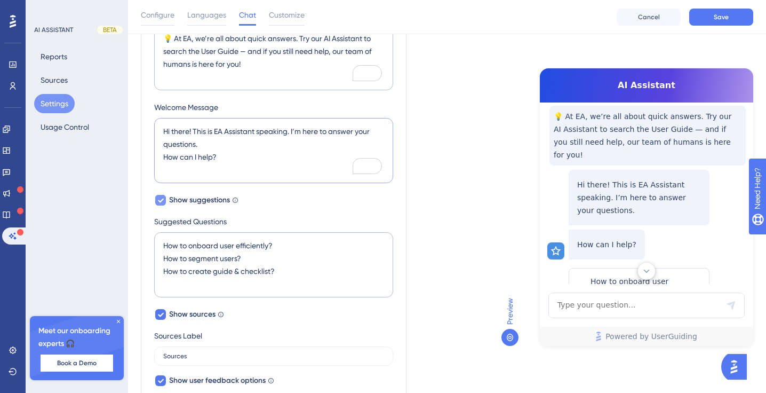
type textarea "Hi there! This is EA Assistant speaking. I’m here to answer your questions. How…"
click at [163, 199] on icon at bounding box center [161, 201] width 6 height 4
checkbox input "false"
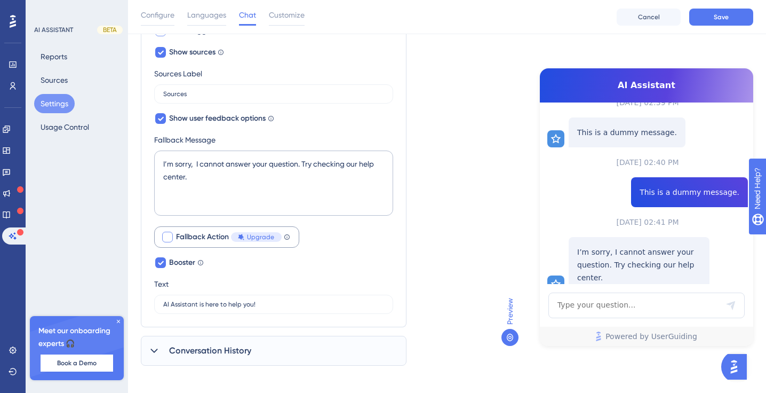
scroll to position [441, 0]
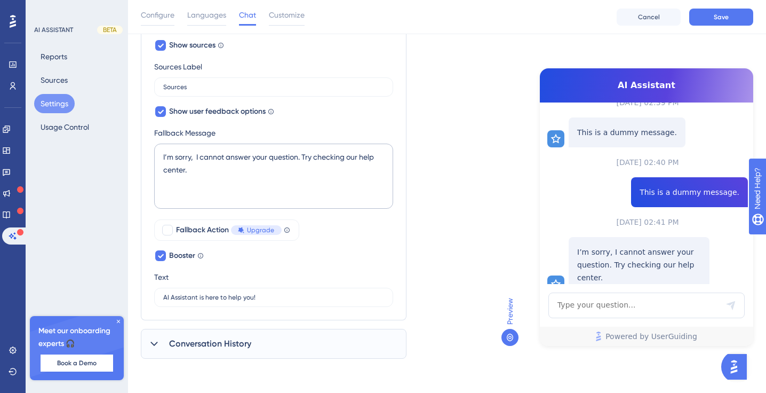
click at [261, 345] on div "Conversation History" at bounding box center [274, 344] width 266 height 30
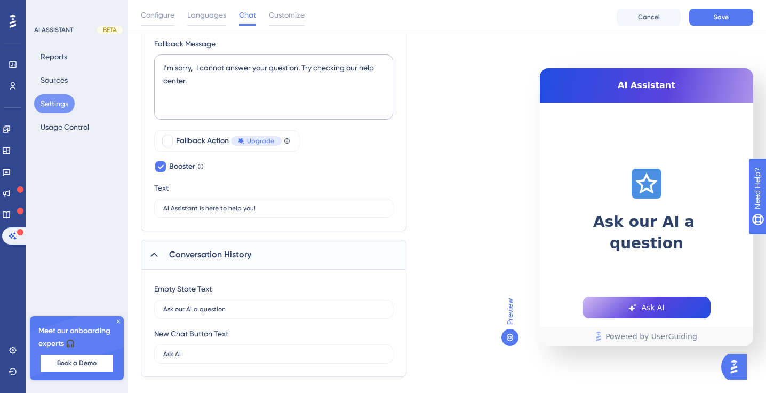
scroll to position [523, 0]
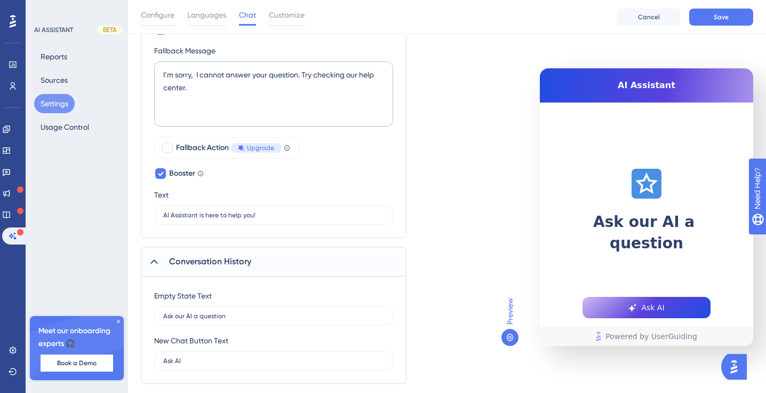
click at [256, 260] on div "Conversation History" at bounding box center [274, 262] width 266 height 30
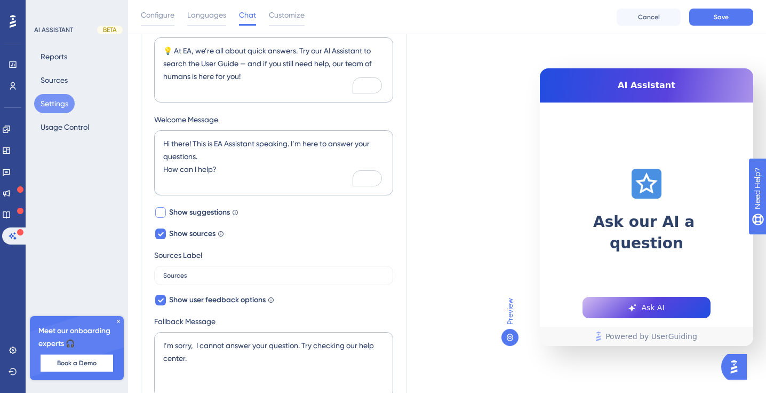
scroll to position [86, 0]
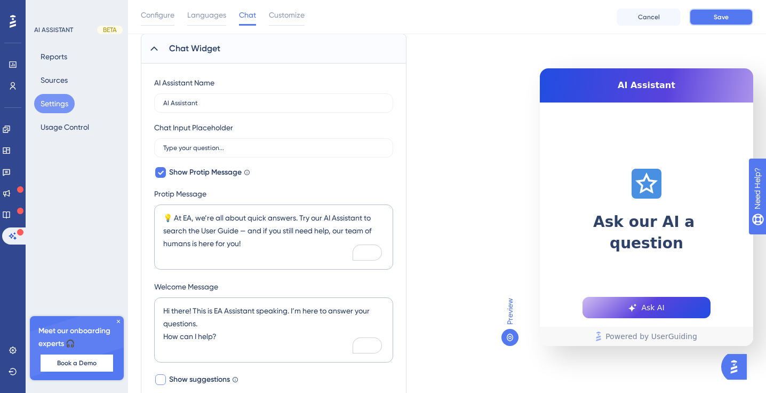
click at [718, 16] on span "Save" at bounding box center [721, 17] width 15 height 9
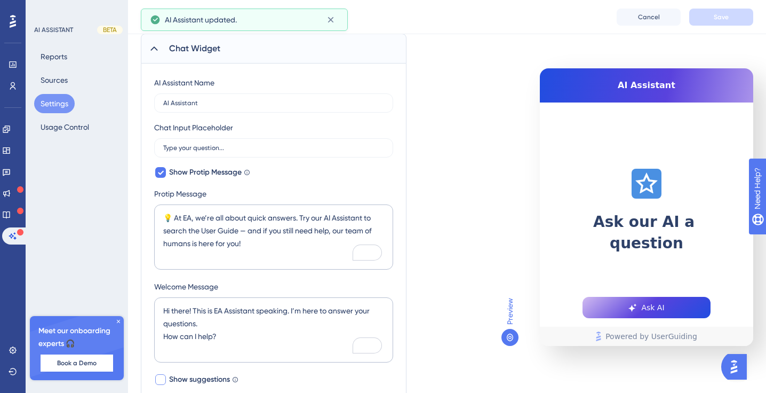
scroll to position [0, 0]
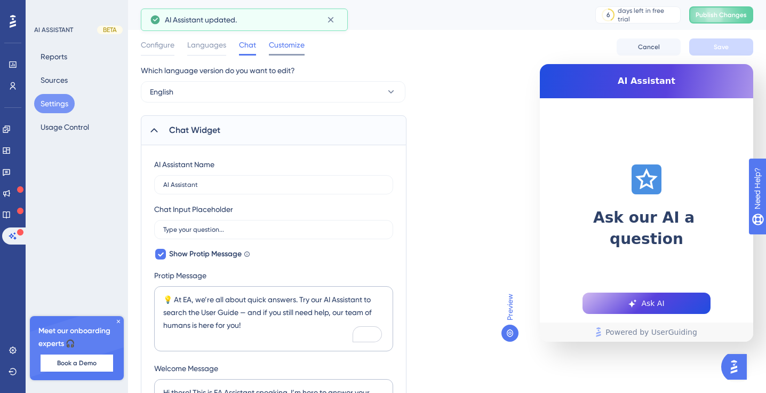
click at [289, 42] on span "Customize" at bounding box center [287, 44] width 36 height 13
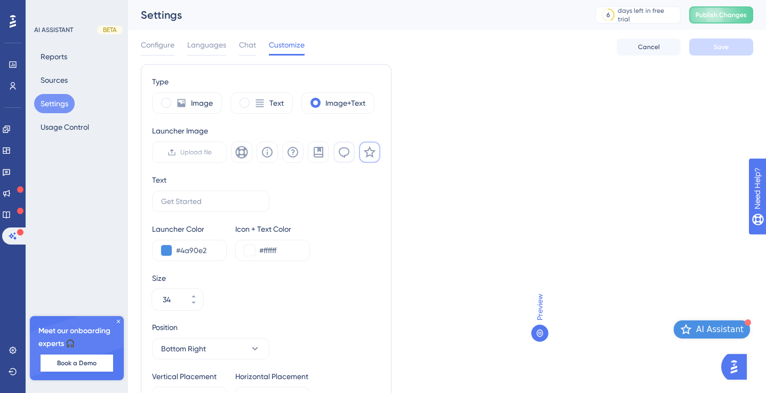
click at [345, 153] on icon at bounding box center [344, 152] width 13 height 13
click at [195, 253] on input "#4a90e2" at bounding box center [197, 250] width 42 height 13
drag, startPoint x: 213, startPoint y: 248, endPoint x: 152, endPoint y: 245, distance: 61.4
click at [156, 247] on div "#4a90e2" at bounding box center [189, 250] width 75 height 21
paste input "106500"
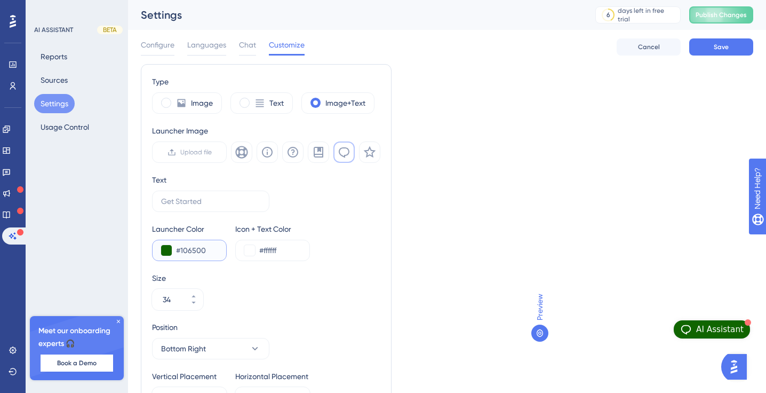
type input "#106500"
click at [252, 280] on div "Size" at bounding box center [266, 278] width 228 height 13
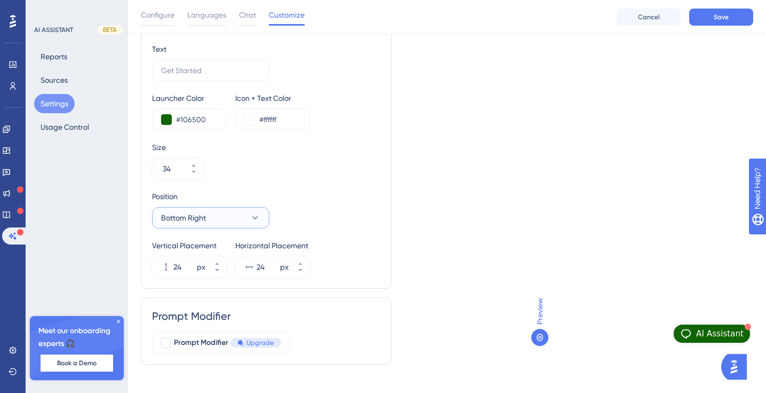
click at [232, 222] on button "Bottom Right" at bounding box center [210, 217] width 117 height 21
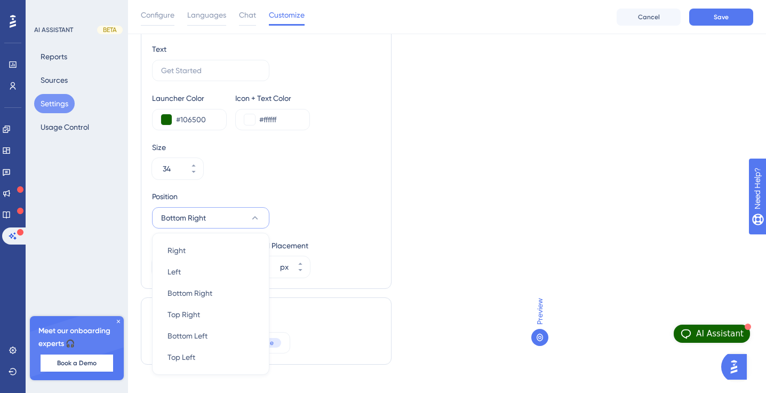
scroll to position [149, 0]
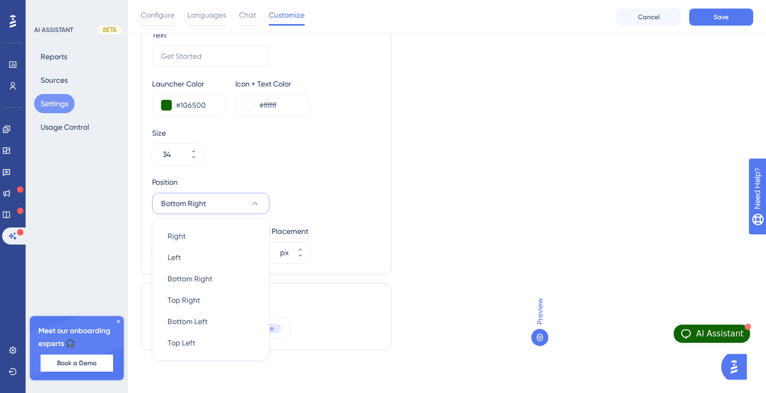
click at [287, 182] on div "Position Bottom Right Right Right Left Left Bottom Right Bottom Right Top Right…" at bounding box center [266, 195] width 228 height 38
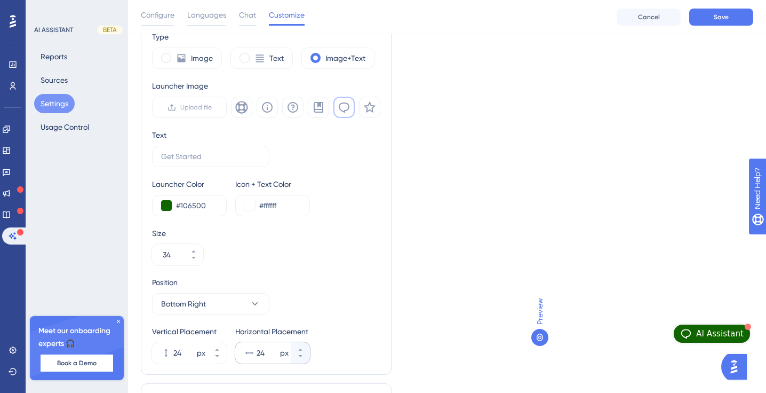
scroll to position [0, 0]
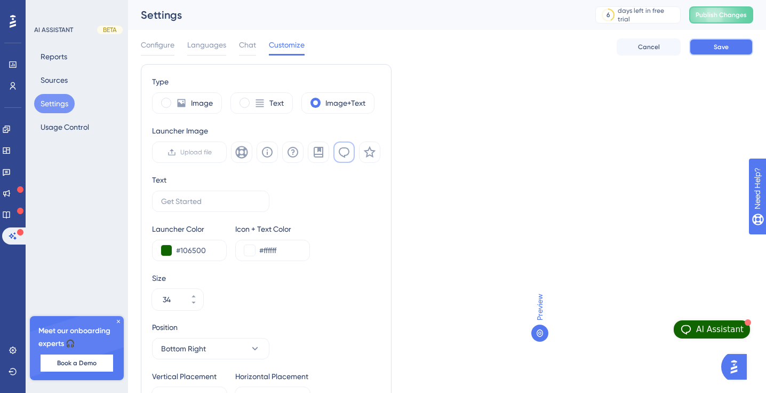
click at [726, 46] on span "Save" at bounding box center [721, 47] width 15 height 9
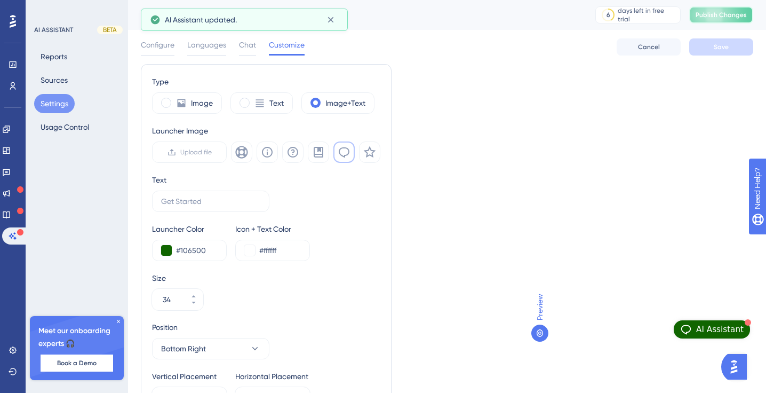
click at [721, 14] on span "Publish Changes" at bounding box center [721, 15] width 51 height 9
click at [163, 45] on span "Configure" at bounding box center [158, 44] width 34 height 13
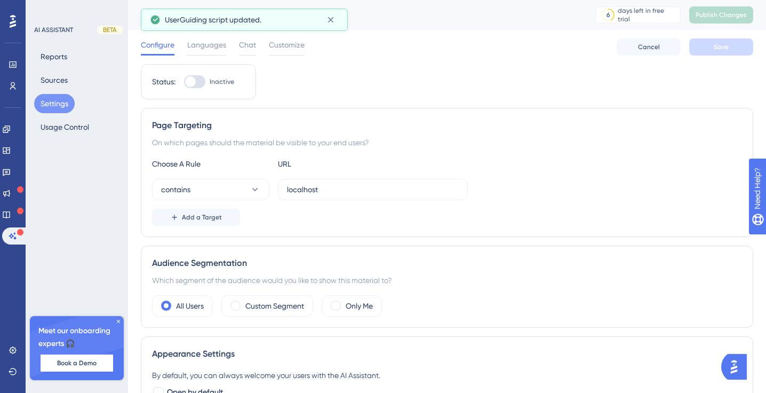
click at [191, 80] on div at bounding box center [190, 81] width 11 height 11
click at [184, 82] on input "Inactive" at bounding box center [184, 82] width 1 height 1
checkbox input "true"
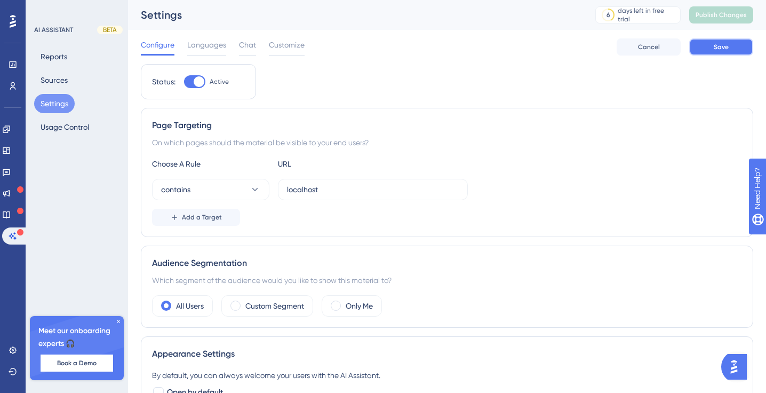
click at [733, 46] on button "Save" at bounding box center [721, 46] width 64 height 17
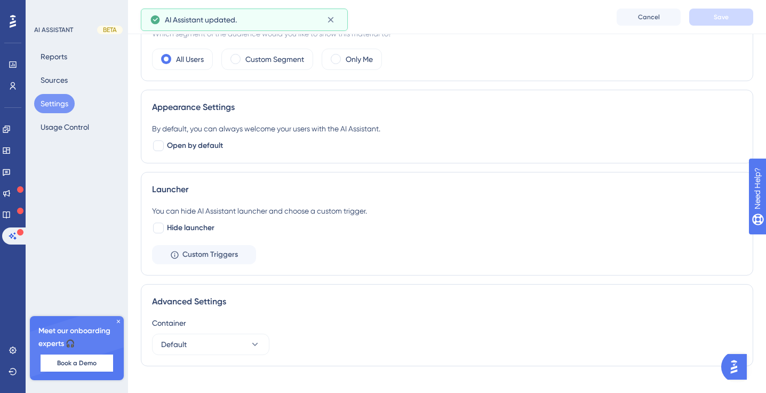
scroll to position [259, 0]
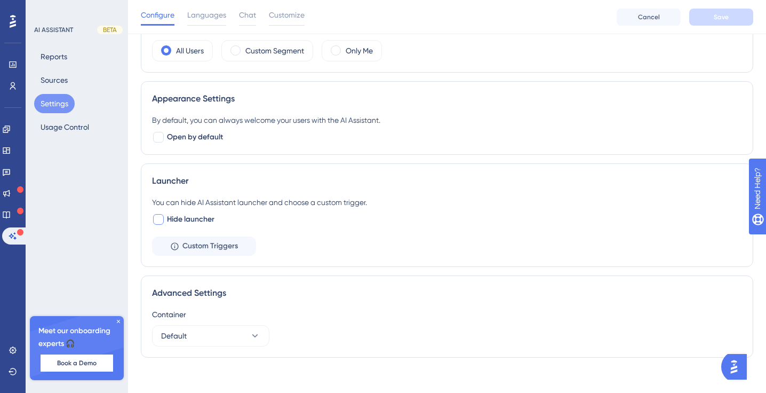
click at [159, 220] on div at bounding box center [158, 219] width 11 height 11
checkbox input "true"
click at [718, 11] on button "Save" at bounding box center [721, 17] width 64 height 17
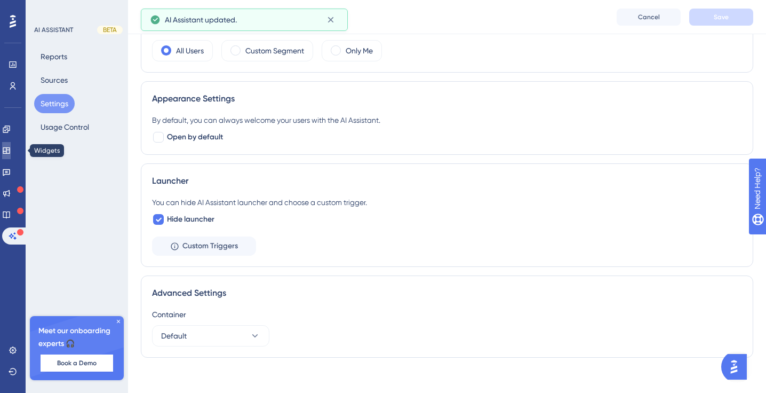
click at [11, 152] on link at bounding box center [6, 150] width 9 height 17
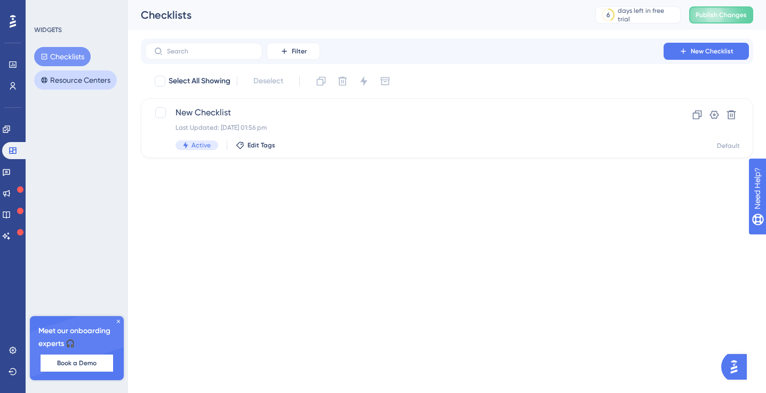
click at [78, 79] on button "Resource Centers" at bounding box center [75, 79] width 83 height 19
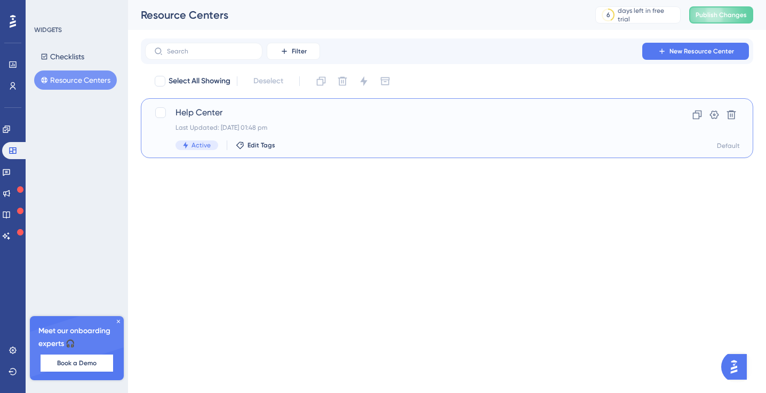
click at [286, 111] on span "Help Center" at bounding box center [405, 112] width 458 height 13
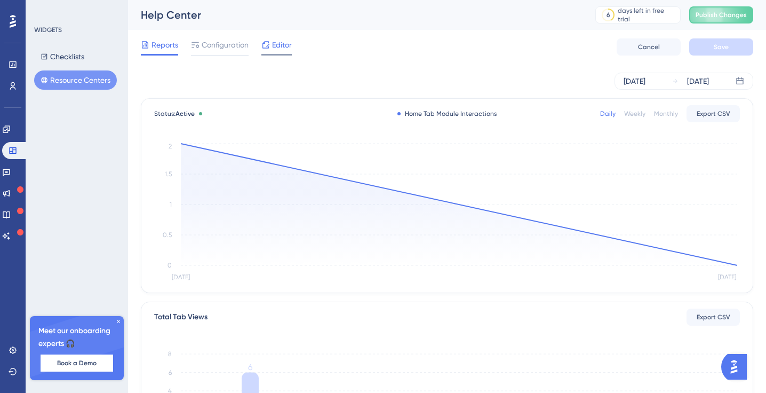
click at [278, 45] on span "Editor" at bounding box center [282, 44] width 20 height 13
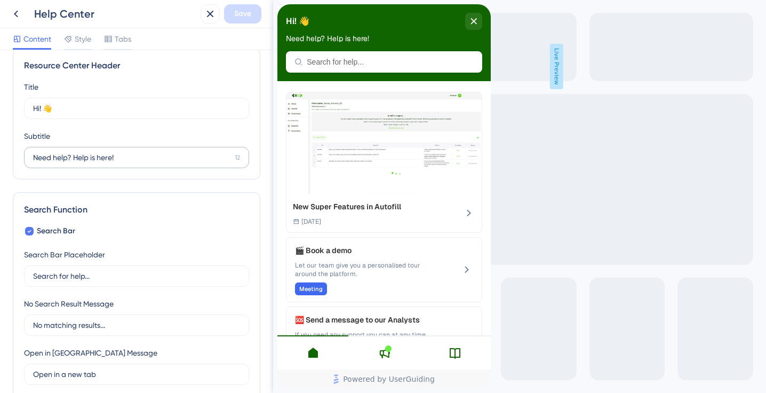
scroll to position [15, 0]
click at [113, 46] on div "Tabs" at bounding box center [117, 41] width 27 height 17
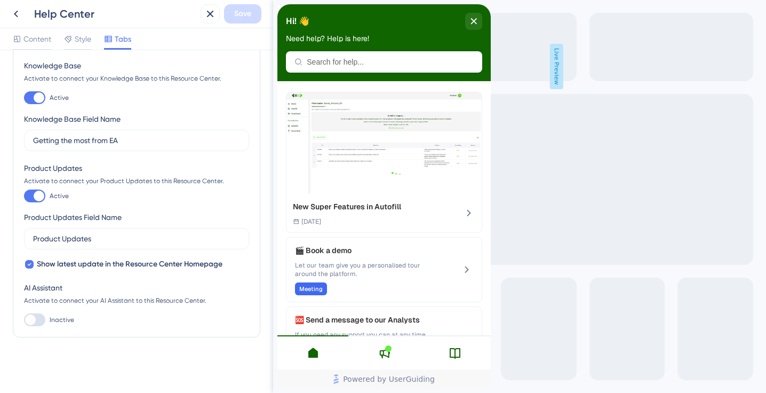
click at [30, 322] on div at bounding box center [30, 319] width 11 height 11
click at [24, 320] on input "Inactive" at bounding box center [23, 320] width 1 height 1
checkbox input "true"
click at [241, 27] on div "Help Center Save" at bounding box center [136, 14] width 273 height 28
click at [244, 13] on span "Save" at bounding box center [242, 13] width 17 height 13
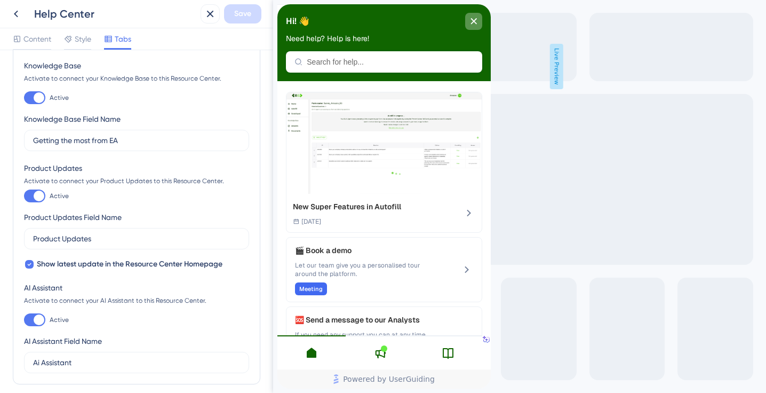
click at [470, 25] on div "close resource center" at bounding box center [473, 21] width 17 height 17
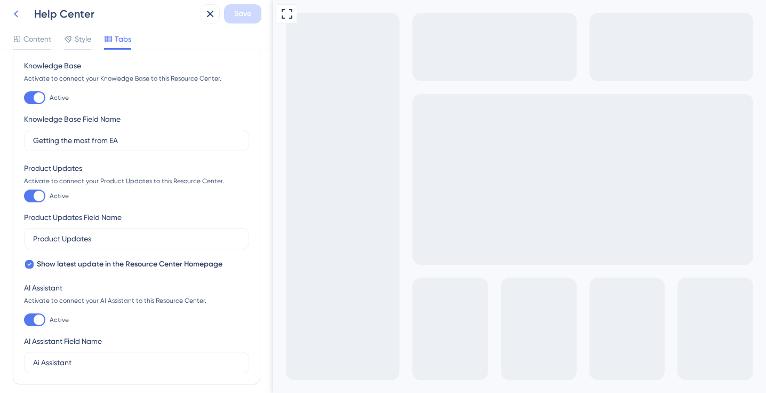
click at [18, 14] on icon at bounding box center [16, 13] width 13 height 13
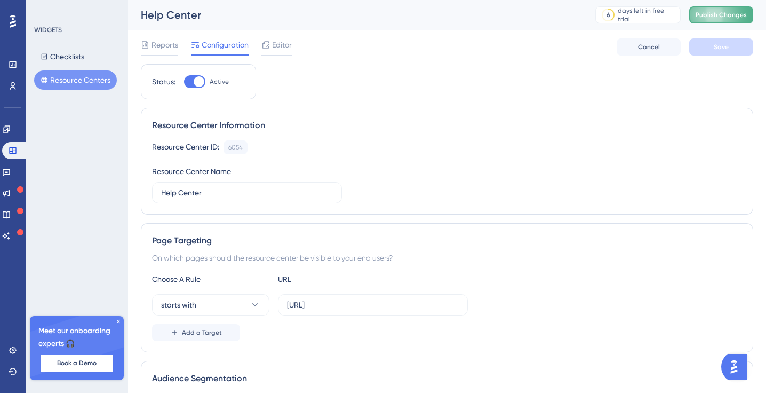
click at [721, 21] on button "Publish Changes" at bounding box center [721, 14] width 64 height 17
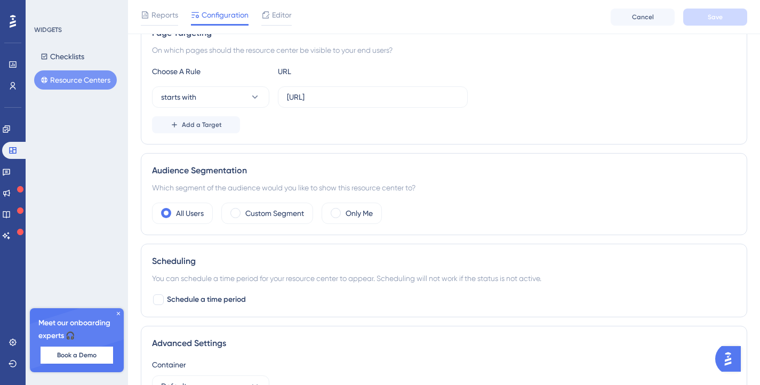
scroll to position [299, 0]
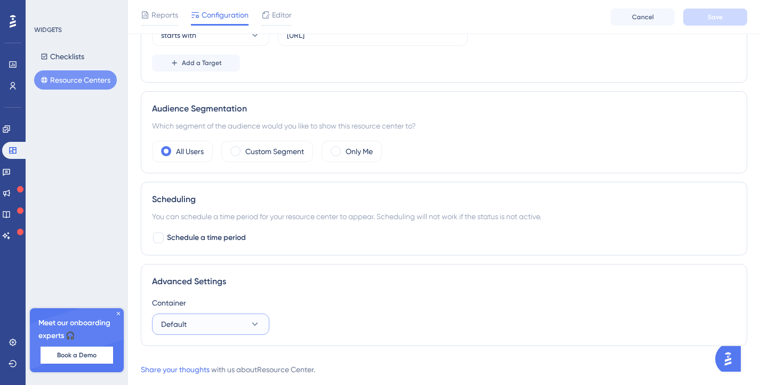
click at [224, 323] on button "Default" at bounding box center [210, 324] width 117 height 21
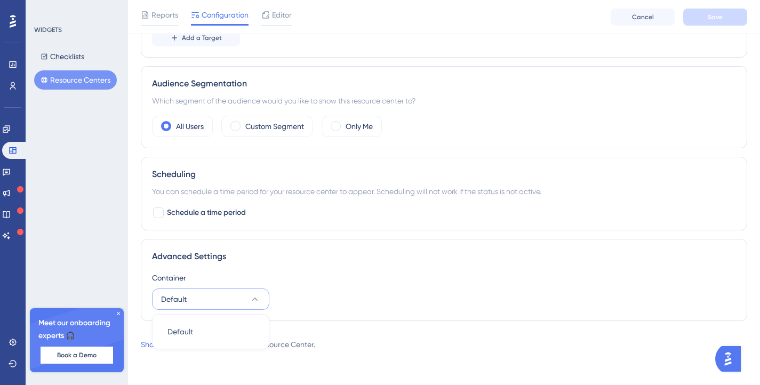
click at [253, 256] on div "Advanced Settings" at bounding box center [444, 256] width 584 height 13
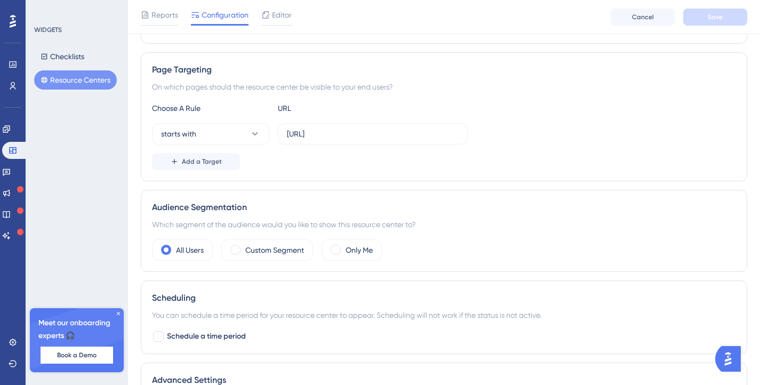
scroll to position [0, 0]
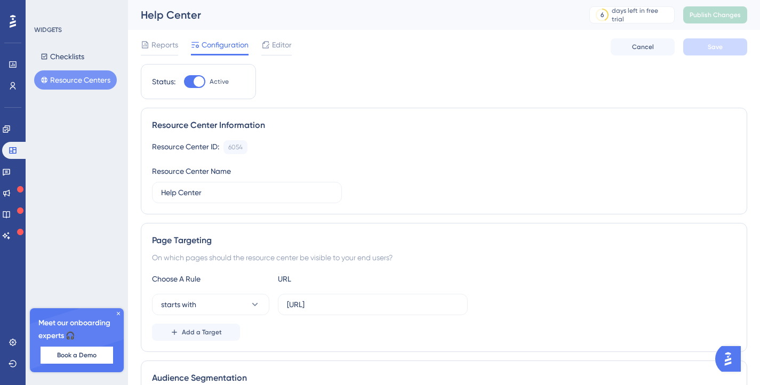
click at [284, 37] on div "Reports Configuration Editor Cancel Save" at bounding box center [444, 47] width 607 height 34
click at [282, 47] on span "Editor" at bounding box center [282, 44] width 20 height 13
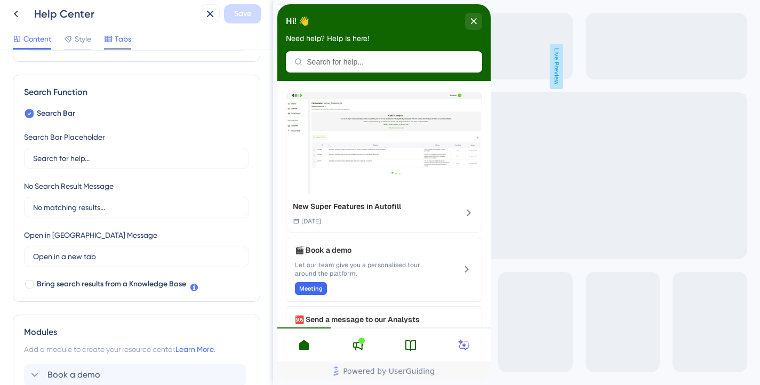
scroll to position [130, 0]
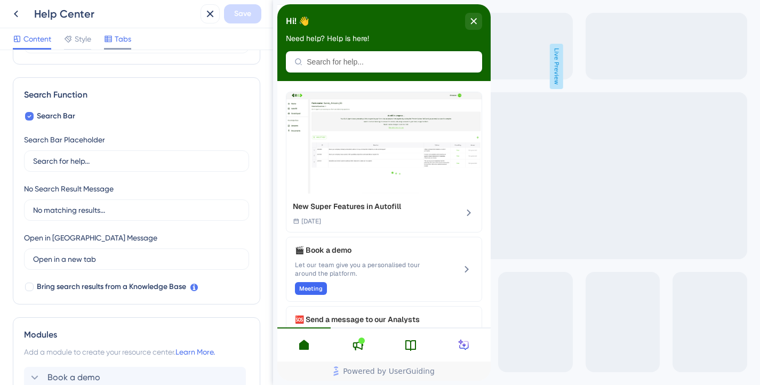
click at [119, 39] on span "Tabs" at bounding box center [123, 39] width 17 height 13
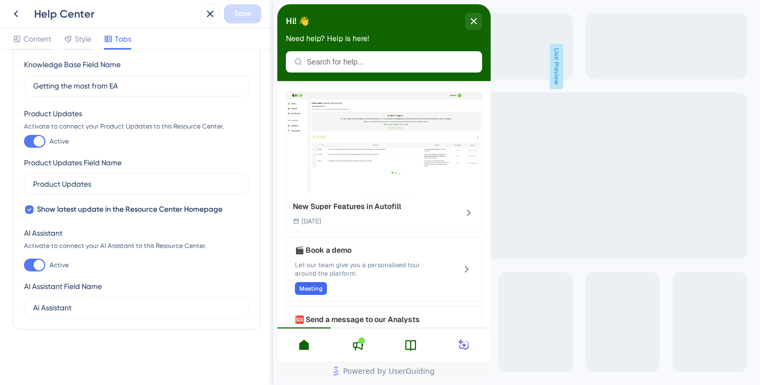
click at [466, 344] on icon at bounding box center [464, 345] width 13 height 13
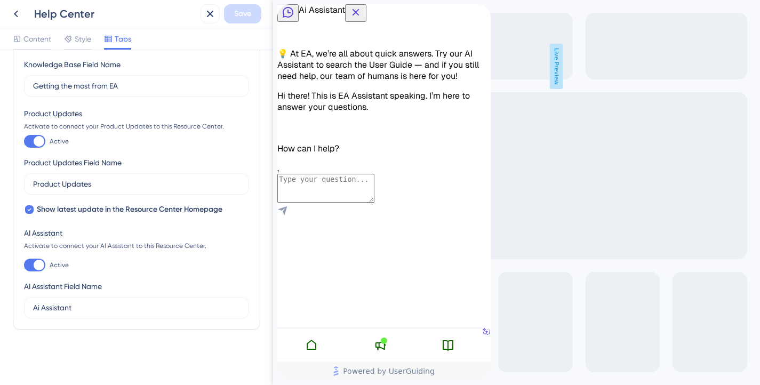
click at [362, 19] on icon "Close Button" at bounding box center [356, 12] width 13 height 13
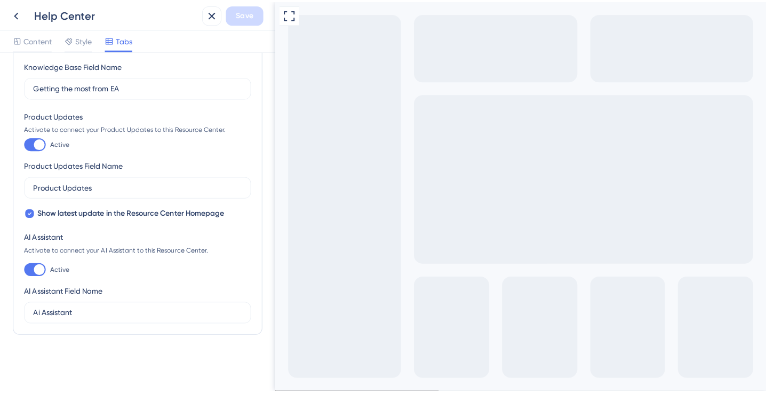
scroll to position [209, 0]
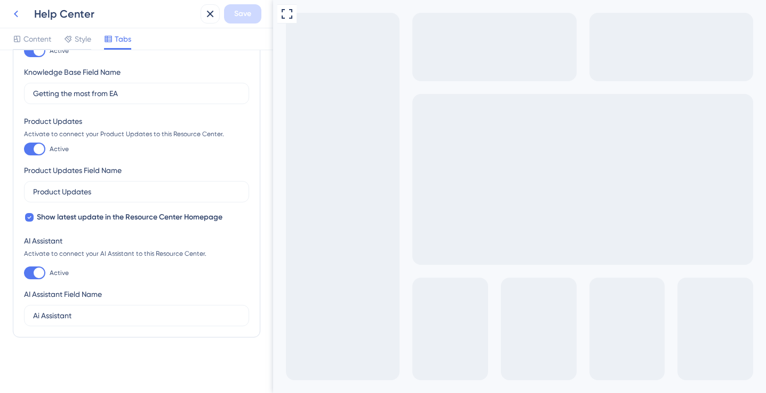
click at [17, 13] on icon at bounding box center [16, 13] width 13 height 13
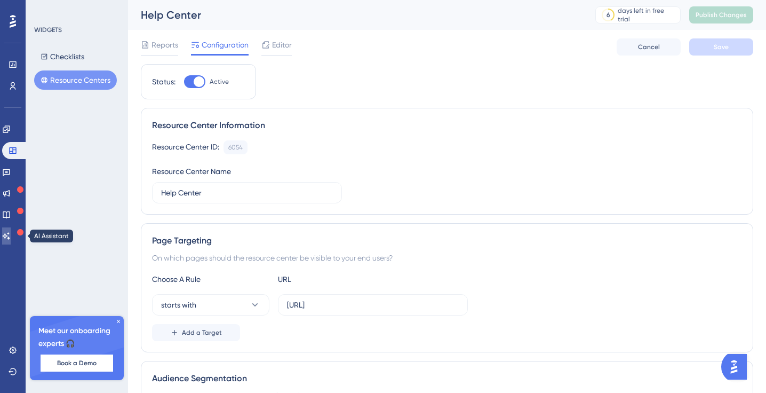
click at [11, 240] on icon at bounding box center [6, 236] width 9 height 9
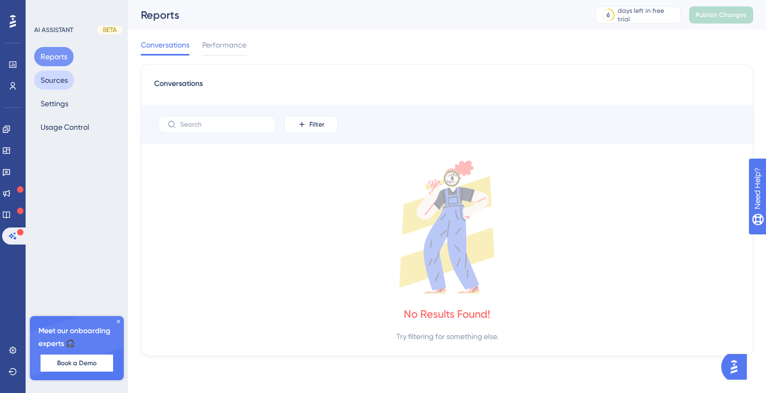
click at [61, 78] on button "Sources" at bounding box center [54, 79] width 40 height 19
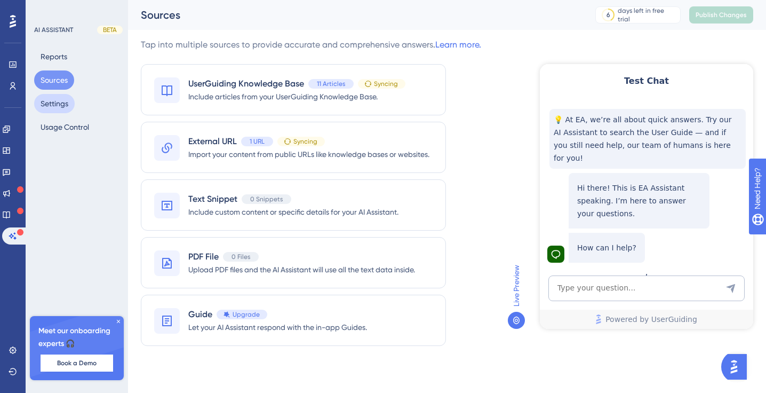
click at [63, 102] on button "Settings" at bounding box center [54, 103] width 41 height 19
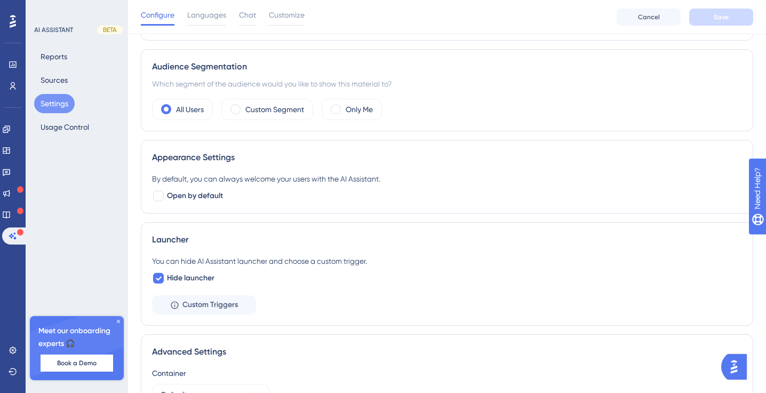
scroll to position [209, 0]
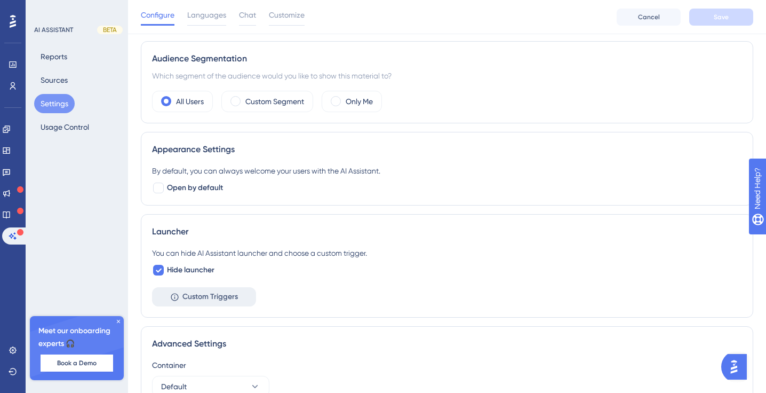
click at [197, 305] on button "Custom Triggers" at bounding box center [204, 296] width 104 height 19
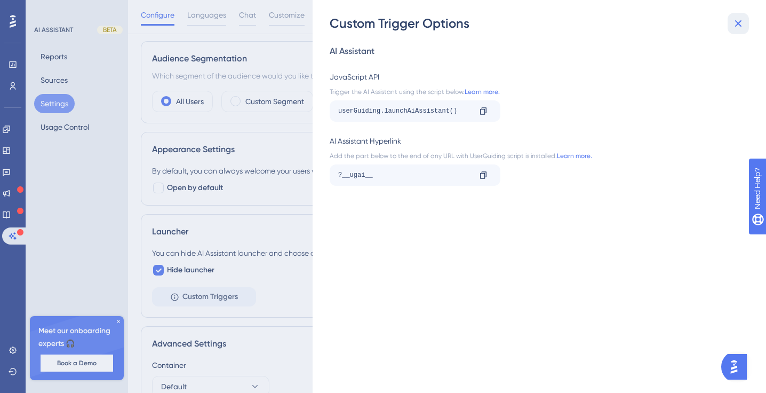
click at [742, 16] on button at bounding box center [738, 23] width 21 height 21
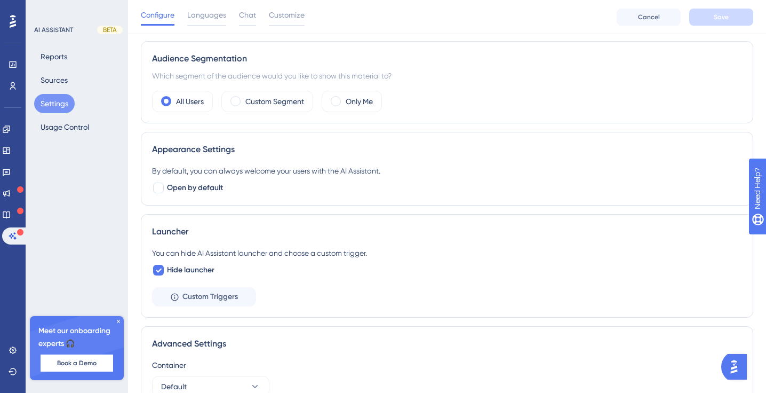
scroll to position [267, 0]
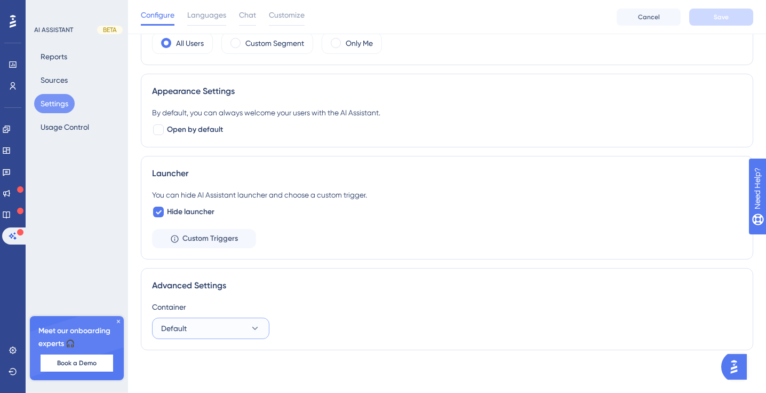
click at [239, 326] on button "Default" at bounding box center [210, 327] width 117 height 21
click at [255, 277] on div "Advanced Settings Container Default Default Default" at bounding box center [447, 309] width 613 height 82
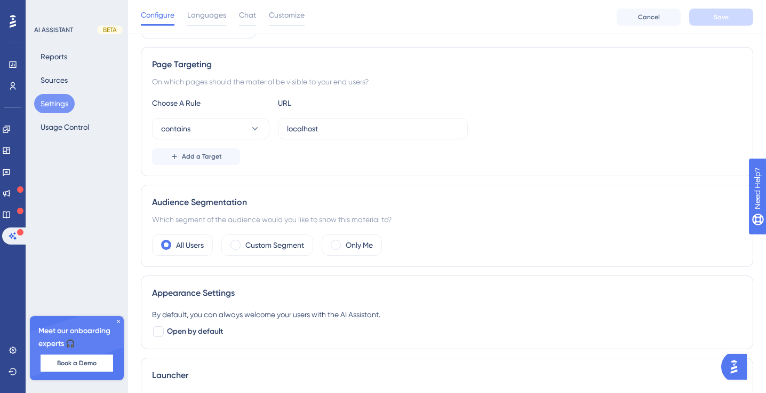
scroll to position [0, 0]
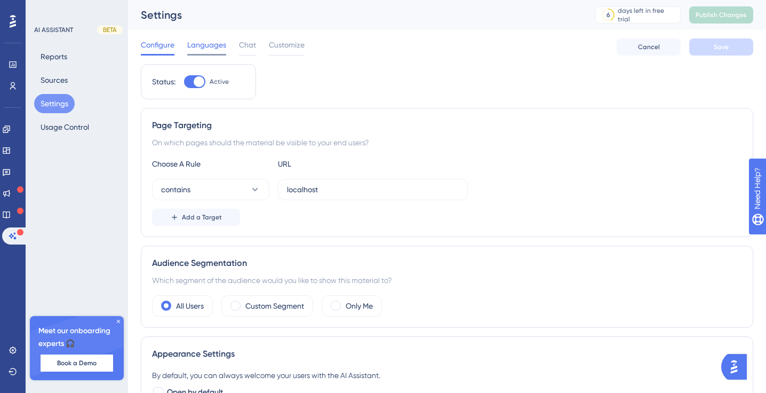
click at [214, 46] on span "Languages" at bounding box center [206, 44] width 39 height 13
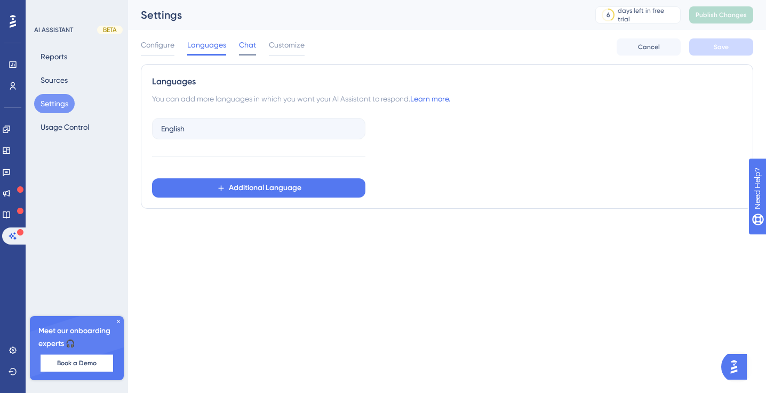
click at [253, 46] on span "Chat" at bounding box center [247, 44] width 17 height 13
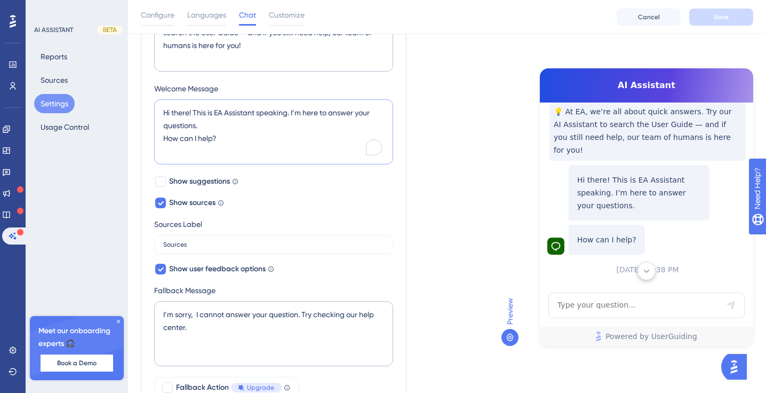
scroll to position [48, 0]
drag, startPoint x: 261, startPoint y: 113, endPoint x: 289, endPoint y: 115, distance: 27.8
click at [289, 116] on textarea "Hi there! This is EA Assistant speaking. I’m here to answer your questions. How…" at bounding box center [273, 131] width 239 height 65
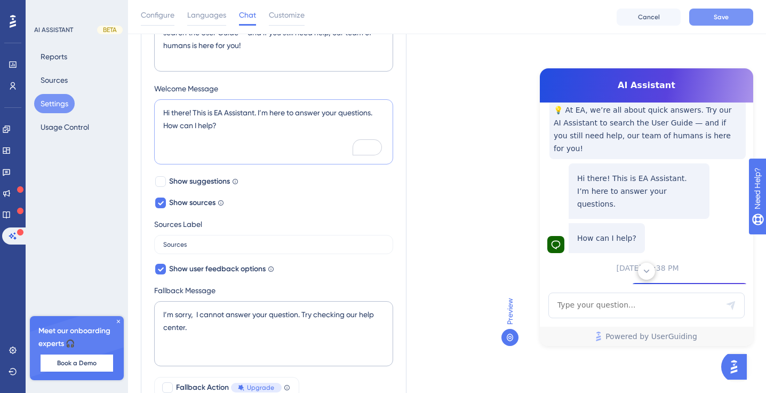
type textarea "Hi there! This is EA Assistant. I’m here to answer your questions. How can I he…"
click at [710, 13] on button "Save" at bounding box center [721, 17] width 64 height 17
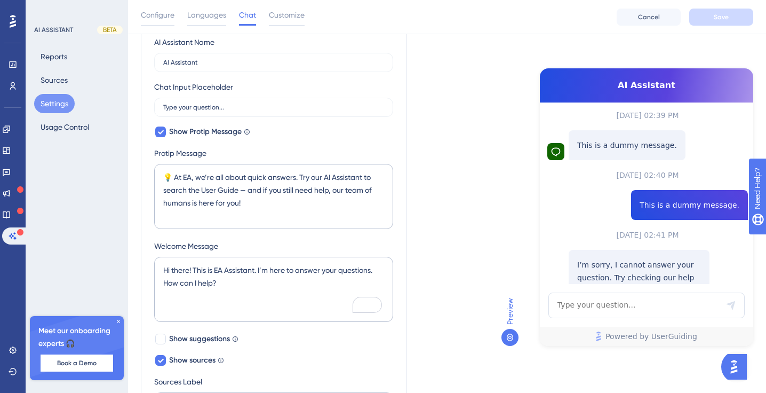
scroll to position [0, 0]
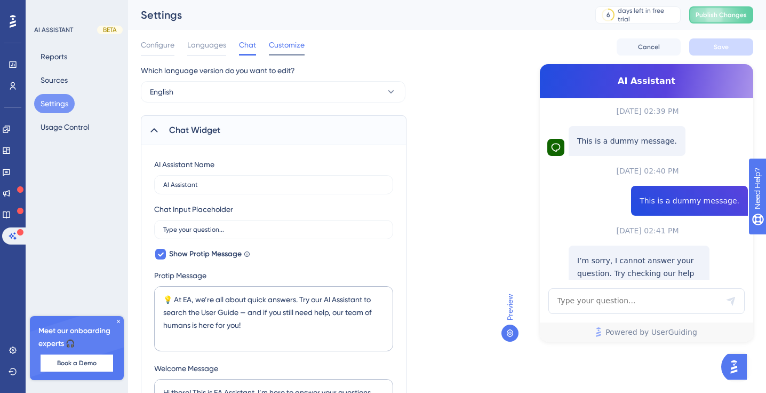
click at [285, 42] on span "Customize" at bounding box center [287, 44] width 36 height 13
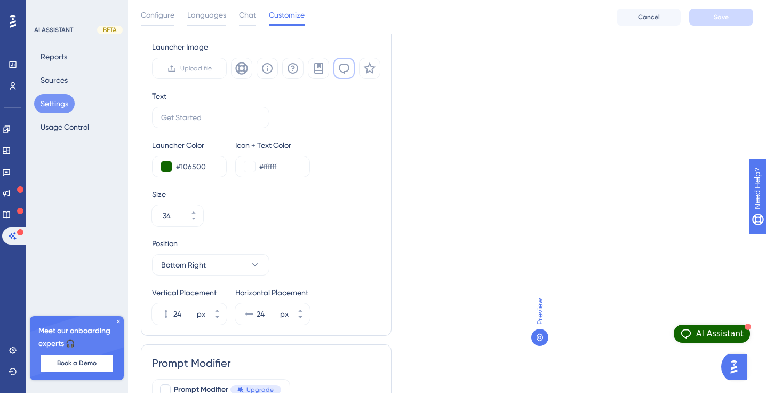
scroll to position [149, 0]
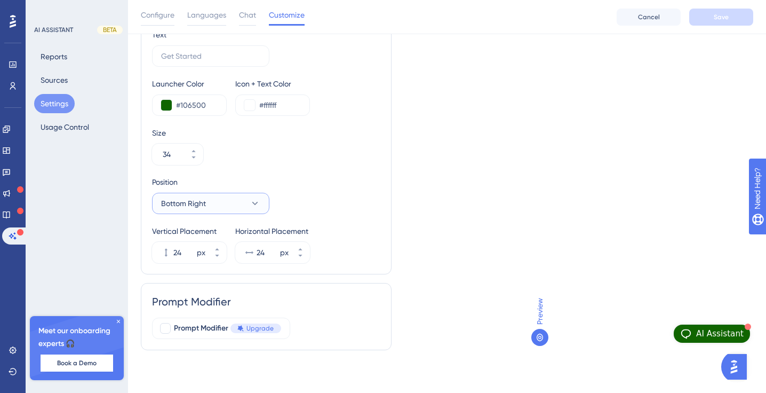
click at [227, 206] on button "Bottom Right" at bounding box center [210, 203] width 117 height 21
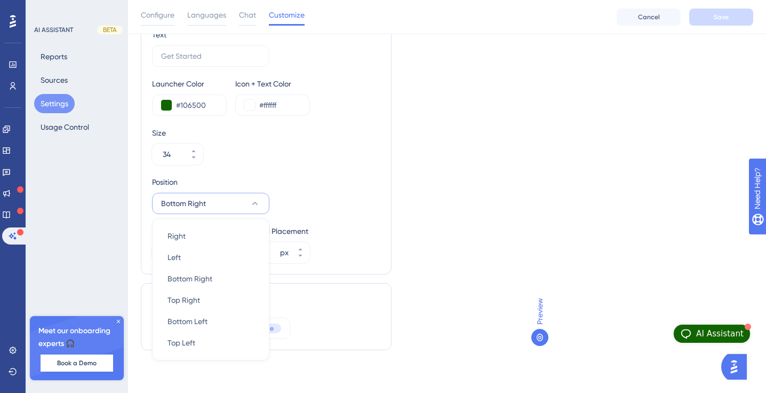
click at [267, 164] on div "Size 34" at bounding box center [266, 145] width 228 height 38
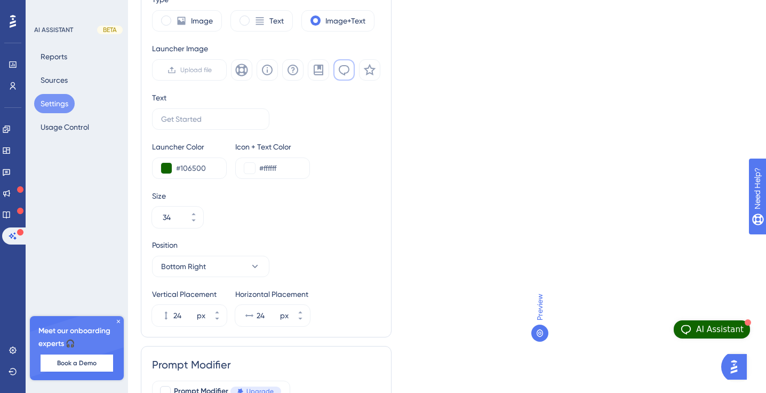
scroll to position [0, 0]
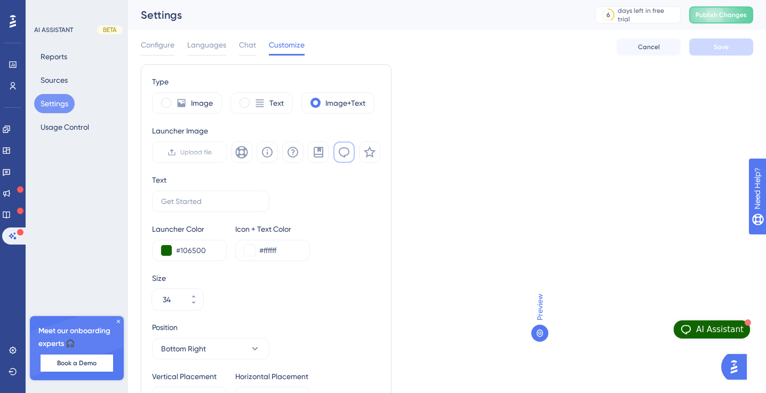
click at [168, 37] on div "Configure Languages Chat Customize Cancel Save" at bounding box center [447, 47] width 613 height 34
click at [168, 49] on span "Configure" at bounding box center [158, 44] width 34 height 13
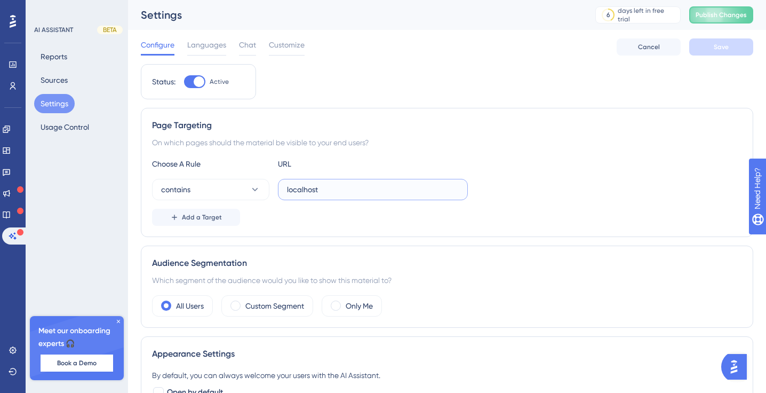
click at [335, 188] on input "localhost" at bounding box center [373, 190] width 172 height 12
drag, startPoint x: 335, startPoint y: 189, endPoint x: 269, endPoint y: 185, distance: 65.8
click at [271, 185] on div "contains localhost" at bounding box center [310, 189] width 316 height 21
paste input "#106500"
type input "#106500"
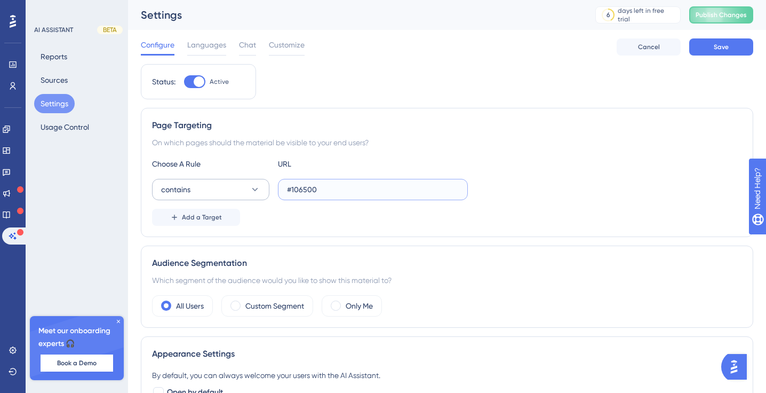
drag, startPoint x: 335, startPoint y: 189, endPoint x: 240, endPoint y: 178, distance: 95.6
click at [241, 179] on div "contains #106500" at bounding box center [310, 189] width 316 height 21
paste input "https://dev-app.eaglobal.ai/"
type input "https://dev-app.eaglobal.ai/"
click at [270, 215] on div "Add a Target" at bounding box center [447, 217] width 590 height 17
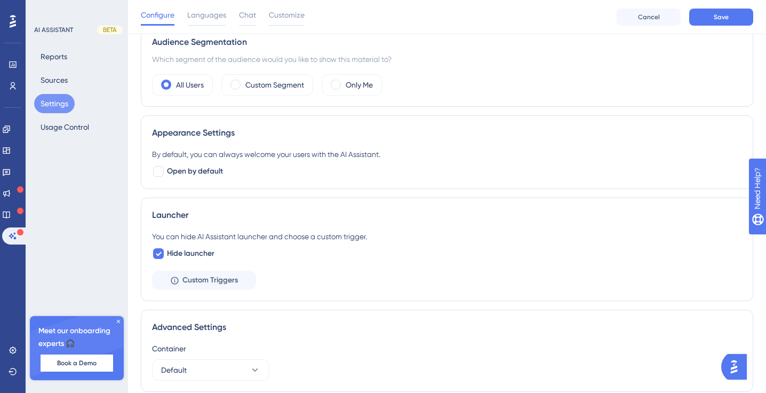
scroll to position [227, 0]
click at [718, 13] on span "Save" at bounding box center [721, 17] width 15 height 9
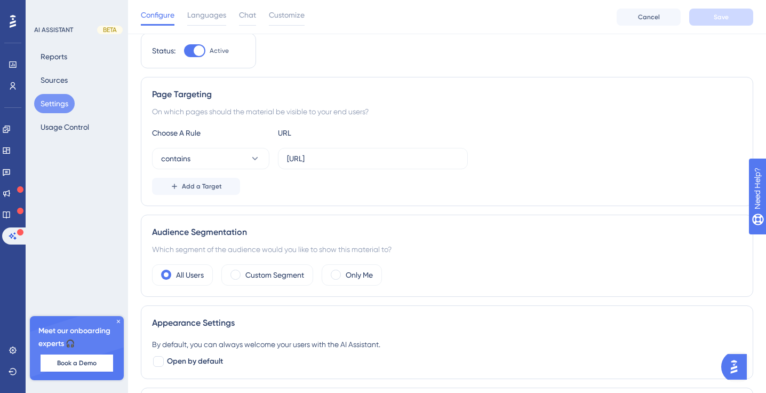
scroll to position [0, 0]
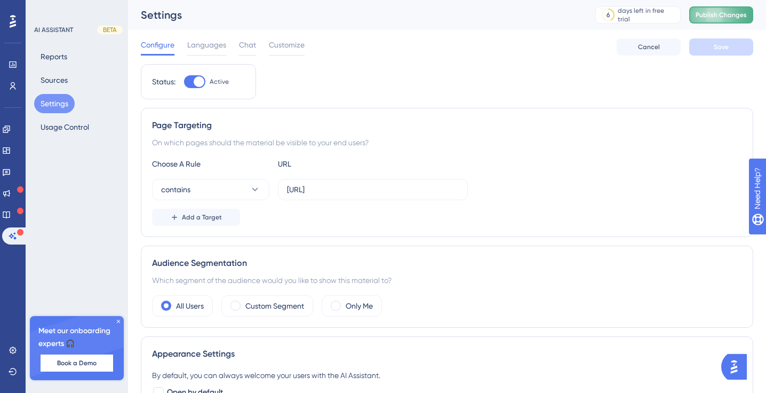
click at [697, 14] on span "Publish Changes" at bounding box center [721, 15] width 51 height 9
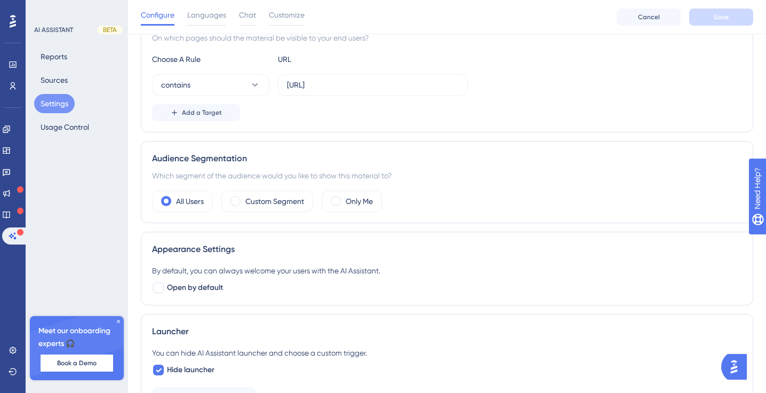
scroll to position [267, 0]
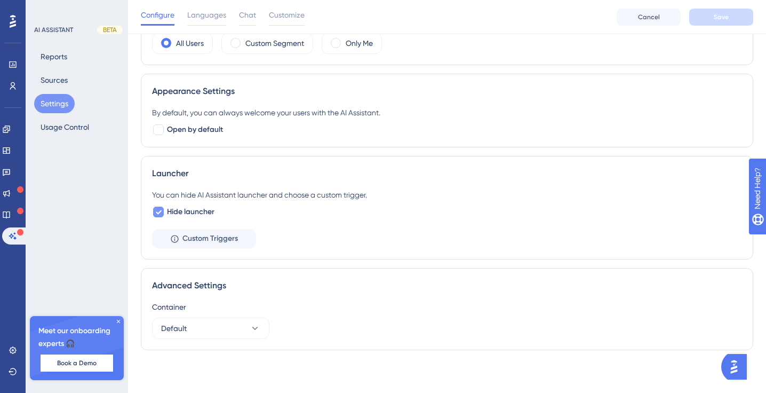
click at [160, 209] on icon at bounding box center [158, 212] width 6 height 9
click at [714, 18] on span "Save" at bounding box center [721, 17] width 15 height 9
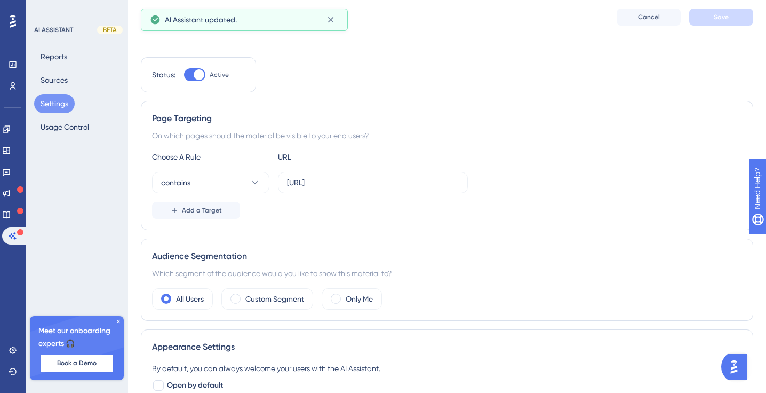
scroll to position [0, 0]
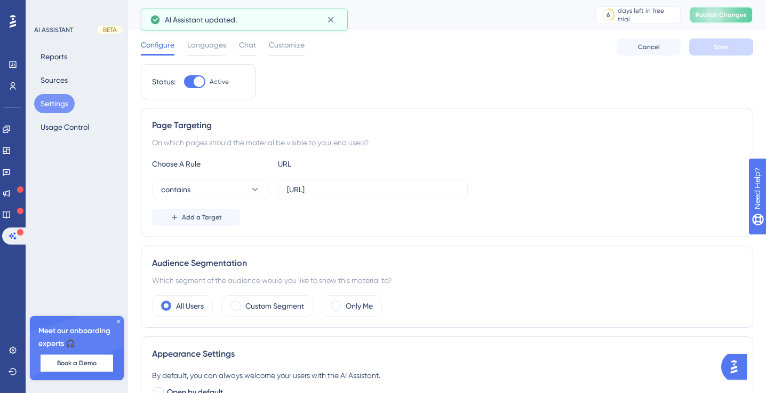
click at [710, 15] on span "Publish Changes" at bounding box center [721, 15] width 51 height 9
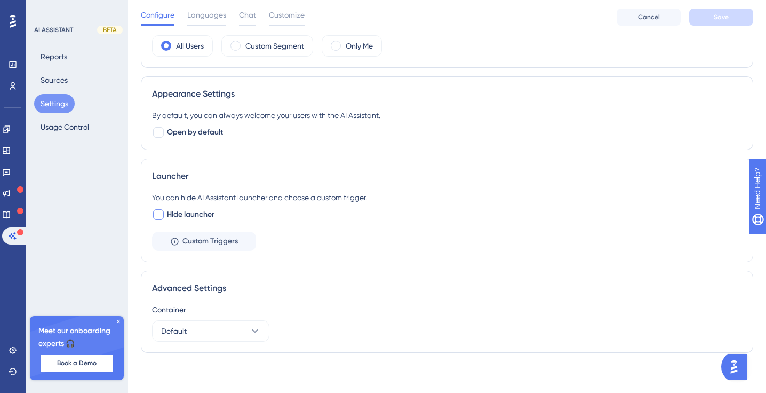
scroll to position [267, 0]
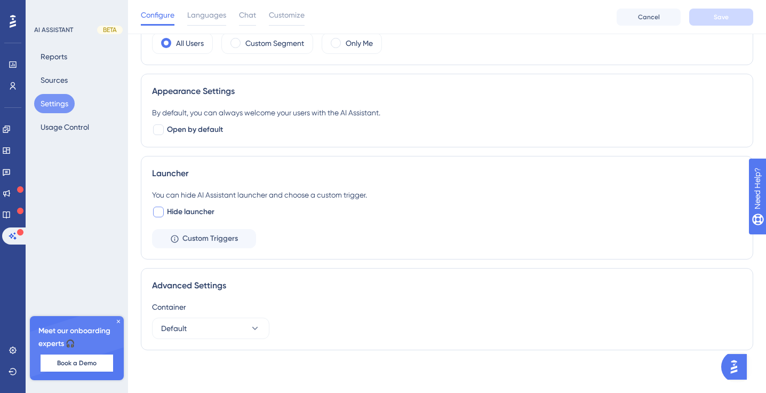
click at [157, 211] on div at bounding box center [158, 212] width 11 height 11
checkbox input "true"
click at [723, 17] on span "Save" at bounding box center [721, 17] width 15 height 9
click at [16, 74] on div "Performance Users" at bounding box center [13, 75] width 9 height 38
click at [10, 147] on icon at bounding box center [6, 150] width 7 height 6
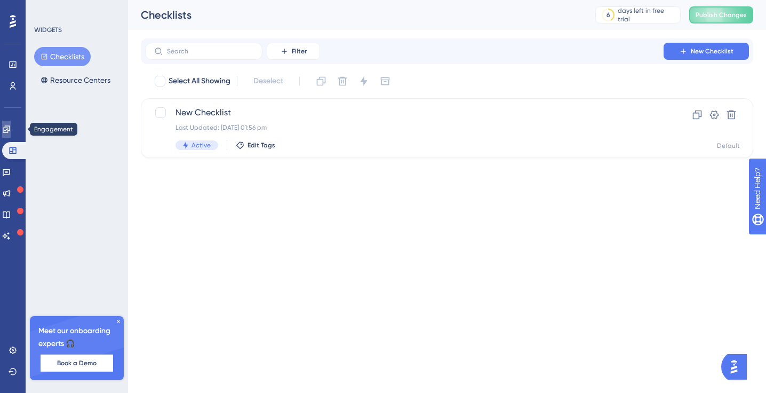
click at [11, 125] on icon at bounding box center [6, 129] width 9 height 9
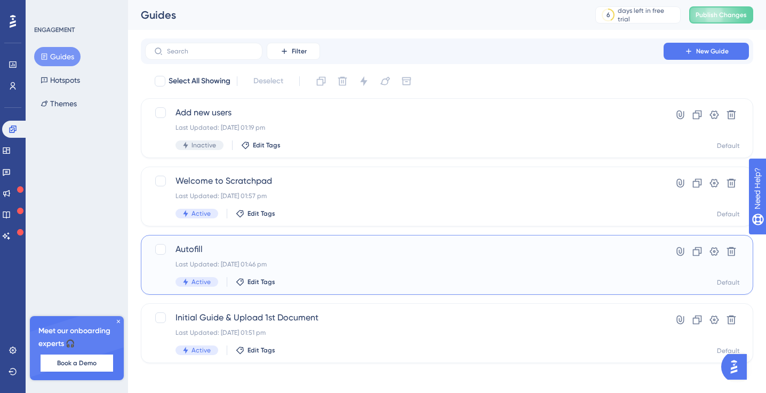
click at [547, 257] on div "Autofill Last Updated: 09 Oct 2025 01:46 pm Active Edit Tags" at bounding box center [405, 265] width 458 height 44
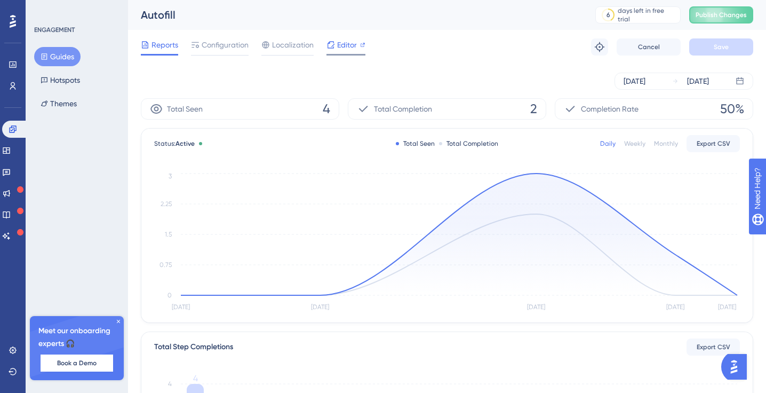
click at [358, 41] on div "Editor" at bounding box center [346, 44] width 39 height 13
click at [15, 347] on icon at bounding box center [13, 350] width 9 height 9
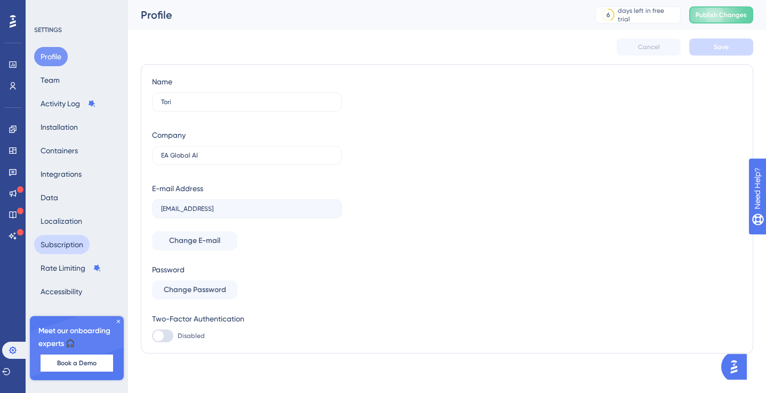
click at [74, 245] on button "Subscription" at bounding box center [61, 244] width 55 height 19
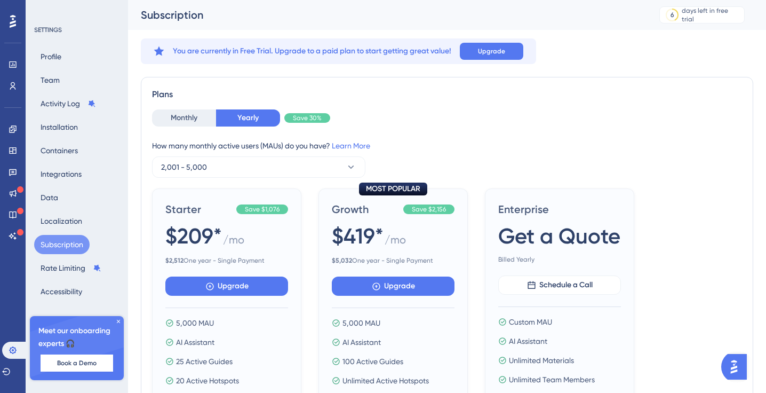
scroll to position [3, 0]
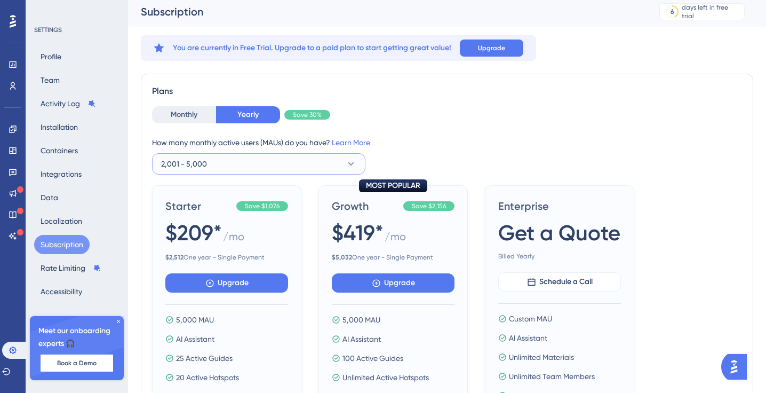
click at [292, 157] on button "2,001 - 5,000" at bounding box center [258, 163] width 213 height 21
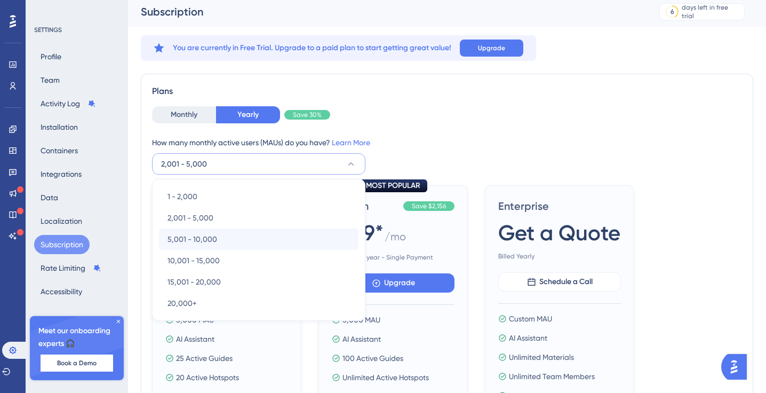
scroll to position [57, 0]
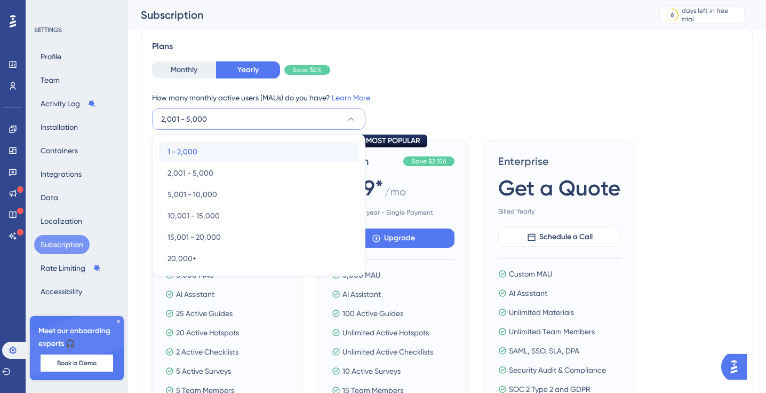
click at [265, 148] on div "1 - 2,000 1 - 2,000" at bounding box center [259, 151] width 182 height 21
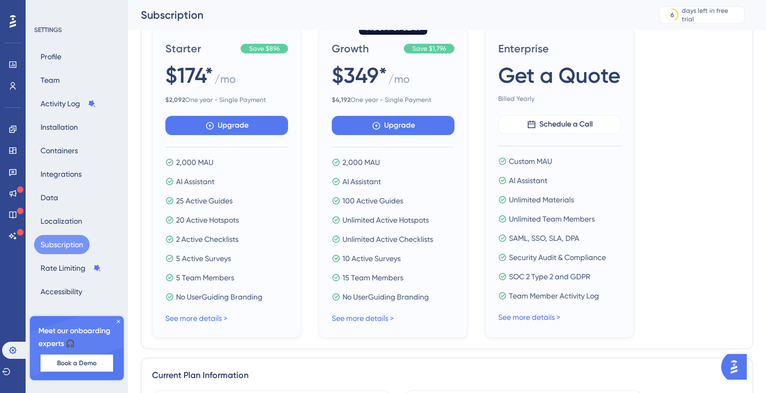
scroll to position [467, 0]
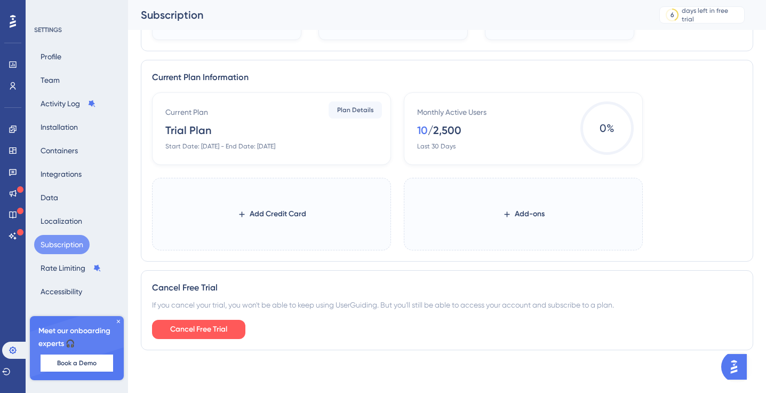
click at [69, 75] on div "Profile Team Activity Log Installation Containers Integrations Data Localizatio…" at bounding box center [77, 174] width 86 height 254
click at [54, 78] on button "Team" at bounding box center [50, 79] width 32 height 19
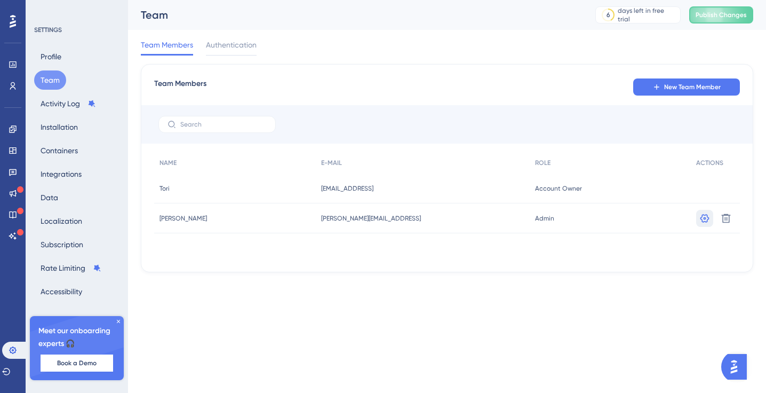
click at [700, 219] on icon at bounding box center [705, 218] width 11 height 11
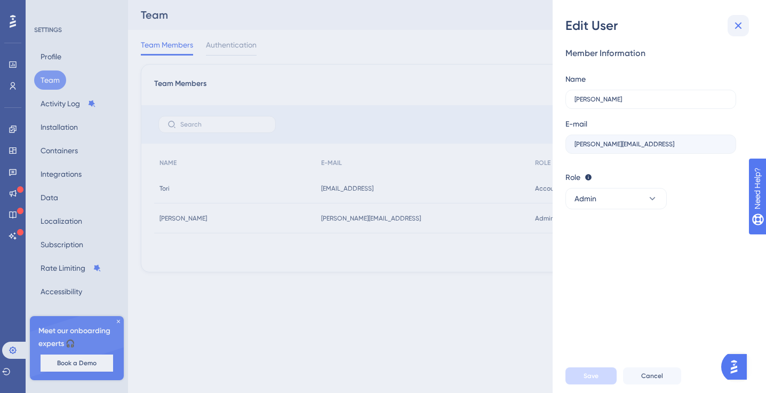
click at [744, 21] on icon at bounding box center [738, 25] width 13 height 13
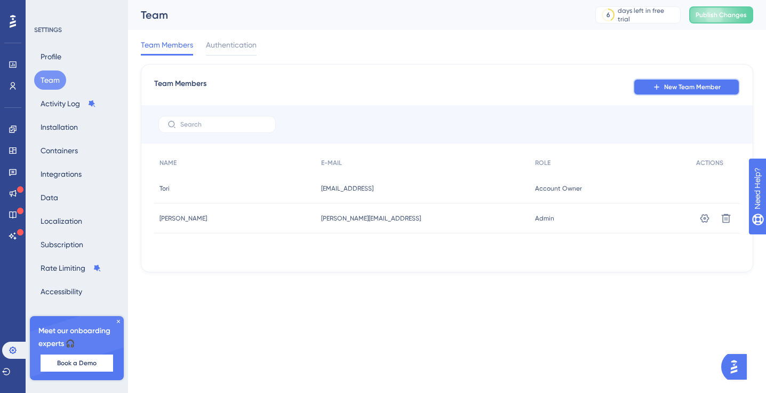
click at [664, 90] on span "New Team Member" at bounding box center [692, 87] width 57 height 9
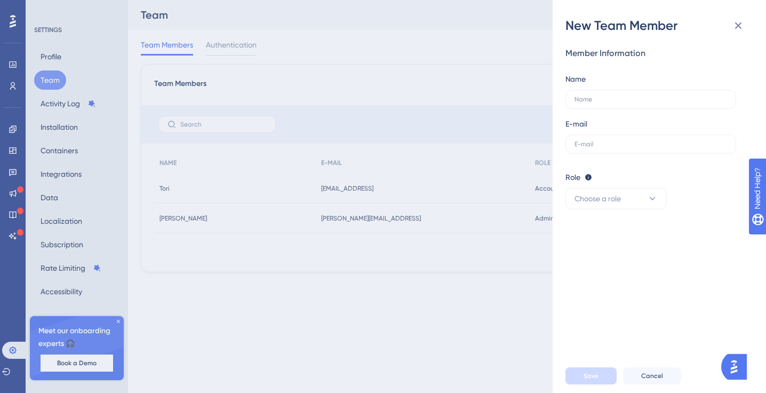
click at [664, 90] on label at bounding box center [651, 99] width 171 height 19
click at [664, 96] on input "text" at bounding box center [651, 99] width 153 height 7
type input "Mati"
click at [590, 146] on input "text" at bounding box center [651, 143] width 153 height 7
paste input "mateusz@eaglobal.ai"
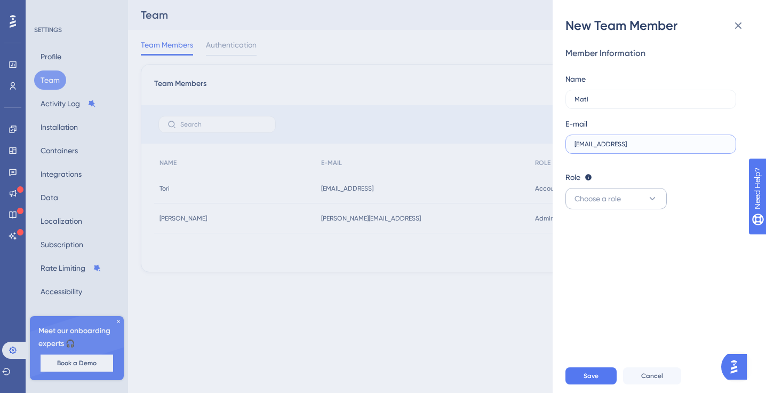
type input "mateusz@eaglobal.ai"
click at [624, 194] on button "Choose a role" at bounding box center [616, 198] width 101 height 21
click at [610, 229] on div "Admin Admin" at bounding box center [616, 230] width 70 height 21
click at [597, 371] on span "Save" at bounding box center [591, 375] width 15 height 9
